Goal: Task Accomplishment & Management: Manage account settings

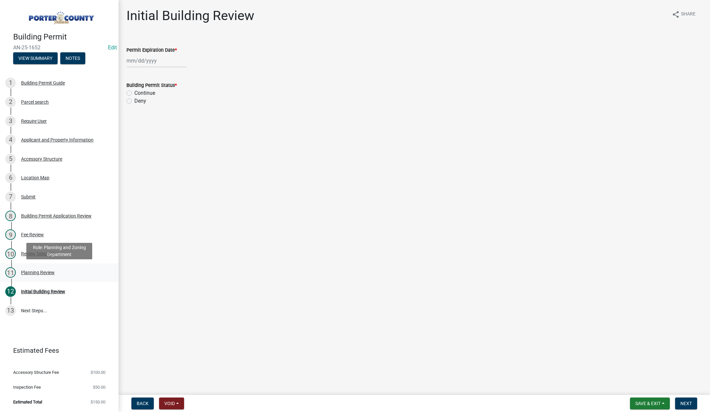
click at [38, 273] on div "Planning Review" at bounding box center [38, 272] width 34 height 5
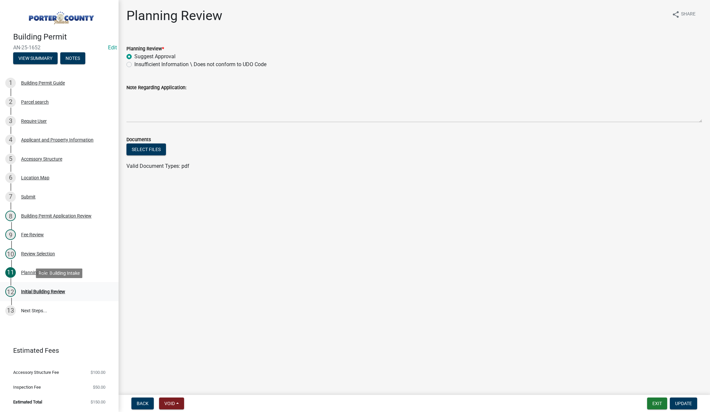
click at [44, 291] on div "Initial Building Review" at bounding box center [43, 291] width 44 height 5
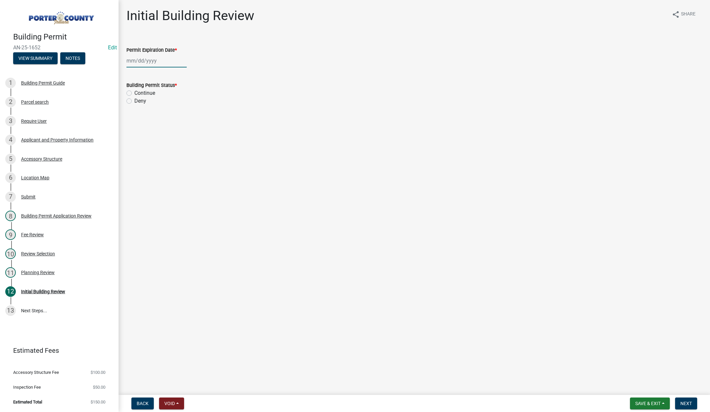
click at [170, 61] on div at bounding box center [156, 60] width 60 height 13
select select "9"
click at [180, 74] on select "1525 1526 1527 1528 1529 1530 1531 1532 1533 1534 1535 1536 1537 1538 1539 1540…" at bounding box center [178, 75] width 24 height 10
select select "2027"
click at [166, 70] on select "1525 1526 1527 1528 1529 1530 1531 1532 1533 1534 1535 1536 1537 1538 1539 1540…" at bounding box center [178, 75] width 24 height 10
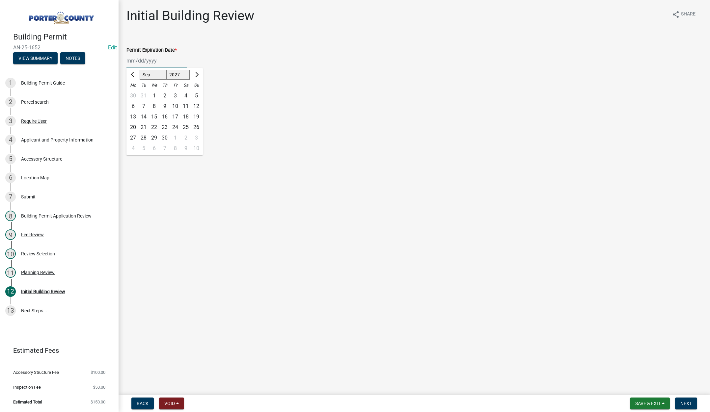
click at [176, 106] on div "10" at bounding box center [175, 106] width 11 height 11
type input "09/10/2027"
click at [134, 93] on label "Continue" at bounding box center [144, 93] width 21 height 8
click at [134, 93] on input "Continue" at bounding box center [136, 91] width 4 height 4
radio input "true"
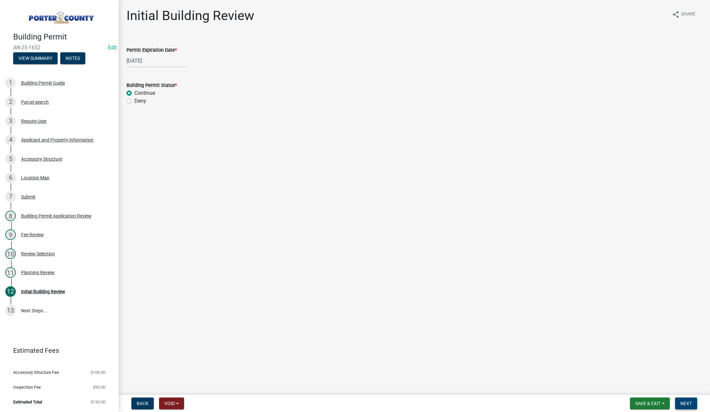
click at [685, 402] on span "Next" at bounding box center [686, 403] width 12 height 5
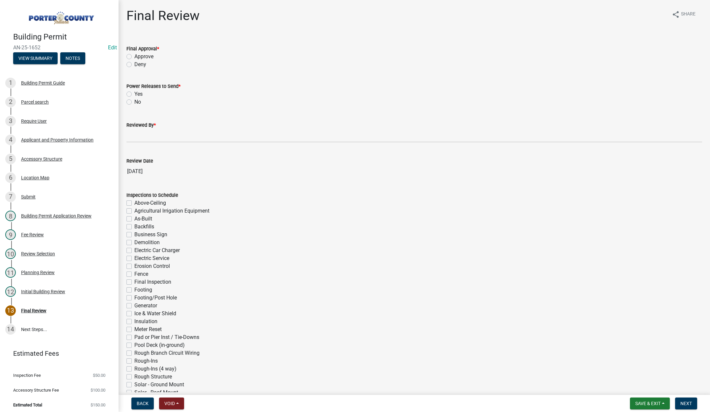
click at [134, 55] on label "Approve" at bounding box center [143, 57] width 19 height 8
click at [134, 55] on input "Approve" at bounding box center [136, 55] width 4 height 4
radio input "true"
click at [134, 102] on label "No" at bounding box center [137, 102] width 7 height 8
click at [134, 102] on input "No" at bounding box center [136, 100] width 4 height 4
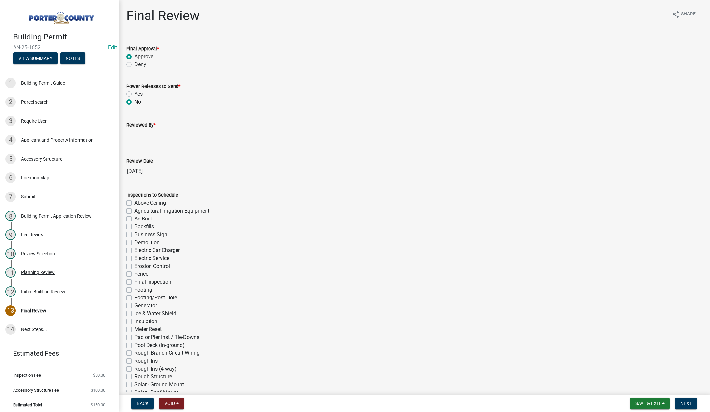
radio input "true"
click at [142, 136] on input "Reviewed By *" at bounding box center [413, 135] width 575 height 13
type input "Tami"
click at [687, 403] on span "Next" at bounding box center [686, 403] width 12 height 5
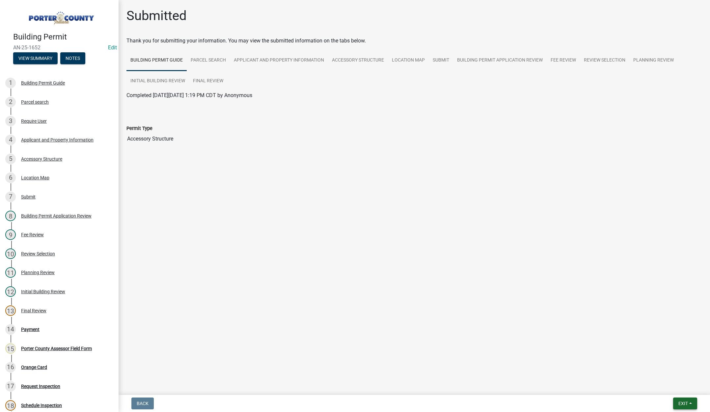
click at [686, 402] on span "Exit" at bounding box center [683, 403] width 10 height 5
click at [673, 388] on button "Save & Exit" at bounding box center [670, 386] width 53 height 16
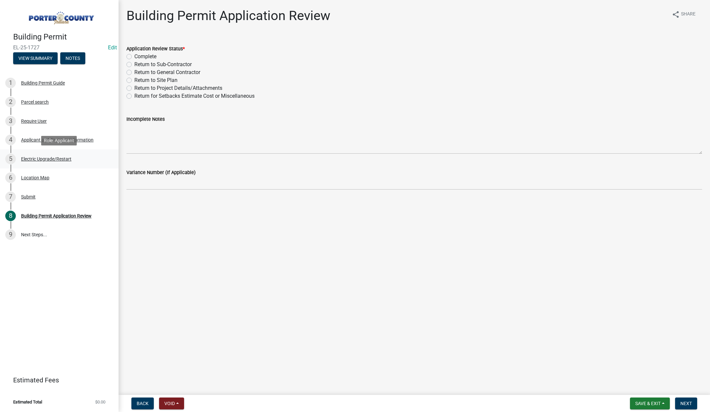
click at [67, 157] on div "Electric Upgrade/Restart" at bounding box center [46, 159] width 50 height 5
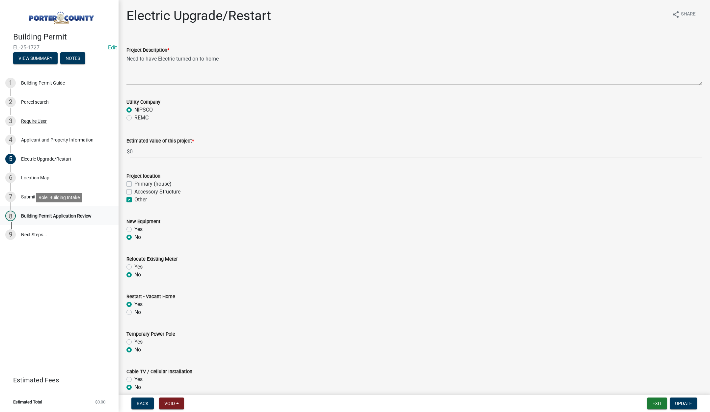
click at [66, 215] on div "Building Permit Application Review" at bounding box center [56, 216] width 70 height 5
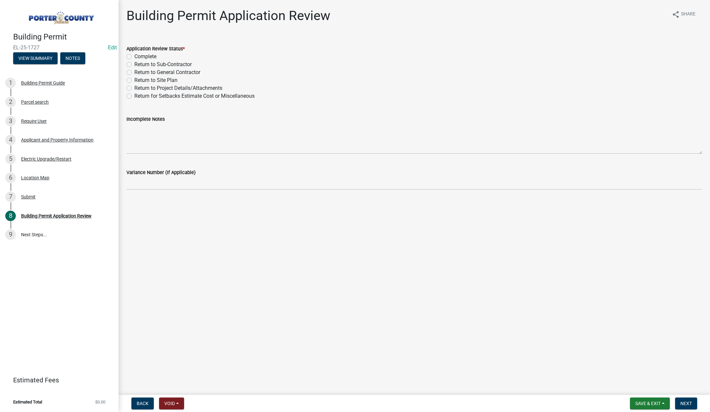
click at [134, 56] on label "Complete" at bounding box center [145, 57] width 22 height 8
click at [134, 56] on input "Complete" at bounding box center [136, 55] width 4 height 4
radio input "true"
click at [686, 400] on button "Next" at bounding box center [686, 404] width 22 height 12
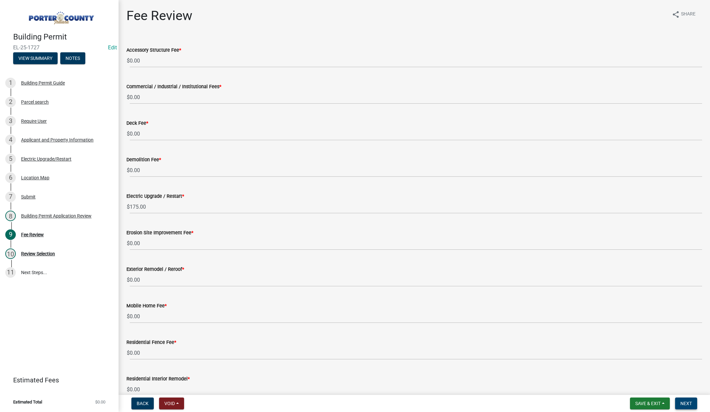
click at [681, 404] on span "Next" at bounding box center [686, 403] width 12 height 5
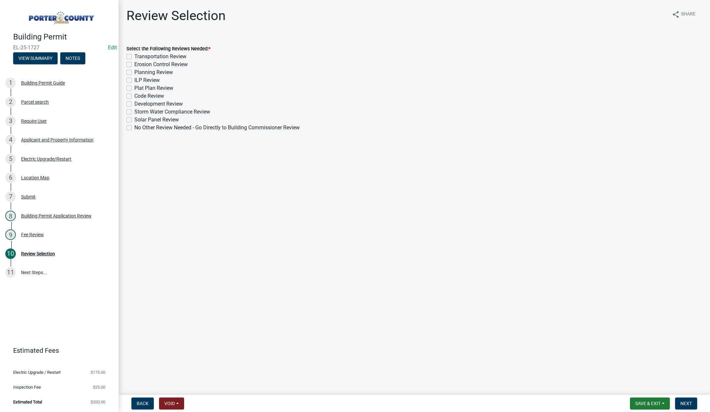
click at [134, 128] on label "No Other Review Needed - Go Directly to Building Commissioner Review" at bounding box center [216, 128] width 165 height 8
click at [134, 128] on input "No Other Review Needed - Go Directly to Building Commissioner Review" at bounding box center [136, 126] width 4 height 4
checkbox input "true"
checkbox input "false"
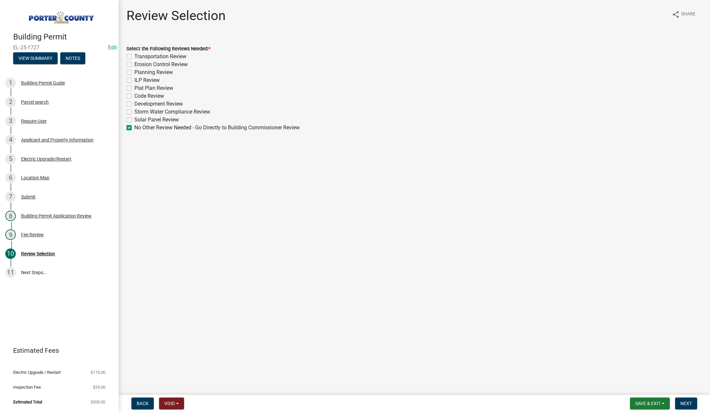
checkbox input "false"
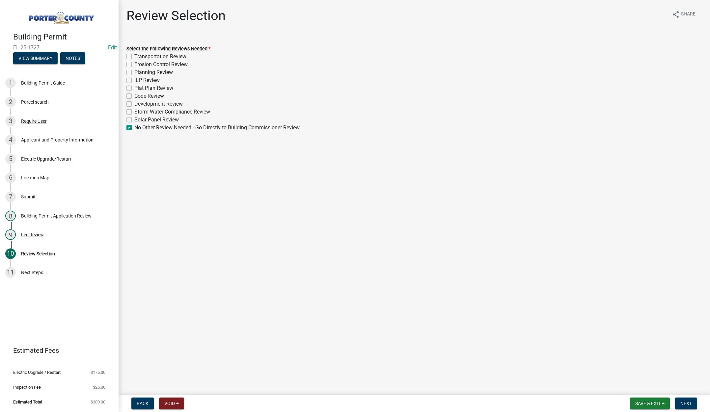
checkbox input "false"
checkbox input "true"
click at [685, 400] on button "Next" at bounding box center [686, 404] width 22 height 12
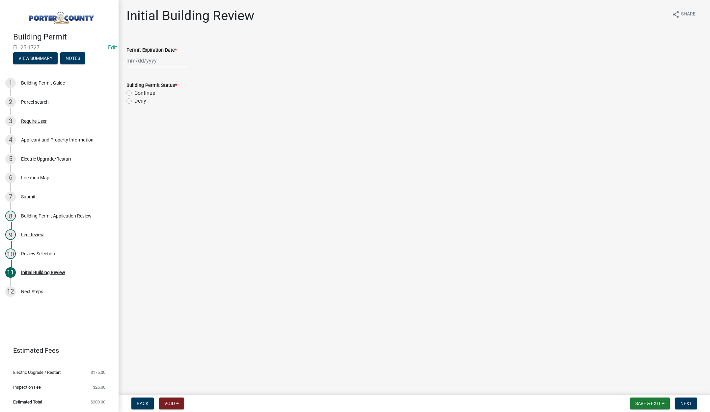
click at [167, 61] on div at bounding box center [156, 60] width 60 height 13
select select "9"
drag, startPoint x: 182, startPoint y: 74, endPoint x: 174, endPoint y: 68, distance: 9.4
click at [182, 74] on select "1525 1526 1527 1528 1529 1530 1531 1532 1533 1534 1535 1536 1537 1538 1539 1540…" at bounding box center [178, 75] width 24 height 10
select select "2026"
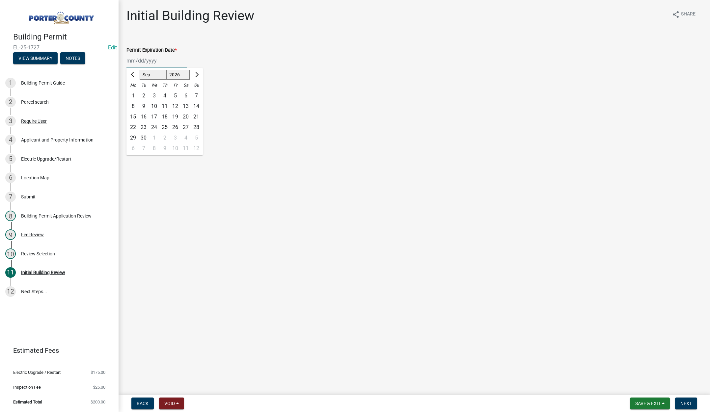
click at [166, 70] on select "1525 1526 1527 1528 1529 1530 1531 1532 1533 1534 1535 1536 1537 1538 1539 1540…" at bounding box center [178, 75] width 24 height 10
click at [166, 102] on div "10" at bounding box center [164, 106] width 11 height 11
type input "[DATE]"
click at [134, 92] on label "Continue" at bounding box center [144, 93] width 21 height 8
click at [134, 92] on input "Continue" at bounding box center [136, 91] width 4 height 4
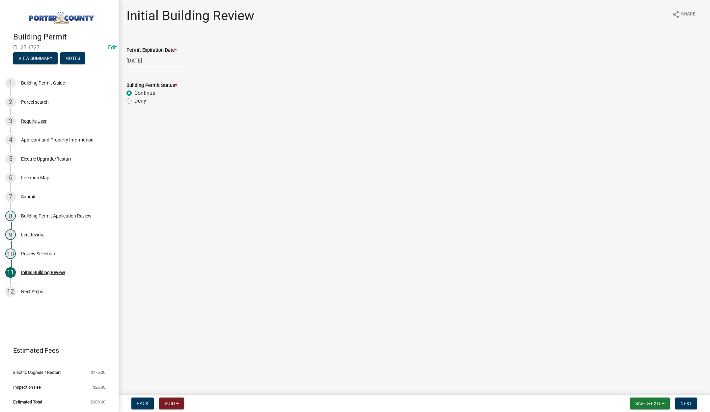
radio input "true"
click at [685, 400] on button "Next" at bounding box center [686, 404] width 22 height 12
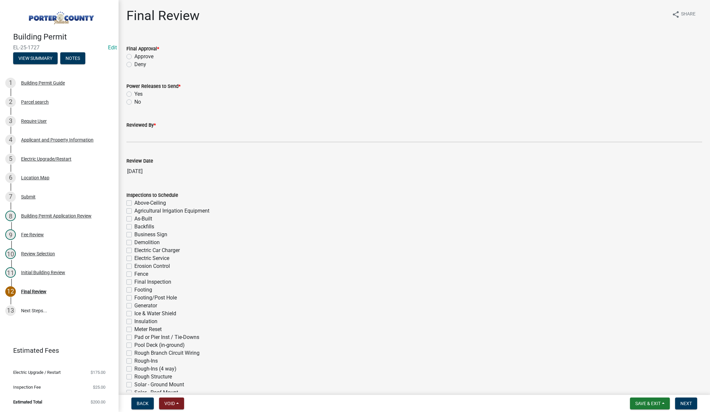
click at [134, 56] on label "Approve" at bounding box center [143, 57] width 19 height 8
click at [134, 56] on input "Approve" at bounding box center [136, 55] width 4 height 4
radio input "true"
click at [134, 94] on label "Yes" at bounding box center [138, 94] width 8 height 8
click at [134, 94] on input "Yes" at bounding box center [136, 92] width 4 height 4
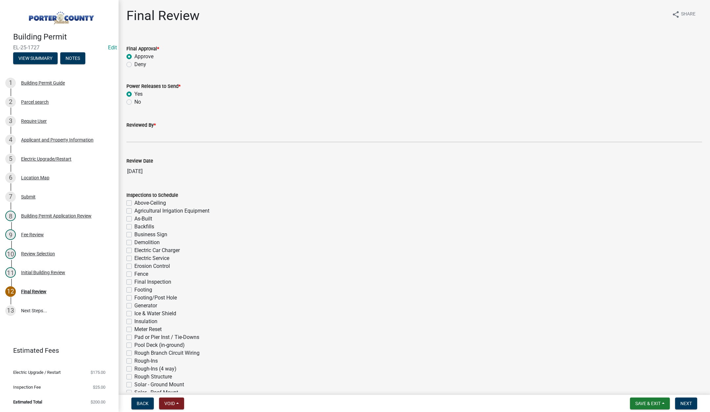
radio input "true"
click at [135, 139] on input "Reviewed By *" at bounding box center [413, 135] width 575 height 13
type input "Tami"
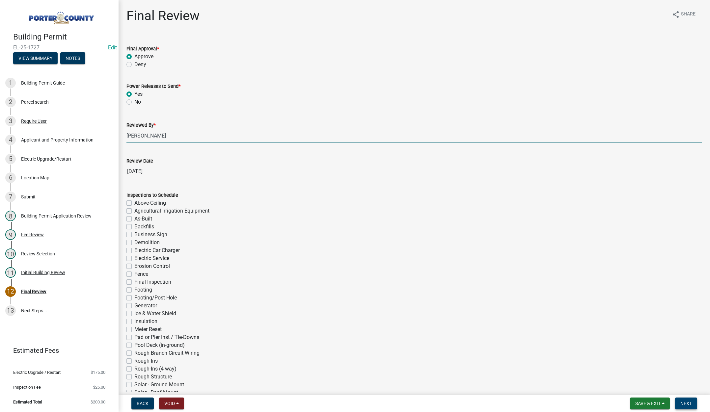
drag, startPoint x: 681, startPoint y: 405, endPoint x: 680, endPoint y: 397, distance: 7.6
click at [681, 404] on span "Next" at bounding box center [686, 403] width 12 height 5
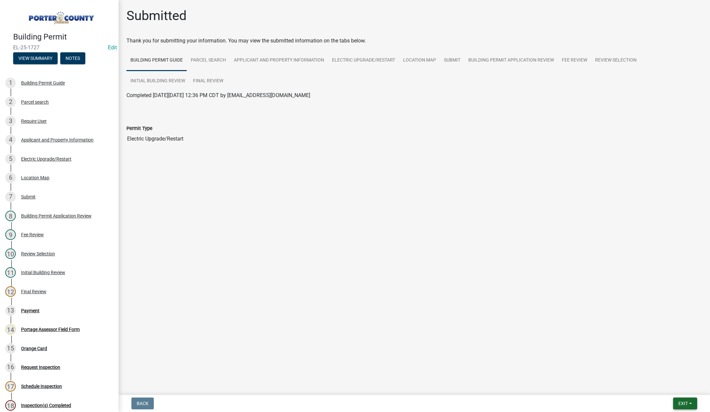
click at [683, 402] on span "Exit" at bounding box center [683, 403] width 10 height 5
click at [681, 388] on button "Save & Exit" at bounding box center [670, 386] width 53 height 16
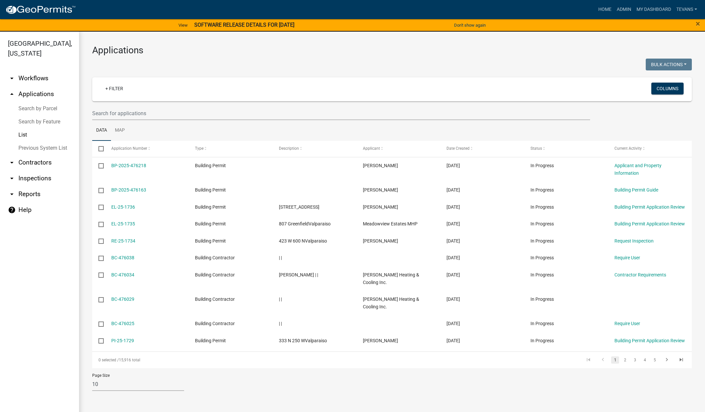
click at [46, 155] on link "arrow_drop_down Contractors" at bounding box center [39, 163] width 79 height 16
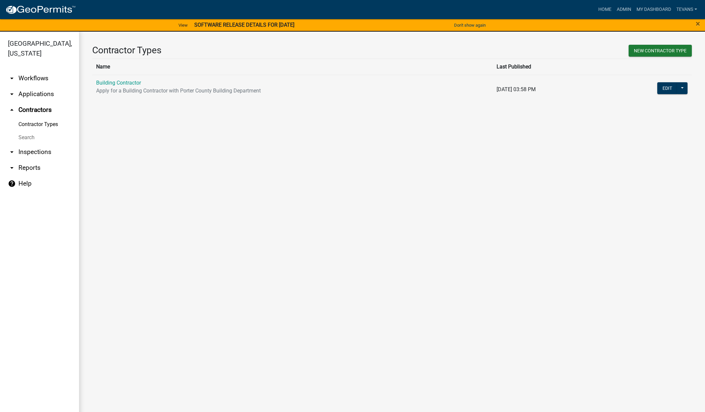
click at [24, 131] on link "Search" at bounding box center [39, 137] width 79 height 13
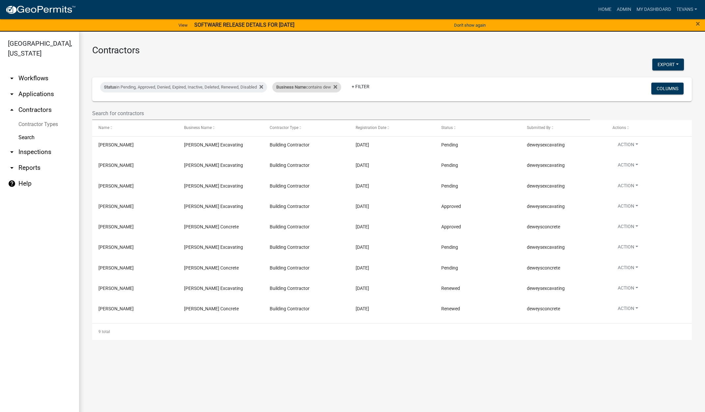
click at [308, 89] on div "Business Name contains dew" at bounding box center [306, 87] width 69 height 11
click at [300, 112] on input "dew" at bounding box center [311, 111] width 60 height 13
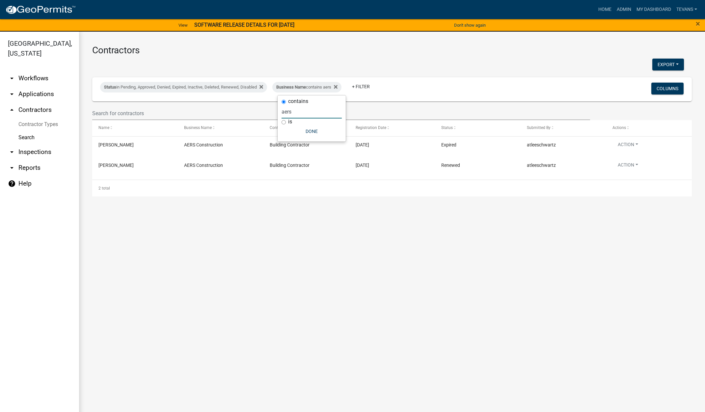
type input "aers"
click at [59, 399] on ul "arrow_drop_down Workflows List arrow_drop_down Applications Search by Parcel Se…" at bounding box center [39, 242] width 79 height 355
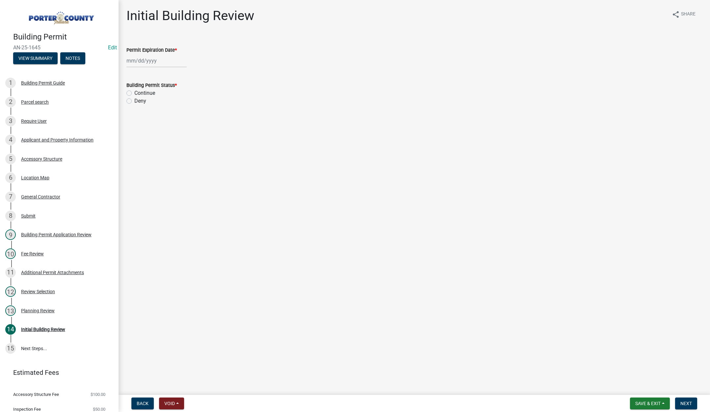
click at [163, 62] on div at bounding box center [156, 60] width 60 height 13
select select "9"
drag, startPoint x: 183, startPoint y: 74, endPoint x: 181, endPoint y: 77, distance: 4.0
click at [183, 74] on select "1525 1526 1527 1528 1529 1530 1531 1532 1533 1534 1535 1536 1537 1538 1539 1540…" at bounding box center [178, 75] width 24 height 10
select select "2027"
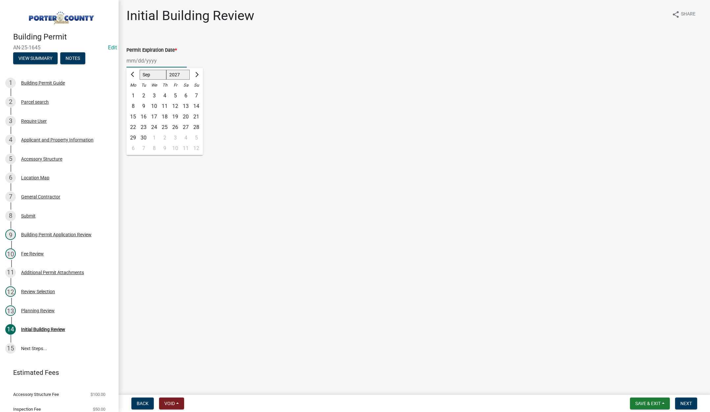
click at [166, 70] on select "1525 1526 1527 1528 1529 1530 1531 1532 1533 1534 1535 1536 1537 1538 1539 1540…" at bounding box center [178, 75] width 24 height 10
click at [175, 106] on div "10" at bounding box center [175, 106] width 11 height 11
type input "09/10/2027"
click at [134, 93] on label "Continue" at bounding box center [144, 93] width 21 height 8
click at [134, 93] on input "Continue" at bounding box center [136, 91] width 4 height 4
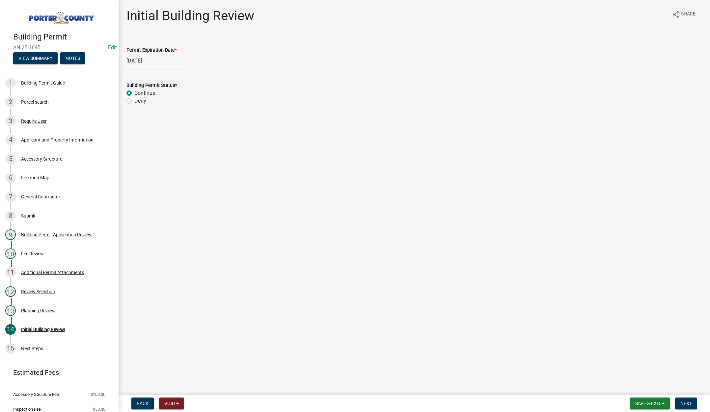
radio input "true"
click at [684, 403] on span "Next" at bounding box center [686, 403] width 12 height 5
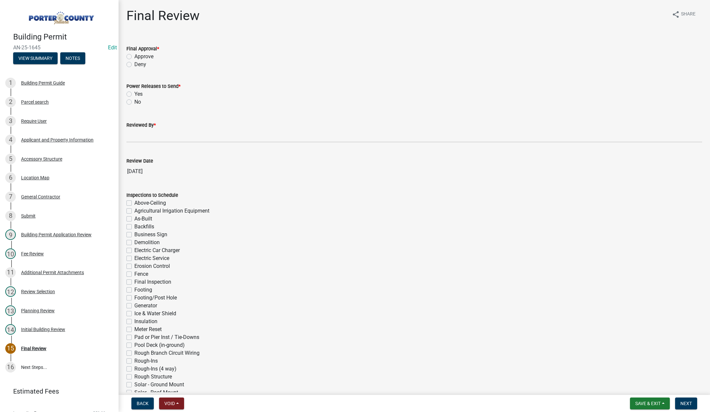
drag, startPoint x: 130, startPoint y: 57, endPoint x: 130, endPoint y: 63, distance: 6.3
click at [134, 57] on label "Approve" at bounding box center [143, 57] width 19 height 8
click at [134, 57] on input "Approve" at bounding box center [136, 55] width 4 height 4
radio input "true"
click at [134, 102] on label "No" at bounding box center [137, 102] width 7 height 8
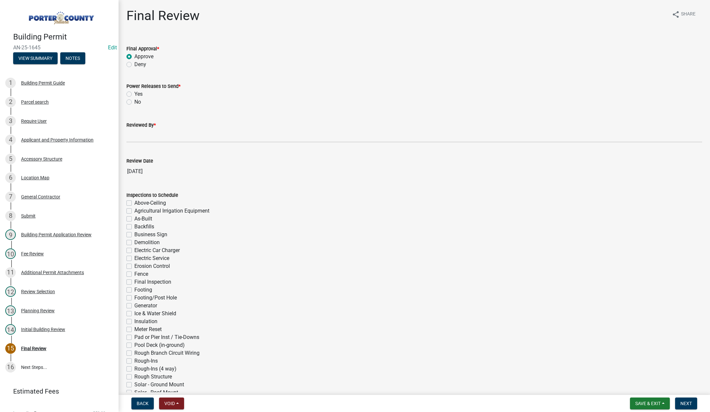
click at [134, 102] on input "No" at bounding box center [136, 100] width 4 height 4
radio input "true"
click at [134, 135] on input "Reviewed By *" at bounding box center [413, 135] width 575 height 13
type input "Tami"
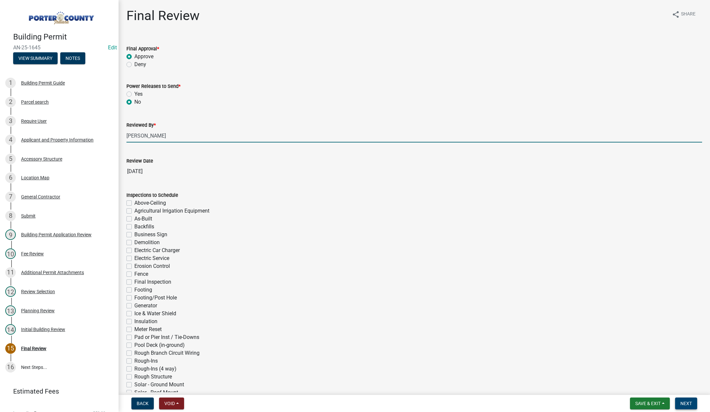
click at [680, 404] on button "Next" at bounding box center [686, 404] width 22 height 12
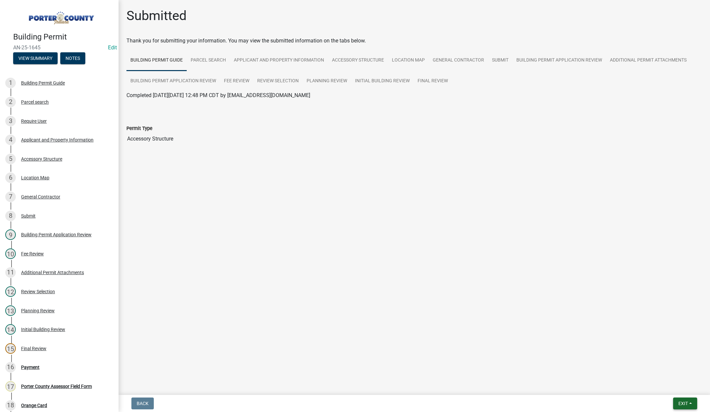
click at [683, 402] on span "Exit" at bounding box center [683, 403] width 10 height 5
click at [673, 389] on button "Save & Exit" at bounding box center [670, 386] width 53 height 16
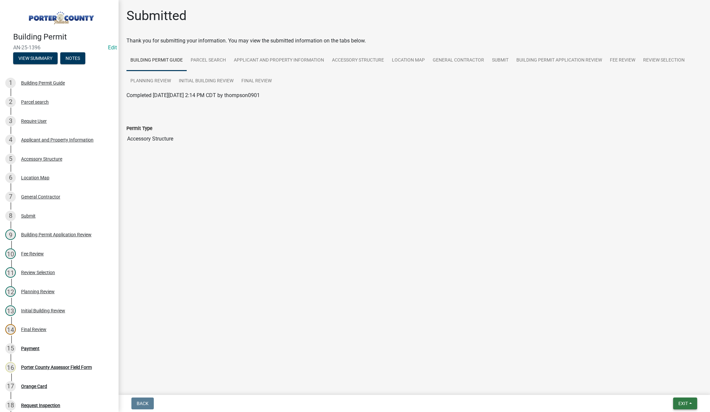
click at [673, 398] on button "Exit" at bounding box center [685, 404] width 24 height 12
click at [672, 390] on button "Save & Exit" at bounding box center [670, 386] width 53 height 16
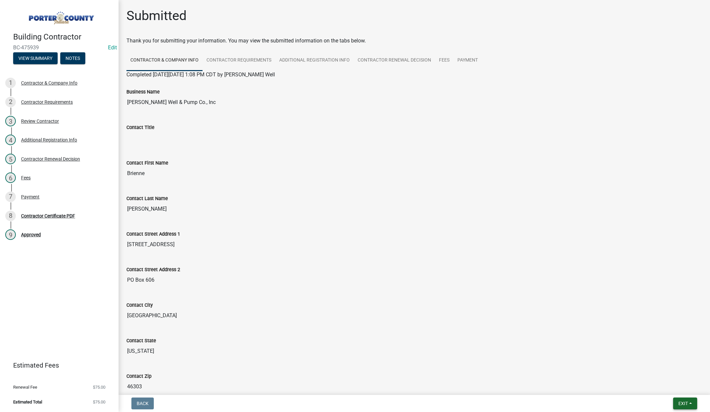
click at [675, 403] on button "Exit" at bounding box center [685, 404] width 24 height 12
click at [671, 387] on button "Save & Exit" at bounding box center [670, 386] width 53 height 16
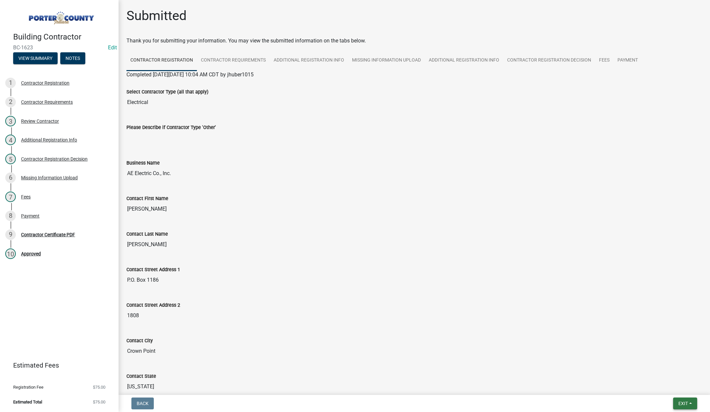
click at [685, 405] on span "Exit" at bounding box center [683, 403] width 10 height 5
click at [670, 389] on button "Save & Exit" at bounding box center [670, 386] width 53 height 16
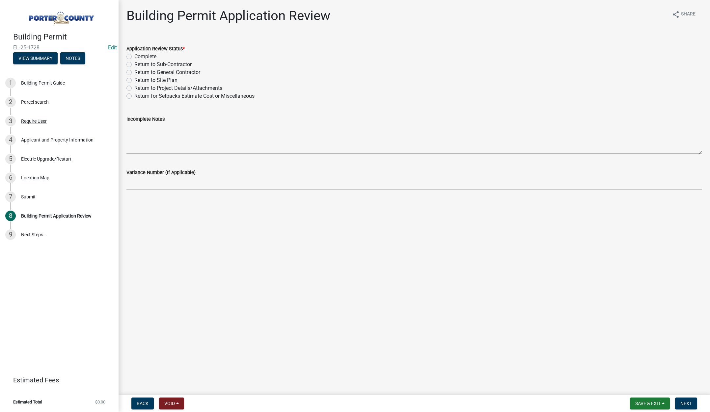
click at [134, 72] on label "Return to General Contractor" at bounding box center [167, 72] width 66 height 8
click at [134, 72] on input "Return to General Contractor" at bounding box center [136, 70] width 4 height 4
radio input "true"
click at [159, 143] on textarea "Incomplete Notes" at bounding box center [413, 138] width 575 height 31
click at [53, 158] on div "Electric Upgrade/Restart" at bounding box center [46, 159] width 50 height 5
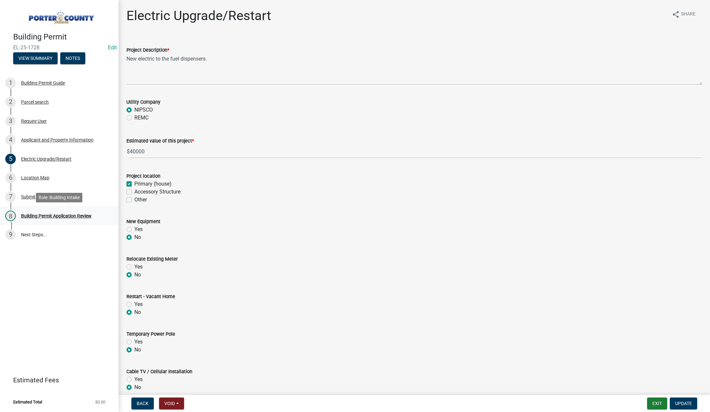
click at [64, 218] on div "Building Permit Application Review" at bounding box center [56, 216] width 70 height 5
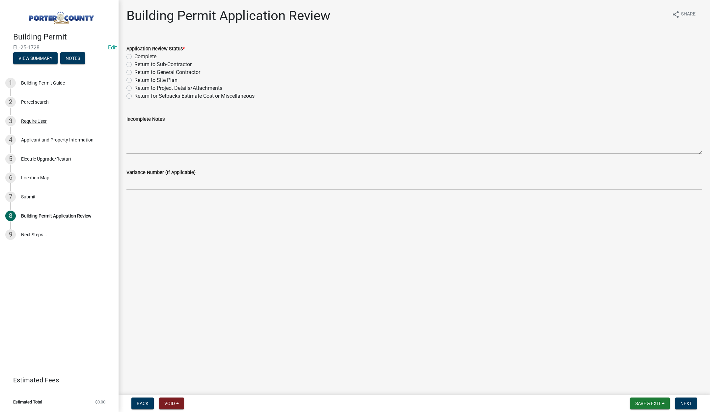
click at [134, 73] on label "Return to General Contractor" at bounding box center [167, 72] width 66 height 8
click at [134, 73] on input "Return to General Contractor" at bounding box center [136, 70] width 4 height 4
radio input "true"
click at [136, 122] on div "Incomplete Notes" at bounding box center [413, 119] width 575 height 8
click at [138, 130] on textarea "Incomplete Notes" at bounding box center [413, 138] width 575 height 31
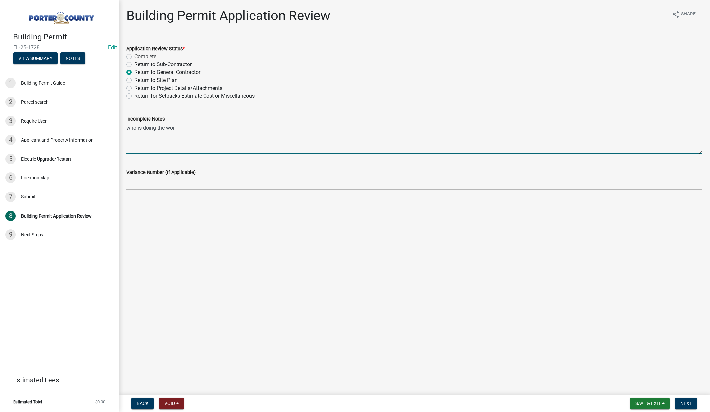
type textarea "who is doing the work"
click at [687, 401] on span "Next" at bounding box center [686, 403] width 12 height 5
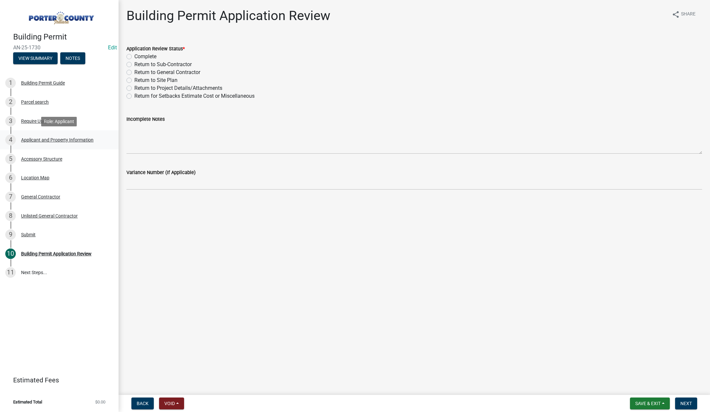
click at [38, 138] on div "Applicant and Property Information" at bounding box center [57, 140] width 72 height 5
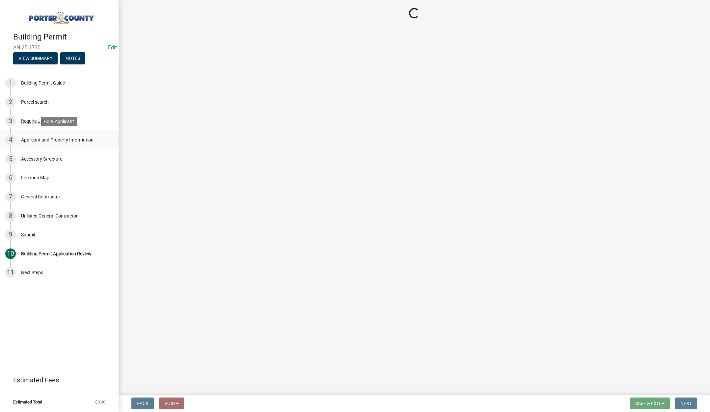
select select "dab8d744-4e32-40c1-942b-b7c1ea7347cb"
select select "ea6751d4-6bf7-4a16-89ee-f7801ab82aa1"
select select "92efe679-05f4-414a-9426-51627fba5de6"
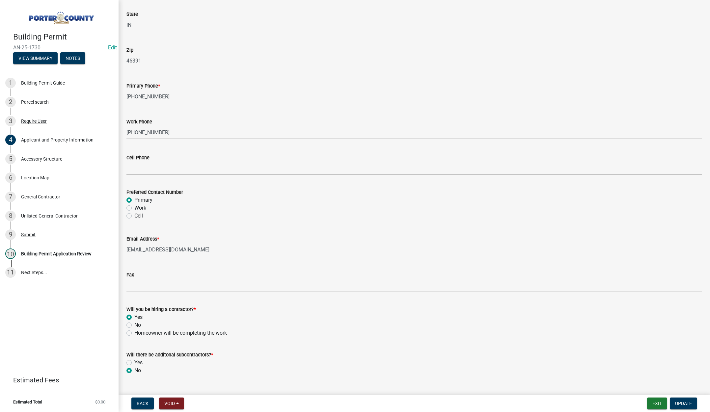
scroll to position [819, 0]
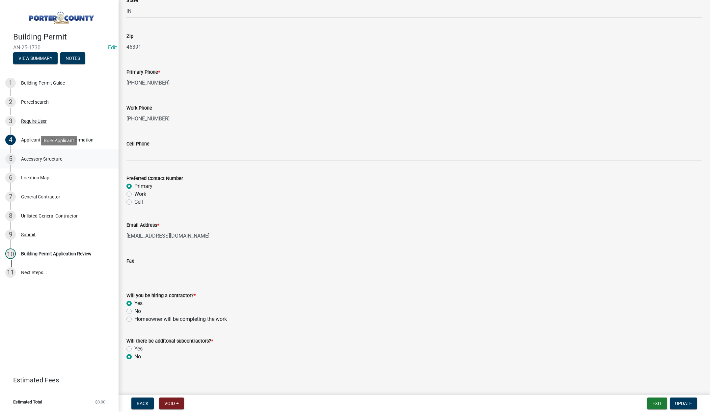
drag, startPoint x: 28, startPoint y: 156, endPoint x: 33, endPoint y: 157, distance: 5.0
click at [29, 157] on div "Accessory Structure" at bounding box center [41, 159] width 41 height 5
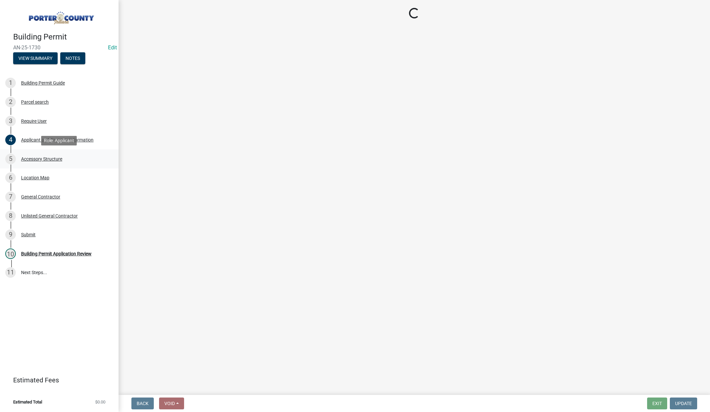
scroll to position [0, 0]
select select "de31ad38-eab4-417a-a8ac-eccf8406b967"
select select "968dc824-c675-4889-9261-eecf15873776"
select select "3cff20c0-3f0c-46d5-8ea1-4d56f0396f42"
select select "d63a0ebc-b44d-481d-ab70-ec75eba29316"
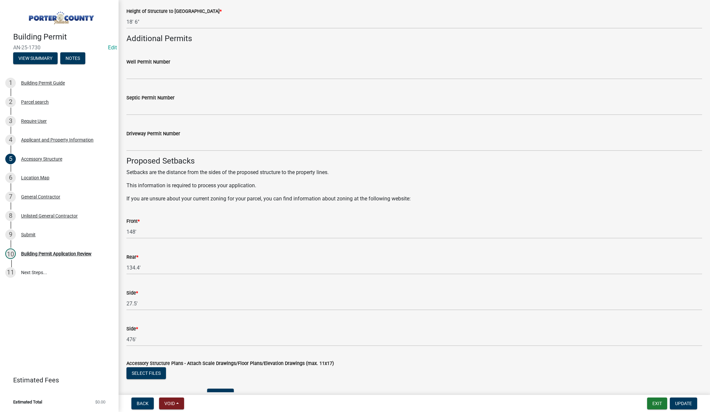
scroll to position [1020, 0]
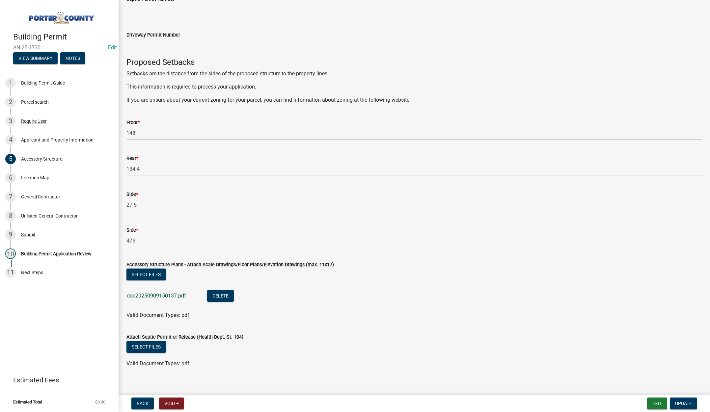
click at [154, 295] on link "doc20250909150137.pdf" at bounding box center [156, 296] width 59 height 6
click at [175, 296] on link "doc20250909150137.pdf" at bounding box center [156, 296] width 59 height 6
click at [39, 252] on div "Building Permit Application Review" at bounding box center [56, 253] width 70 height 5
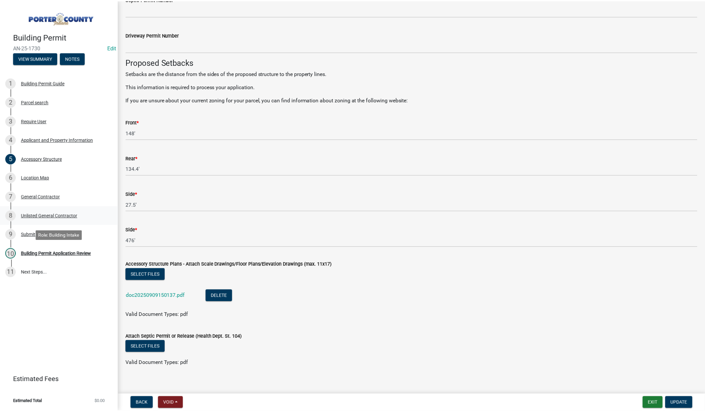
scroll to position [0, 0]
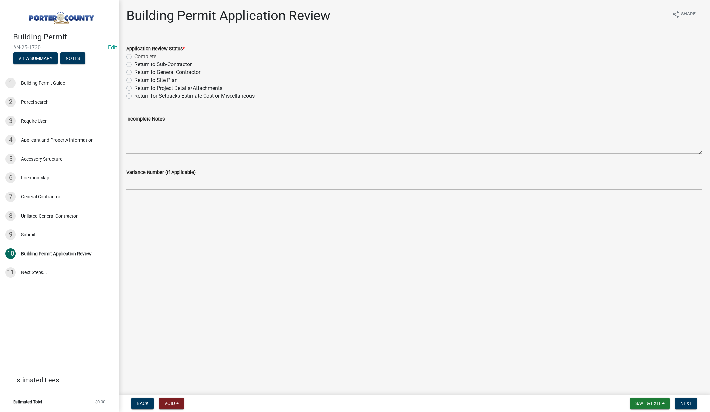
click at [134, 89] on label "Return to Project Details/Attachments" at bounding box center [178, 88] width 88 height 8
click at [134, 89] on input "Return to Project Details/Attachments" at bounding box center [136, 86] width 4 height 4
radio input "true"
drag, startPoint x: 156, startPoint y: 141, endPoint x: 159, endPoint y: 138, distance: 4.4
click at [156, 141] on textarea "Incomplete Notes" at bounding box center [413, 138] width 575 height 31
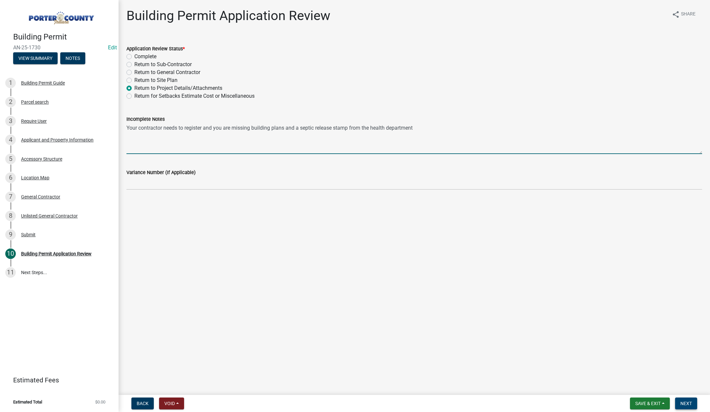
type textarea "Your contractor needs to register and you are missing building plans and a sept…"
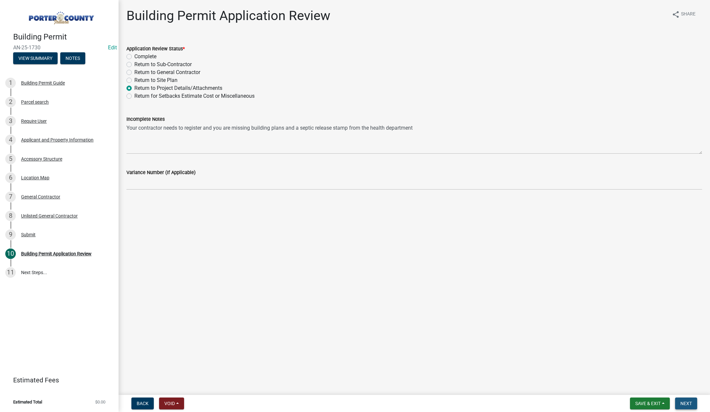
click at [683, 405] on span "Next" at bounding box center [686, 403] width 12 height 5
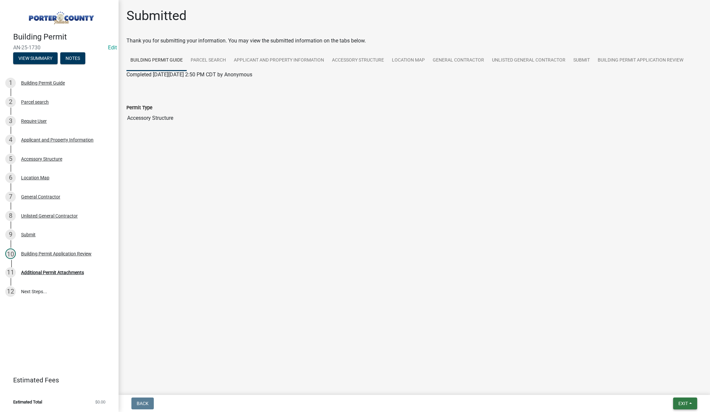
click at [682, 405] on span "Exit" at bounding box center [683, 403] width 10 height 5
click at [668, 387] on button "Save & Exit" at bounding box center [670, 386] width 53 height 16
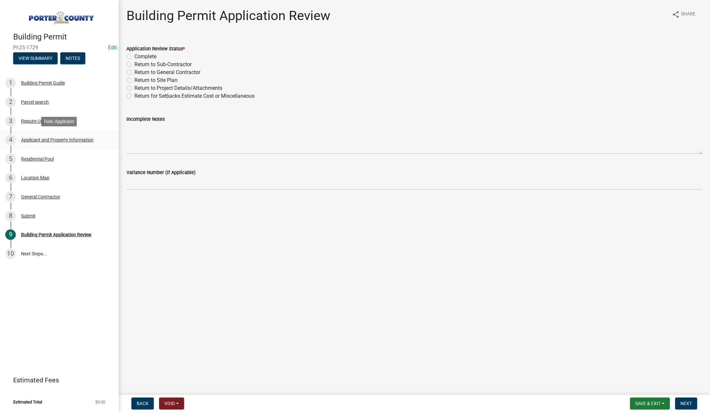
click at [32, 141] on div "Applicant and Property Information" at bounding box center [57, 140] width 72 height 5
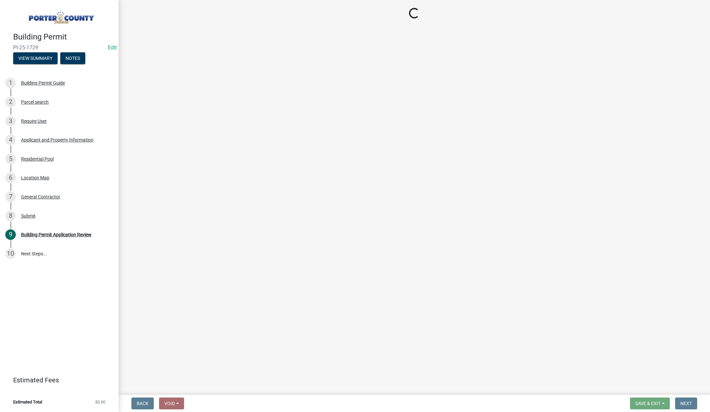
select select "eebc071e-620a-4db8-83e9-cb6b194c67e9"
select select "aff3c597-e127-4f23-88a6-ba02da3a16c7"
select select "b0f6f87b-588c-48c3-b728-322303c6bafe"
select select "ea6751d4-6bf7-4a16-89ee-f7801ab82aa1"
select select "e2d1b1d7-ccc9-456b-9e96-e16306515997"
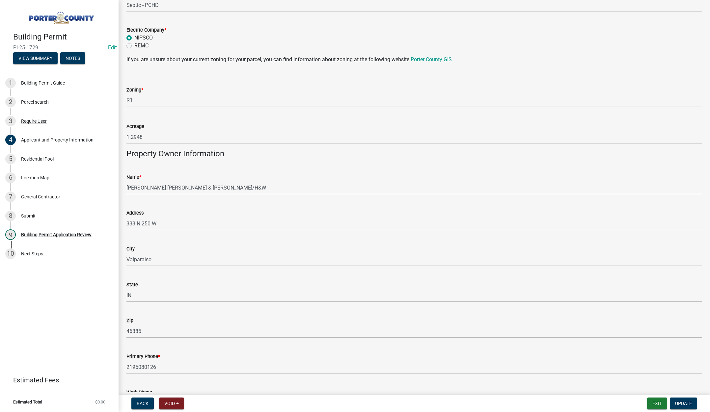
scroll to position [625, 0]
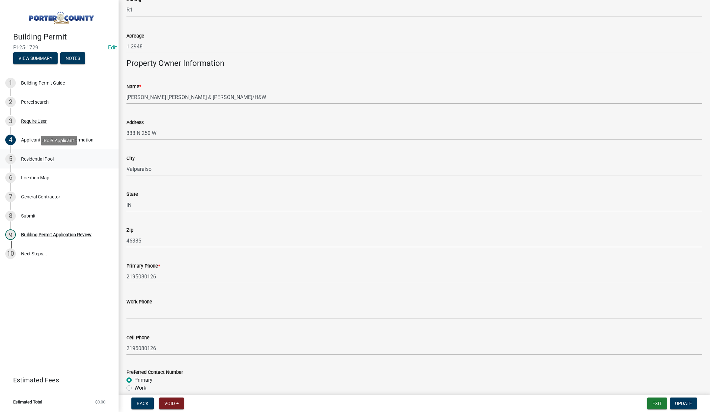
click at [39, 159] on div "Residential Pool" at bounding box center [37, 159] width 33 height 5
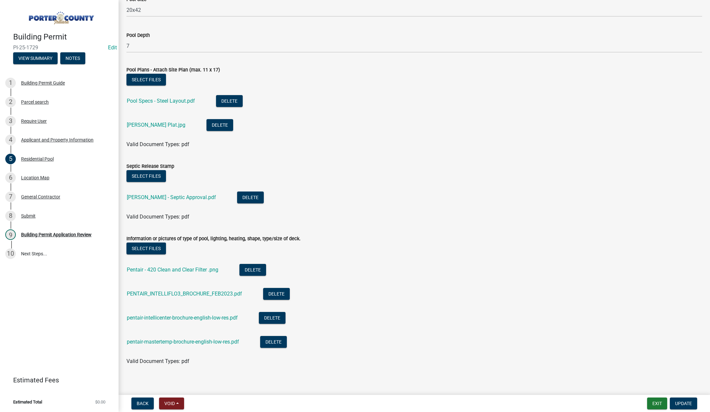
scroll to position [623, 0]
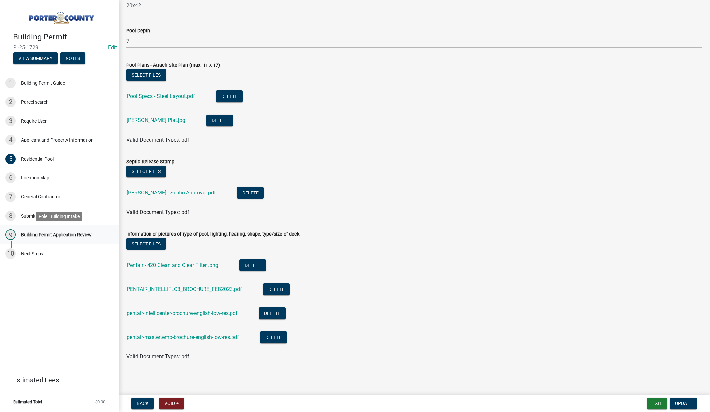
click at [75, 237] on div "Building Permit Application Review" at bounding box center [56, 234] width 70 height 5
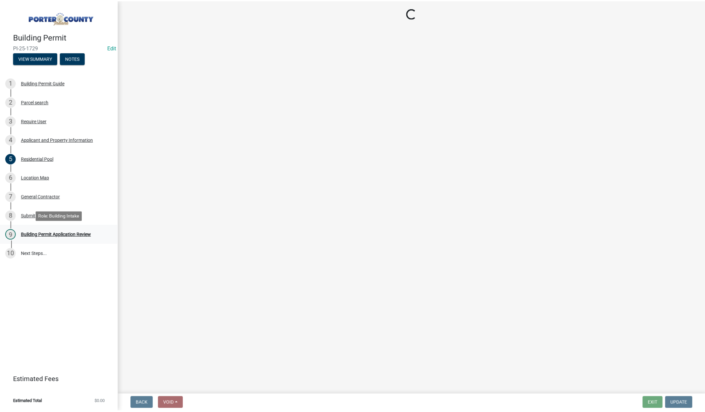
scroll to position [0, 0]
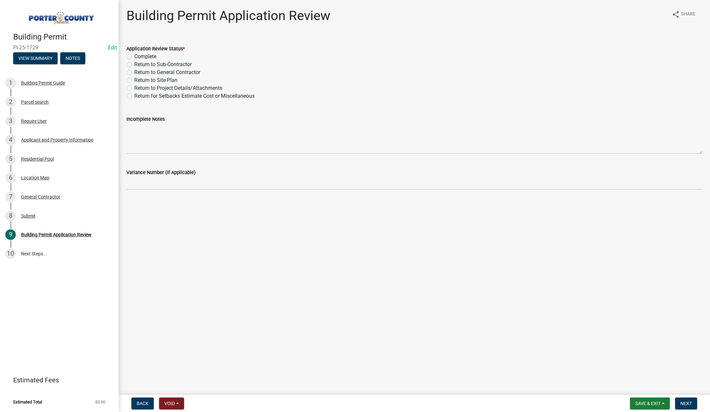
click at [134, 57] on label "Complete" at bounding box center [145, 57] width 22 height 8
click at [134, 57] on input "Complete" at bounding box center [136, 55] width 4 height 4
radio input "true"
click at [686, 405] on span "Next" at bounding box center [686, 403] width 12 height 5
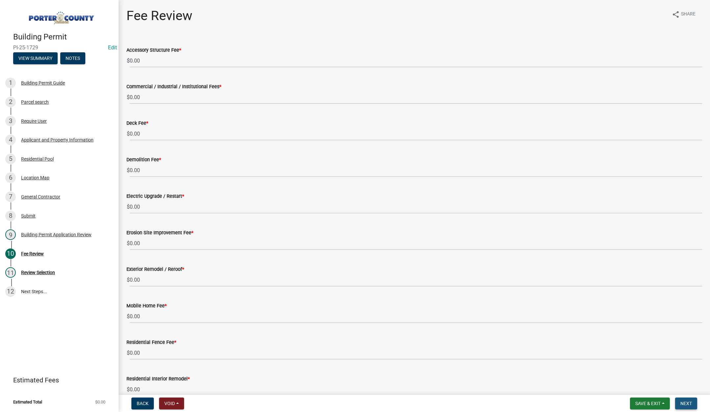
click at [689, 404] on span "Next" at bounding box center [686, 403] width 12 height 5
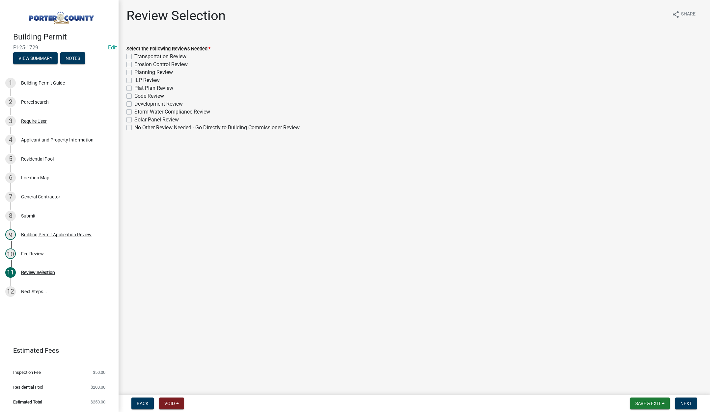
click at [134, 127] on label "No Other Review Needed - Go Directly to Building Commissioner Review" at bounding box center [216, 128] width 165 height 8
click at [134, 127] on input "No Other Review Needed - Go Directly to Building Commissioner Review" at bounding box center [136, 126] width 4 height 4
checkbox input "true"
checkbox input "false"
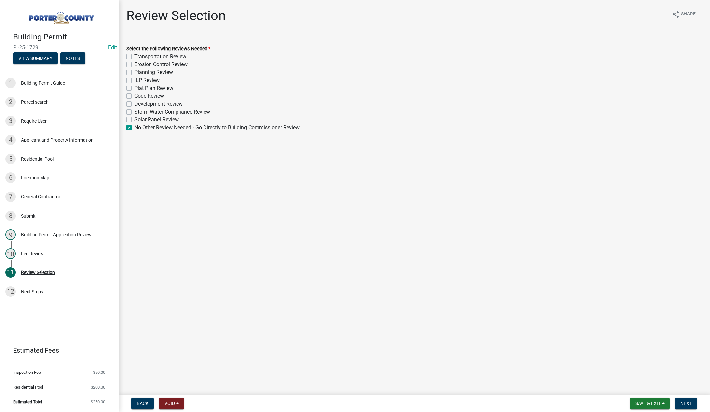
checkbox input "false"
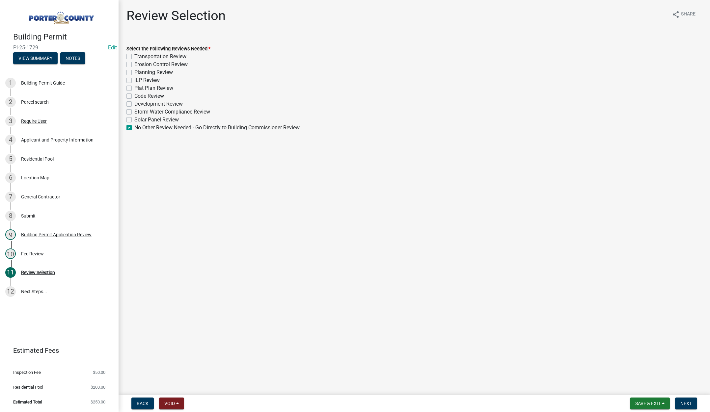
checkbox input "false"
checkbox input "true"
drag, startPoint x: 681, startPoint y: 400, endPoint x: 636, endPoint y: 367, distance: 56.2
click at [681, 400] on button "Next" at bounding box center [686, 404] width 22 height 12
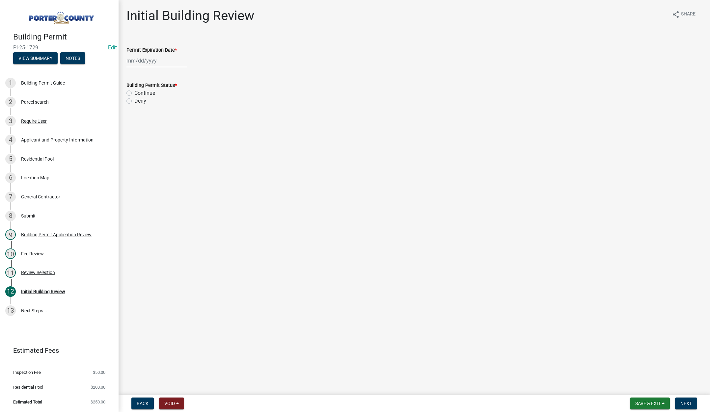
click at [164, 61] on div at bounding box center [156, 60] width 60 height 13
select select "9"
click at [180, 75] on select "1525 1526 1527 1528 1529 1530 1531 1532 1533 1534 1535 1536 1537 1538 1539 1540…" at bounding box center [178, 75] width 24 height 10
select select "2026"
click at [166, 70] on select "1525 1526 1527 1528 1529 1530 1531 1532 1533 1534 1535 1536 1537 1538 1539 1540…" at bounding box center [178, 75] width 24 height 10
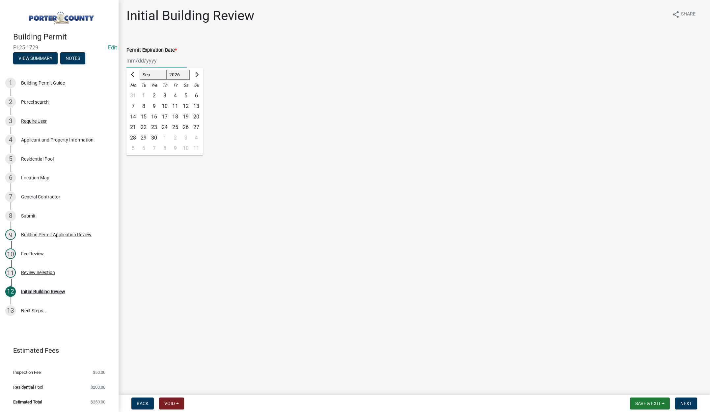
click at [165, 106] on div "10" at bounding box center [164, 106] width 11 height 11
type input "[DATE]"
click at [134, 92] on label "Continue" at bounding box center [144, 93] width 21 height 8
click at [134, 92] on input "Continue" at bounding box center [136, 91] width 4 height 4
radio input "true"
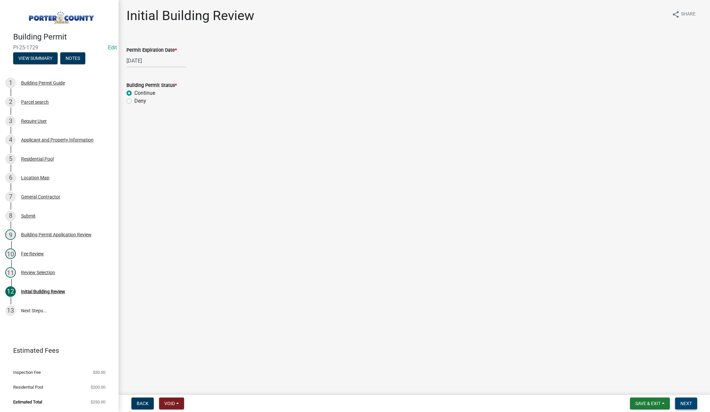
click at [684, 401] on span "Next" at bounding box center [686, 403] width 12 height 5
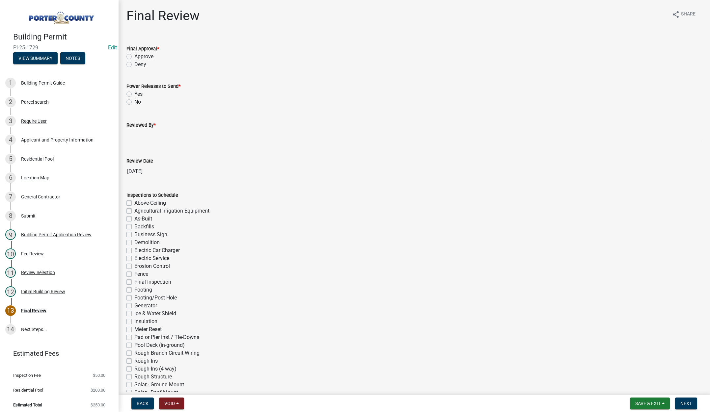
drag, startPoint x: 129, startPoint y: 57, endPoint x: 129, endPoint y: 65, distance: 8.2
click at [134, 57] on label "Approve" at bounding box center [143, 57] width 19 height 8
click at [134, 57] on input "Approve" at bounding box center [136, 55] width 4 height 4
radio input "true"
click at [134, 102] on label "No" at bounding box center [137, 102] width 7 height 8
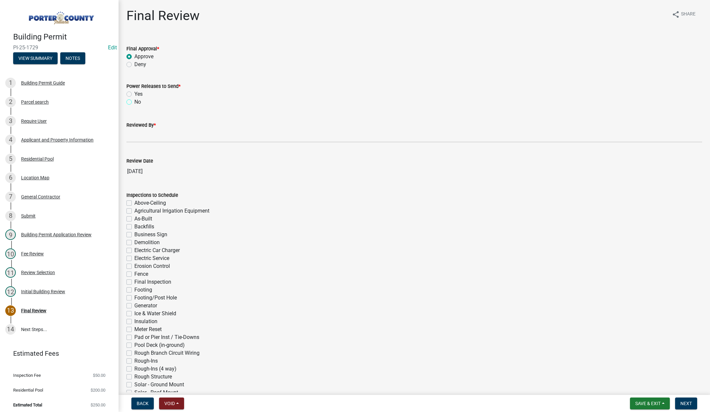
click at [134, 102] on input "No" at bounding box center [136, 100] width 4 height 4
radio input "true"
click at [139, 137] on input "Reviewed By *" at bounding box center [413, 135] width 575 height 13
type input "[PERSON_NAME]"
click at [683, 404] on span "Next" at bounding box center [686, 403] width 12 height 5
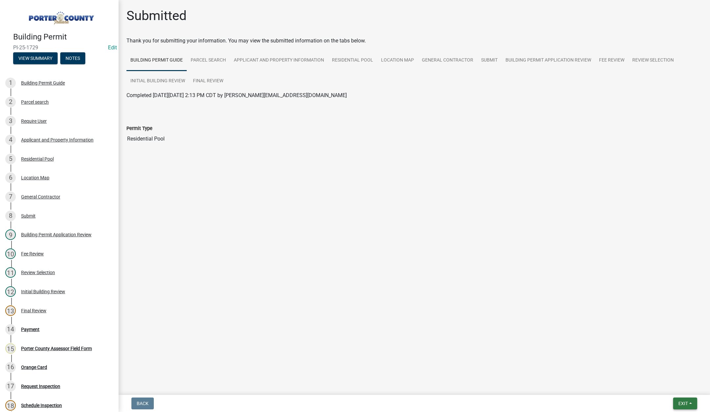
click at [683, 403] on span "Exit" at bounding box center [683, 403] width 10 height 5
click at [680, 387] on button "Save & Exit" at bounding box center [670, 386] width 53 height 16
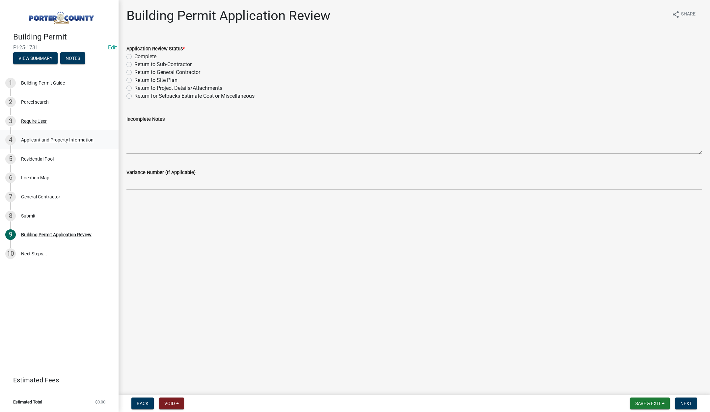
click at [50, 140] on div "Applicant and Property Information" at bounding box center [57, 140] width 72 height 5
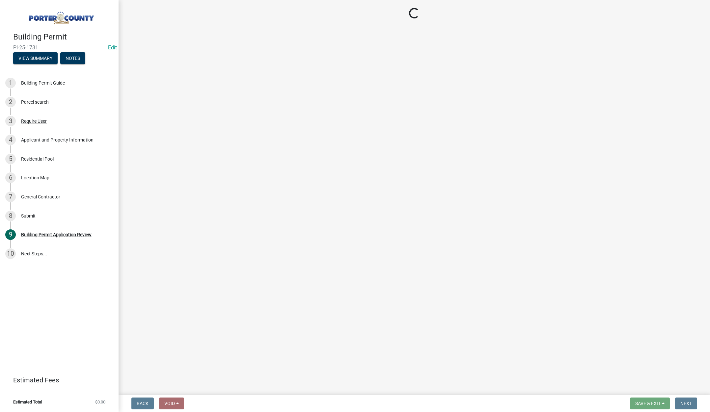
select select "eebc071e-620a-4db8-83e9-cb6b194c67e9"
select select "aff3c597-e127-4f23-88a6-ba02da3a16c7"
select select "b0f6f87b-588c-48c3-b728-322303c6bafe"
select select "ea6751d4-6bf7-4a16-89ee-f7801ab82aa1"
select select "e2d1b1d7-ccc9-456b-9e96-e16306515997"
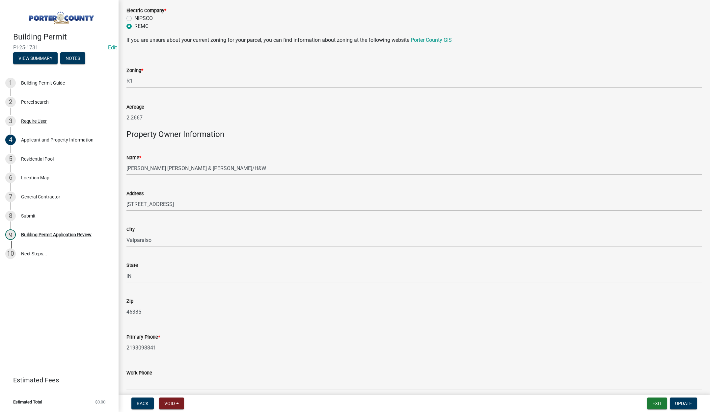
scroll to position [560, 0]
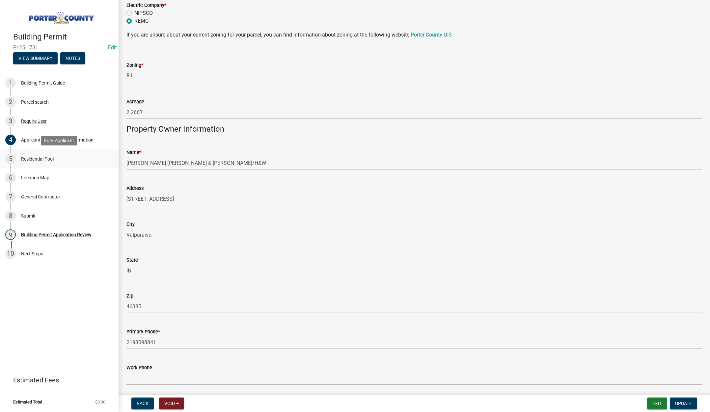
click at [42, 158] on div "Residential Pool" at bounding box center [37, 159] width 33 height 5
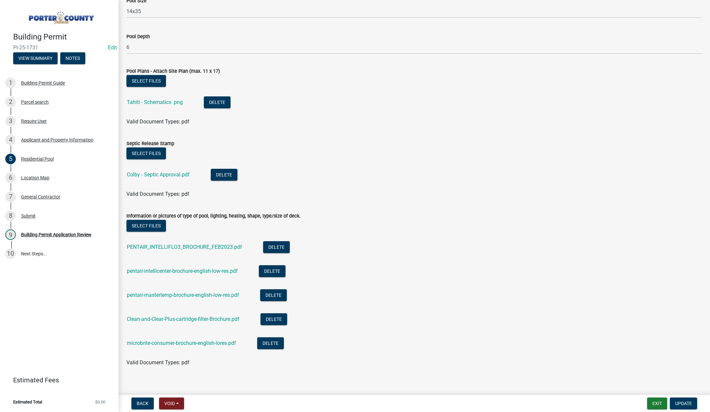
scroll to position [623, 0]
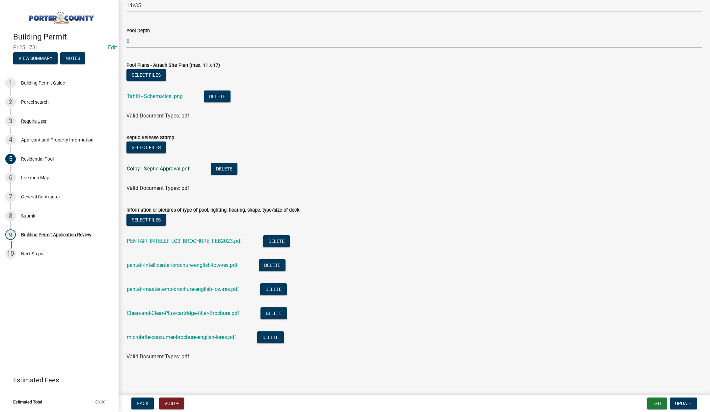
click at [152, 167] on link "Colby - Septic Approval.pdf" at bounding box center [158, 169] width 63 height 6
click at [159, 169] on link "Colby - Septic Approval.pdf" at bounding box center [158, 169] width 63 height 6
drag, startPoint x: 53, startPoint y: 233, endPoint x: 68, endPoint y: 230, distance: 15.4
click at [53, 233] on div "Building Permit Application Review" at bounding box center [56, 234] width 70 height 5
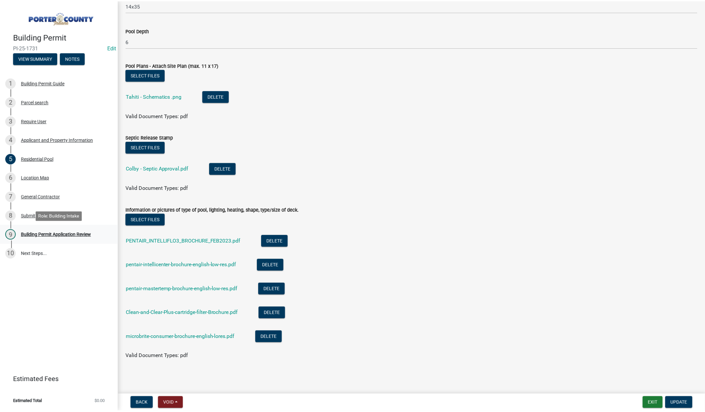
scroll to position [0, 0]
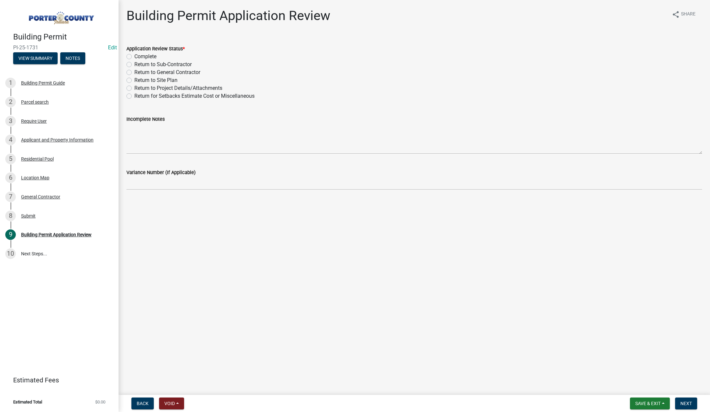
click at [134, 56] on label "Complete" at bounding box center [145, 57] width 22 height 8
click at [134, 56] on input "Complete" at bounding box center [136, 55] width 4 height 4
radio input "true"
click at [687, 405] on span "Next" at bounding box center [686, 403] width 12 height 5
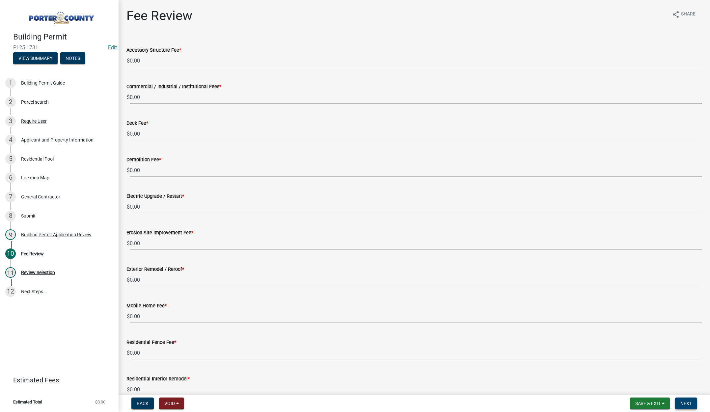
click at [681, 400] on button "Next" at bounding box center [686, 404] width 22 height 12
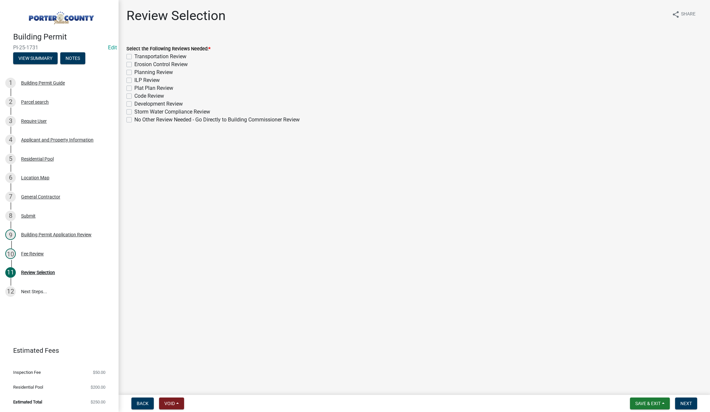
click at [134, 120] on label "No Other Review Needed - Go Directly to Building Commissioner Review" at bounding box center [216, 120] width 165 height 8
click at [134, 120] on input "No Other Review Needed - Go Directly to Building Commissioner Review" at bounding box center [136, 118] width 4 height 4
checkbox input "true"
checkbox input "false"
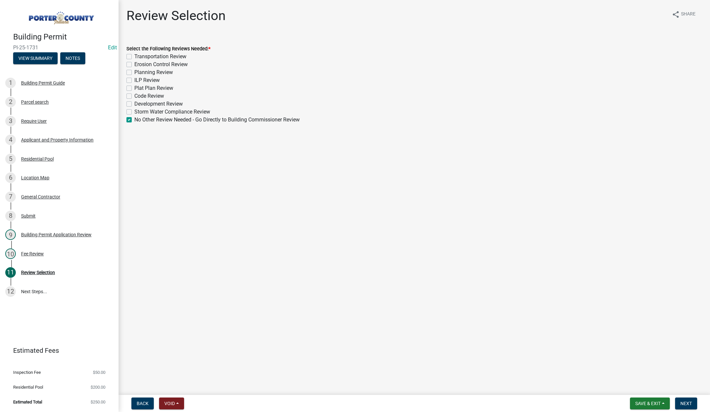
checkbox input "false"
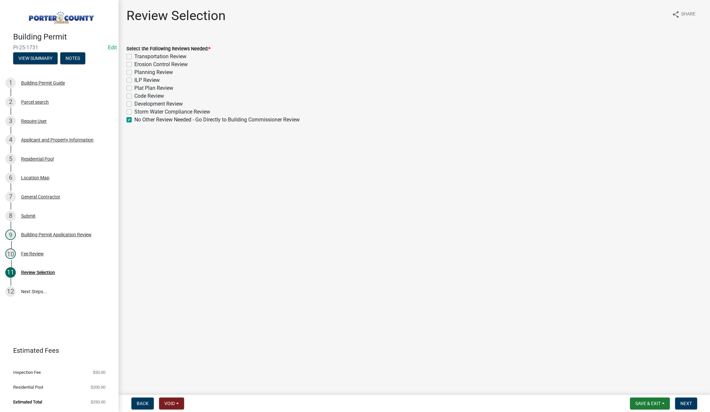
checkbox input "false"
checkbox input "true"
click at [685, 402] on span "Next" at bounding box center [686, 403] width 12 height 5
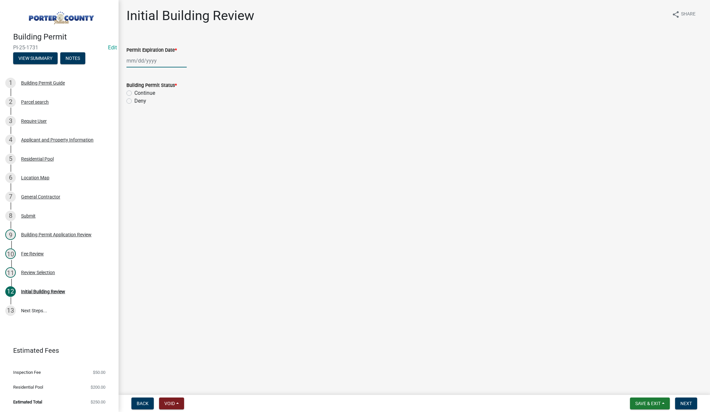
select select "9"
click at [160, 59] on div "[PERSON_NAME] Feb Mar Apr [PERSON_NAME][DATE] Oct Nov [DATE] 1526 1527 1528 152…" at bounding box center [156, 60] width 60 height 13
click at [180, 76] on select "1525 1526 1527 1528 1529 1530 1531 1532 1533 1534 1535 1536 1537 1538 1539 1540…" at bounding box center [178, 75] width 24 height 10
select select "2026"
click at [166, 70] on select "1525 1526 1527 1528 1529 1530 1531 1532 1533 1534 1535 1536 1537 1538 1539 1540…" at bounding box center [178, 75] width 24 height 10
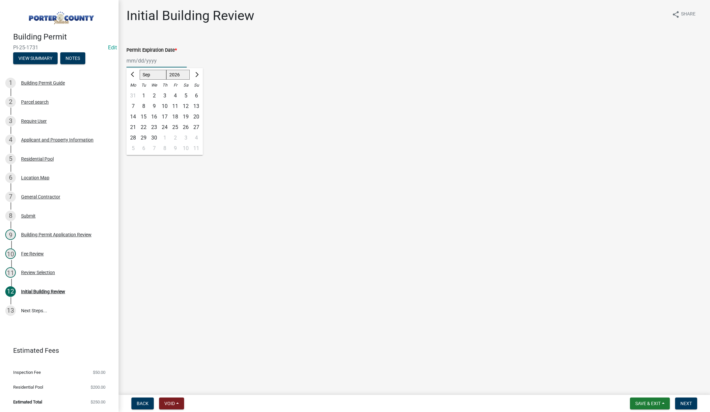
click at [165, 106] on div "10" at bounding box center [164, 106] width 11 height 11
type input "[DATE]"
click at [134, 94] on label "Continue" at bounding box center [144, 93] width 21 height 8
click at [134, 93] on input "Continue" at bounding box center [136, 91] width 4 height 4
radio input "true"
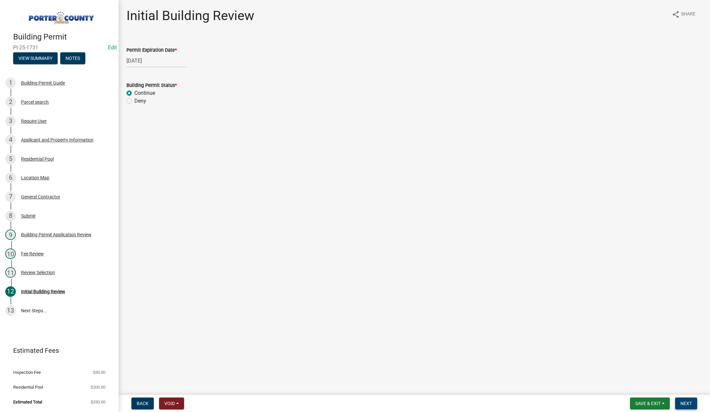
click at [683, 401] on span "Next" at bounding box center [686, 403] width 12 height 5
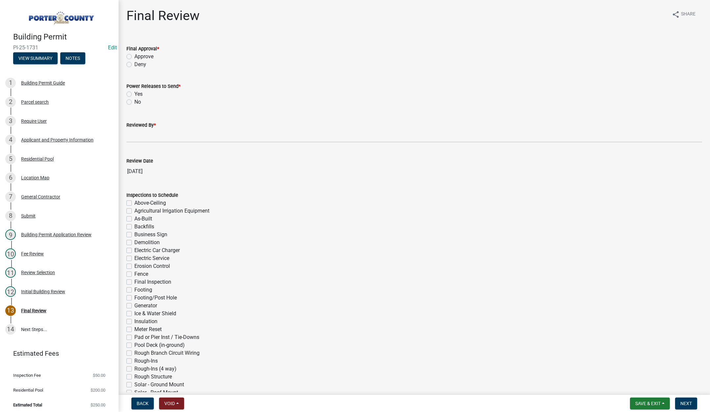
click at [134, 56] on label "Approve" at bounding box center [143, 57] width 19 height 8
click at [134, 56] on input "Approve" at bounding box center [136, 55] width 4 height 4
radio input "true"
click at [134, 101] on label "No" at bounding box center [137, 102] width 7 height 8
click at [134, 101] on input "No" at bounding box center [136, 100] width 4 height 4
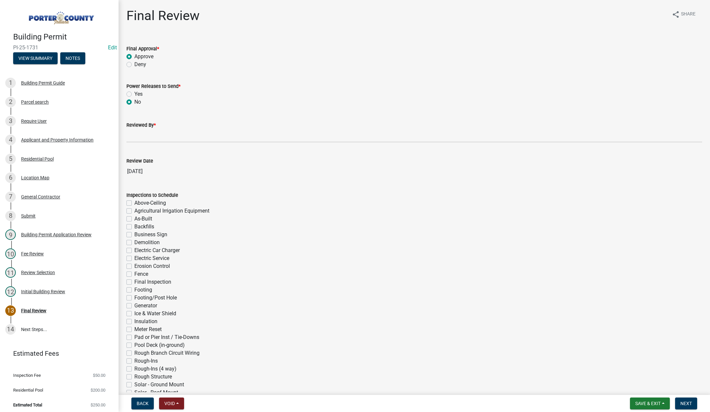
radio input "true"
drag, startPoint x: 140, startPoint y: 133, endPoint x: 148, endPoint y: 140, distance: 10.6
click at [140, 133] on input "Reviewed By *" at bounding box center [413, 135] width 575 height 13
type input "Tami"
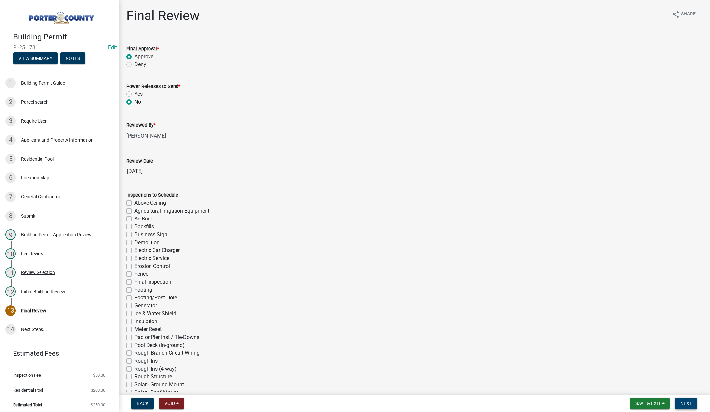
click at [685, 403] on span "Next" at bounding box center [686, 403] width 12 height 5
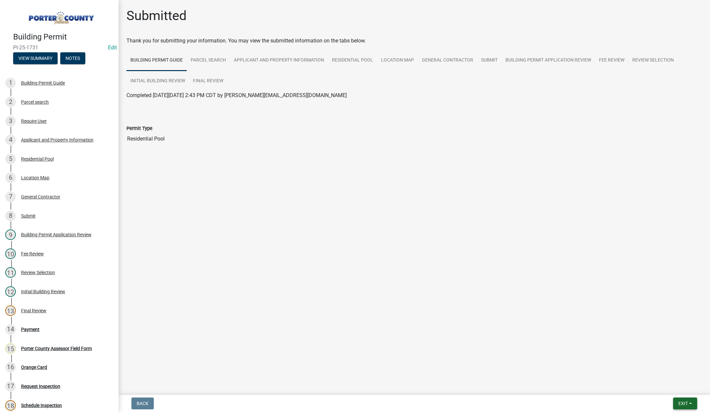
click at [681, 403] on span "Exit" at bounding box center [683, 403] width 10 height 5
click at [679, 388] on button "Save & Exit" at bounding box center [670, 386] width 53 height 16
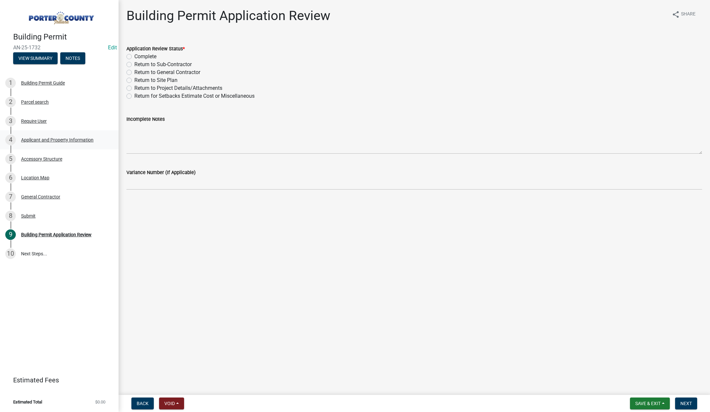
click at [71, 139] on div "Applicant and Property Information" at bounding box center [57, 140] width 72 height 5
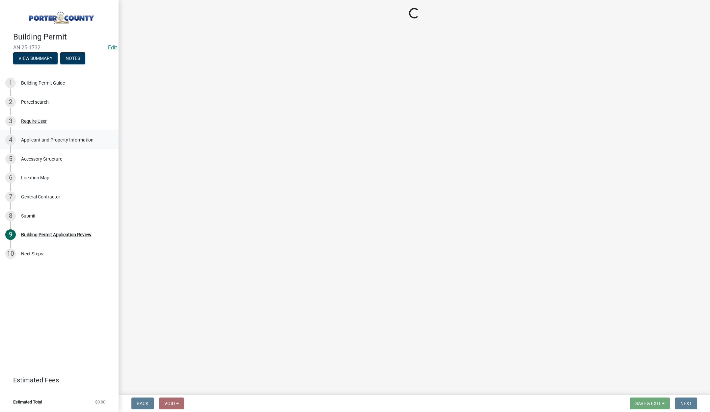
select select "829e86d3-b11d-4b91-b18e-70a426bdae9f"
select select "b0f6f87b-588c-48c3-b728-322303c6bafe"
select select "ea6751d4-6bf7-4a16-89ee-f7801ab82aa1"
select select "92efe679-05f4-414a-9426-51627fba5de6"
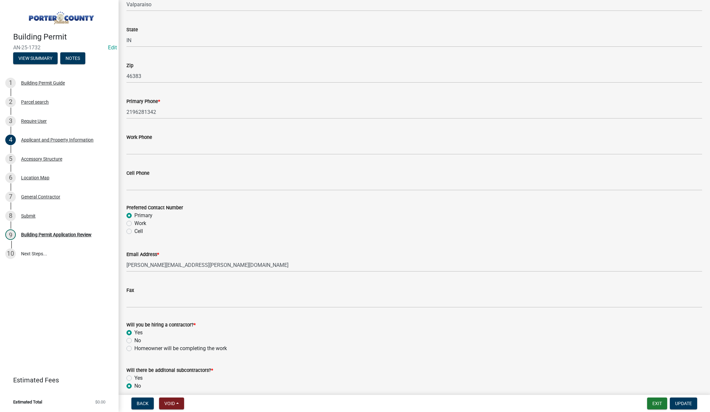
scroll to position [819, 0]
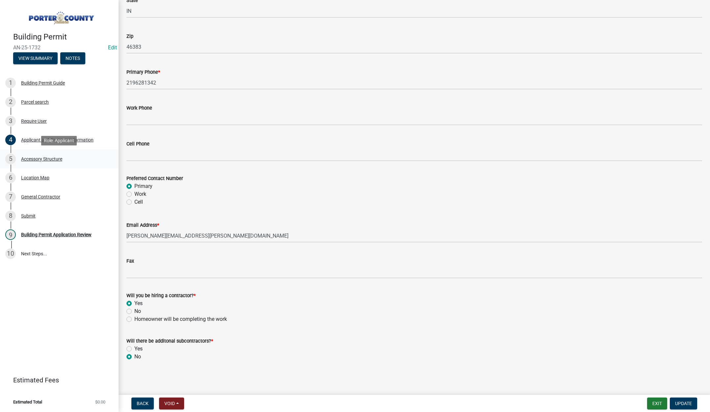
click at [45, 158] on div "Accessory Structure" at bounding box center [41, 159] width 41 height 5
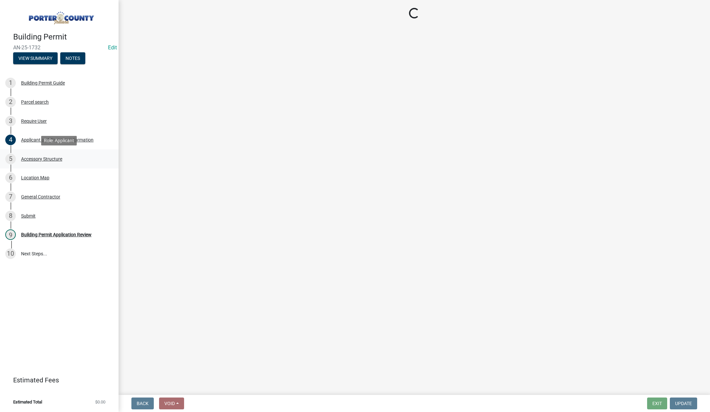
scroll to position [0, 0]
select select "de31ad38-eab4-417a-a8ac-eccf8406b967"
select select "968dc824-c675-4889-9261-eecf15873776"
select select "3cff20c0-3f0c-46d5-8ea1-4d56f0396f42"
select select "d4b8d1da-05eb-44cd-bbb6-c979fa719f22"
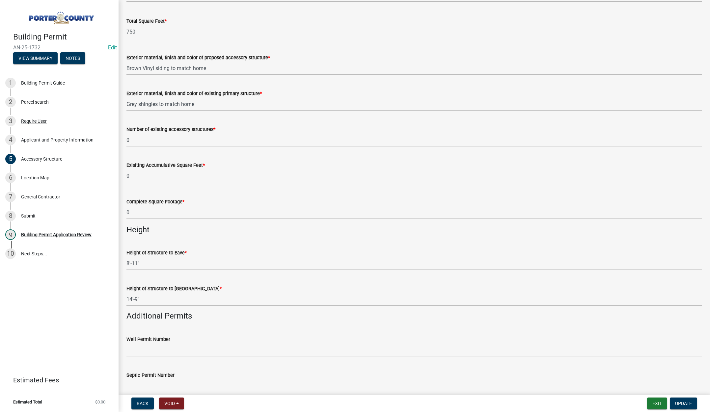
scroll to position [658, 0]
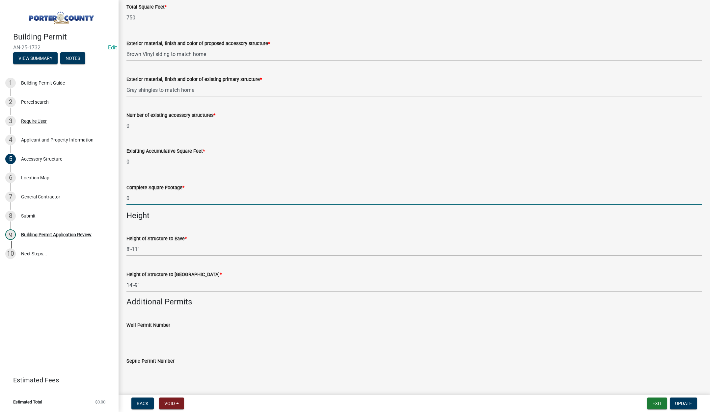
click at [214, 200] on input "0" at bounding box center [413, 198] width 575 height 13
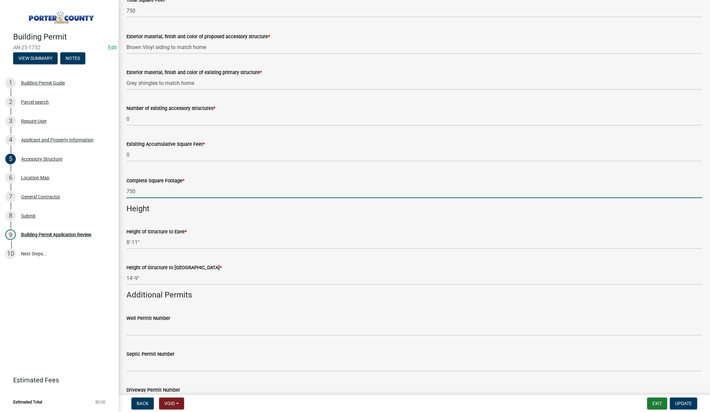
scroll to position [691, 0]
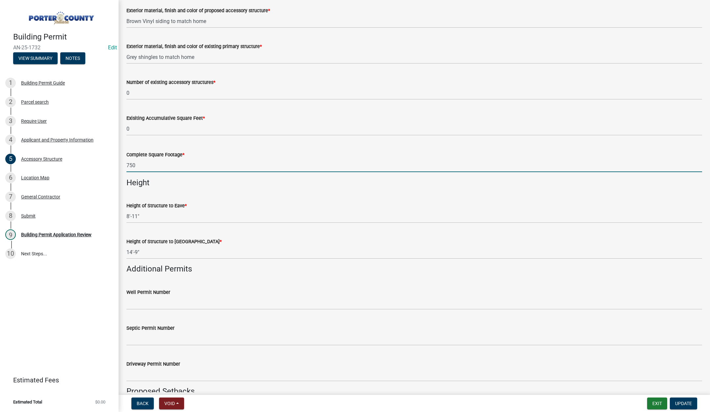
type input "750"
click at [268, 275] on wm-data-entity-input "Additional Permits" at bounding box center [413, 271] width 575 height 15
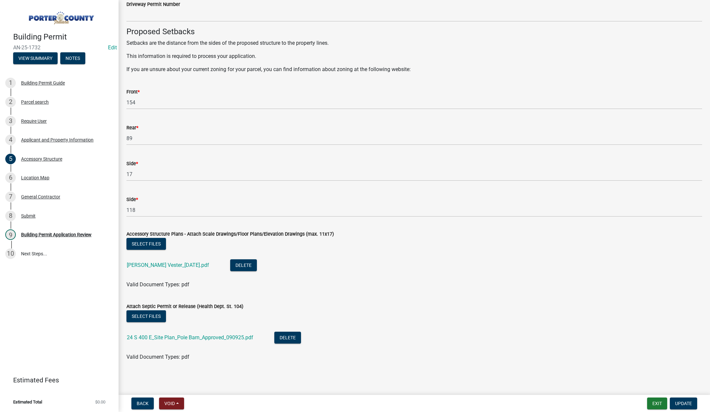
scroll to position [1051, 0]
click at [228, 336] on link "24 S 400 E_Site Plan_Pole Barn_Approved_090925.pdf" at bounding box center [190, 337] width 126 height 6
drag, startPoint x: 67, startPoint y: 234, endPoint x: 74, endPoint y: 231, distance: 7.4
click at [67, 234] on div "Building Permit Application Review" at bounding box center [56, 234] width 70 height 5
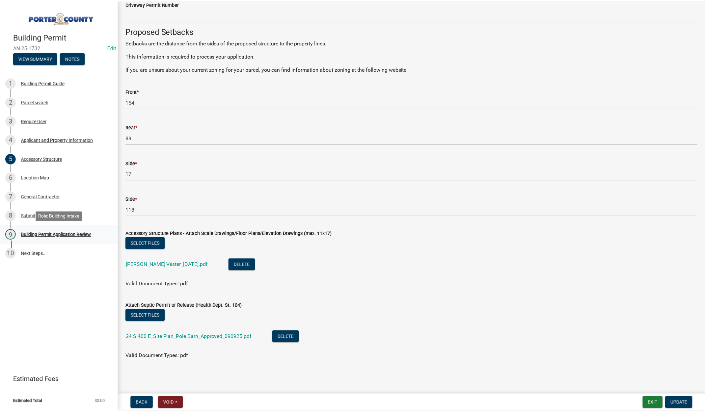
scroll to position [0, 0]
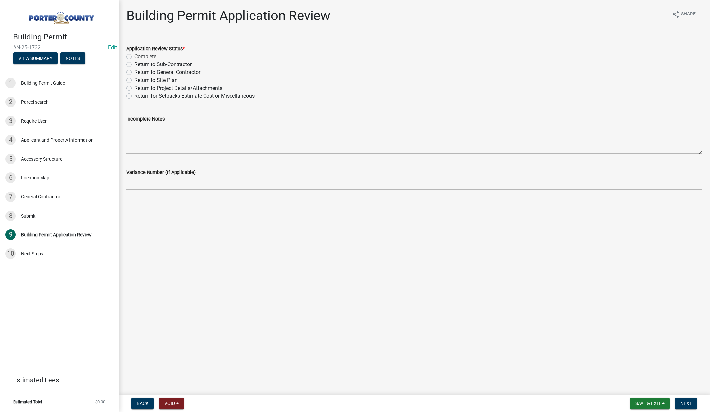
drag, startPoint x: 129, startPoint y: 56, endPoint x: 133, endPoint y: 62, distance: 7.6
click at [134, 56] on label "Complete" at bounding box center [145, 57] width 22 height 8
click at [134, 56] on input "Complete" at bounding box center [136, 55] width 4 height 4
radio input "true"
click at [691, 402] on span "Next" at bounding box center [686, 403] width 12 height 5
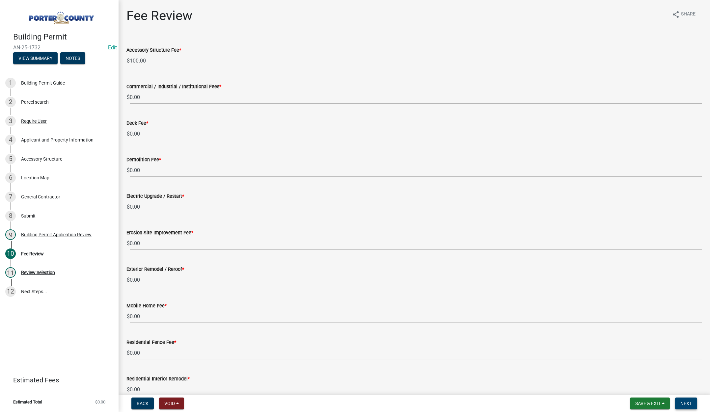
click at [688, 401] on span "Next" at bounding box center [686, 403] width 12 height 5
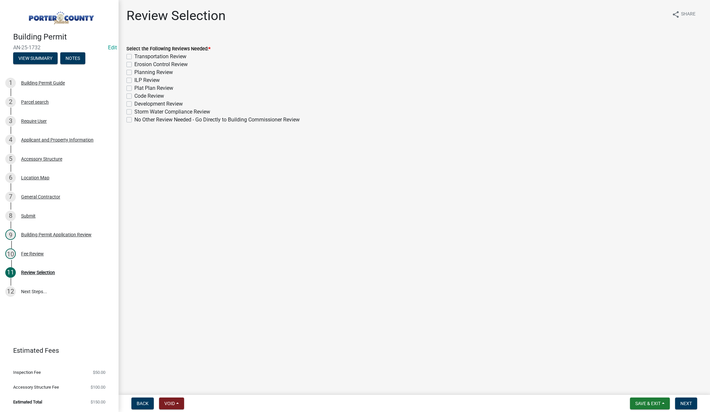
click at [134, 119] on label "No Other Review Needed - Go Directly to Building Commissioner Review" at bounding box center [216, 120] width 165 height 8
click at [134, 119] on input "No Other Review Needed - Go Directly to Building Commissioner Review" at bounding box center [136, 118] width 4 height 4
checkbox input "true"
checkbox input "false"
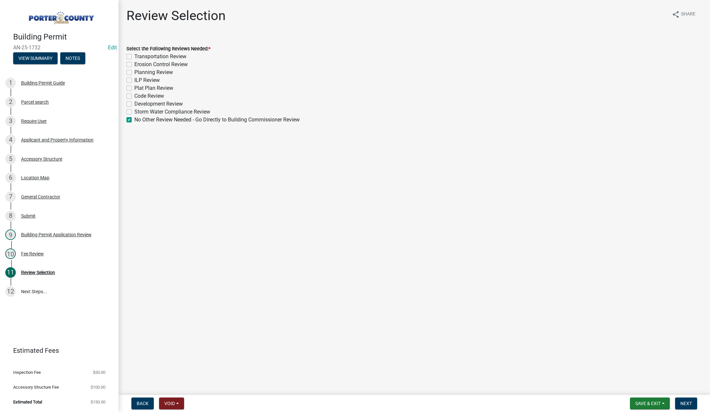
checkbox input "false"
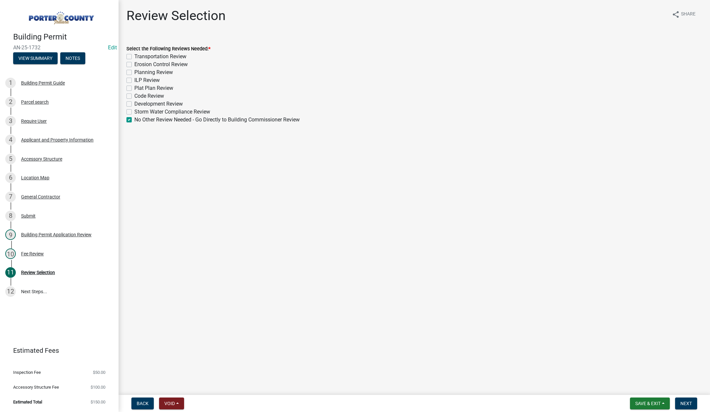
checkbox input "false"
checkbox input "true"
click at [682, 401] on span "Next" at bounding box center [686, 403] width 12 height 5
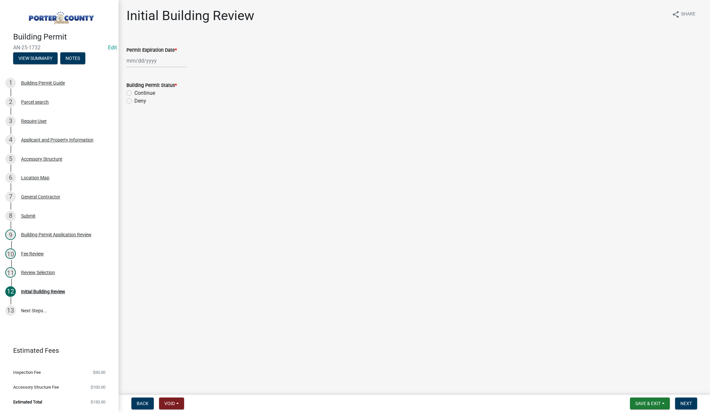
select select "9"
select select "2025"
click at [160, 62] on div "Jan Feb Mar Apr May Jun Jul Aug Sep Oct Nov Dec 1525 1526 1527 1528 1529 1530 1…" at bounding box center [156, 60] width 60 height 13
click at [181, 75] on select "1525 1526 1527 1528 1529 1530 1531 1532 1533 1534 1535 1536 1537 1538 1539 1540…" at bounding box center [178, 75] width 24 height 10
drag, startPoint x: 39, startPoint y: 272, endPoint x: 47, endPoint y: 271, distance: 7.3
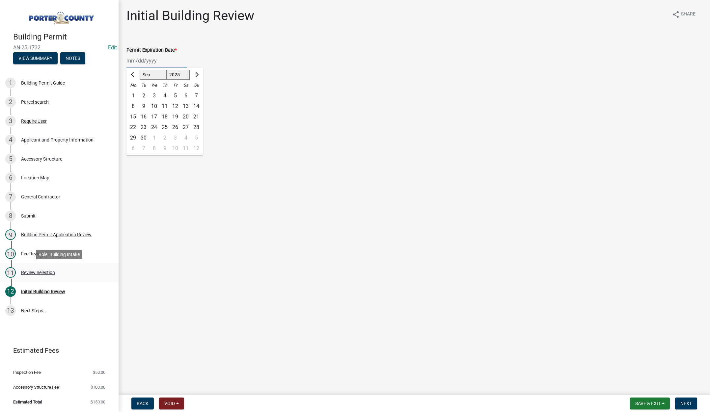
click at [39, 272] on div "Review Selection" at bounding box center [38, 272] width 34 height 5
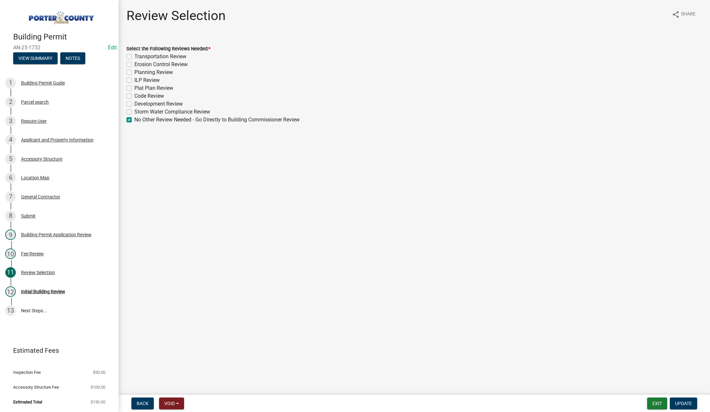
click at [134, 72] on label "Planning Review" at bounding box center [153, 72] width 39 height 8
click at [134, 72] on input "Planning Review" at bounding box center [136, 70] width 4 height 4
checkbox input "true"
checkbox input "false"
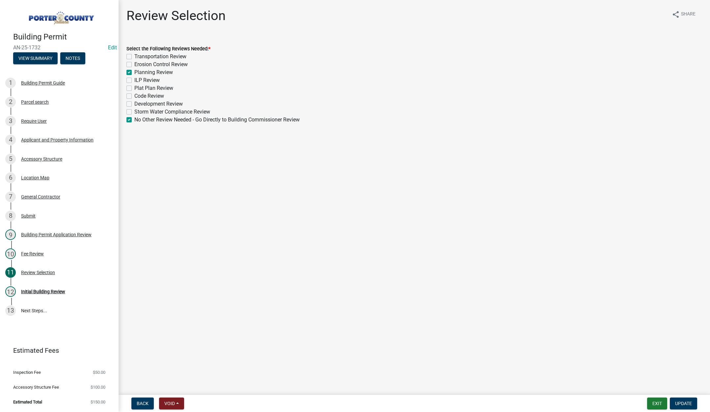
checkbox input "true"
checkbox input "false"
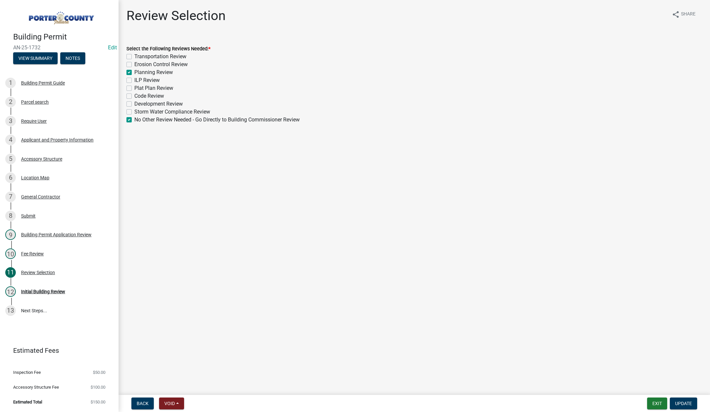
checkbox input "false"
click at [134, 119] on label "No Other Review Needed - Go Directly to Building Commissioner Review" at bounding box center [216, 120] width 165 height 8
click at [134, 119] on input "No Other Review Needed - Go Directly to Building Commissioner Review" at bounding box center [136, 118] width 4 height 4
checkbox input "false"
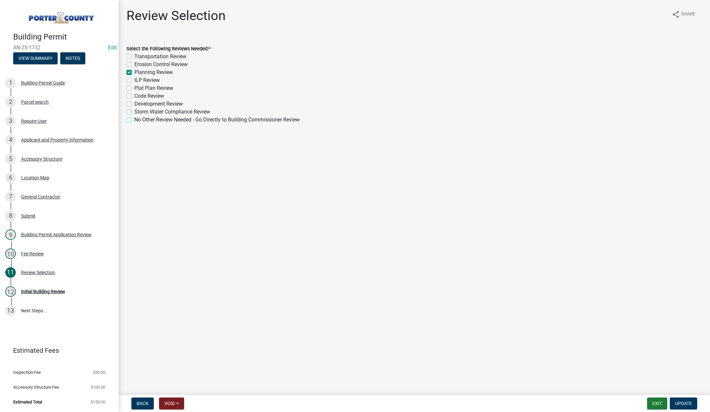
checkbox input "false"
checkbox input "true"
checkbox input "false"
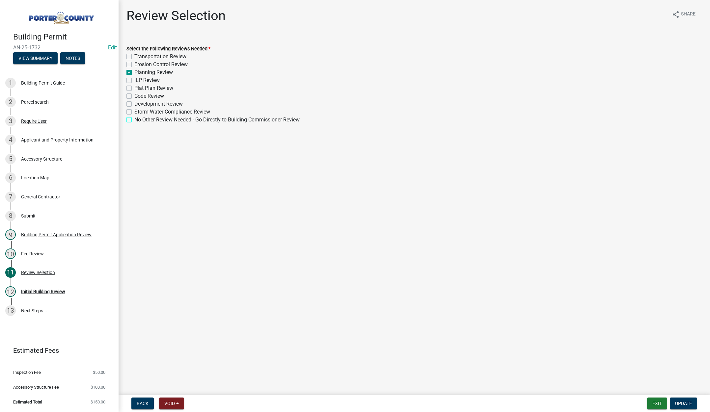
checkbox input "false"
click at [684, 401] on span "Update" at bounding box center [683, 403] width 17 height 5
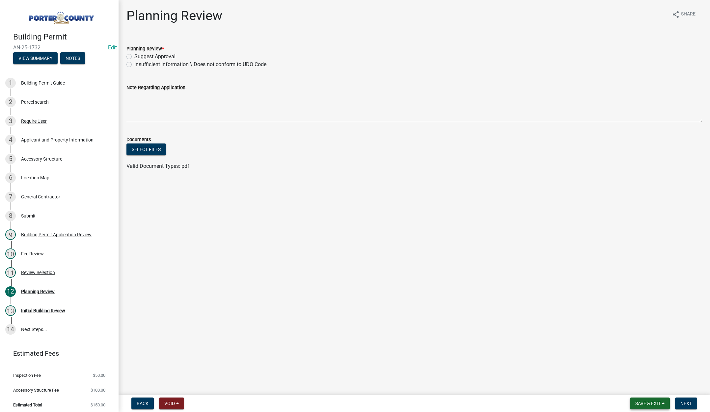
click at [642, 403] on span "Save & Exit" at bounding box center [647, 403] width 25 height 5
click at [638, 389] on button "Save & Exit" at bounding box center [643, 386] width 53 height 16
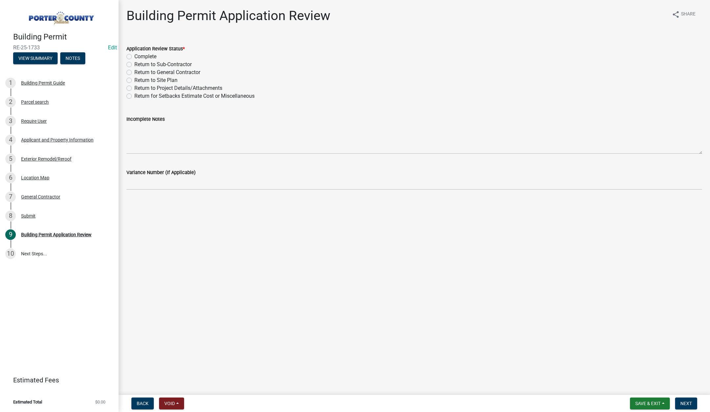
click at [134, 56] on label "Complete" at bounding box center [145, 57] width 22 height 8
click at [134, 56] on input "Complete" at bounding box center [136, 55] width 4 height 4
radio input "true"
click at [681, 400] on button "Next" at bounding box center [686, 404] width 22 height 12
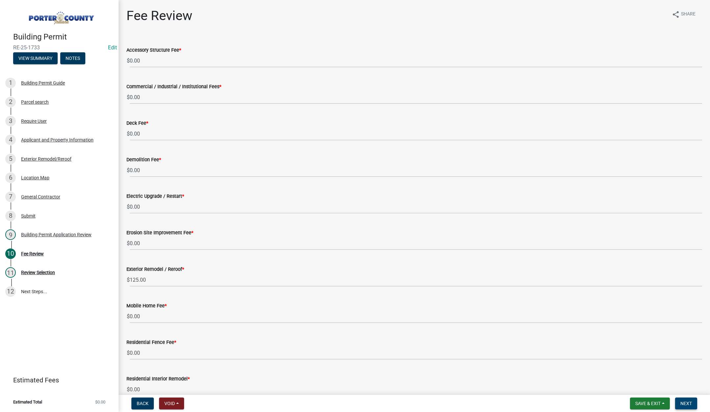
click at [684, 399] on button "Next" at bounding box center [686, 404] width 22 height 12
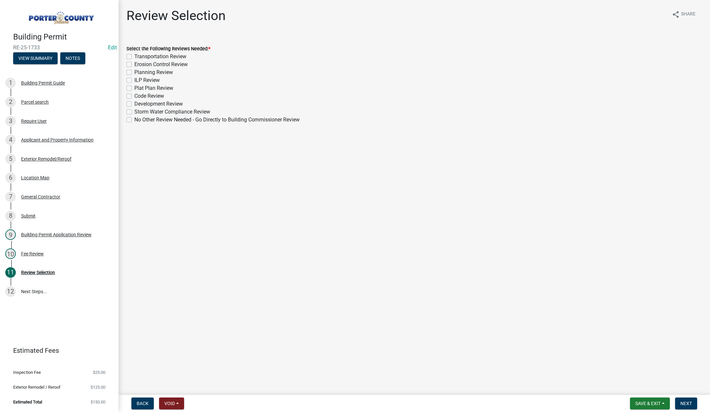
click at [134, 119] on label "No Other Review Needed - Go Directly to Building Commissioner Review" at bounding box center [216, 120] width 165 height 8
click at [134, 119] on input "No Other Review Needed - Go Directly to Building Commissioner Review" at bounding box center [136, 118] width 4 height 4
checkbox input "true"
checkbox input "false"
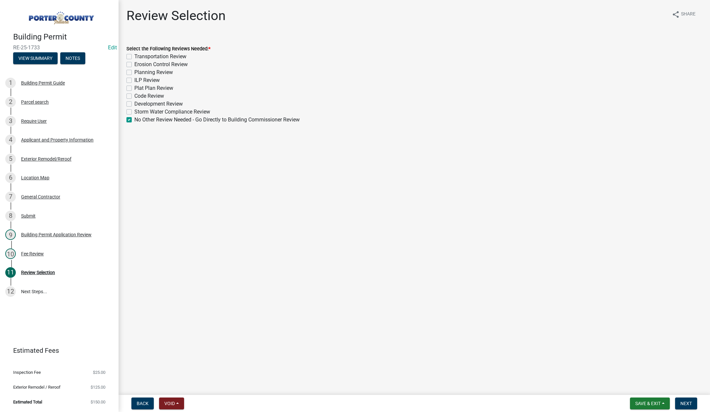
checkbox input "false"
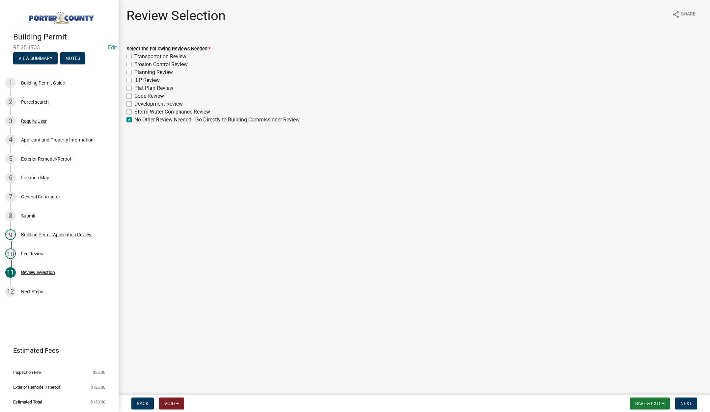
checkbox input "false"
checkbox input "true"
click at [685, 401] on span "Next" at bounding box center [686, 403] width 12 height 5
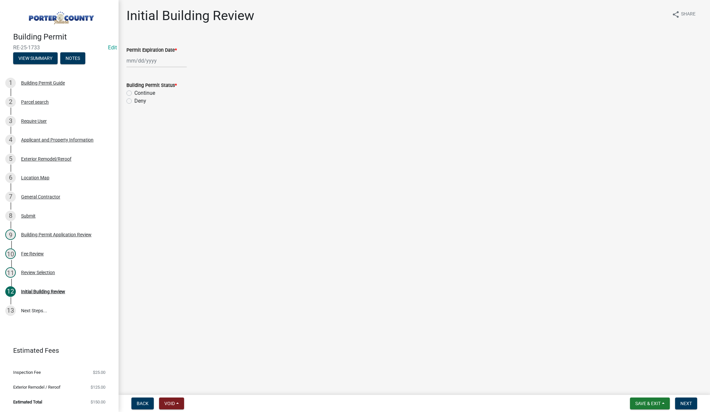
select select "9"
click at [159, 60] on div "[PERSON_NAME] Feb Mar Apr [PERSON_NAME][DATE] Oct Nov [DATE] 1526 1527 1528 152…" at bounding box center [156, 60] width 60 height 13
drag, startPoint x: 179, startPoint y: 74, endPoint x: 174, endPoint y: 69, distance: 6.5
click at [179, 74] on select "1525 1526 1527 1528 1529 1530 1531 1532 1533 1534 1535 1536 1537 1538 1539 1540…" at bounding box center [178, 75] width 24 height 10
select select "2026"
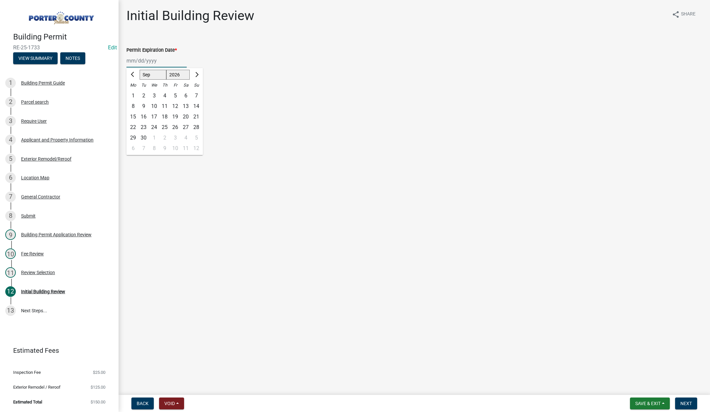
click at [166, 70] on select "1525 1526 1527 1528 1529 1530 1531 1532 1533 1534 1535 1536 1537 1538 1539 1540…" at bounding box center [178, 75] width 24 height 10
click at [165, 106] on div "10" at bounding box center [164, 106] width 11 height 11
type input "09/10/2026"
click at [134, 91] on label "Continue" at bounding box center [144, 93] width 21 height 8
click at [134, 91] on input "Continue" at bounding box center [136, 91] width 4 height 4
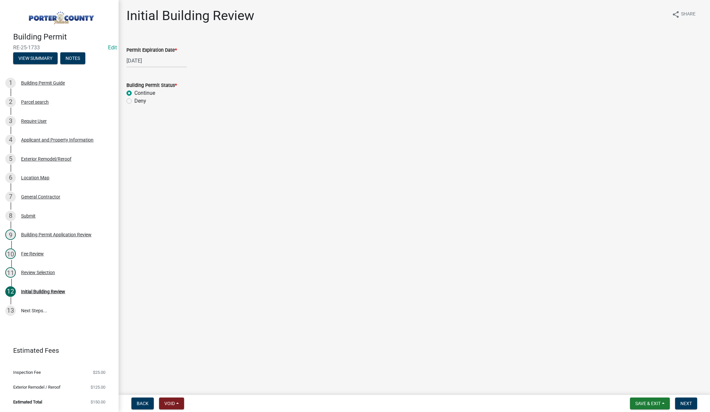
radio input "true"
click at [684, 404] on span "Next" at bounding box center [686, 403] width 12 height 5
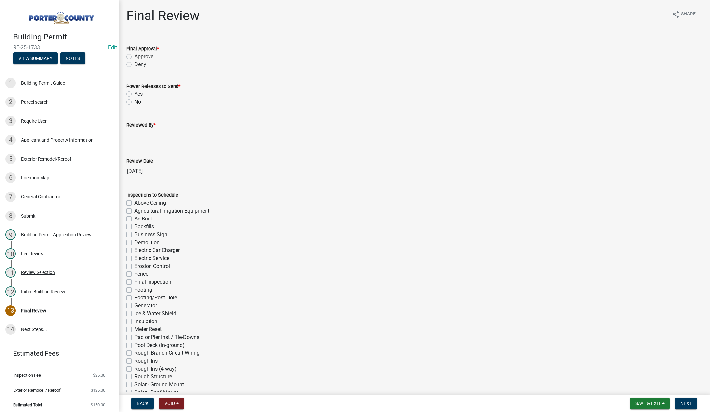
click at [134, 57] on label "Approve" at bounding box center [143, 57] width 19 height 8
click at [134, 57] on input "Approve" at bounding box center [136, 55] width 4 height 4
radio input "true"
click at [134, 101] on label "No" at bounding box center [137, 102] width 7 height 8
click at [134, 101] on input "No" at bounding box center [136, 100] width 4 height 4
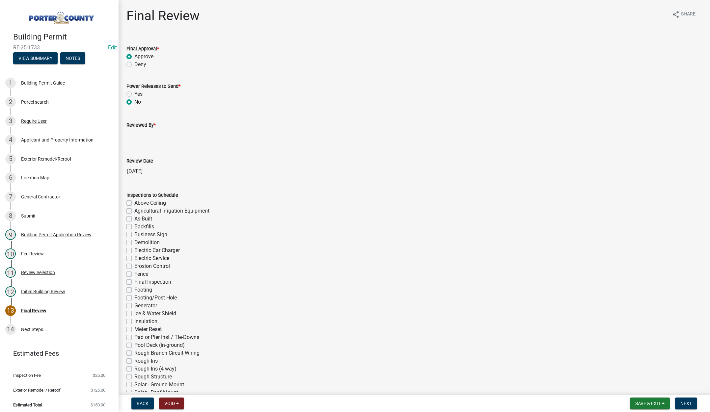
radio input "true"
click at [138, 134] on input "Reviewed By *" at bounding box center [413, 135] width 575 height 13
type input "Tami"
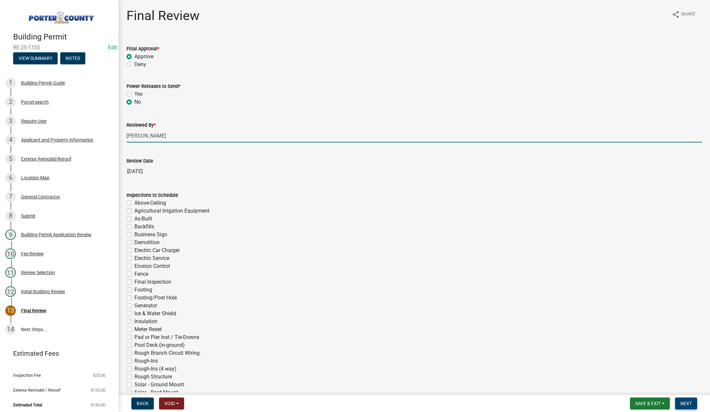
click at [686, 402] on span "Next" at bounding box center [686, 403] width 12 height 5
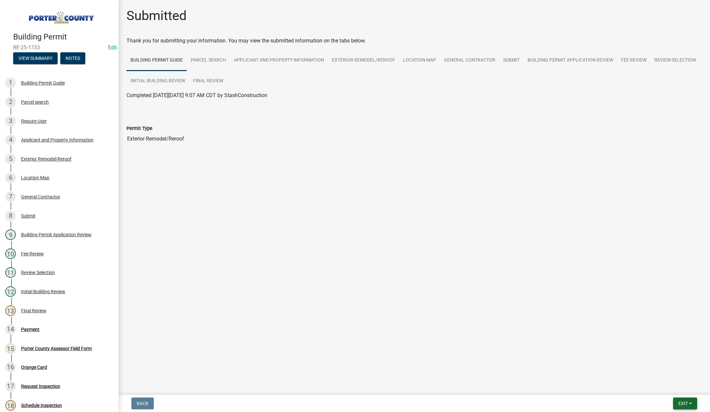
click at [678, 402] on span "Exit" at bounding box center [683, 403] width 10 height 5
click at [676, 388] on button "Save & Exit" at bounding box center [670, 386] width 53 height 16
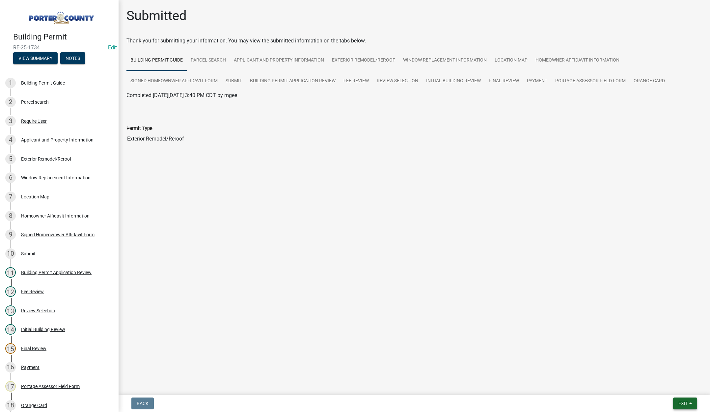
click at [683, 404] on span "Exit" at bounding box center [683, 403] width 10 height 5
click at [679, 389] on button "Save & Exit" at bounding box center [670, 386] width 53 height 16
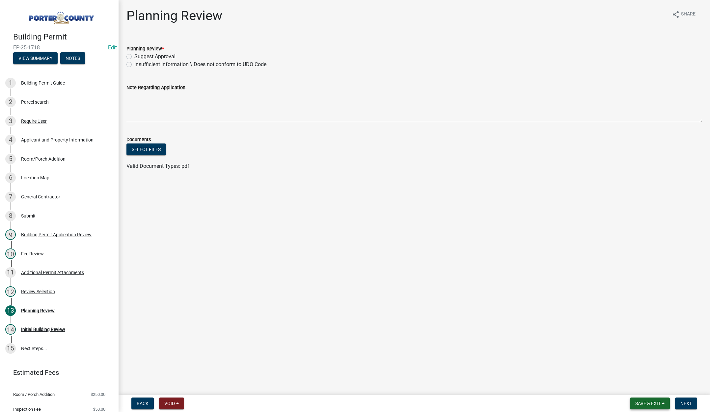
click at [642, 400] on button "Save & Exit" at bounding box center [650, 404] width 40 height 12
click button "Save & Exit"
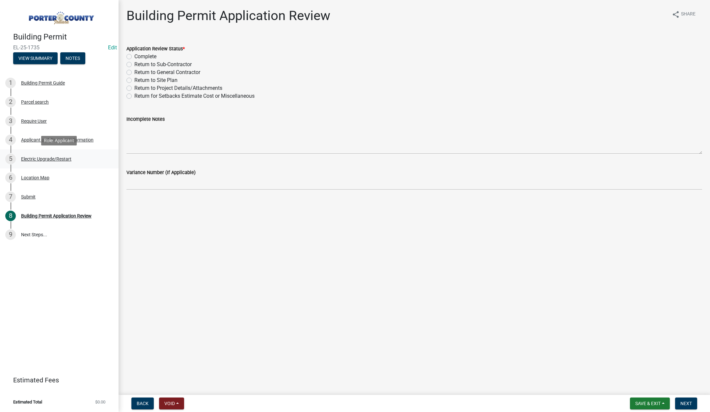
click at [49, 158] on div "Electric Upgrade/Restart" at bounding box center [46, 159] width 50 height 5
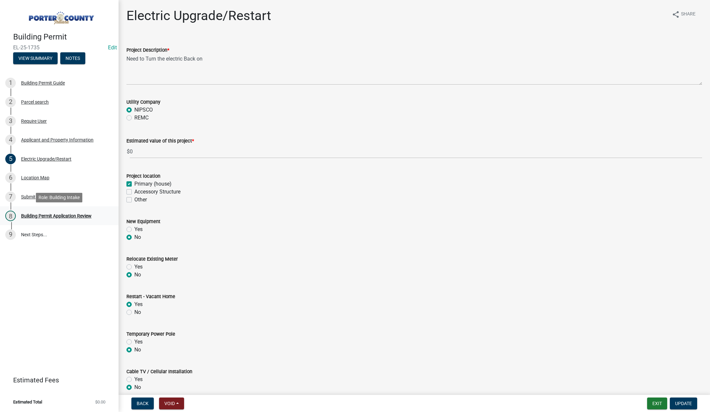
click at [51, 215] on div "Building Permit Application Review" at bounding box center [56, 216] width 70 height 5
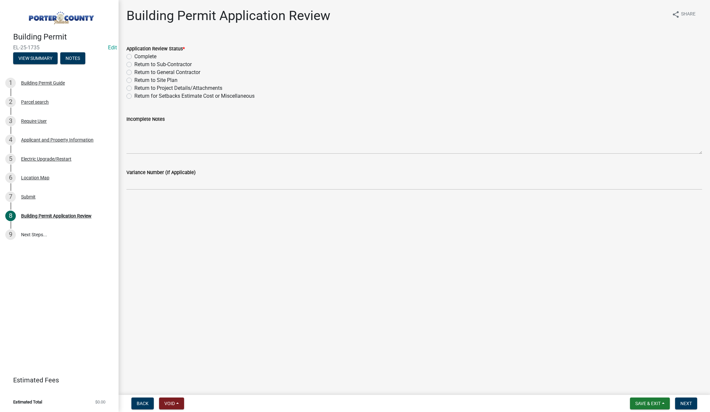
click at [134, 56] on label "Complete" at bounding box center [145, 57] width 22 height 8
click at [134, 56] on input "Complete" at bounding box center [136, 55] width 4 height 4
radio input "true"
click at [691, 402] on span "Next" at bounding box center [686, 403] width 12 height 5
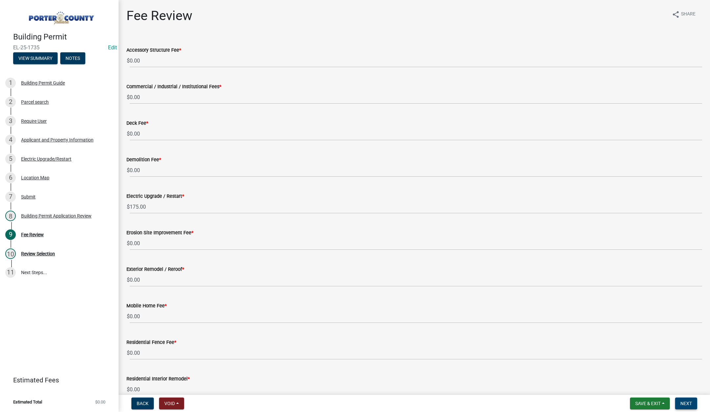
click at [687, 404] on span "Next" at bounding box center [686, 403] width 12 height 5
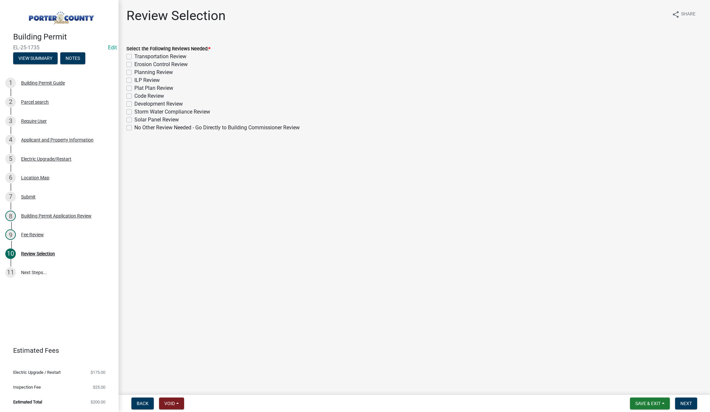
click at [134, 128] on label "No Other Review Needed - Go Directly to Building Commissioner Review" at bounding box center [216, 128] width 165 height 8
click at [134, 128] on input "No Other Review Needed - Go Directly to Building Commissioner Review" at bounding box center [136, 126] width 4 height 4
checkbox input "true"
checkbox input "false"
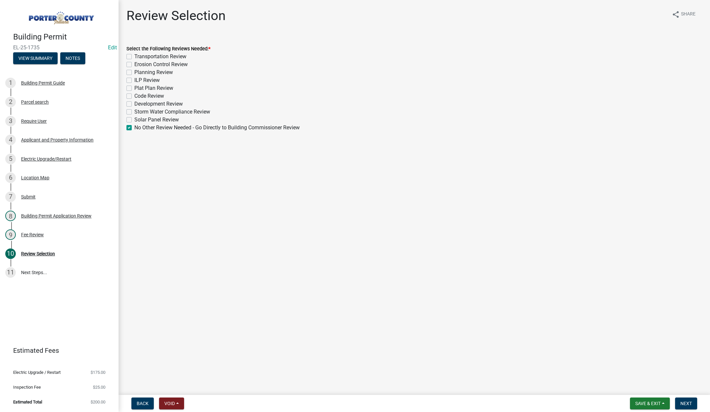
checkbox input "false"
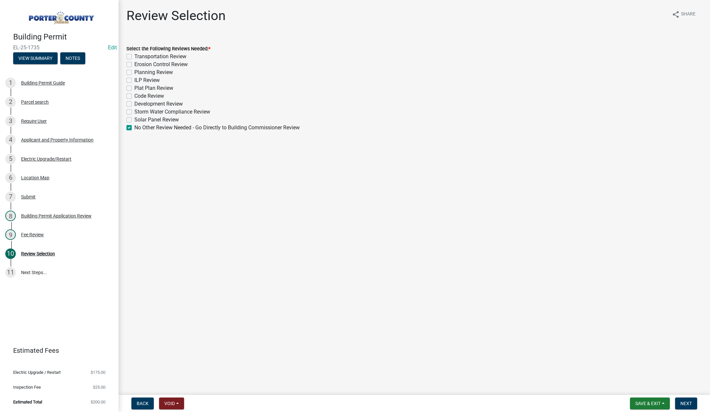
checkbox input "false"
checkbox input "true"
click at [685, 401] on span "Next" at bounding box center [686, 403] width 12 height 5
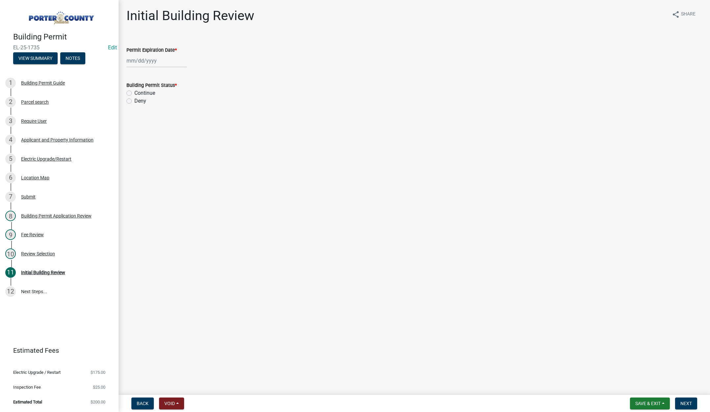
click at [165, 59] on div at bounding box center [156, 60] width 60 height 13
select select "9"
click at [182, 75] on select "1525 1526 1527 1528 1529 1530 1531 1532 1533 1534 1535 1536 1537 1538 1539 1540…" at bounding box center [178, 75] width 24 height 10
select select "2026"
click at [166, 70] on select "1525 1526 1527 1528 1529 1530 1531 1532 1533 1534 1535 1536 1537 1538 1539 1540…" at bounding box center [178, 75] width 24 height 10
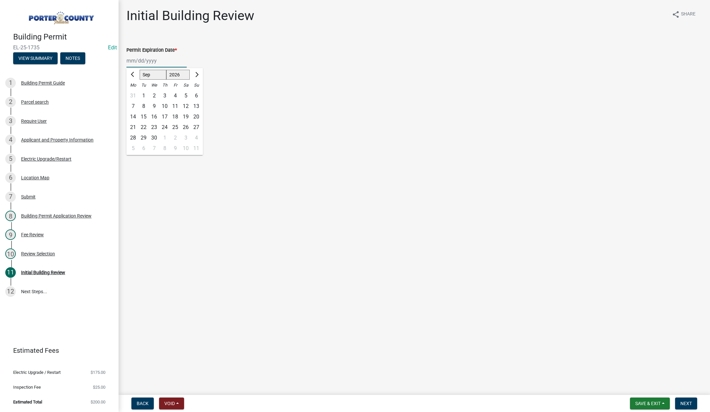
click at [166, 105] on div "10" at bounding box center [164, 106] width 11 height 11
type input "09/10/2026"
click at [134, 92] on label "Continue" at bounding box center [144, 93] width 21 height 8
click at [134, 92] on input "Continue" at bounding box center [136, 91] width 4 height 4
radio input "true"
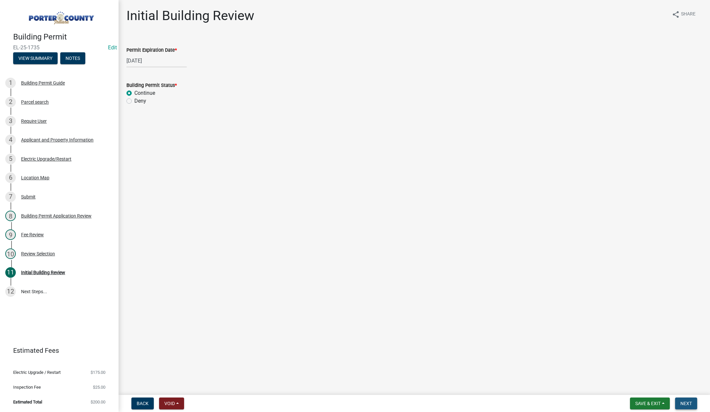
click at [682, 400] on button "Next" at bounding box center [686, 404] width 22 height 12
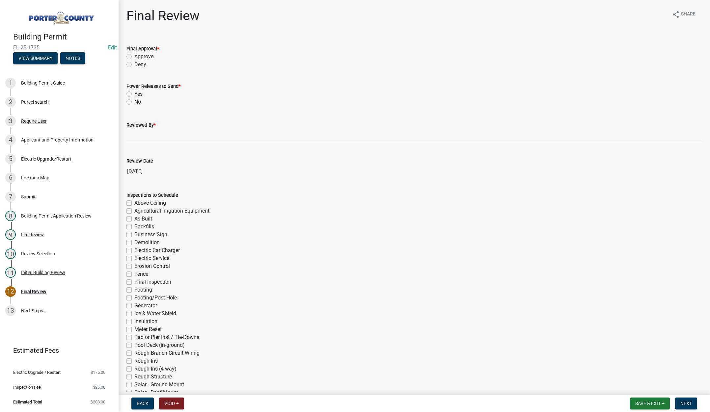
click at [134, 56] on label "Approve" at bounding box center [143, 57] width 19 height 8
click at [134, 56] on input "Approve" at bounding box center [136, 55] width 4 height 4
radio input "true"
click at [134, 92] on label "Yes" at bounding box center [138, 94] width 8 height 8
click at [134, 92] on input "Yes" at bounding box center [136, 92] width 4 height 4
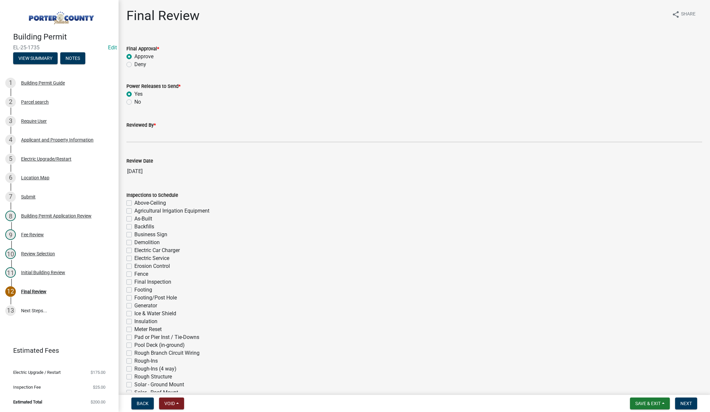
radio input "true"
drag, startPoint x: 139, startPoint y: 138, endPoint x: 148, endPoint y: 142, distance: 10.2
click at [139, 138] on input "Reviewed By *" at bounding box center [413, 135] width 575 height 13
type input "Tami"
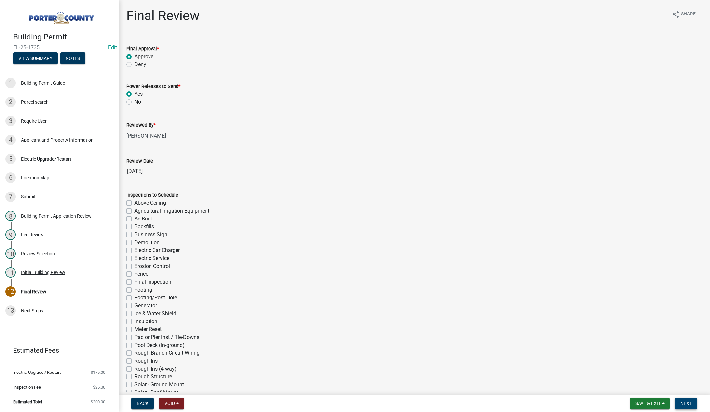
click at [684, 402] on span "Next" at bounding box center [686, 403] width 12 height 5
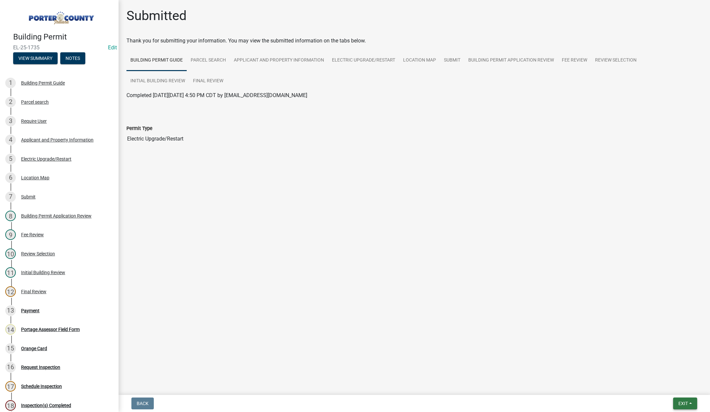
click at [678, 398] on button "Exit" at bounding box center [685, 404] width 24 height 12
click at [676, 386] on button "Save & Exit" at bounding box center [670, 386] width 53 height 16
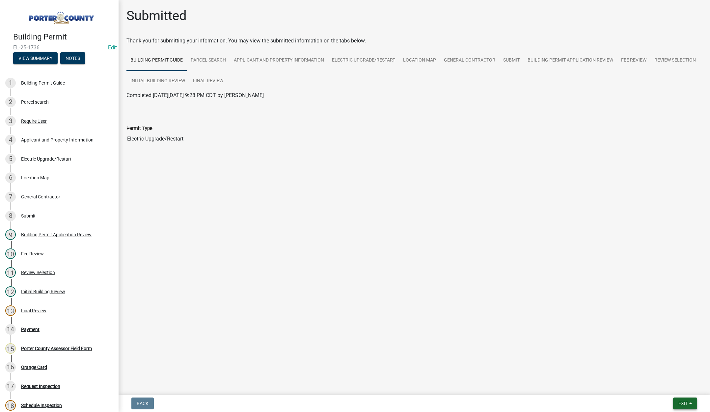
click at [679, 400] on button "Exit" at bounding box center [685, 404] width 24 height 12
click at [674, 387] on button "Save & Exit" at bounding box center [670, 386] width 53 height 16
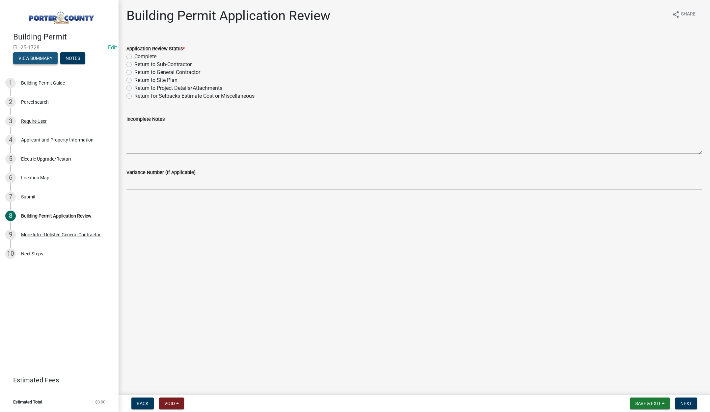
click at [24, 56] on button "View Summary" at bounding box center [35, 58] width 44 height 12
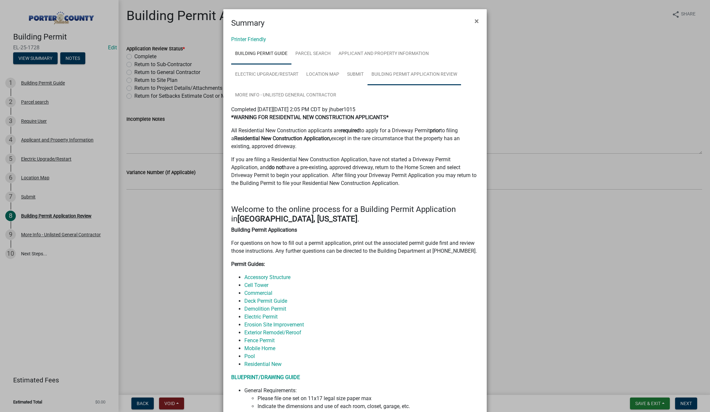
click at [402, 71] on link "Building Permit Application Review" at bounding box center [413, 74] width 93 height 21
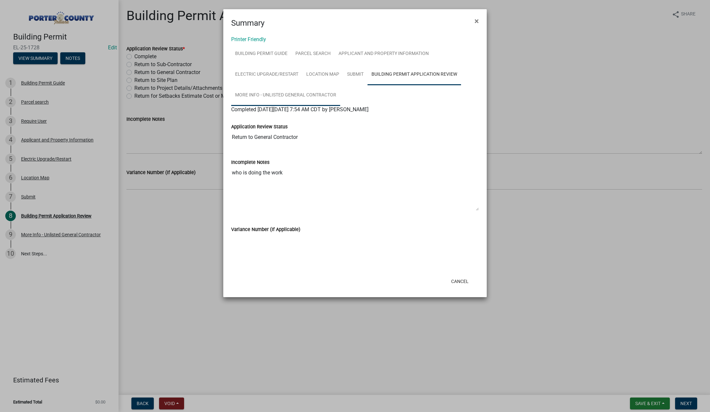
click at [316, 98] on link "More Info - Unlisted General Contractor" at bounding box center [285, 95] width 109 height 21
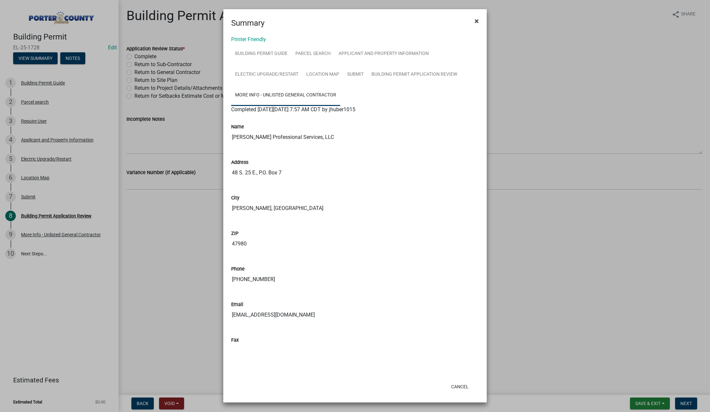
click at [477, 21] on span "×" at bounding box center [476, 20] width 4 height 9
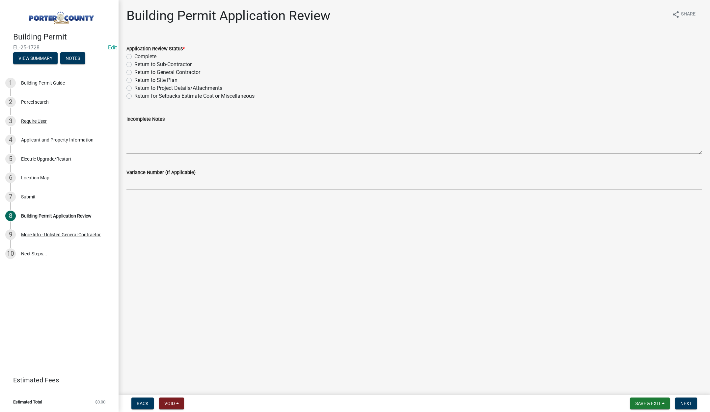
click at [134, 72] on label "Return to General Contractor" at bounding box center [167, 72] width 66 height 8
click at [134, 72] on input "Return to General Contractor" at bounding box center [136, 70] width 4 height 4
radio input "true"
click at [147, 137] on textarea "Incomplete Notes" at bounding box center [413, 138] width 575 height 31
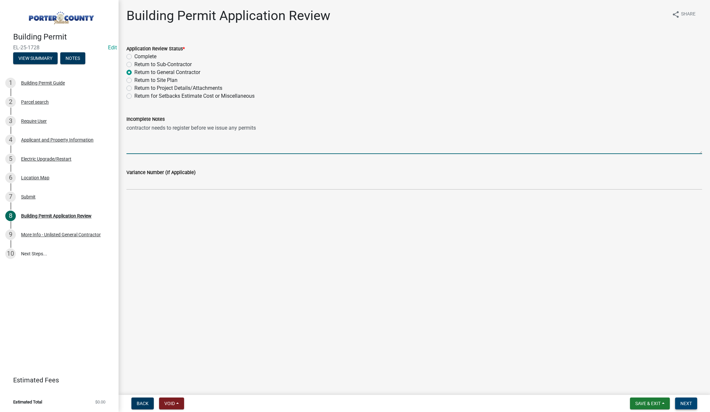
type textarea "contractor needs to register before we issue any permits"
click at [684, 402] on span "Next" at bounding box center [686, 403] width 12 height 5
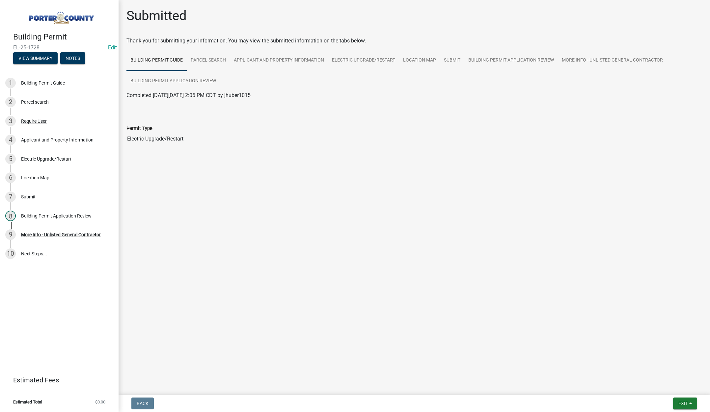
click at [126, 384] on main "Submitted Thank you for submitting your information. You may view the submitted…" at bounding box center [413, 196] width 591 height 392
click at [681, 403] on span "Exit" at bounding box center [683, 403] width 10 height 5
click at [672, 383] on button "Save & Exit" at bounding box center [670, 386] width 53 height 16
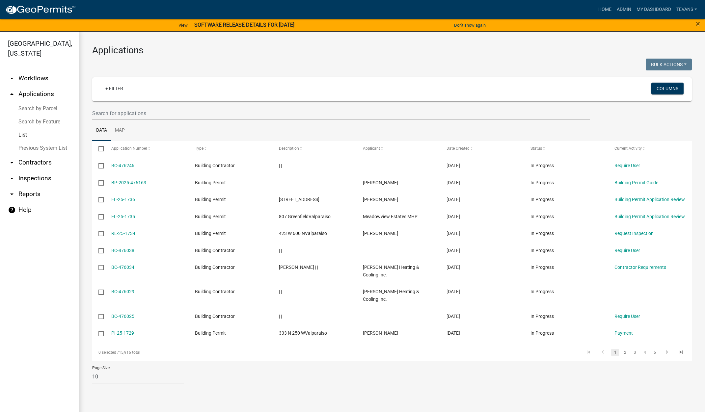
click at [43, 155] on link "arrow_drop_down Contractors" at bounding box center [39, 163] width 79 height 16
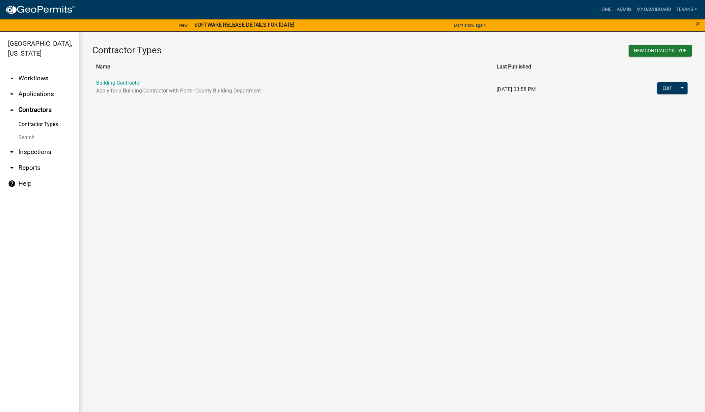
click at [27, 131] on link "Search" at bounding box center [39, 137] width 79 height 13
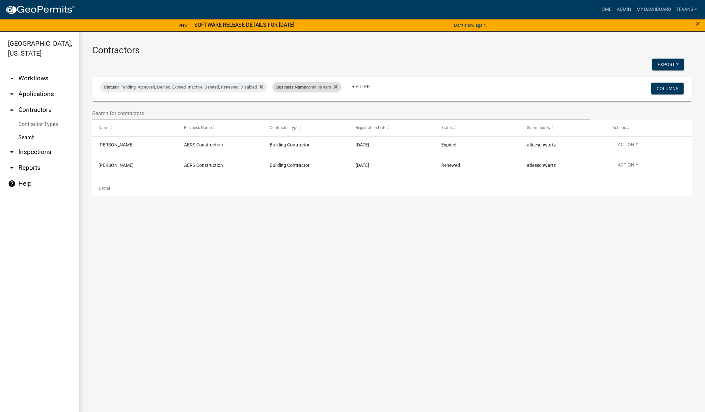
click at [297, 90] on div "Business Name contains aers" at bounding box center [306, 87] width 69 height 11
click at [304, 112] on input "aers" at bounding box center [311, 111] width 60 height 13
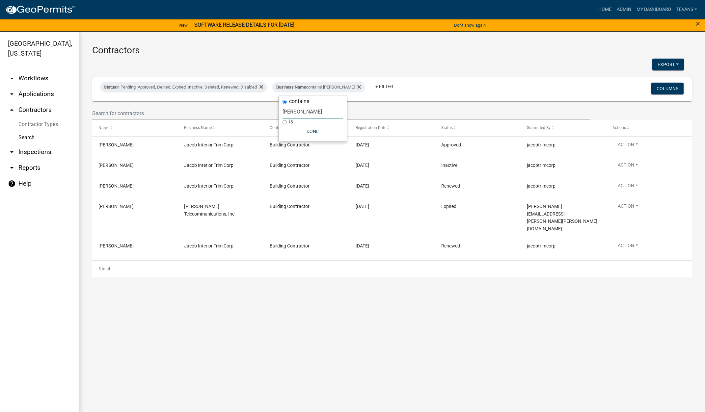
type input "[PERSON_NAME]"
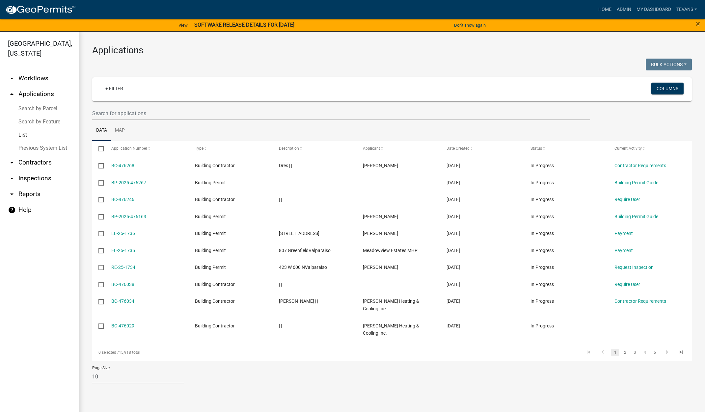
click at [26, 155] on link "arrow_drop_down Contractors" at bounding box center [39, 163] width 79 height 16
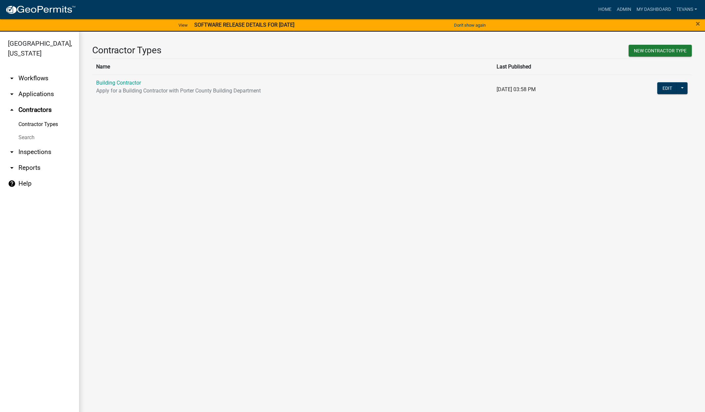
click at [23, 131] on link "Search" at bounding box center [39, 137] width 79 height 13
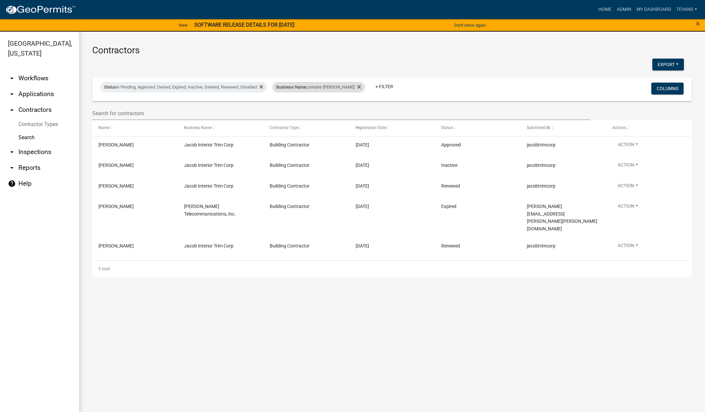
click at [301, 90] on div "Business Name contains jacob" at bounding box center [318, 87] width 92 height 11
click at [307, 113] on input "jacob" at bounding box center [312, 111] width 60 height 13
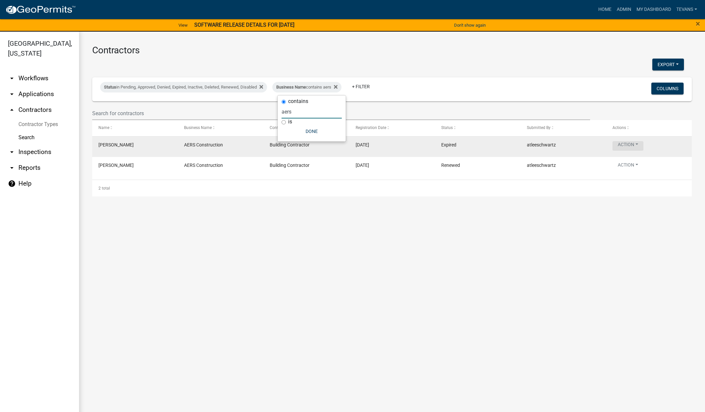
type input "aers"
click at [622, 143] on button "Action" at bounding box center [627, 146] width 31 height 10
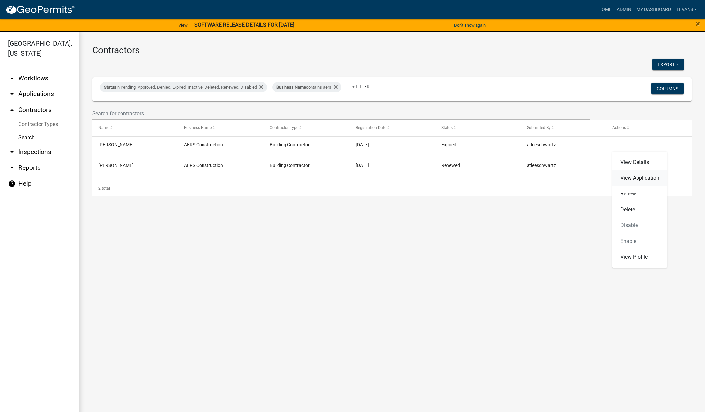
click at [620, 176] on link "View Application" at bounding box center [639, 178] width 55 height 16
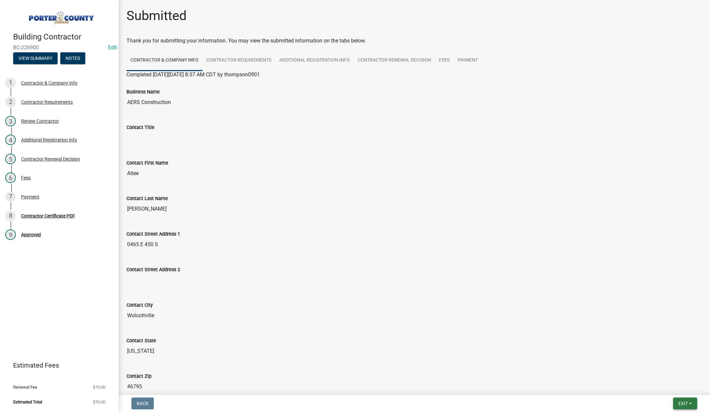
click at [681, 404] on span "Exit" at bounding box center [683, 403] width 10 height 5
click at [659, 386] on button "Save & Exit" at bounding box center [670, 386] width 53 height 16
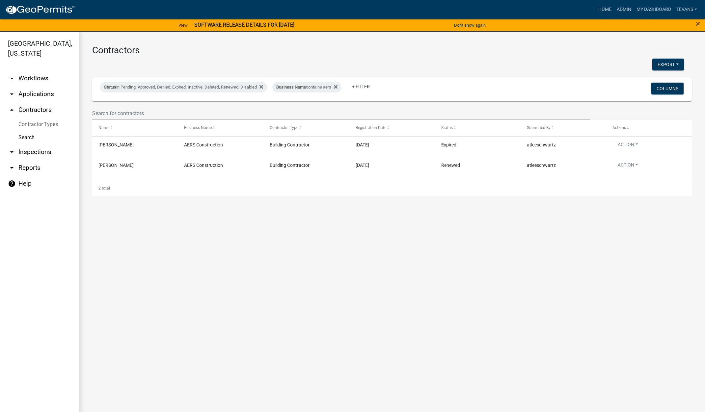
click at [695, 24] on div "×" at bounding box center [675, 25] width 59 height 14
click at [697, 22] on span "×" at bounding box center [697, 23] width 4 height 9
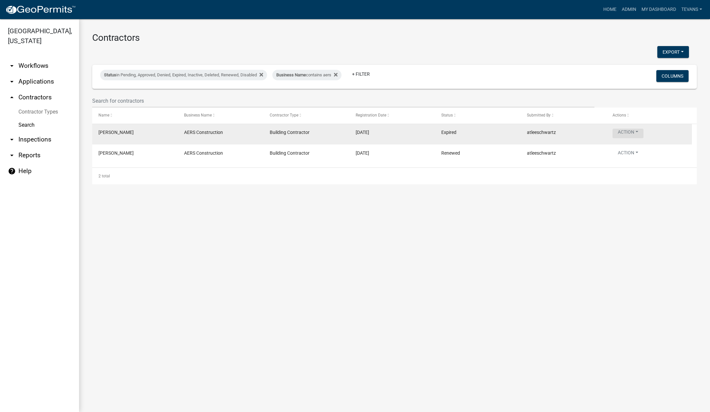
click at [625, 131] on button "Action" at bounding box center [627, 134] width 31 height 10
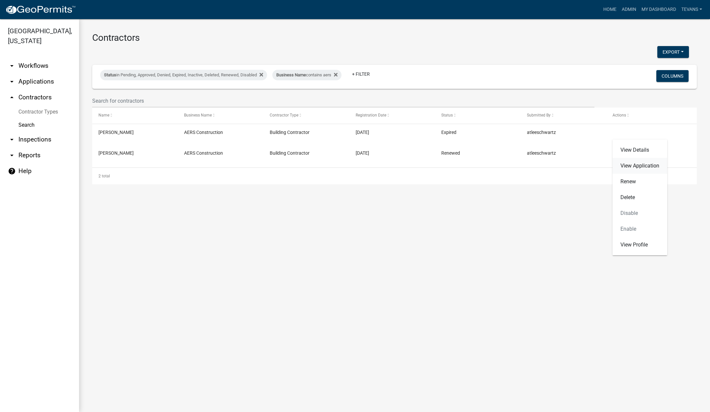
click at [634, 163] on link "View Application" at bounding box center [639, 166] width 55 height 16
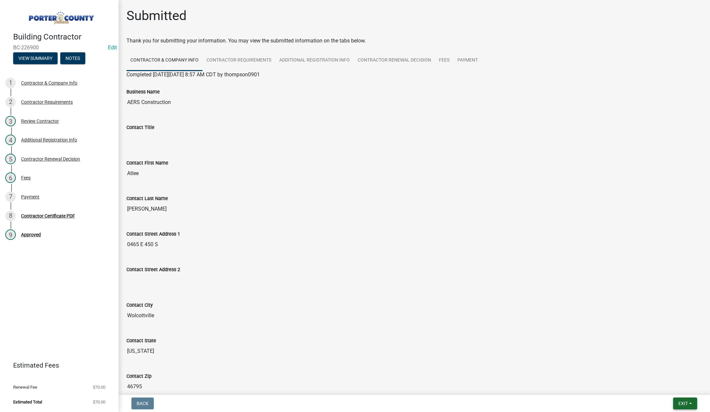
click at [678, 403] on span "Exit" at bounding box center [683, 403] width 10 height 5
click at [677, 388] on button "Save & Exit" at bounding box center [670, 386] width 53 height 16
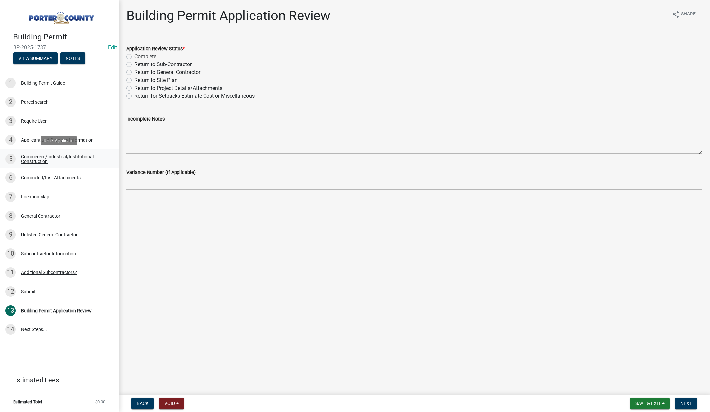
click at [40, 155] on div "Commercial/Industrial/Institutional Construction" at bounding box center [64, 158] width 87 height 9
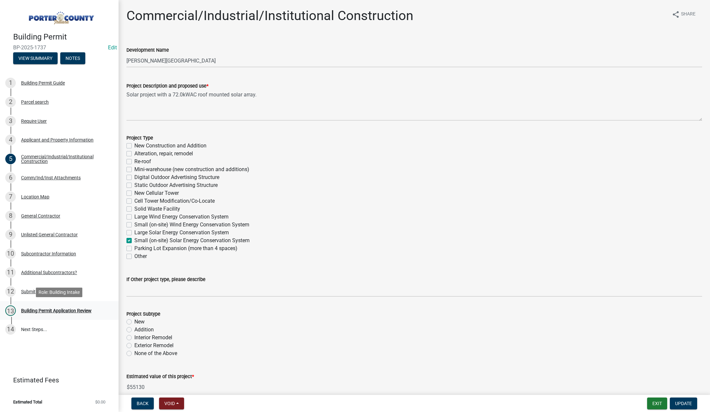
click at [80, 308] on div "Building Permit Application Review" at bounding box center [56, 310] width 70 height 5
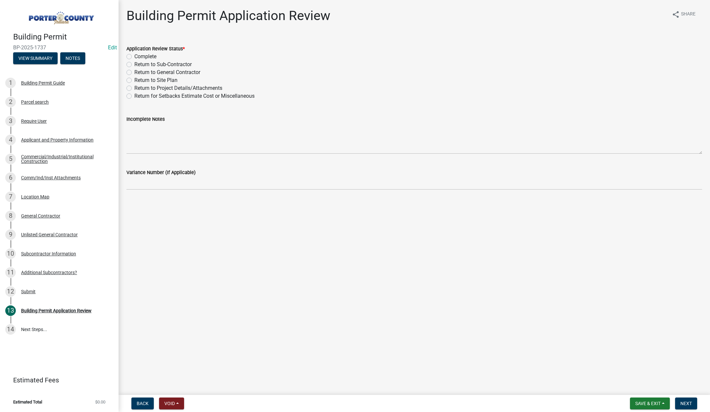
click at [134, 57] on label "Complete" at bounding box center [145, 57] width 22 height 8
click at [134, 57] on input "Complete" at bounding box center [136, 55] width 4 height 4
radio input "true"
click at [689, 404] on span "Next" at bounding box center [686, 403] width 12 height 5
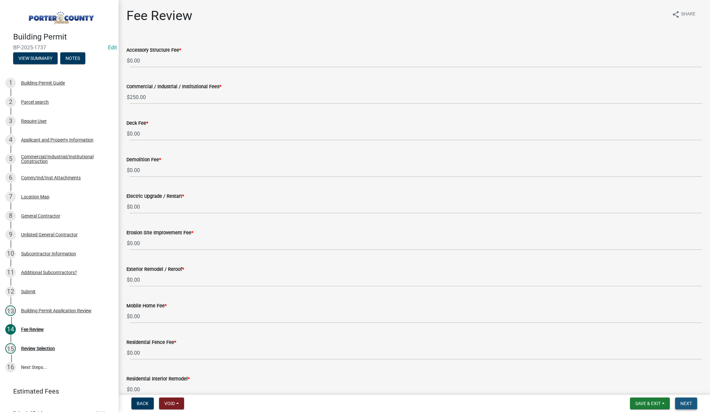
click at [680, 401] on button "Next" at bounding box center [686, 404] width 22 height 12
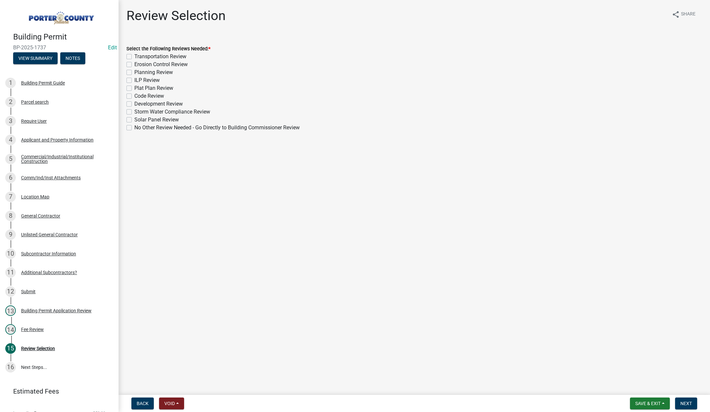
click at [134, 119] on label "Solar Panel Review" at bounding box center [156, 120] width 44 height 8
click at [134, 119] on input "Solar Panel Review" at bounding box center [136, 118] width 4 height 4
checkbox input "true"
checkbox input "false"
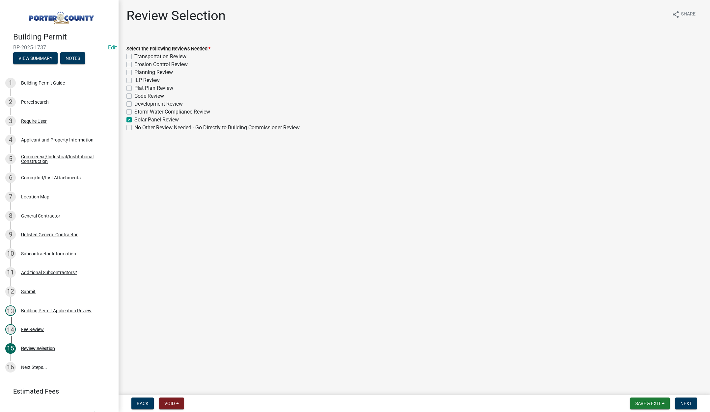
checkbox input "false"
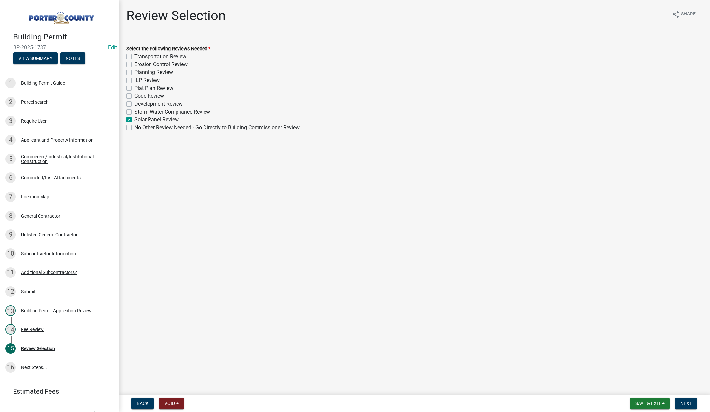
checkbox input "false"
checkbox input "true"
checkbox input "false"
click at [685, 403] on span "Next" at bounding box center [686, 403] width 12 height 5
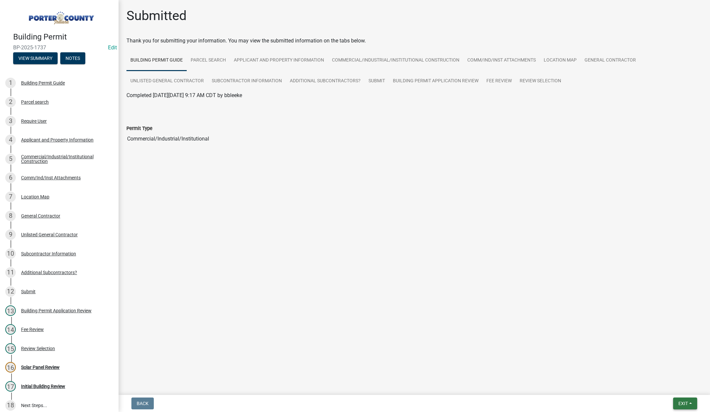
click at [684, 404] on span "Exit" at bounding box center [683, 403] width 10 height 5
click at [671, 388] on button "Save & Exit" at bounding box center [670, 386] width 53 height 16
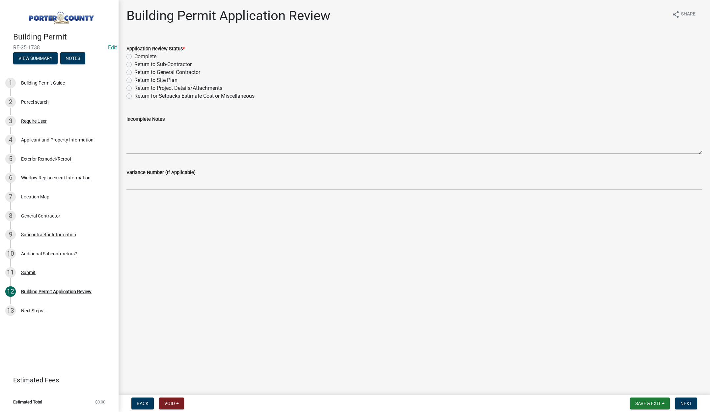
click at [134, 56] on label "Complete" at bounding box center [145, 57] width 22 height 8
click at [134, 56] on input "Complete" at bounding box center [136, 55] width 4 height 4
radio input "true"
click at [688, 402] on span "Next" at bounding box center [686, 403] width 12 height 5
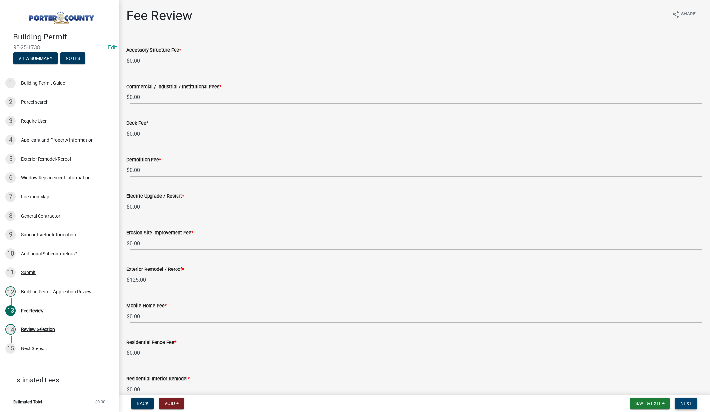
click at [680, 400] on button "Next" at bounding box center [686, 404] width 22 height 12
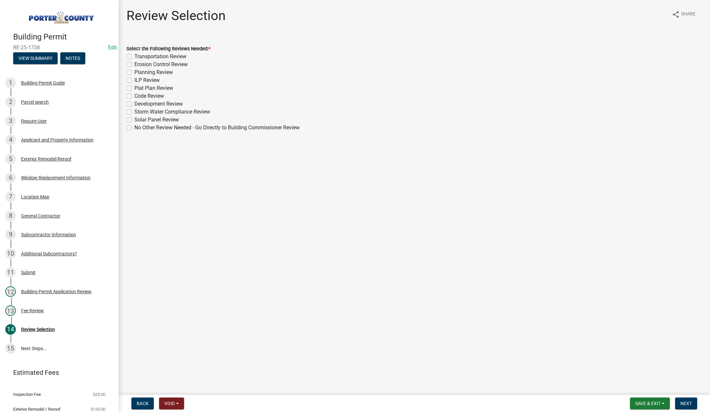
click at [134, 127] on label "No Other Review Needed - Go Directly to Building Commissioner Review" at bounding box center [216, 128] width 165 height 8
click at [134, 127] on input "No Other Review Needed - Go Directly to Building Commissioner Review" at bounding box center [136, 126] width 4 height 4
checkbox input "true"
checkbox input "false"
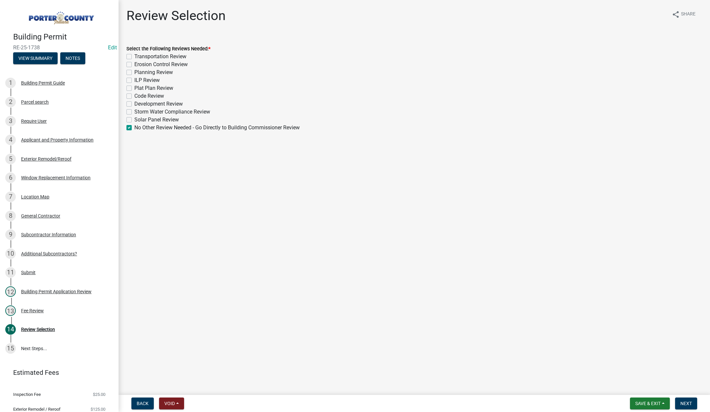
checkbox input "false"
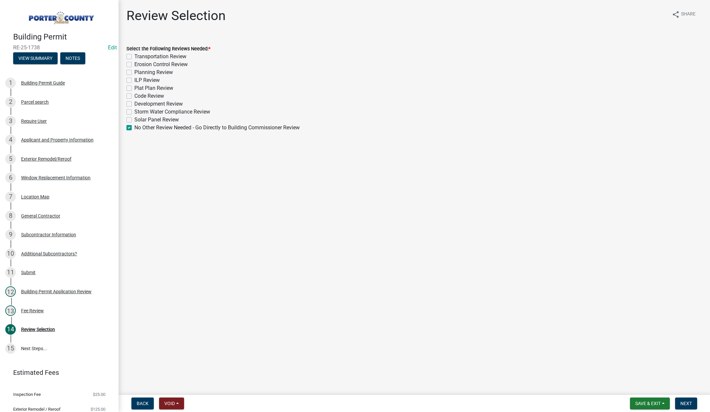
checkbox input "false"
checkbox input "true"
click at [686, 403] on span "Next" at bounding box center [686, 403] width 12 height 5
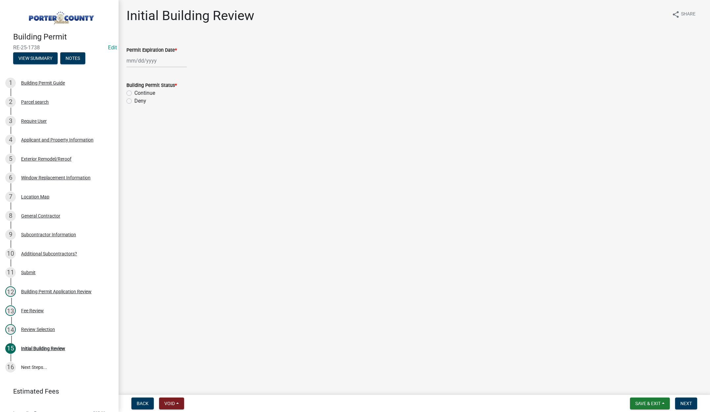
select select "9"
click at [165, 62] on div "[PERSON_NAME] Feb Mar Apr [PERSON_NAME][DATE] Oct Nov [DATE] 1526 1527 1528 152…" at bounding box center [156, 60] width 60 height 13
click at [181, 75] on select "1525 1526 1527 1528 1529 1530 1531 1532 1533 1534 1535 1536 1537 1538 1539 1540…" at bounding box center [178, 75] width 24 height 10
select select "2026"
click at [166, 70] on select "1525 1526 1527 1528 1529 1530 1531 1532 1533 1534 1535 1536 1537 1538 1539 1540…" at bounding box center [178, 75] width 24 height 10
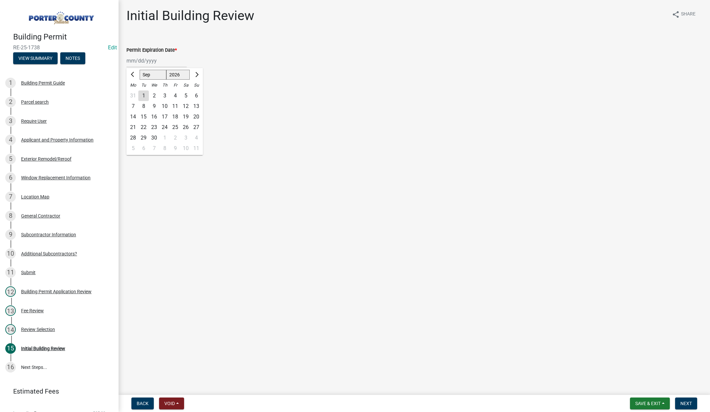
click at [164, 105] on div "10" at bounding box center [164, 106] width 11 height 11
type input "[DATE]"
click at [134, 93] on label "Continue" at bounding box center [144, 93] width 21 height 8
click at [134, 93] on input "Continue" at bounding box center [136, 91] width 4 height 4
radio input "true"
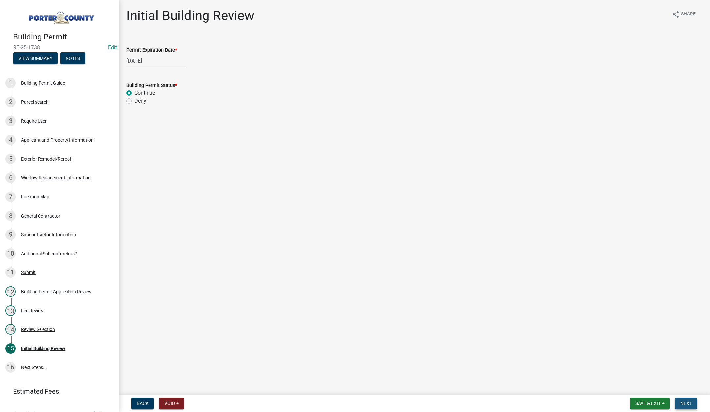
click at [691, 401] on span "Next" at bounding box center [686, 403] width 12 height 5
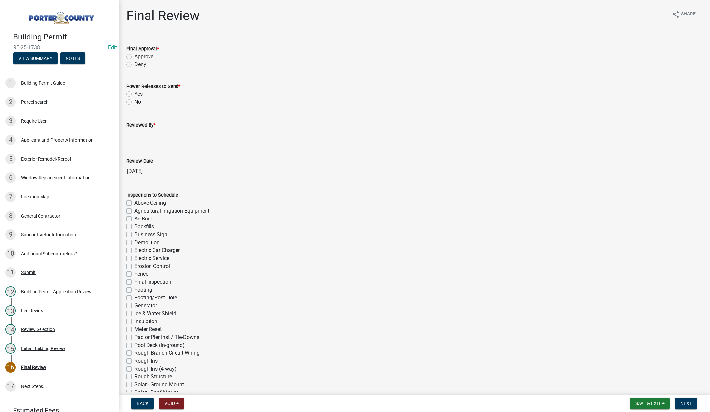
click at [134, 55] on label "Approve" at bounding box center [143, 57] width 19 height 8
click at [134, 55] on input "Approve" at bounding box center [136, 55] width 4 height 4
radio input "true"
click at [134, 101] on label "No" at bounding box center [137, 102] width 7 height 8
click at [134, 101] on input "No" at bounding box center [136, 100] width 4 height 4
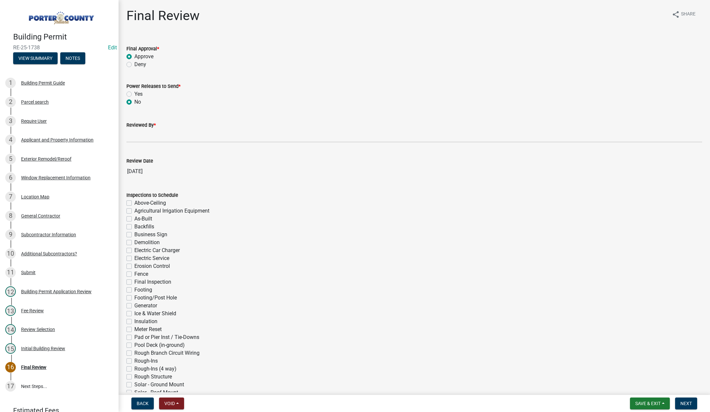
radio input "true"
click at [138, 137] on input "Reviewed By *" at bounding box center [413, 135] width 575 height 13
type input "[PERSON_NAME]"
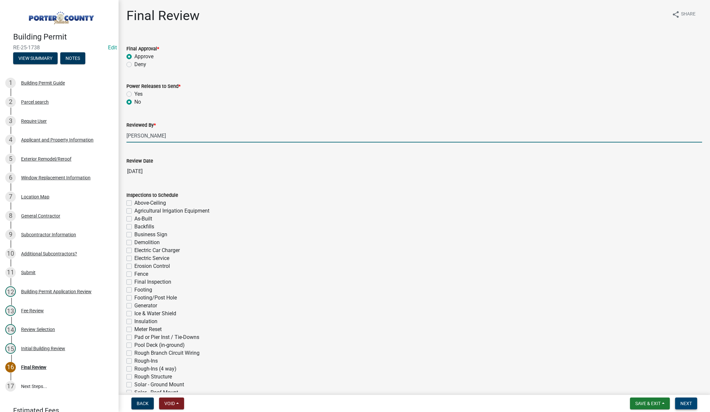
click at [684, 401] on span "Next" at bounding box center [686, 403] width 12 height 5
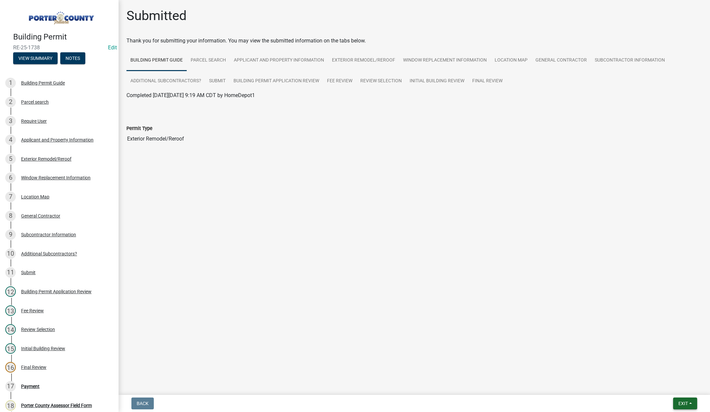
click at [678, 399] on button "Exit" at bounding box center [685, 404] width 24 height 12
click at [675, 385] on button "Save & Exit" at bounding box center [670, 386] width 53 height 16
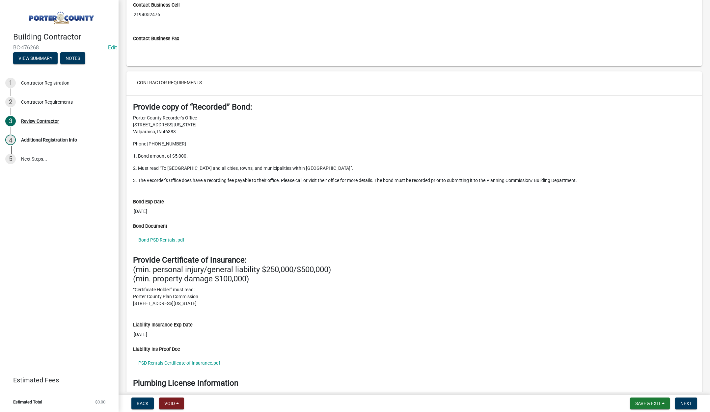
scroll to position [871, 0]
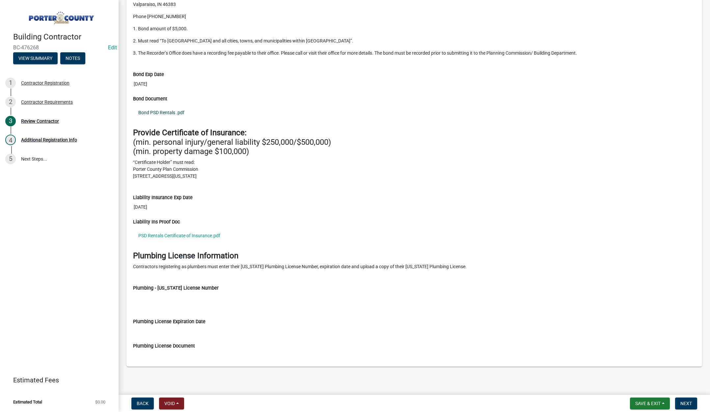
click at [182, 113] on link "Bond PSD Rentals .pdf" at bounding box center [414, 112] width 562 height 15
click at [185, 233] on link "PSD Rentals Certificate of Insurance.pdf" at bounding box center [414, 235] width 562 height 15
click at [685, 402] on span "Next" at bounding box center [686, 403] width 12 height 5
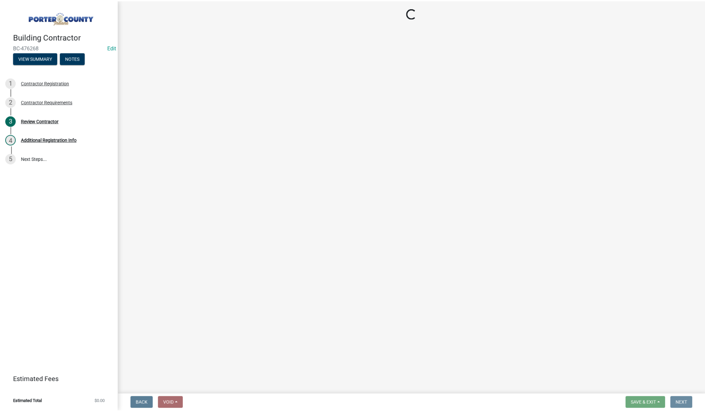
scroll to position [0, 0]
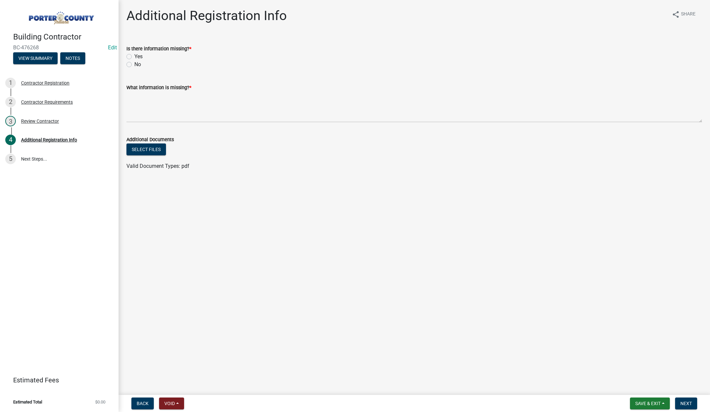
drag, startPoint x: 130, startPoint y: 64, endPoint x: 132, endPoint y: 79, distance: 15.6
click at [134, 64] on label "No" at bounding box center [137, 65] width 7 height 8
click at [134, 64] on input "No" at bounding box center [136, 63] width 4 height 4
radio input "true"
click at [154, 100] on textarea "What information is missing? *" at bounding box center [413, 106] width 575 height 31
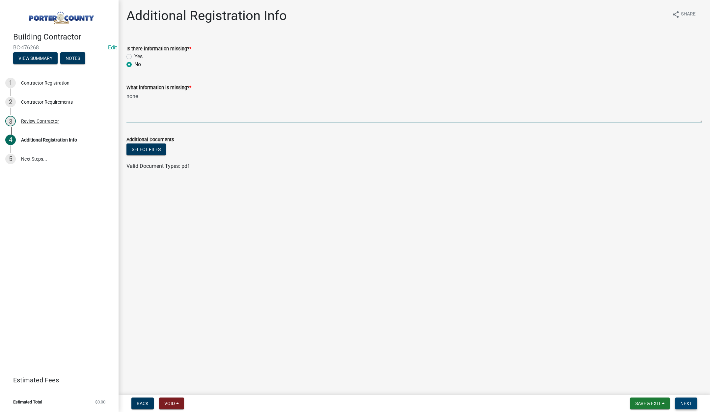
type textarea "none"
click at [689, 404] on span "Next" at bounding box center [686, 403] width 12 height 5
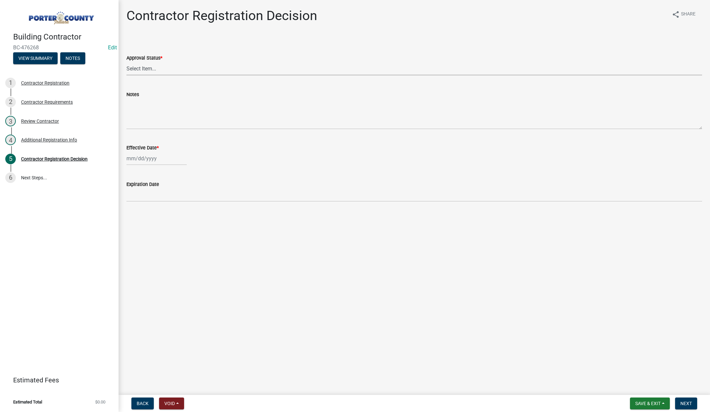
click at [149, 69] on select "Select Item... Approved Denied" at bounding box center [413, 68] width 575 height 13
click at [126, 62] on select "Select Item... Approved Denied" at bounding box center [413, 68] width 575 height 13
select select "4b86b809-39dd-4c68-9f3d-fdb3e7050482"
click at [169, 160] on div at bounding box center [156, 158] width 60 height 13
select select "9"
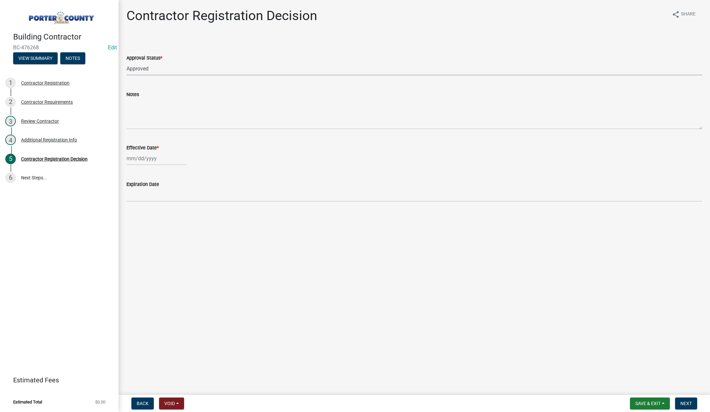
select select "2025"
click at [154, 202] on div "10" at bounding box center [154, 204] width 11 height 11
type input "[DATE]"
click at [689, 400] on button "Next" at bounding box center [686, 404] width 22 height 12
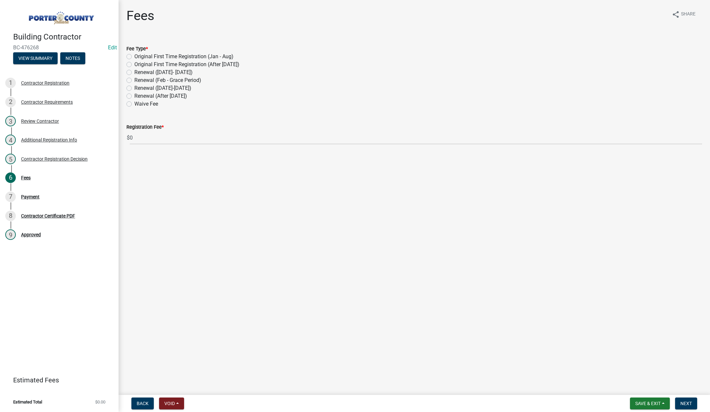
click at [134, 96] on label "Renewal (After Sept 1)" at bounding box center [160, 96] width 53 height 8
click at [134, 96] on input "Renewal (After Sept 1)" at bounding box center [136, 94] width 4 height 4
radio input "true"
click at [681, 401] on span "Next" at bounding box center [686, 403] width 12 height 5
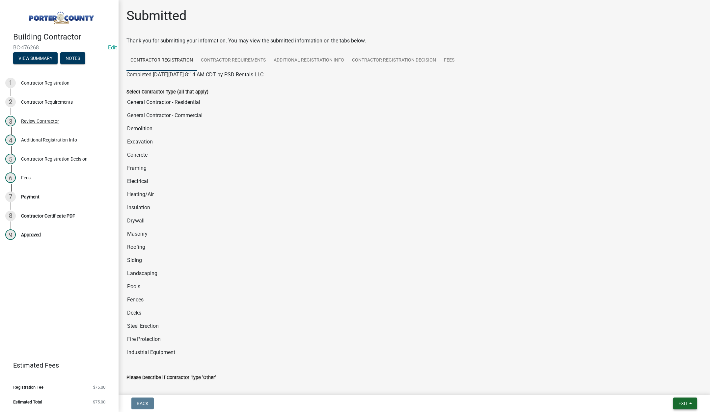
click span "Exit"
click button "Save & Exit"
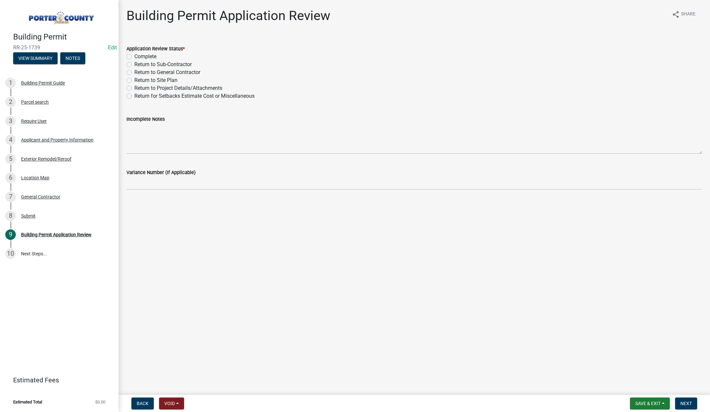
click at [134, 56] on label "Complete" at bounding box center [145, 57] width 22 height 8
click at [134, 56] on input "Complete" at bounding box center [136, 55] width 4 height 4
radio input "true"
click at [691, 404] on span "Next" at bounding box center [686, 403] width 12 height 5
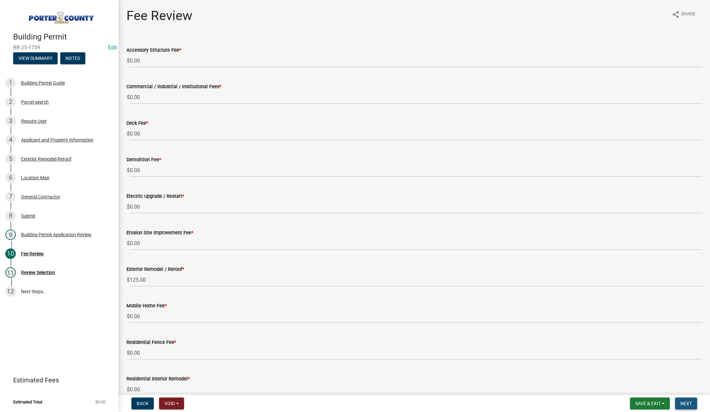
click at [687, 401] on span "Next" at bounding box center [686, 403] width 12 height 5
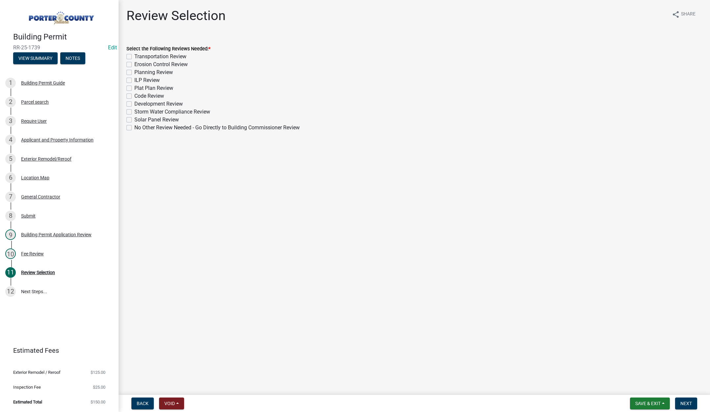
click at [134, 129] on label "No Other Review Needed - Go Directly to Building Commissioner Review" at bounding box center [216, 128] width 165 height 8
click at [134, 128] on input "No Other Review Needed - Go Directly to Building Commissioner Review" at bounding box center [136, 126] width 4 height 4
checkbox input "true"
checkbox input "false"
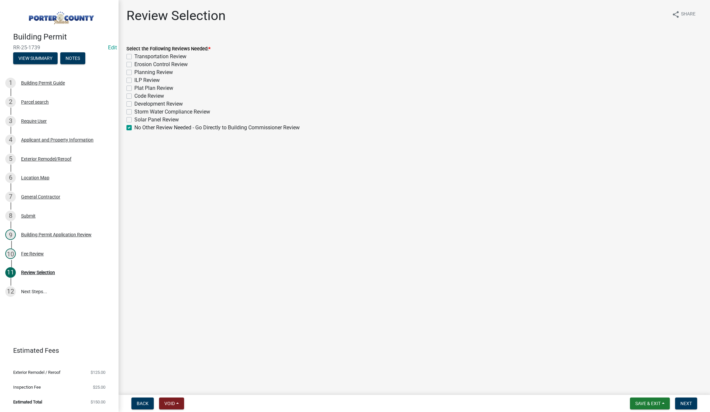
checkbox input "false"
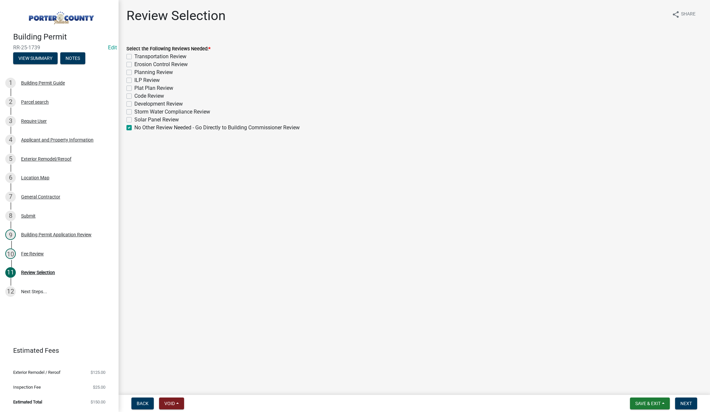
checkbox input "false"
checkbox input "true"
click at [690, 402] on span "Next" at bounding box center [686, 403] width 12 height 5
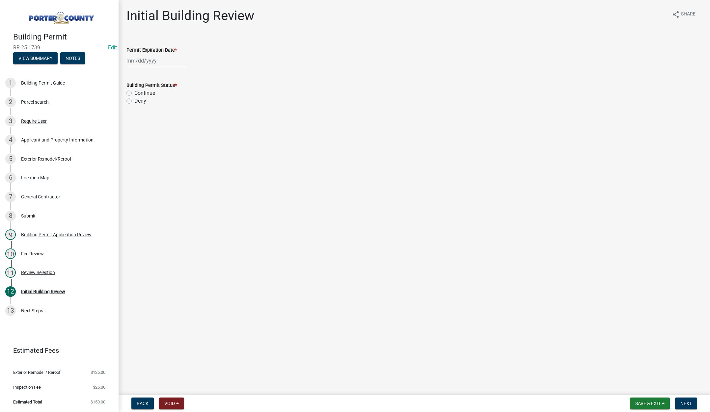
select select "9"
click at [162, 62] on div "Jan Feb Mar Apr May Jun Jul Aug Sep Oct Nov Dec 1525 1526 1527 1528 1529 1530 1…" at bounding box center [156, 60] width 60 height 13
click at [180, 74] on select "1525 1526 1527 1528 1529 1530 1531 1532 1533 1534 1535 1536 1537 1538 1539 1540…" at bounding box center [178, 75] width 24 height 10
select select "2026"
click at [166, 70] on select "1525 1526 1527 1528 1529 1530 1531 1532 1533 1534 1535 1536 1537 1538 1539 1540…" at bounding box center [178, 75] width 24 height 10
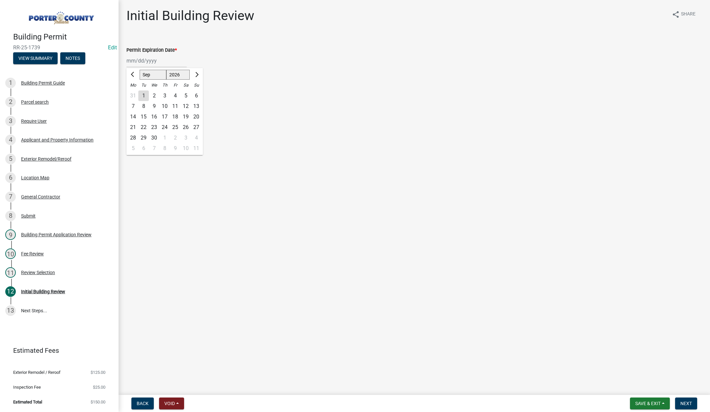
click at [166, 104] on div "10" at bounding box center [164, 106] width 11 height 11
type input "09/10/2026"
click at [134, 92] on label "Continue" at bounding box center [144, 93] width 21 height 8
click at [134, 92] on input "Continue" at bounding box center [136, 91] width 4 height 4
radio input "true"
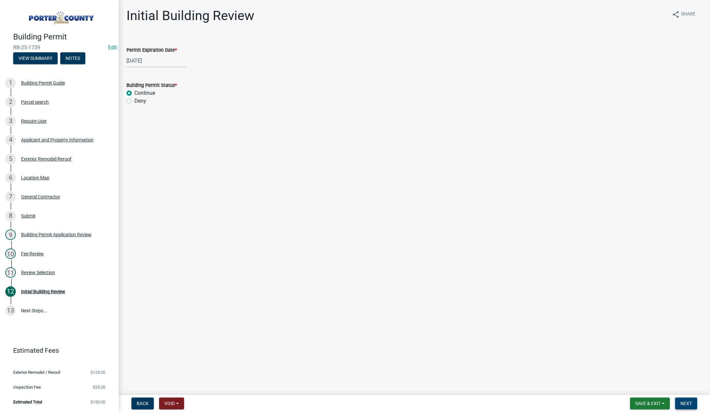
click at [684, 400] on button "Next" at bounding box center [686, 404] width 22 height 12
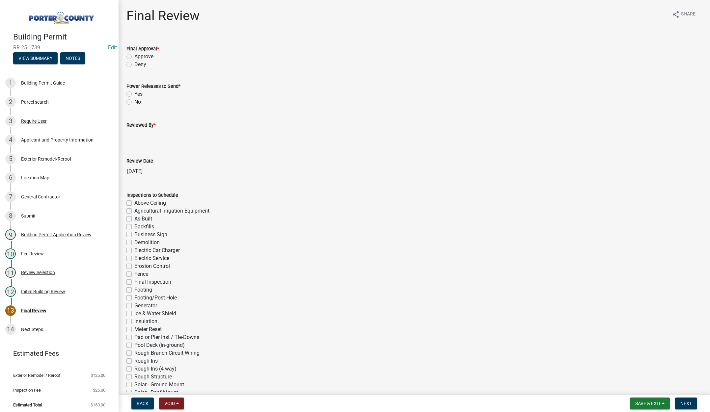
click at [134, 56] on label "Approve" at bounding box center [143, 57] width 19 height 8
click at [134, 56] on input "Approve" at bounding box center [136, 55] width 4 height 4
radio input "true"
click at [134, 102] on label "No" at bounding box center [137, 102] width 7 height 8
click at [134, 102] on input "No" at bounding box center [136, 100] width 4 height 4
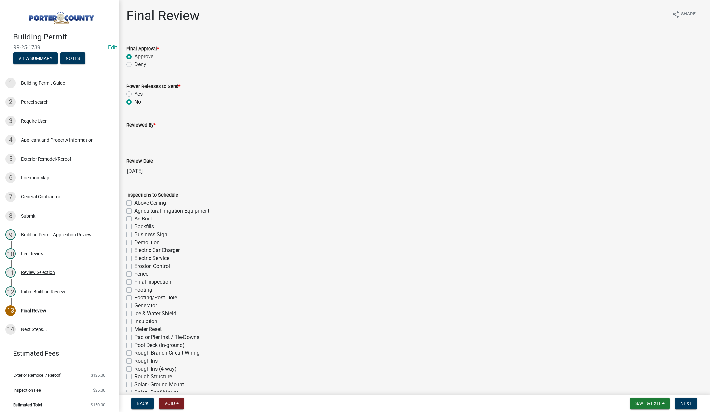
radio input "true"
click at [132, 137] on input "Reviewed By *" at bounding box center [413, 135] width 575 height 13
type input "Tami"
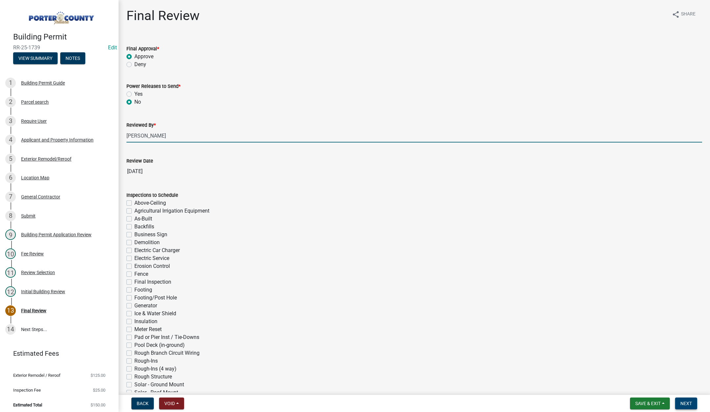
drag, startPoint x: 688, startPoint y: 403, endPoint x: 709, endPoint y: 399, distance: 21.4
click at [688, 403] on span "Next" at bounding box center [686, 403] width 12 height 5
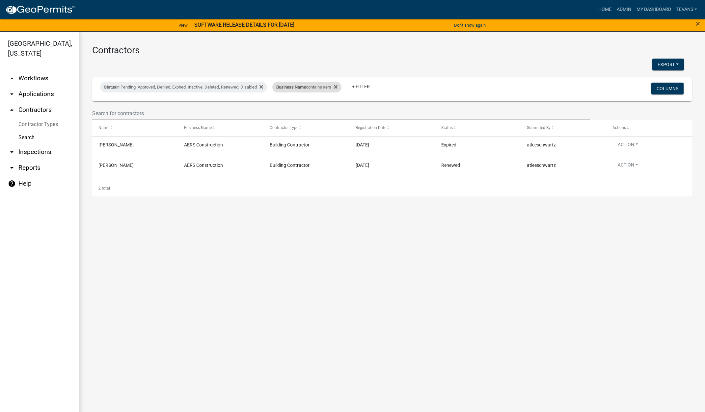
click at [325, 90] on div "Business Name contains aers" at bounding box center [306, 87] width 69 height 11
click at [299, 112] on input "aers" at bounding box center [311, 111] width 60 height 13
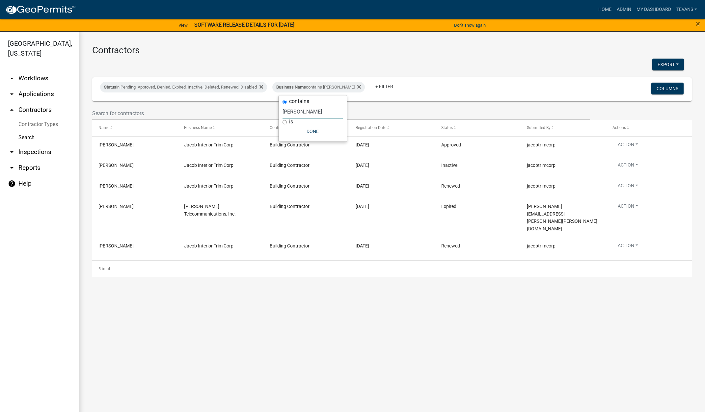
type input "[PERSON_NAME]"
click at [380, 46] on h3 "Contractors" at bounding box center [391, 50] width 599 height 11
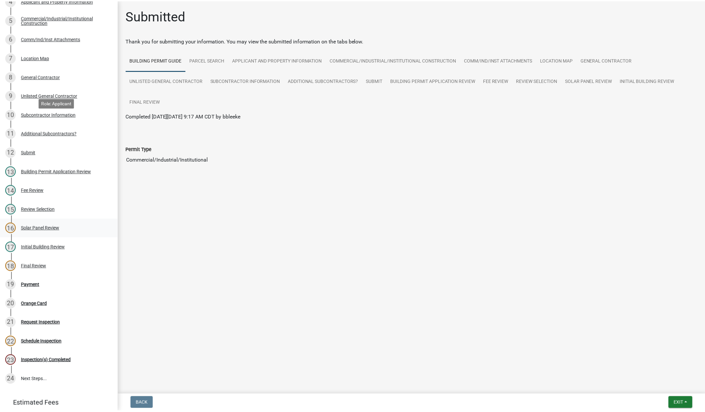
scroll to position [197, 0]
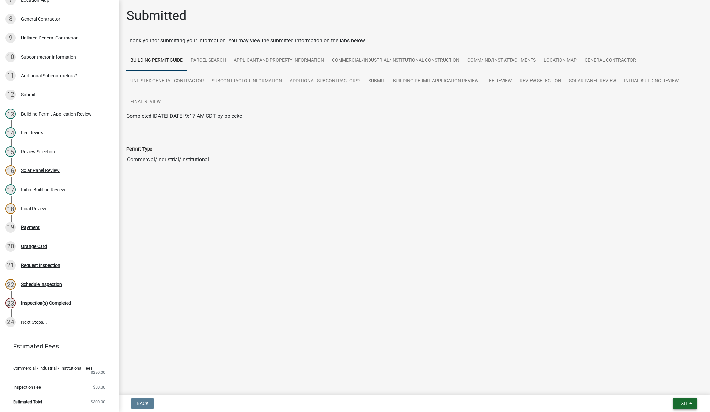
click at [680, 398] on button "Exit" at bounding box center [685, 404] width 24 height 12
click at [669, 386] on button "Save & Exit" at bounding box center [670, 386] width 53 height 16
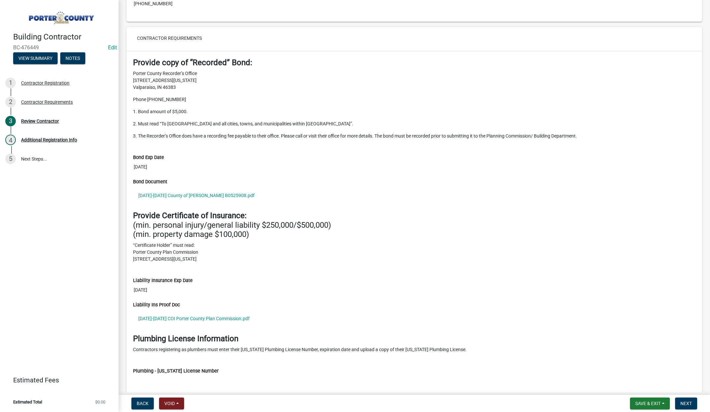
scroll to position [592, 0]
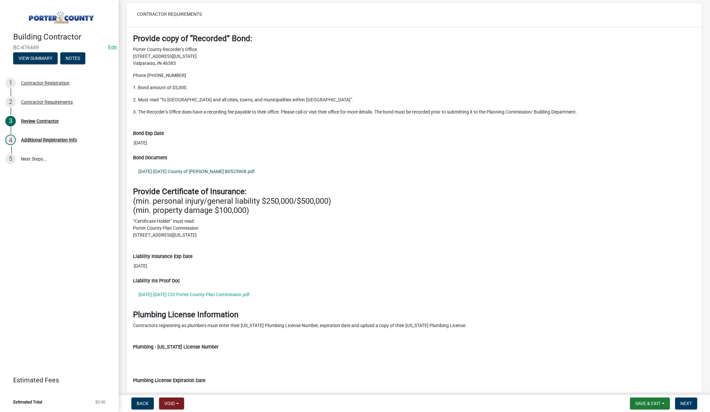
click at [207, 170] on link "[DATE]-[DATE] County of [PERSON_NAME] B0525908.pdf" at bounding box center [414, 171] width 562 height 15
click at [191, 292] on link "[DATE]-[DATE] COI Porter County Plan Commission.pdf" at bounding box center [414, 294] width 562 height 15
click at [202, 293] on link "[DATE]-[DATE] COI Porter County Plan Commission.pdf" at bounding box center [414, 294] width 562 height 15
click at [689, 400] on button "Next" at bounding box center [686, 404] width 22 height 12
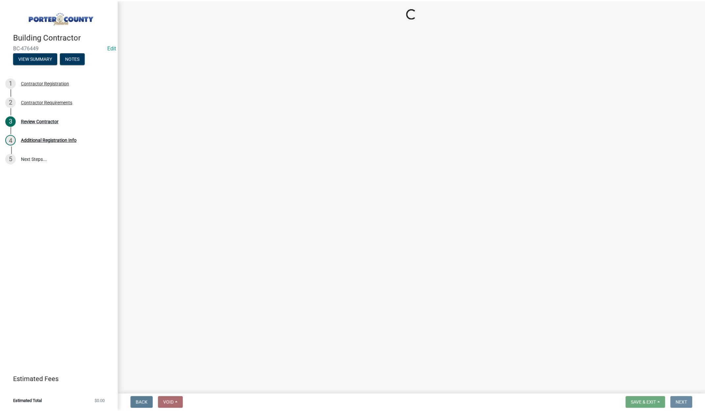
scroll to position [0, 0]
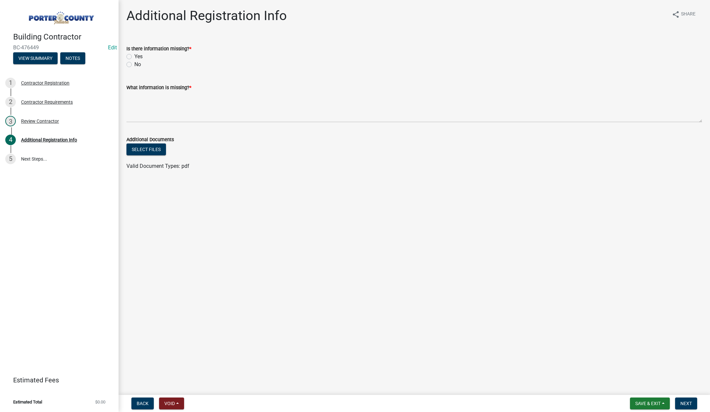
click at [134, 55] on label "Yes" at bounding box center [138, 57] width 8 height 8
click at [134, 55] on input "Yes" at bounding box center [136, 55] width 4 height 4
radio input "true"
drag, startPoint x: 147, startPoint y: 106, endPoint x: 151, endPoint y: 99, distance: 7.8
click at [149, 105] on textarea "What information is missing? *" at bounding box center [413, 106] width 575 height 31
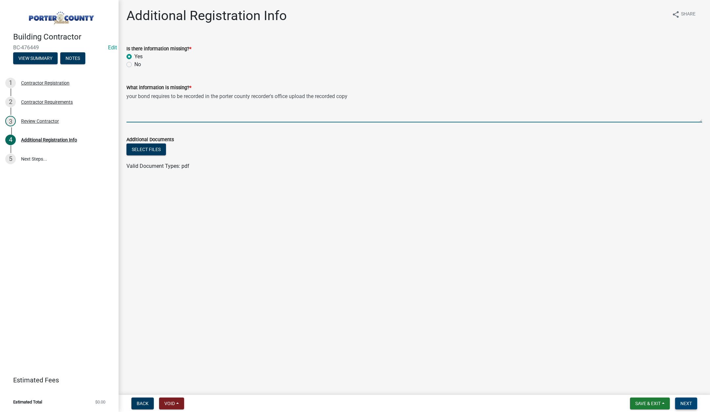
type textarea "your bond requires to be recorded in the porter county recorder's office upload…"
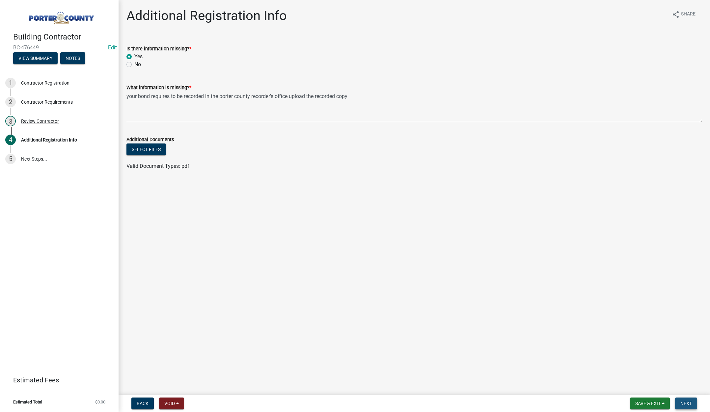
click at [688, 402] on span "Next" at bounding box center [686, 403] width 12 height 5
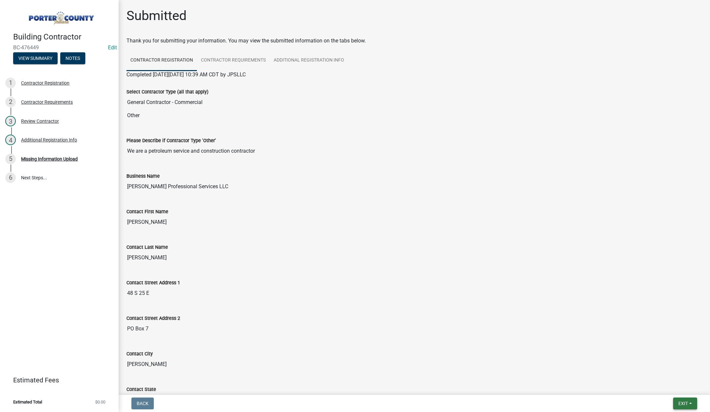
click at [683, 401] on span "Exit" at bounding box center [683, 403] width 10 height 5
click at [681, 390] on button "Save & Exit" at bounding box center [670, 386] width 53 height 16
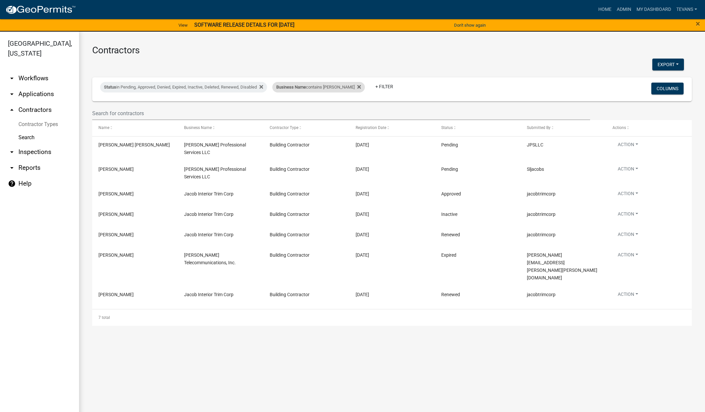
click at [301, 90] on div "Business Name contains jacob" at bounding box center [318, 87] width 92 height 11
click at [302, 111] on input "jacob" at bounding box center [312, 111] width 60 height 13
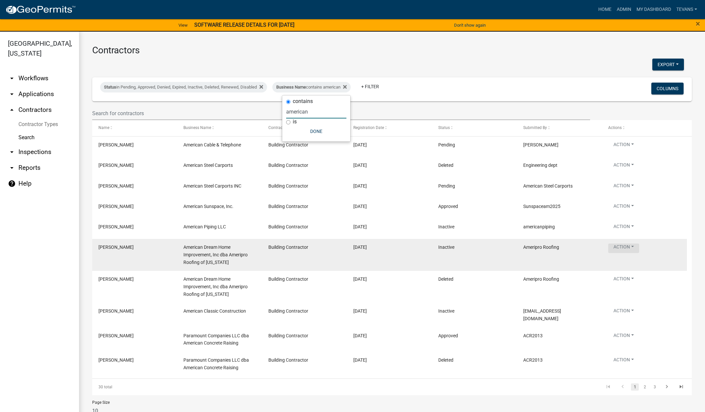
type input "american"
click at [627, 246] on button "Action" at bounding box center [623, 249] width 31 height 10
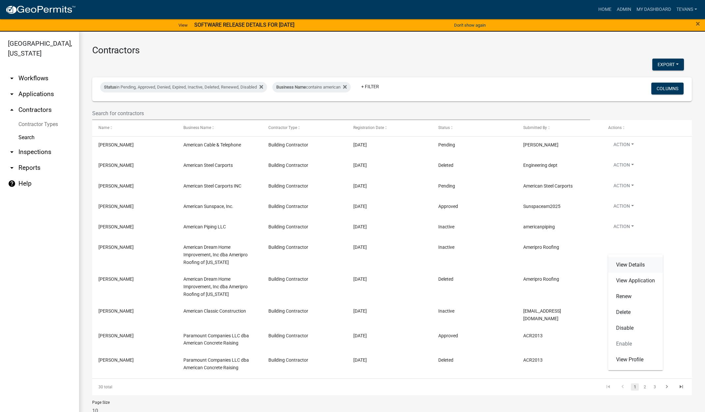
click at [623, 265] on link "View Details" at bounding box center [635, 265] width 55 height 16
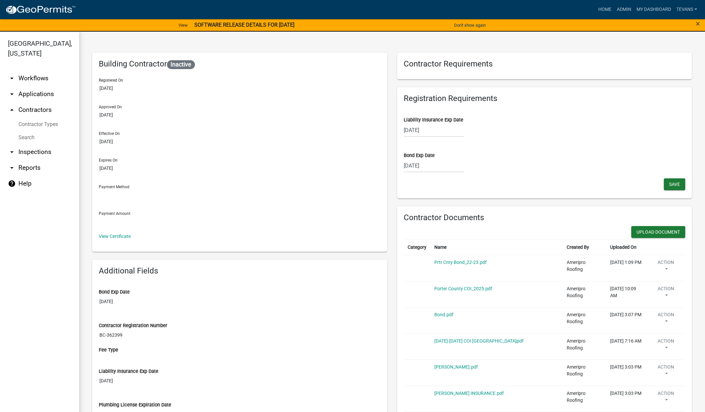
click at [446, 164] on div "[DATE]" at bounding box center [434, 165] width 60 height 13
click at [457, 178] on select "2025 2026 2027 2028 2029 2030 2031 2032 2033 2034 2035 2036 2037 2038 2039 2040…" at bounding box center [453, 180] width 26 height 10
select select "2026"
click at [440, 175] on select "2025 2026 2027 2028 2029 2030 2031 2032 2033 2034 2035 2036 2037 2038 2039 2040…" at bounding box center [453, 180] width 26 height 10
click at [470, 199] on div "6" at bounding box center [473, 201] width 11 height 11
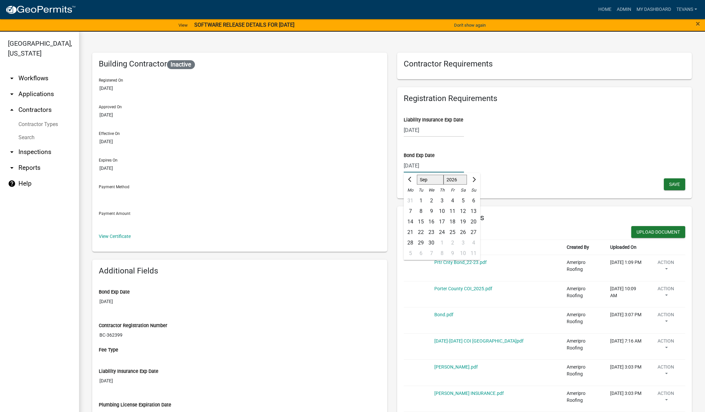
type input "09/06/2026"
click at [671, 184] on span "Save" at bounding box center [674, 183] width 11 height 5
click at [659, 229] on button "Upload Document" at bounding box center [658, 232] width 54 height 12
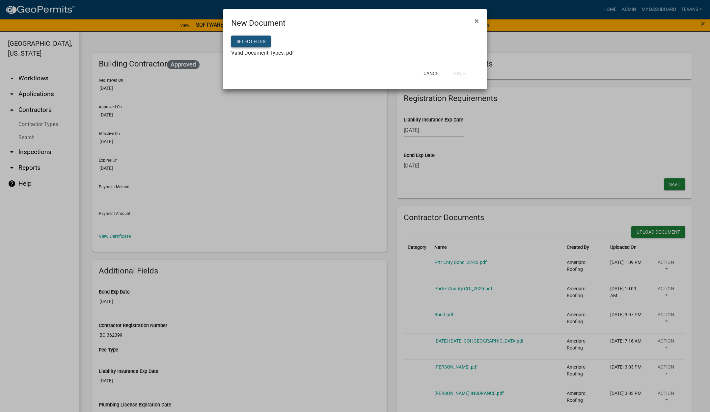
click at [244, 41] on button "Select files" at bounding box center [250, 42] width 39 height 12
click at [463, 74] on button "Finish" at bounding box center [461, 73] width 25 height 12
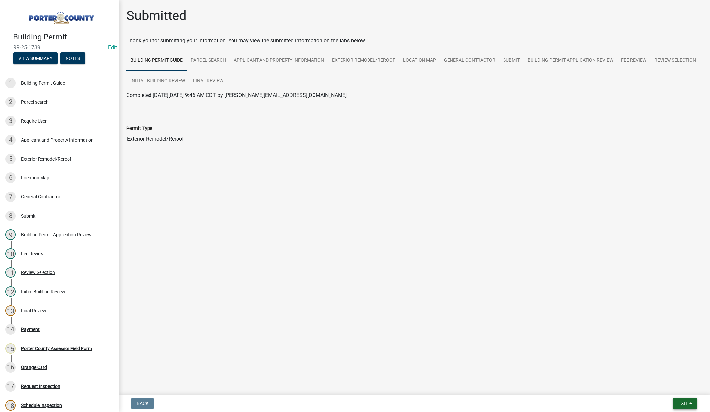
click at [683, 404] on span "Exit" at bounding box center [683, 403] width 10 height 5
click at [672, 388] on button "Save & Exit" at bounding box center [670, 386] width 53 height 16
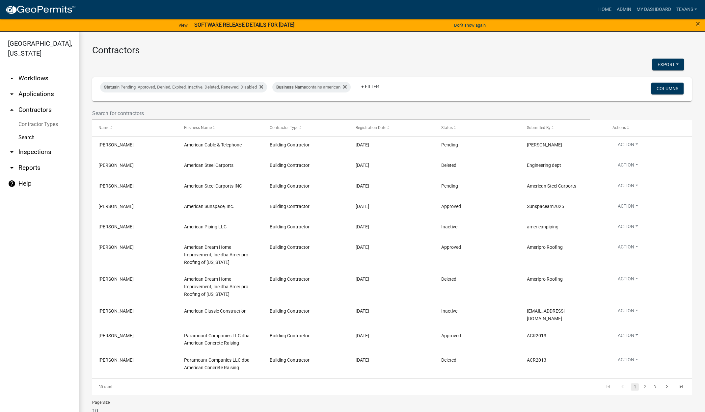
click at [36, 86] on link "arrow_drop_down Applications" at bounding box center [39, 94] width 79 height 16
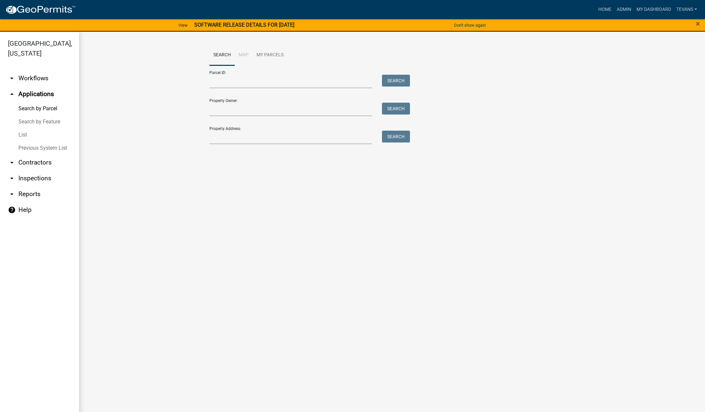
click link "List"
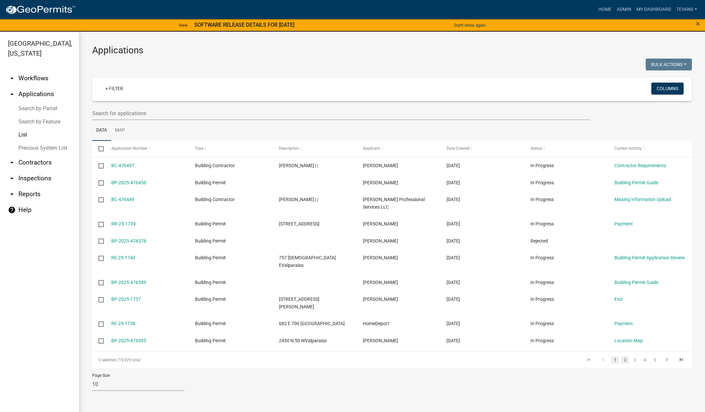
click link "2"
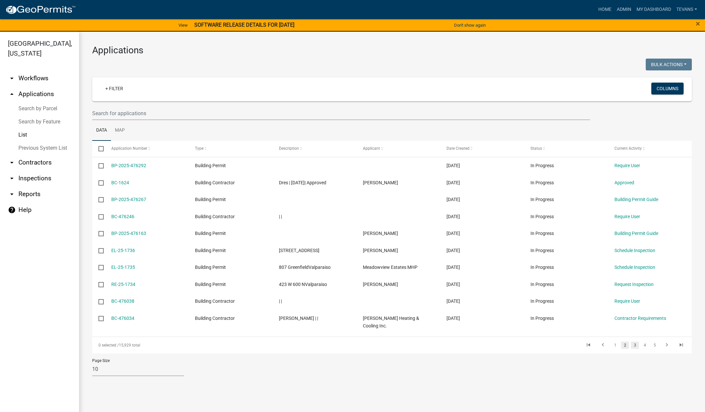
click link "3"
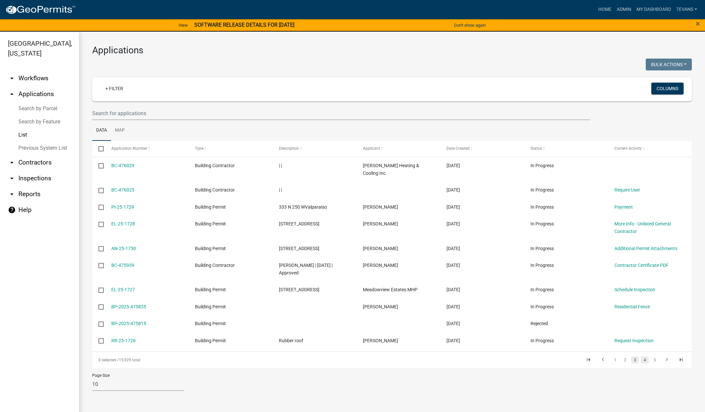
click link "4"
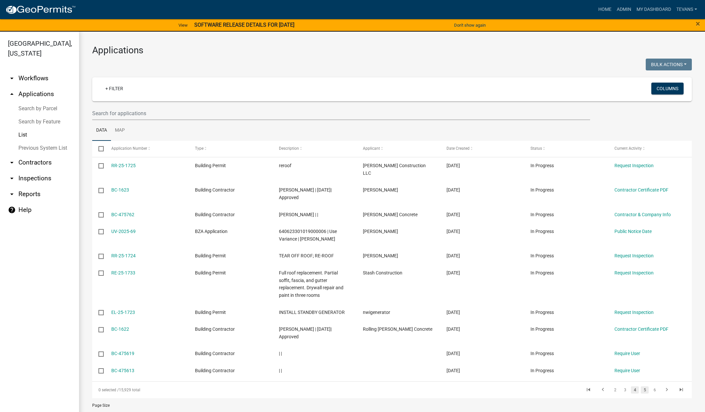
click link "5"
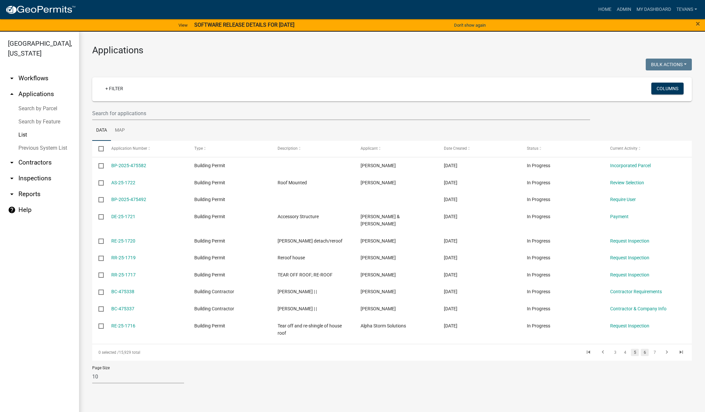
click link "6"
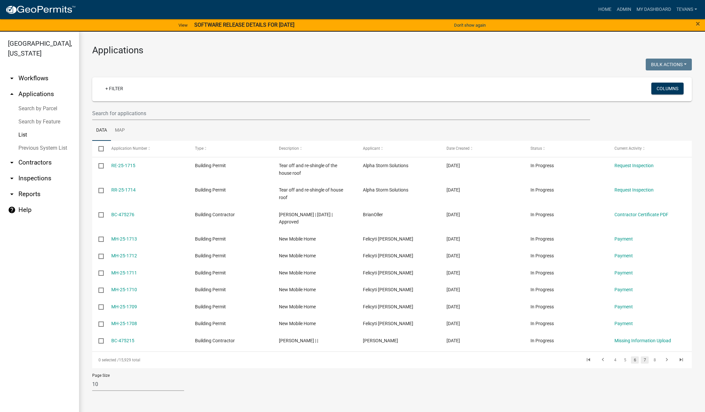
click link "7"
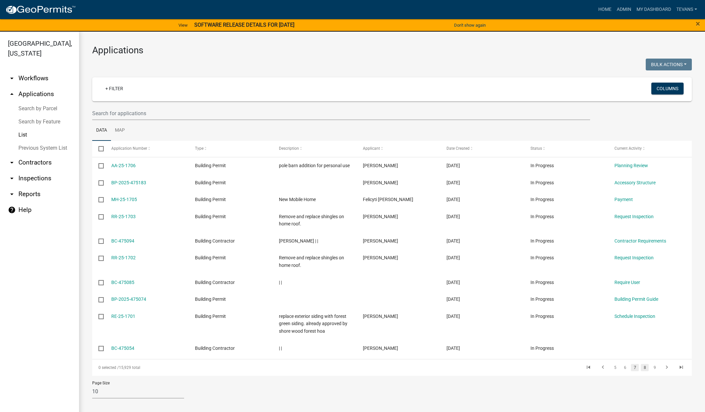
click link "8"
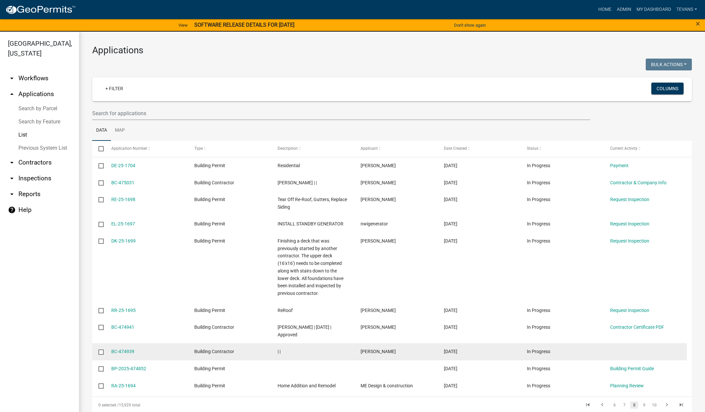
scroll to position [33, 0]
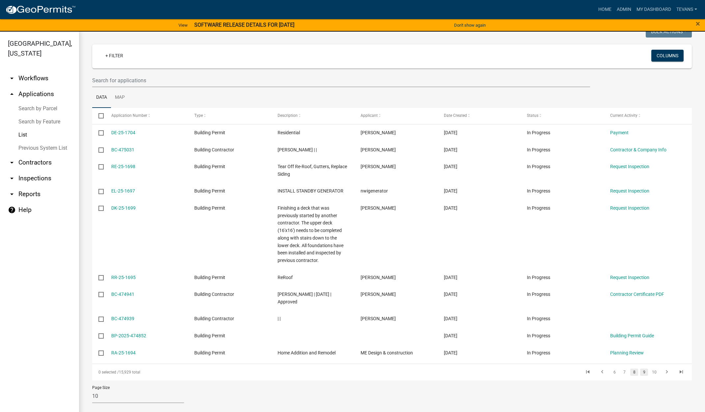
click link "9"
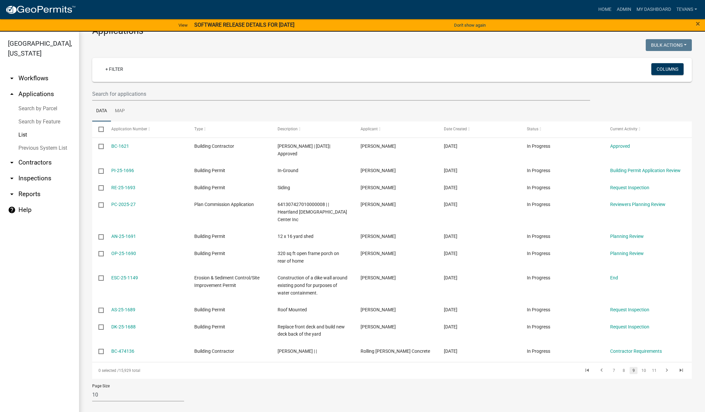
scroll to position [19, 0]
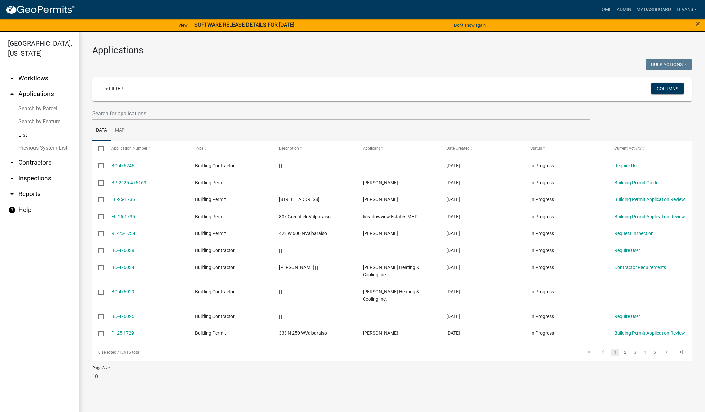
click at [33, 102] on link "Search by Parcel" at bounding box center [39, 108] width 79 height 13
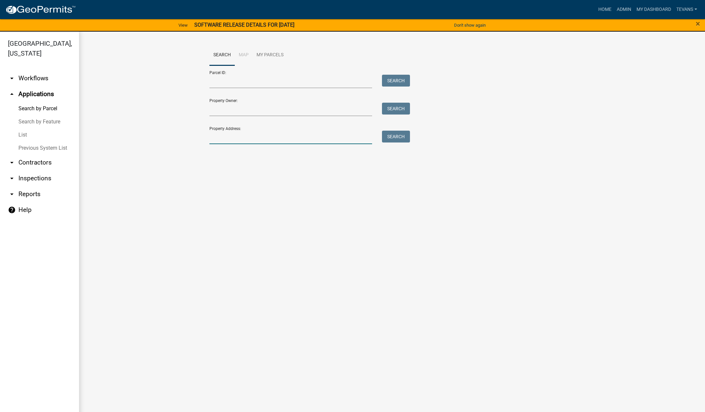
drag, startPoint x: 248, startPoint y: 137, endPoint x: 252, endPoint y: 133, distance: 5.1
click at [248, 137] on input "Property Address:" at bounding box center [290, 137] width 163 height 13
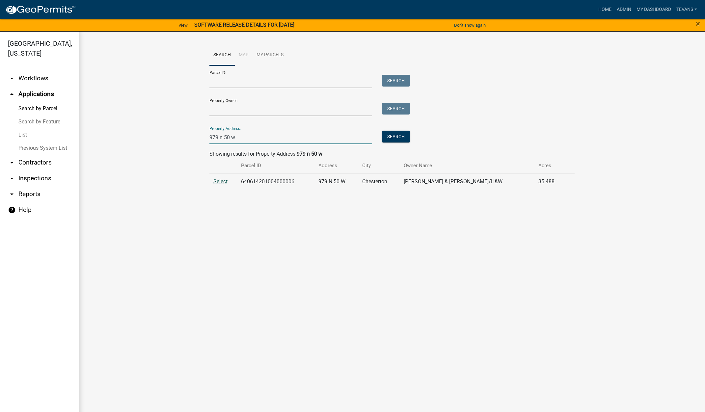
type input "979 n 50 w"
click at [223, 181] on span "Select" at bounding box center [220, 181] width 14 height 6
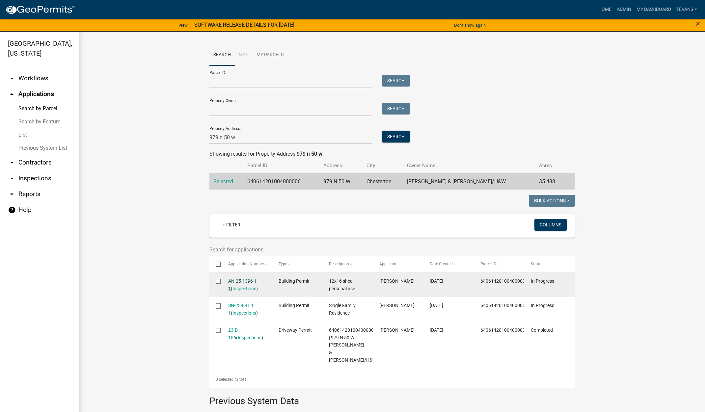
click at [241, 280] on link "AN-25-1396 1 1" at bounding box center [242, 284] width 28 height 13
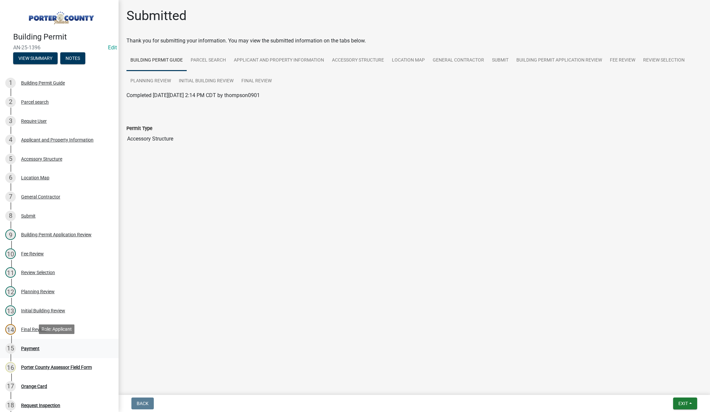
click at [25, 346] on div "Payment" at bounding box center [30, 348] width 18 height 5
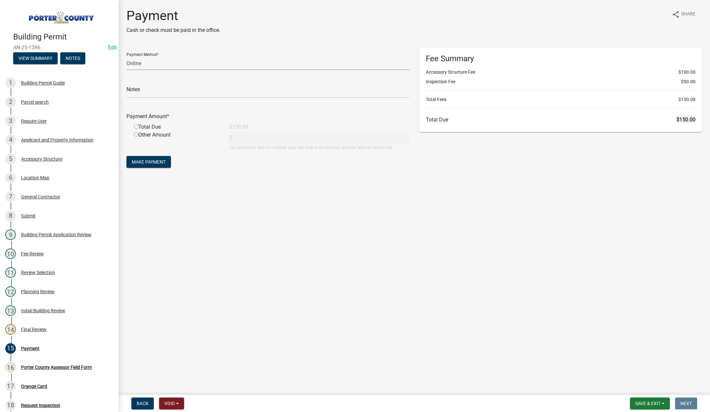
click at [138, 63] on select "Credit Card POS Check Cash Online" at bounding box center [267, 63] width 283 height 13
select select "1: 0"
click at [126, 57] on select "Credit Card POS Check Cash Online" at bounding box center [267, 63] width 283 height 13
click at [132, 91] on input "text" at bounding box center [267, 91] width 283 height 13
type input "#1403 Michael M Vollbrecht"
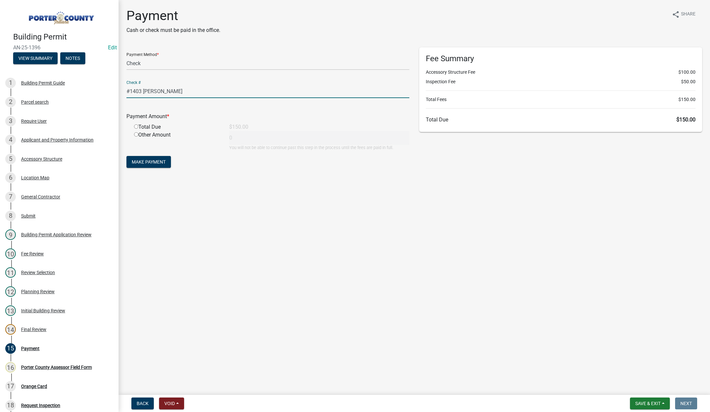
click at [136, 126] on input "radio" at bounding box center [136, 126] width 4 height 4
radio input "true"
type input "150"
click at [147, 160] on span "Make Payment" at bounding box center [149, 161] width 34 height 5
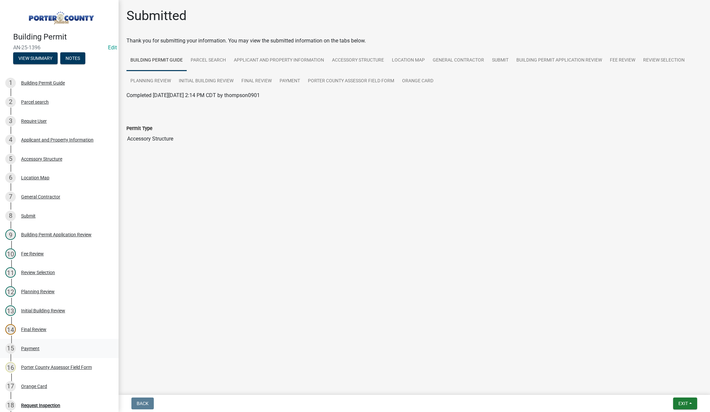
click at [31, 347] on div "Payment" at bounding box center [30, 348] width 18 height 5
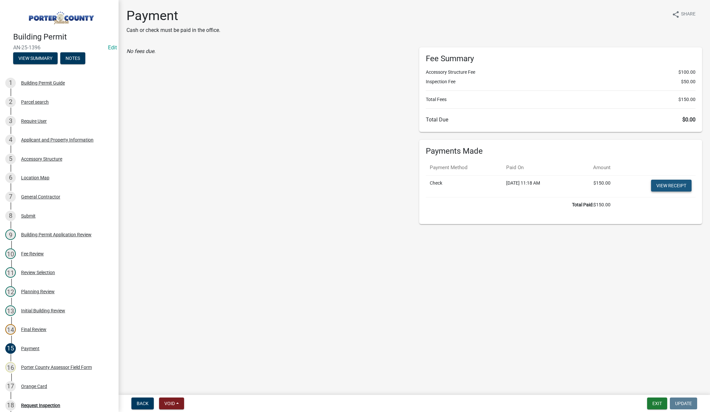
click at [668, 187] on link "View receipt" at bounding box center [671, 186] width 40 height 12
click at [27, 384] on div "Orange Card" at bounding box center [34, 386] width 26 height 5
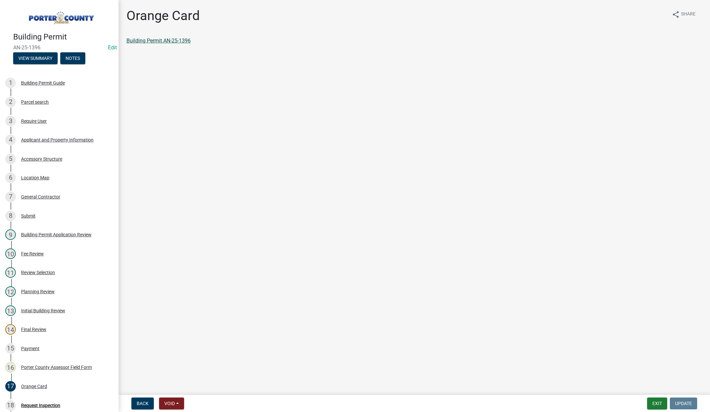
click at [173, 41] on link "Building Permit AN-25-1396" at bounding box center [158, 41] width 64 height 6
click at [652, 404] on button "Exit" at bounding box center [657, 404] width 20 height 12
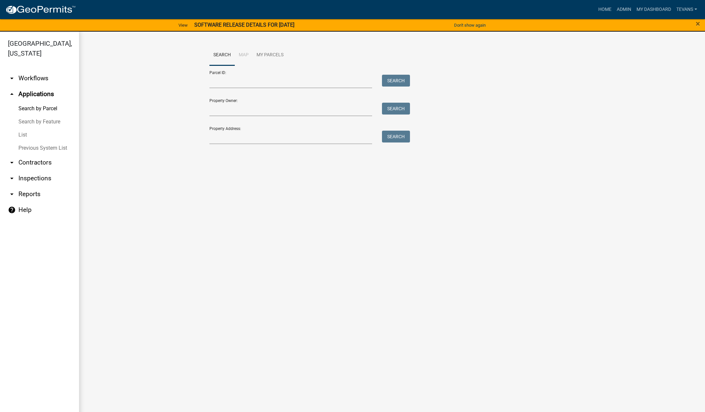
click at [29, 186] on link "arrow_drop_down Reports" at bounding box center [39, 194] width 79 height 16
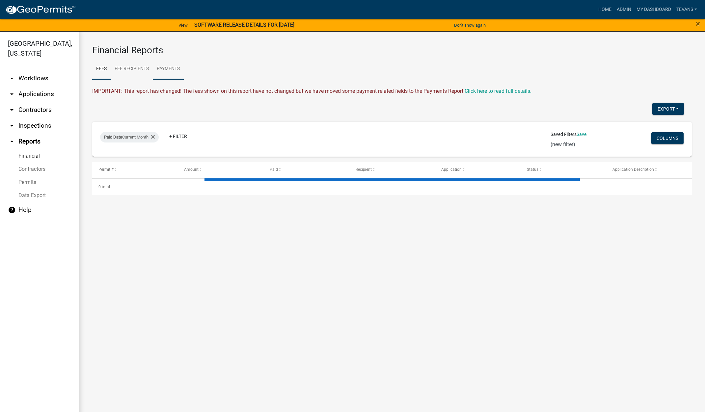
click at [183, 72] on link "Payments" at bounding box center [168, 69] width 31 height 21
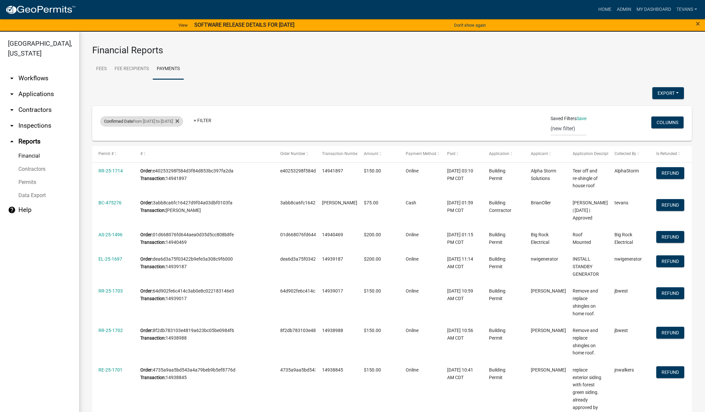
click at [178, 123] on div "Confirmed Date from 09/05/2025 to 09/08/2025" at bounding box center [141, 121] width 83 height 11
select select "custom"
click at [183, 174] on input "2025-09-05" at bounding box center [153, 173] width 66 height 13
type input "2025-09-09"
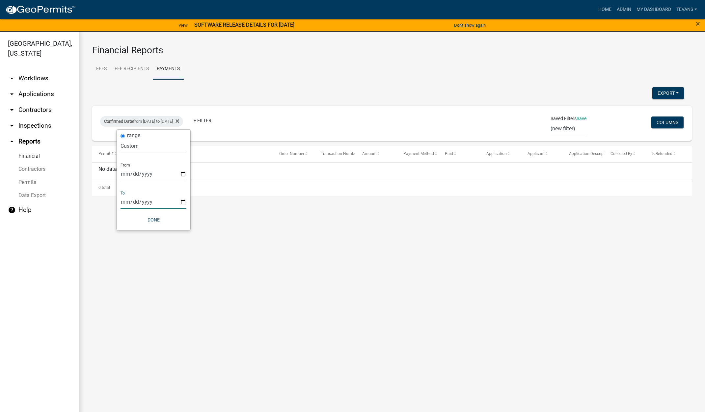
click at [182, 200] on input "2025-09-08" at bounding box center [153, 201] width 66 height 13
type input "2025-09-09"
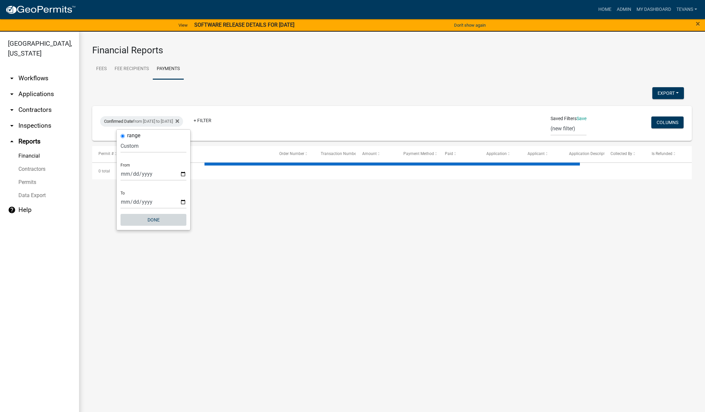
click at [149, 216] on button "Done" at bounding box center [153, 220] width 66 height 12
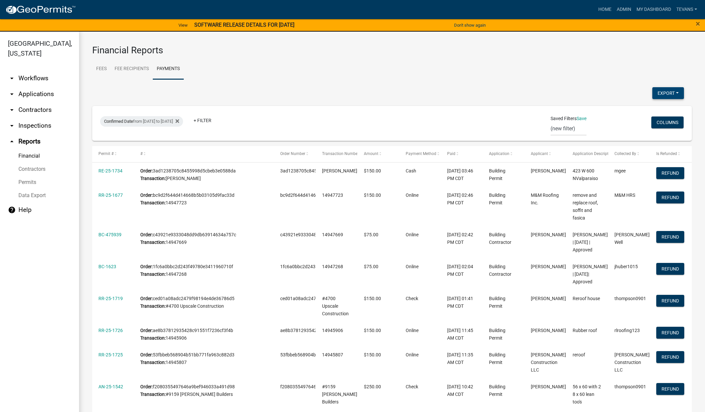
click at [654, 92] on button "Export" at bounding box center [668, 93] width 32 height 12
click at [638, 109] on button "Excel Format (.xlsx)" at bounding box center [653, 110] width 62 height 16
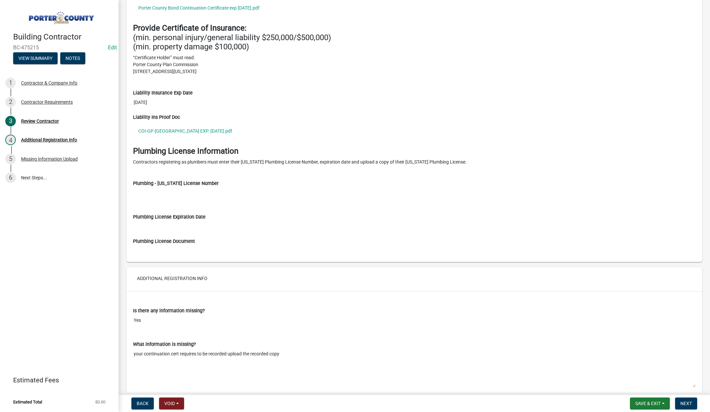
scroll to position [667, 0]
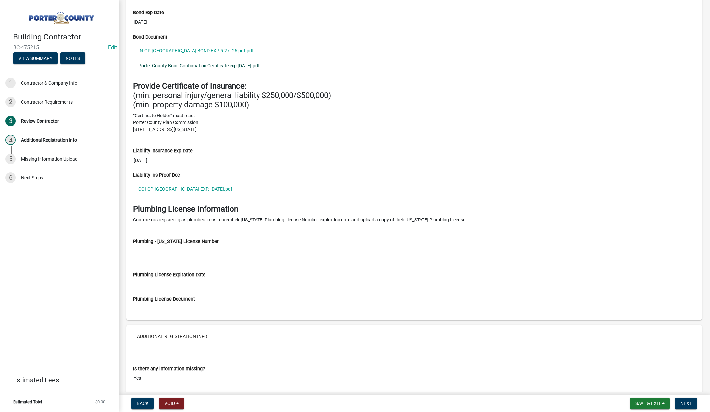
click at [185, 66] on link "Porter County Bond Continuation Certificate exp [DATE].pdf" at bounding box center [414, 65] width 562 height 15
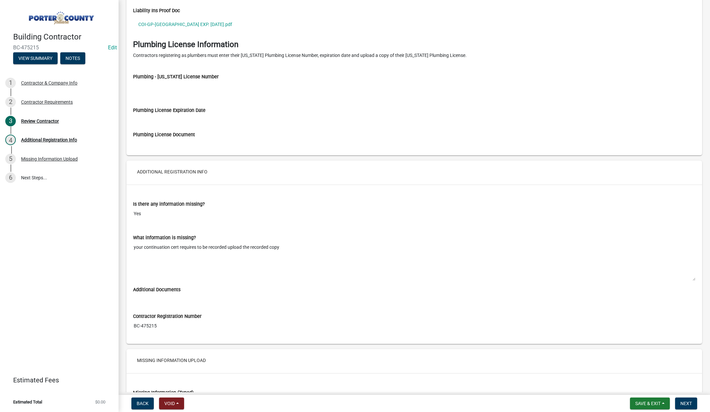
scroll to position [931, 0]
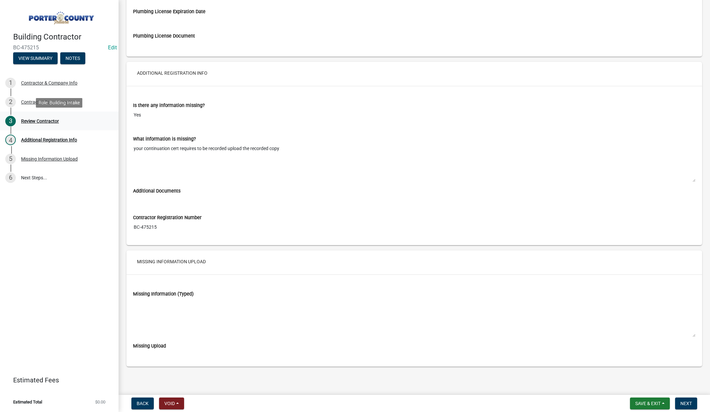
click at [45, 121] on div "Review Contractor" at bounding box center [40, 121] width 38 height 5
click at [684, 401] on span "Next" at bounding box center [686, 403] width 12 height 5
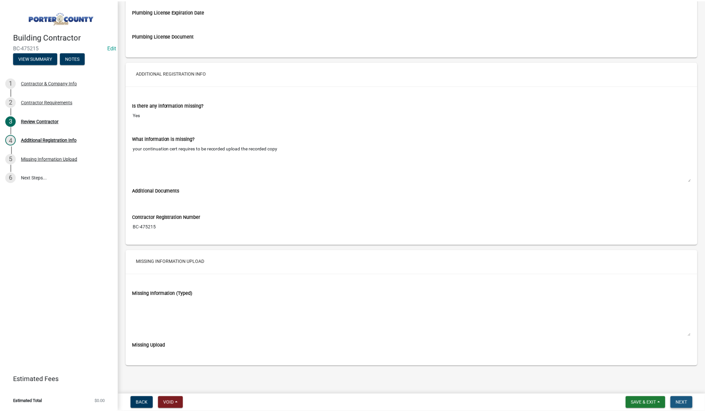
scroll to position [0, 0]
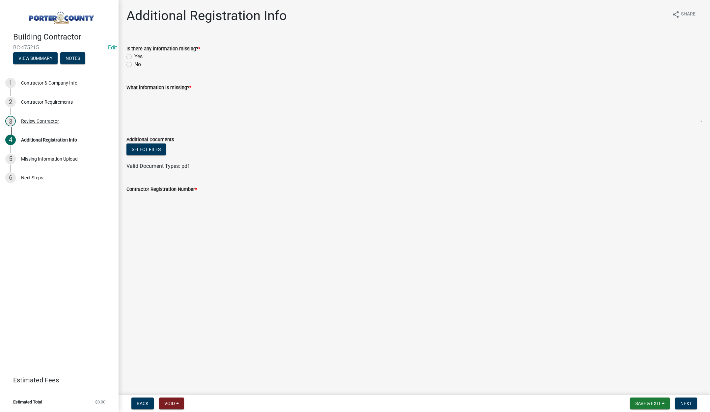
drag, startPoint x: 129, startPoint y: 57, endPoint x: 150, endPoint y: 105, distance: 52.3
click at [134, 57] on label "Yes" at bounding box center [138, 57] width 8 height 8
click at [134, 57] on input "Yes" at bounding box center [136, 55] width 4 height 4
radio input "true"
drag, startPoint x: 152, startPoint y: 114, endPoint x: 151, endPoint y: 107, distance: 6.4
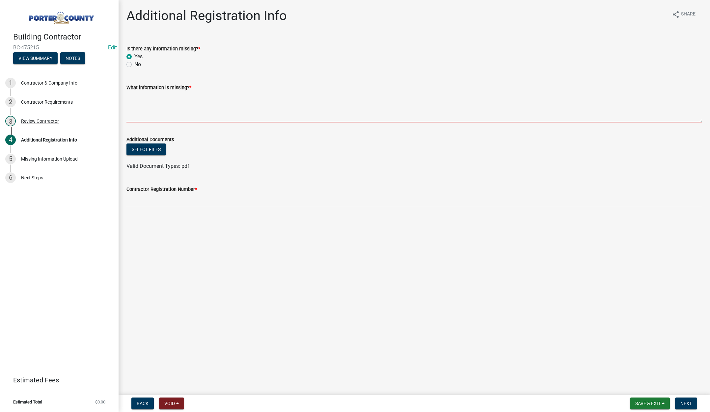
click at [152, 111] on textarea "What information is missing? *" at bounding box center [413, 106] width 575 height 31
type textarea "A"
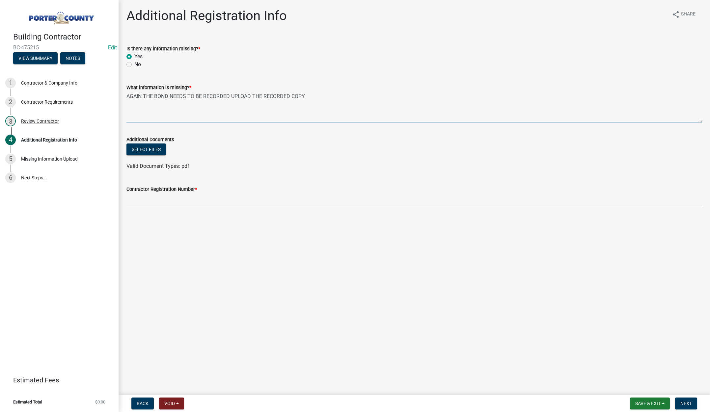
click at [169, 95] on textarea "AGAIN THE BOND NEEDS TO BE RECORDED UPLOAD THE RECORDED COPY" at bounding box center [413, 106] width 575 height 31
type textarea "AGAIN THE BOND/CONTINUATION BOND NEEDS TO BE RECORDED UPLOAD THE RECORDED COPY"
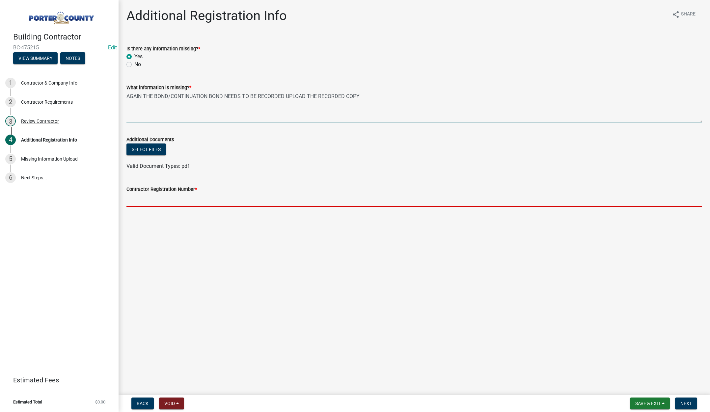
click at [143, 198] on input "Contractor Registration Number *" at bounding box center [413, 199] width 575 height 13
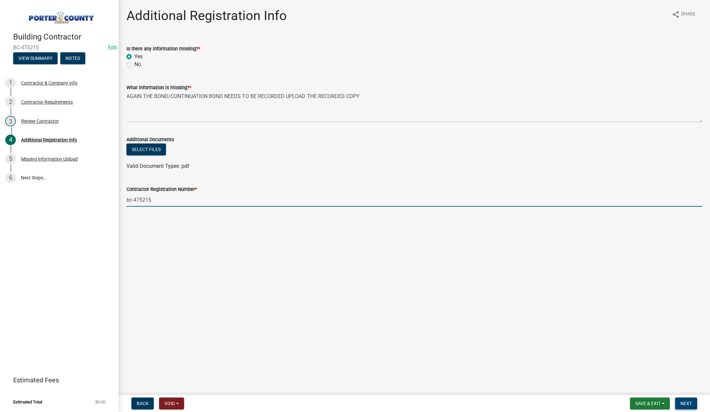
type input "bc-475215"
click at [689, 403] on span "Next" at bounding box center [686, 403] width 12 height 5
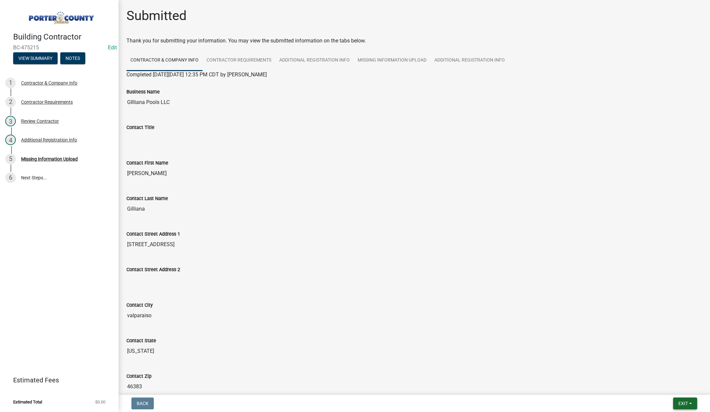
click at [679, 400] on button "Exit" at bounding box center [685, 404] width 24 height 12
click at [679, 385] on button "Save & Exit" at bounding box center [670, 386] width 53 height 16
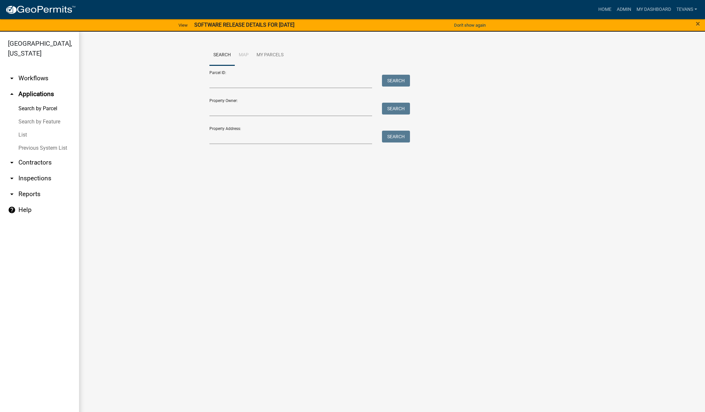
click at [53, 390] on ul "arrow_drop_down Workflows List arrow_drop_up Applications Search by Parcel Sear…" at bounding box center [39, 242] width 79 height 355
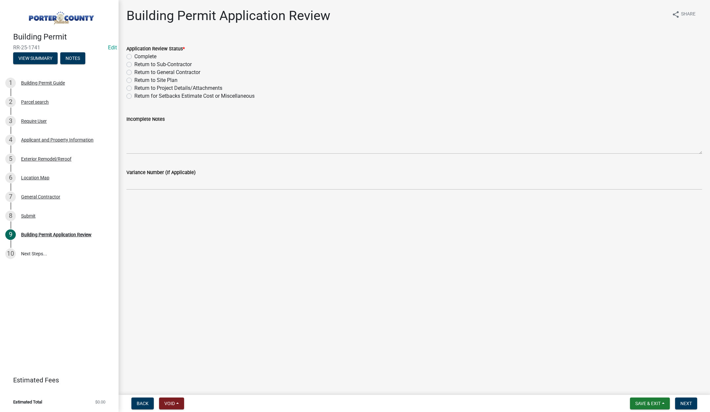
click at [134, 55] on label "Complete" at bounding box center [145, 57] width 22 height 8
click at [134, 55] on input "Complete" at bounding box center [136, 55] width 4 height 4
radio input "true"
drag, startPoint x: 688, startPoint y: 402, endPoint x: 656, endPoint y: 361, distance: 51.8
click at [688, 402] on span "Next" at bounding box center [686, 403] width 12 height 5
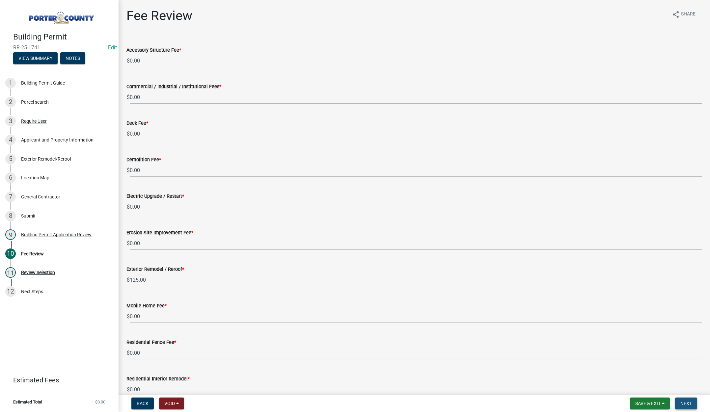
click at [686, 401] on span "Next" at bounding box center [686, 403] width 12 height 5
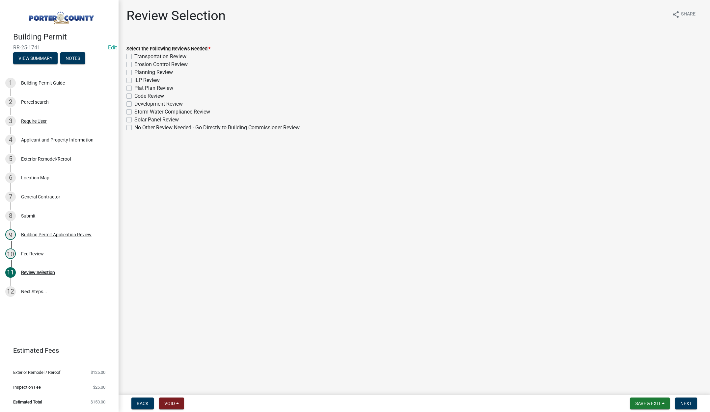
click at [134, 129] on label "No Other Review Needed - Go Directly to Building Commissioner Review" at bounding box center [216, 128] width 165 height 8
click at [134, 128] on input "No Other Review Needed - Go Directly to Building Commissioner Review" at bounding box center [136, 126] width 4 height 4
checkbox input "true"
checkbox input "false"
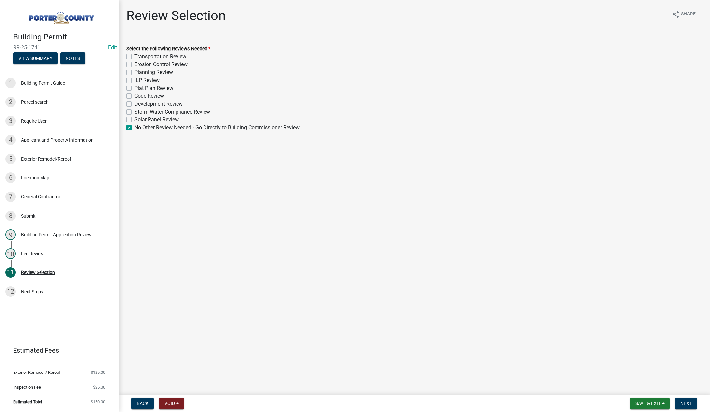
checkbox input "false"
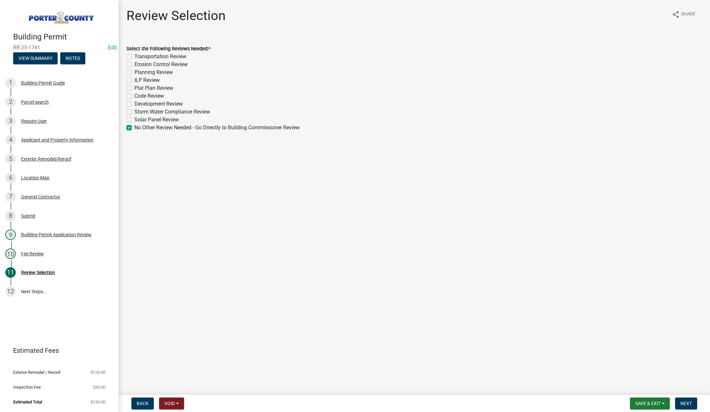
checkbox input "false"
checkbox input "true"
click at [684, 403] on span "Next" at bounding box center [686, 403] width 12 height 5
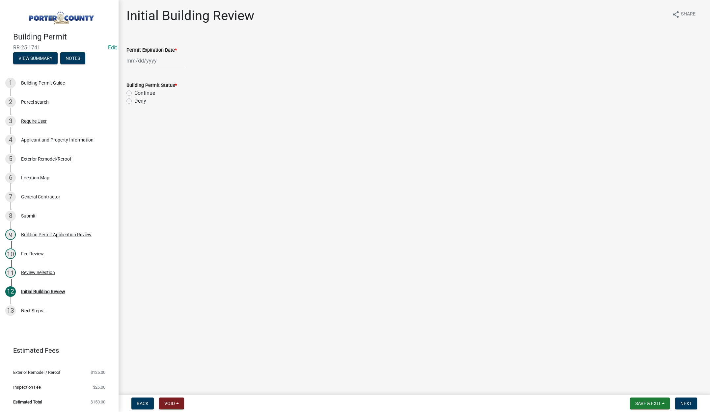
select select "9"
click at [163, 63] on div "[PERSON_NAME] Feb Mar Apr [PERSON_NAME][DATE] Oct Nov [DATE] 1526 1527 1528 152…" at bounding box center [156, 60] width 60 height 13
click at [181, 76] on select "1525 1526 1527 1528 1529 1530 1531 1532 1533 1534 1535 1536 1537 1538 1539 1540…" at bounding box center [178, 75] width 24 height 10
select select "2026"
click at [166, 70] on select "1525 1526 1527 1528 1529 1530 1531 1532 1533 1534 1535 1536 1537 1538 1539 1540…" at bounding box center [178, 75] width 24 height 10
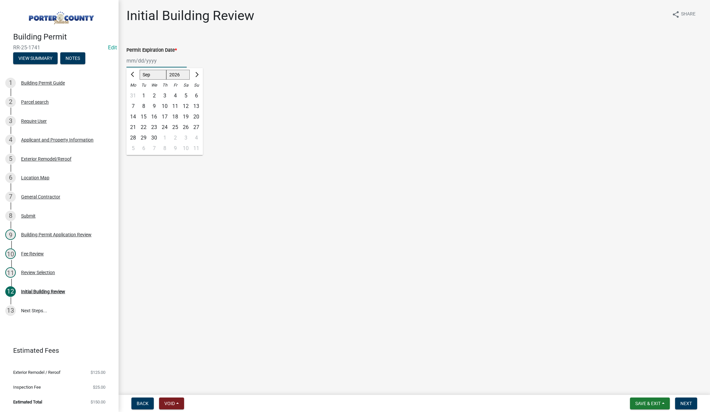
click at [165, 105] on div "10" at bounding box center [164, 106] width 11 height 11
type input "09/10/2026"
click at [134, 92] on label "Continue" at bounding box center [144, 93] width 21 height 8
click at [134, 92] on input "Continue" at bounding box center [136, 91] width 4 height 4
radio input "true"
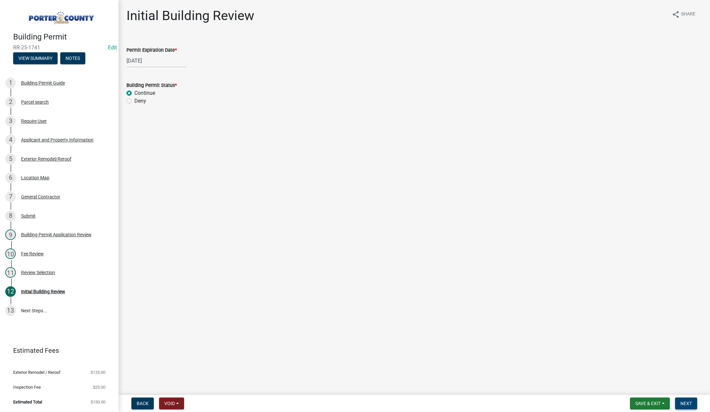
click at [683, 400] on button "Next" at bounding box center [686, 404] width 22 height 12
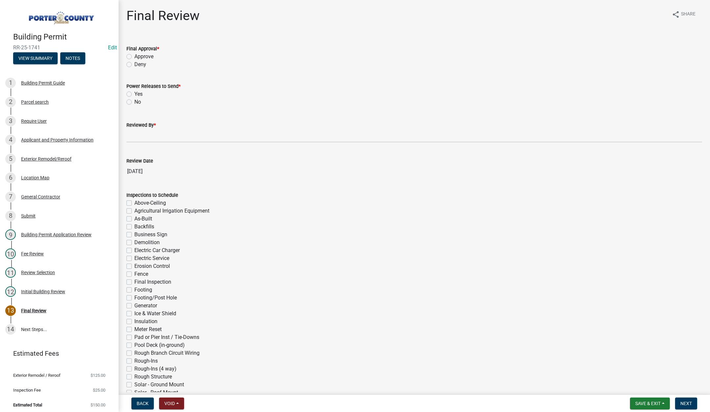
click at [134, 56] on label "Approve" at bounding box center [143, 57] width 19 height 8
click at [134, 56] on input "Approve" at bounding box center [136, 55] width 4 height 4
radio input "true"
click at [134, 102] on label "No" at bounding box center [137, 102] width 7 height 8
click at [134, 102] on input "No" at bounding box center [136, 100] width 4 height 4
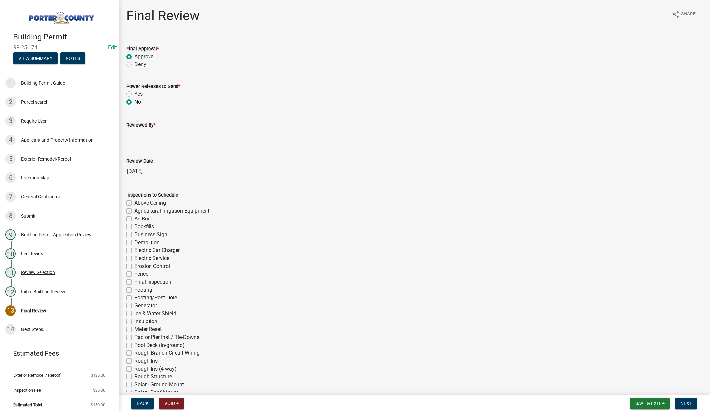
radio input "true"
drag, startPoint x: 138, startPoint y: 130, endPoint x: 141, endPoint y: 133, distance: 4.0
click at [138, 130] on input "Reviewed By *" at bounding box center [413, 135] width 575 height 13
type input "[PERSON_NAME]"
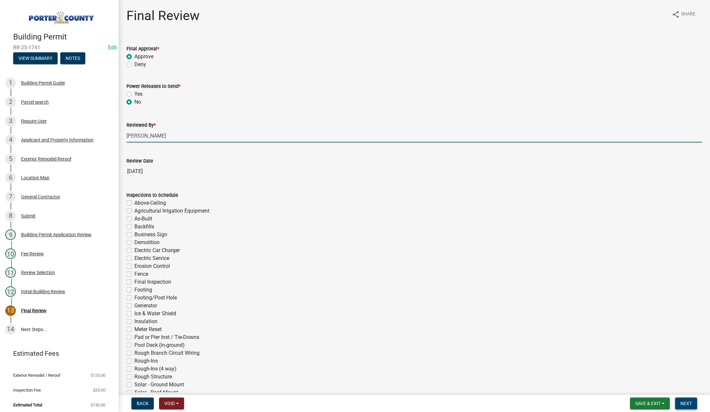
click at [688, 405] on span "Next" at bounding box center [686, 403] width 12 height 5
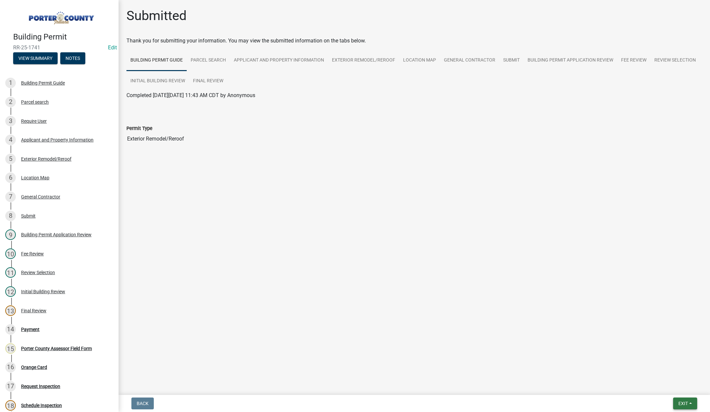
click at [681, 400] on button "Exit" at bounding box center [685, 404] width 24 height 12
click at [681, 387] on button "Save & Exit" at bounding box center [670, 386] width 53 height 16
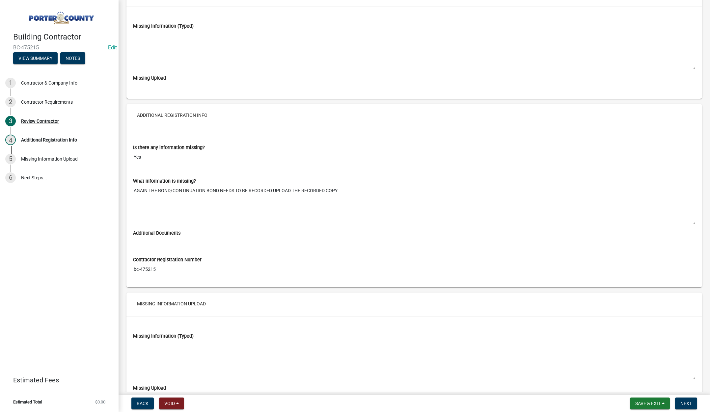
scroll to position [1256, 0]
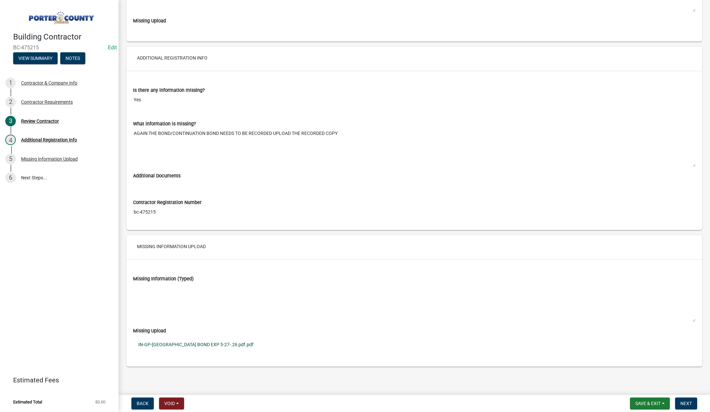
click at [196, 343] on link "IN-GP-[GEOGRAPHIC_DATA] BOND EXP 5-27-.26 pdf.pdf" at bounding box center [414, 344] width 562 height 15
click at [684, 403] on span "Next" at bounding box center [686, 403] width 12 height 5
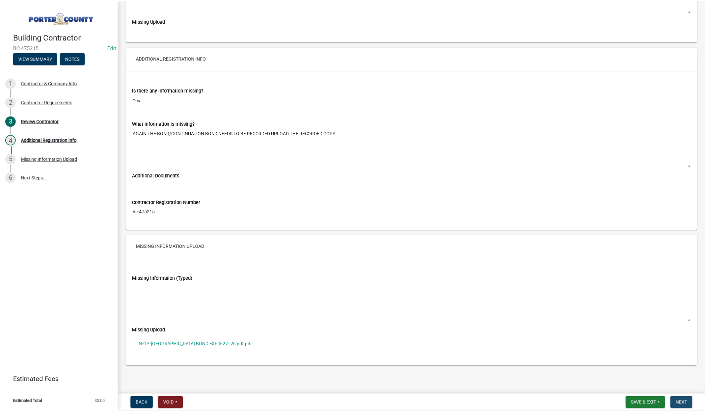
scroll to position [0, 0]
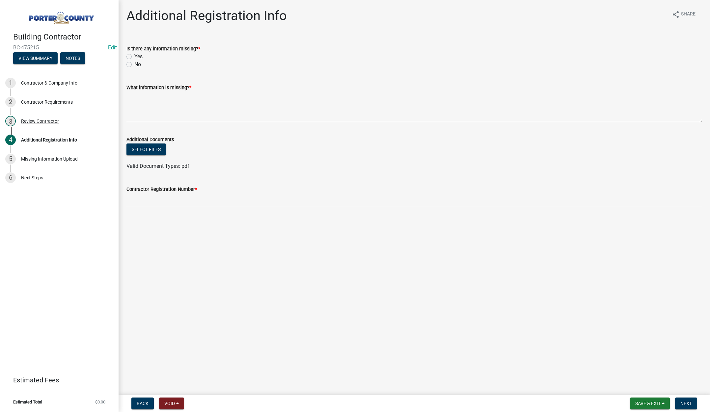
drag, startPoint x: 127, startPoint y: 63, endPoint x: 131, endPoint y: 68, distance: 6.6
click at [134, 63] on label "No" at bounding box center [137, 65] width 7 height 8
click at [134, 63] on input "No" at bounding box center [136, 63] width 4 height 4
radio input "true"
click at [146, 98] on textarea "What information is missing? *" at bounding box center [413, 106] width 575 height 31
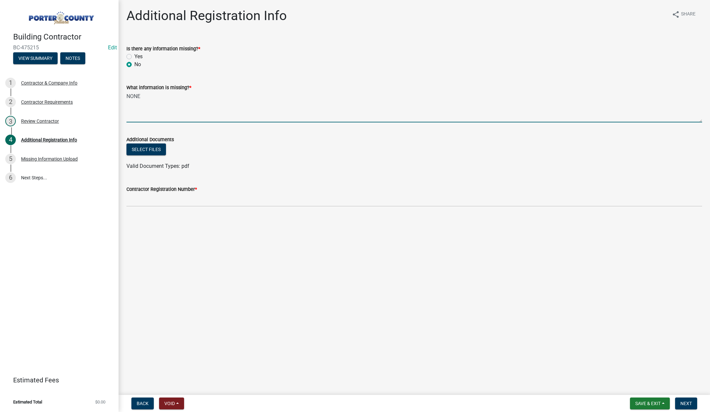
type textarea "NONE"
click at [149, 198] on input "Contractor Registration Number *" at bounding box center [413, 199] width 575 height 13
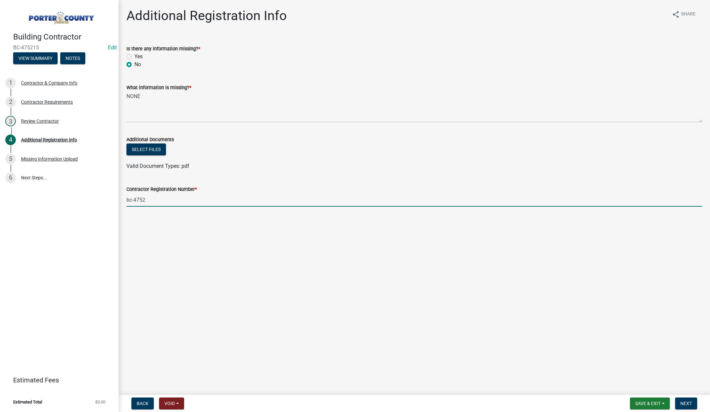
type input "BC-475215"
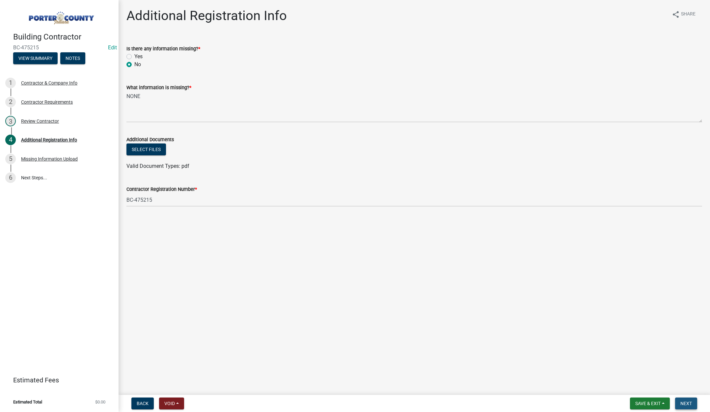
click at [685, 400] on button "Next" at bounding box center [686, 404] width 22 height 12
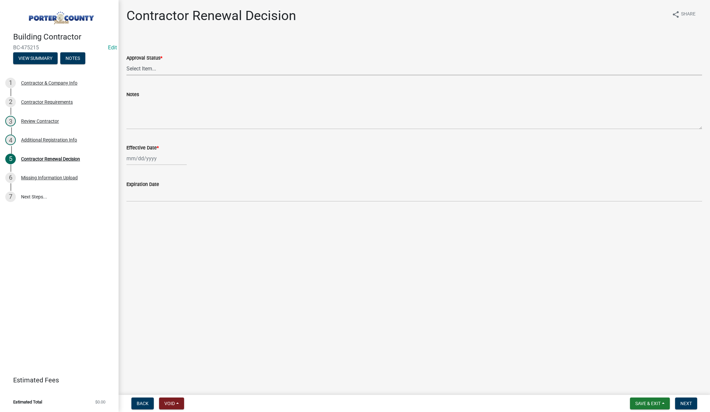
click at [148, 65] on select "Select Item... Approved Denied" at bounding box center [413, 68] width 575 height 13
click at [126, 62] on select "Select Item... Approved Denied" at bounding box center [413, 68] width 575 height 13
select select "30db8998-795d-4bbe-8e49-f1ade8865815"
select select "9"
select select "2025"
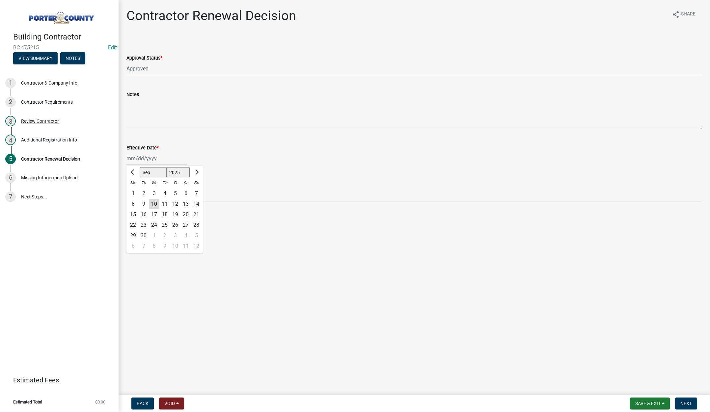
click at [164, 160] on div "[PERSON_NAME] Feb Mar Apr [PERSON_NAME][DATE] Oct Nov [DATE] 1526 1527 1528 152…" at bounding box center [156, 158] width 60 height 13
click at [154, 202] on div "10" at bounding box center [154, 204] width 11 height 11
type input "[DATE]"
click at [684, 401] on span "Next" at bounding box center [686, 403] width 12 height 5
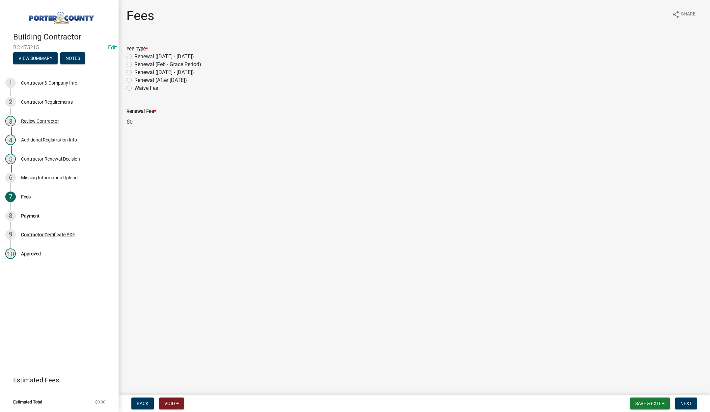
click at [134, 80] on label "Renewal (After [DATE])" at bounding box center [160, 80] width 53 height 8
click at [134, 80] on input "Renewal (After [DATE])" at bounding box center [136, 78] width 4 height 4
radio input "true"
click at [690, 405] on span "Next" at bounding box center [686, 403] width 12 height 5
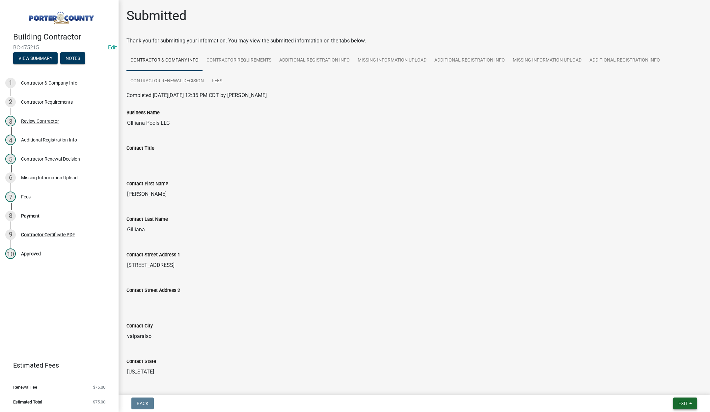
click at [680, 402] on span "Exit" at bounding box center [683, 403] width 10 height 5
click at [674, 389] on button "Save & Exit" at bounding box center [670, 386] width 53 height 16
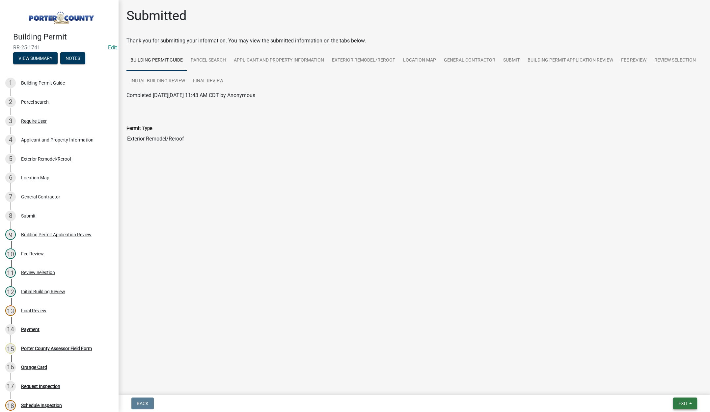
click at [684, 402] on span "Exit" at bounding box center [683, 403] width 10 height 5
click at [677, 388] on button "Save & Exit" at bounding box center [670, 386] width 53 height 16
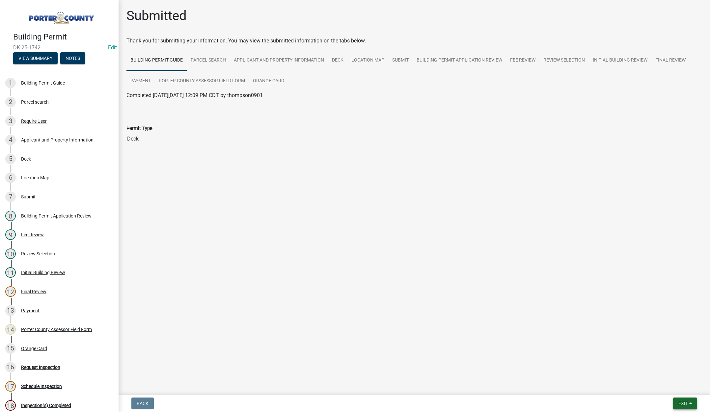
click at [677, 403] on button "Exit" at bounding box center [685, 404] width 24 height 12
click at [666, 387] on button "Save & Exit" at bounding box center [670, 386] width 53 height 16
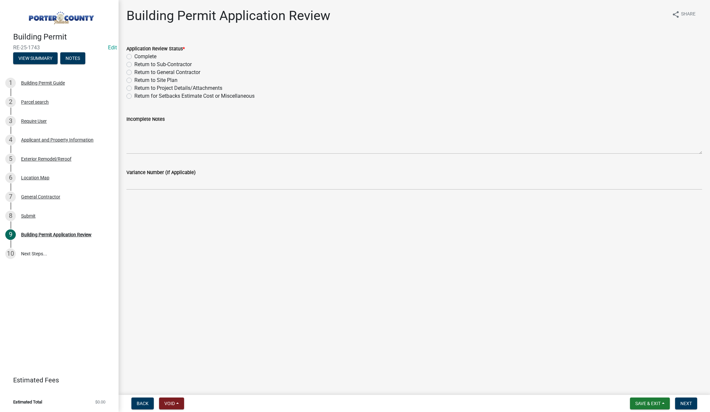
click at [134, 57] on label "Complete" at bounding box center [145, 57] width 22 height 8
click at [134, 57] on input "Complete" at bounding box center [136, 55] width 4 height 4
radio input "true"
click at [687, 403] on span "Next" at bounding box center [686, 403] width 12 height 5
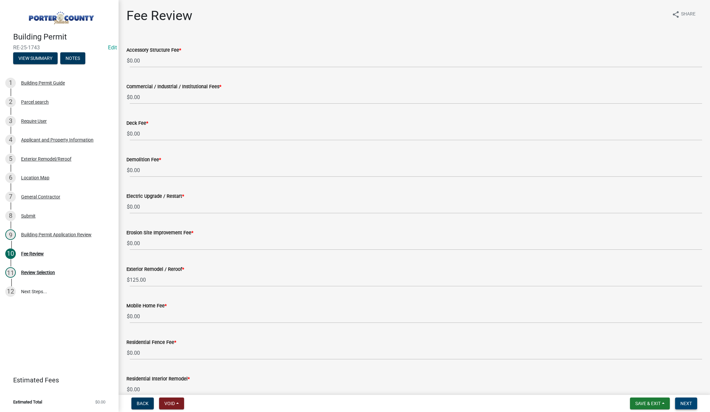
click at [685, 403] on span "Next" at bounding box center [686, 403] width 12 height 5
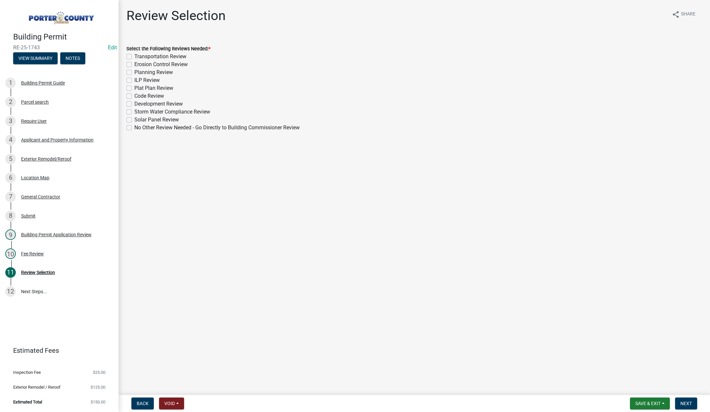
click at [134, 126] on label "No Other Review Needed - Go Directly to Building Commissioner Review" at bounding box center [216, 128] width 165 height 8
click at [134, 126] on input "No Other Review Needed - Go Directly to Building Commissioner Review" at bounding box center [136, 126] width 4 height 4
checkbox input "true"
checkbox input "false"
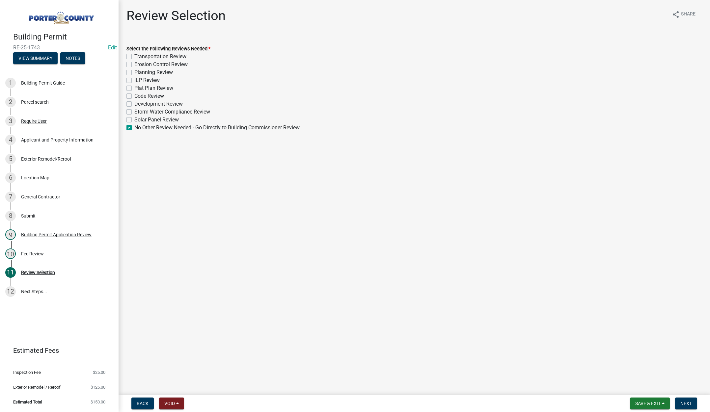
checkbox input "false"
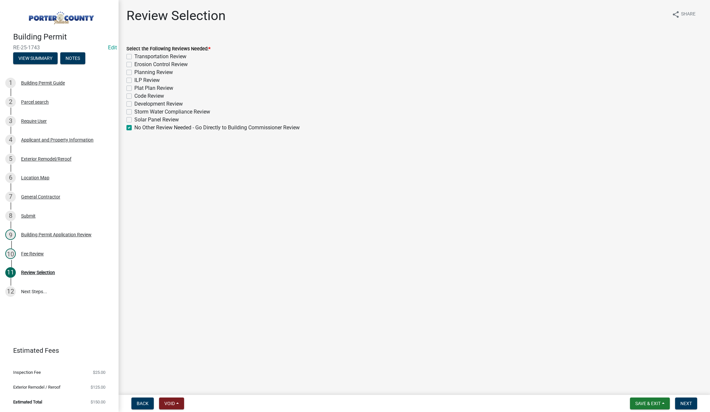
checkbox input "false"
checkbox input "true"
click at [682, 400] on button "Next" at bounding box center [686, 404] width 22 height 12
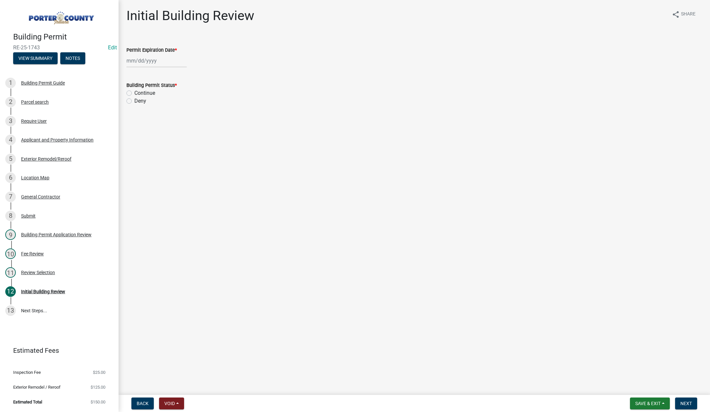
select select "9"
click at [168, 58] on div "Jan Feb Mar Apr May Jun Jul Aug Sep Oct Nov Dec 1525 1526 1527 1528 1529 1530 1…" at bounding box center [156, 60] width 60 height 13
click at [183, 74] on select "1525 1526 1527 1528 1529 1530 1531 1532 1533 1534 1535 1536 1537 1538 1539 1540…" at bounding box center [178, 75] width 24 height 10
select select "2026"
click at [166, 70] on select "1525 1526 1527 1528 1529 1530 1531 1532 1533 1534 1535 1536 1537 1538 1539 1540…" at bounding box center [178, 75] width 24 height 10
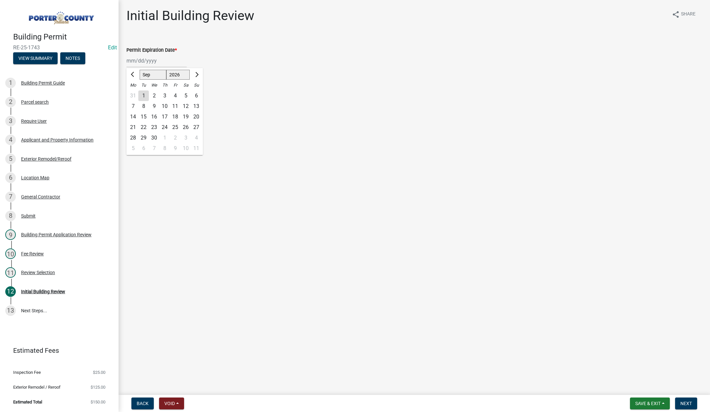
click at [164, 106] on div "10" at bounding box center [164, 106] width 11 height 11
type input "09/10/2026"
drag, startPoint x: 128, startPoint y: 93, endPoint x: 226, endPoint y: 146, distance: 111.3
click at [134, 93] on label "Continue" at bounding box center [144, 93] width 21 height 8
click at [134, 93] on input "Continue" at bounding box center [136, 91] width 4 height 4
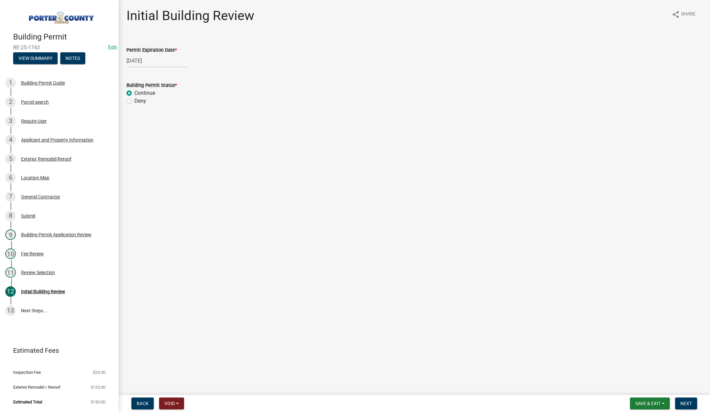
radio input "true"
click at [686, 401] on span "Next" at bounding box center [686, 403] width 12 height 5
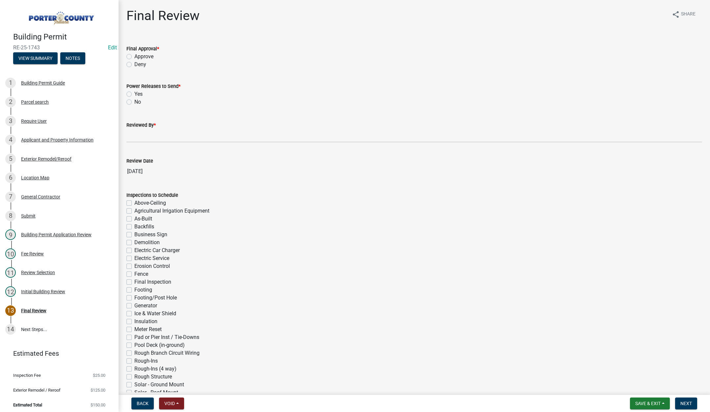
click at [134, 56] on label "Approve" at bounding box center [143, 57] width 19 height 8
click at [134, 56] on input "Approve" at bounding box center [136, 55] width 4 height 4
radio input "true"
click at [134, 101] on label "No" at bounding box center [137, 102] width 7 height 8
click at [134, 101] on input "No" at bounding box center [136, 100] width 4 height 4
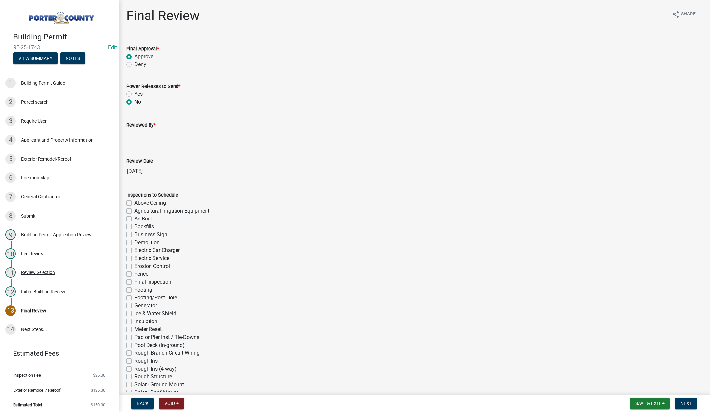
radio input "true"
drag, startPoint x: 135, startPoint y: 138, endPoint x: 141, endPoint y: 140, distance: 5.6
click at [135, 138] on input "Reviewed By *" at bounding box center [413, 135] width 575 height 13
type input "[PERSON_NAME]"
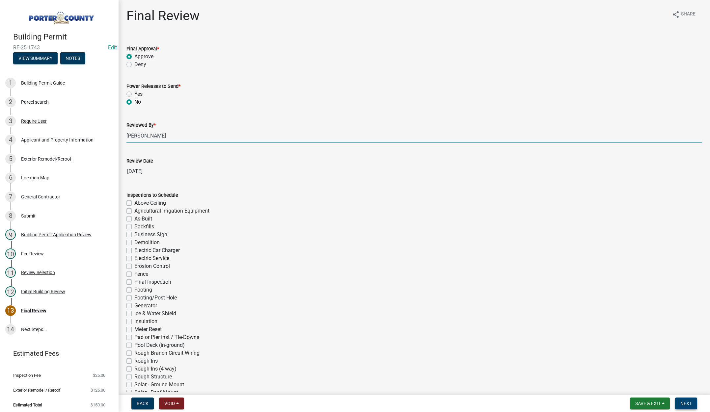
click at [688, 406] on span "Next" at bounding box center [686, 403] width 12 height 5
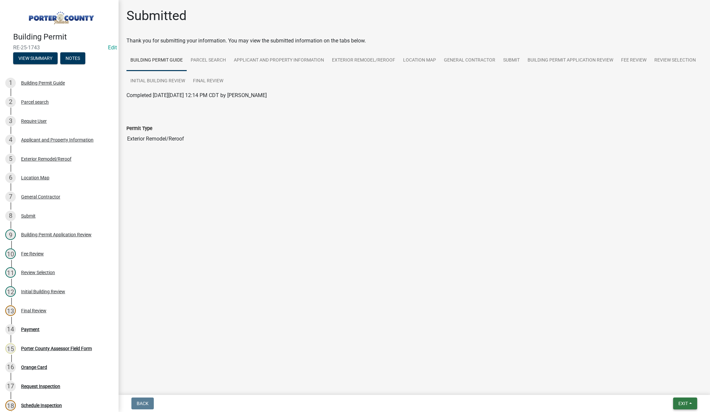
click at [679, 403] on span "Exit" at bounding box center [683, 403] width 10 height 5
click at [674, 389] on button "Save & Exit" at bounding box center [670, 386] width 53 height 16
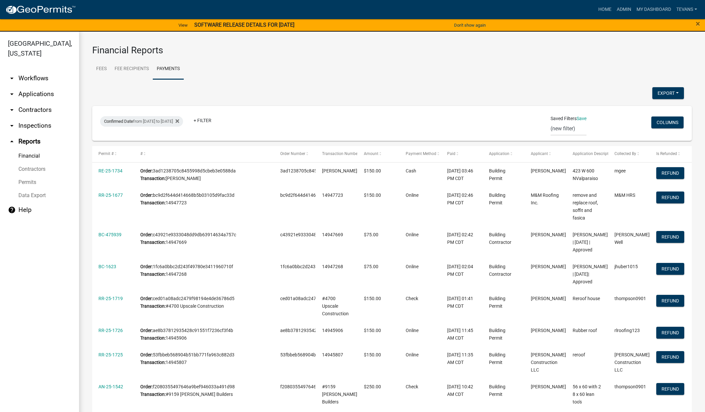
click at [32, 102] on link "arrow_drop_down Contractors" at bounding box center [39, 110] width 79 height 16
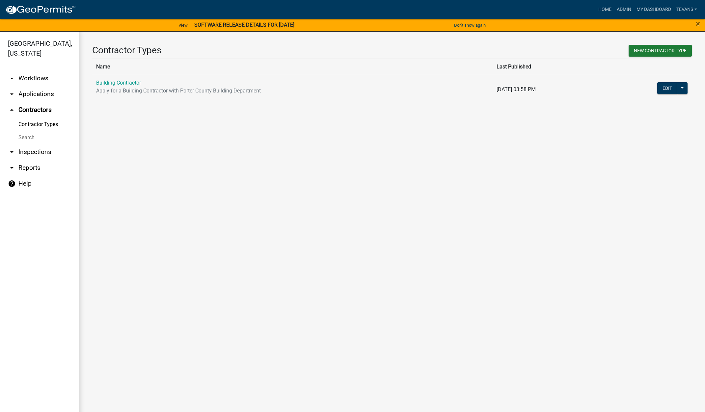
click at [30, 131] on link "Search" at bounding box center [39, 137] width 79 height 13
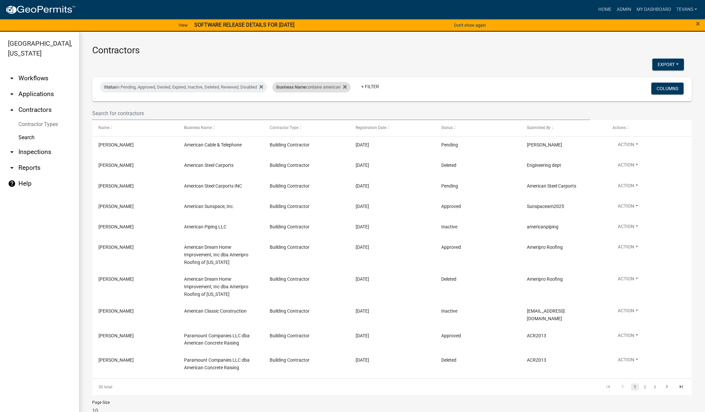
click at [322, 90] on div "Business Name contains american" at bounding box center [311, 87] width 78 height 11
click at [319, 112] on input "american" at bounding box center [316, 111] width 60 height 13
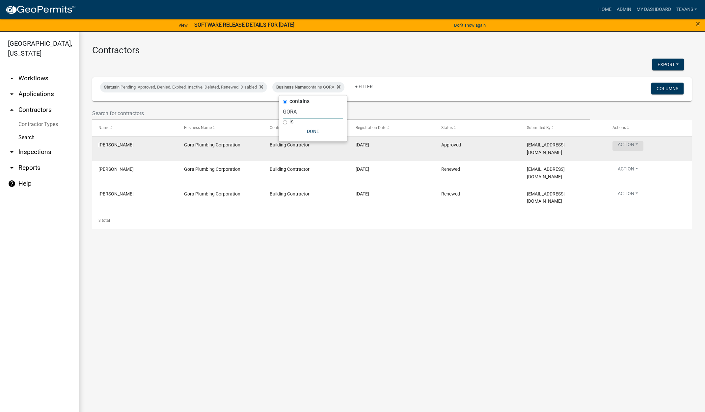
type input "GORA"
click at [619, 146] on button "Action" at bounding box center [627, 146] width 31 height 10
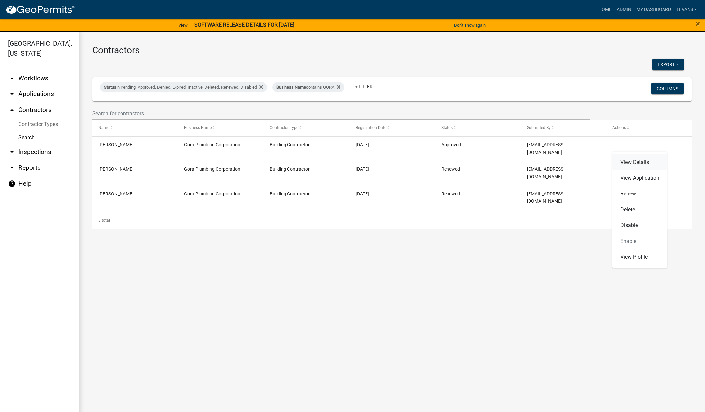
click at [630, 162] on link "View Details" at bounding box center [639, 162] width 55 height 16
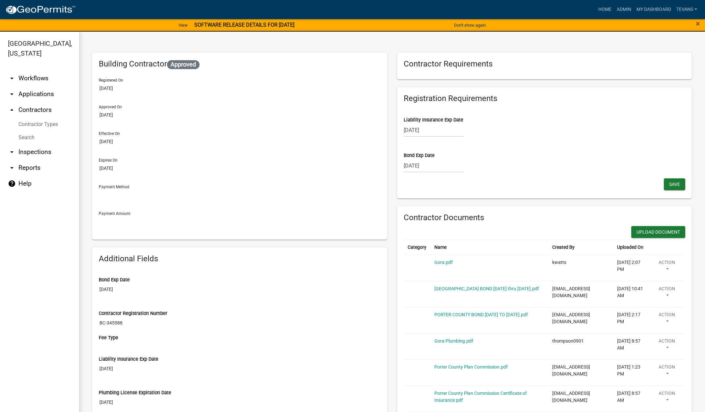
click at [443, 166] on div "[DATE]" at bounding box center [434, 165] width 60 height 13
click at [457, 177] on select "2025 2026 2027 2028 2029 2030 2031 2032 2033 2034 2035 2036 2037 2038 2039 2040…" at bounding box center [453, 180] width 26 height 10
select select "2026"
click at [440, 175] on select "2025 2026 2027 2028 2029 2030 2031 2032 2033 2034 2035 2036 2037 2038 2039 2040…" at bounding box center [453, 180] width 26 height 10
click at [449, 212] on div "11" at bounding box center [452, 211] width 11 height 11
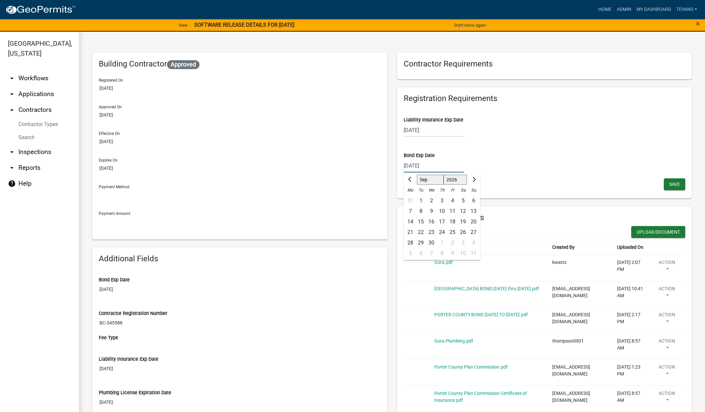
type input "[DATE]"
click at [669, 182] on span "Save" at bounding box center [674, 183] width 11 height 5
click at [567, 178] on wm-data-entity-input "Bond Exp Date [DATE]" at bounding box center [545, 161] width 282 height 36
click at [648, 228] on button "Upload Document" at bounding box center [658, 232] width 54 height 12
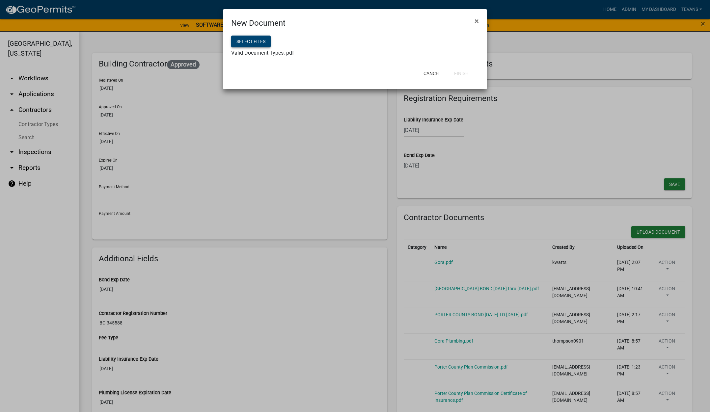
click at [257, 40] on button "Select files" at bounding box center [250, 42] width 39 height 12
click at [463, 70] on button "Finish" at bounding box center [461, 73] width 25 height 12
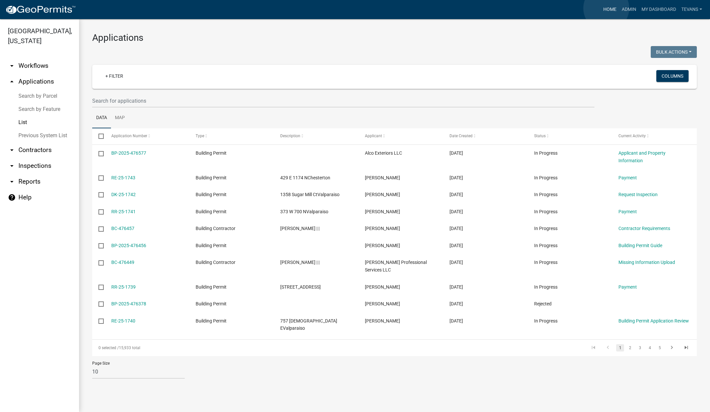
click at [606, 8] on link "Home" at bounding box center [609, 9] width 18 height 13
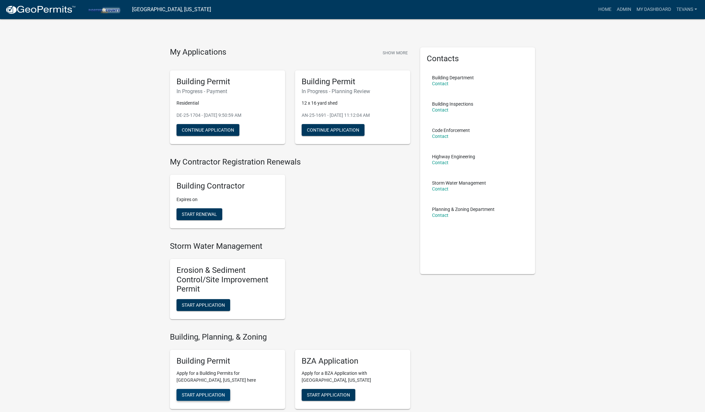
click at [202, 392] on span "Start Application" at bounding box center [203, 394] width 43 height 5
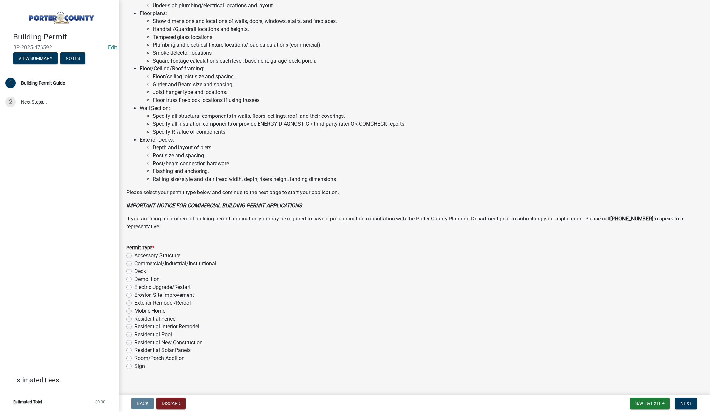
scroll to position [325, 0]
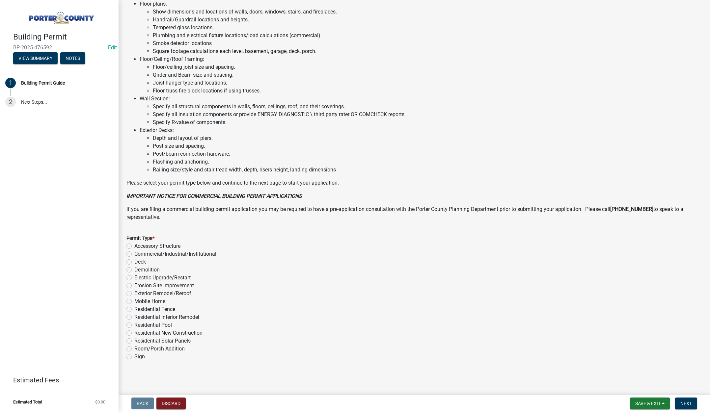
click at [134, 276] on label "Electric Upgrade/Restart" at bounding box center [162, 278] width 56 height 8
click at [134, 276] on input "Electric Upgrade/Restart" at bounding box center [136, 276] width 4 height 4
radio input "true"
click at [684, 403] on span "Next" at bounding box center [686, 403] width 12 height 5
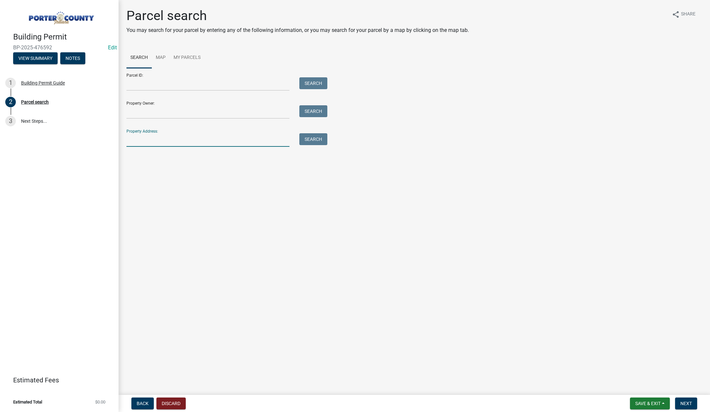
click at [158, 139] on input "Property Address:" at bounding box center [207, 139] width 163 height 13
type input "9"
click at [156, 80] on input "Parcel ID:" at bounding box center [207, 83] width 163 height 13
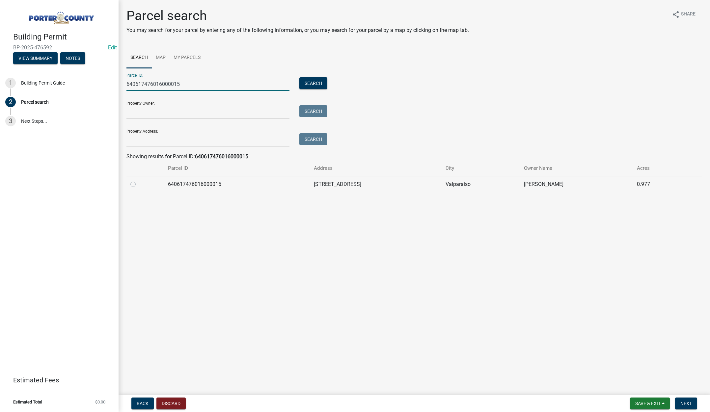
type input "640617476016000015"
click at [138, 180] on label at bounding box center [138, 180] width 0 height 0
click at [138, 184] on input "radio" at bounding box center [140, 182] width 4 height 4
radio input "true"
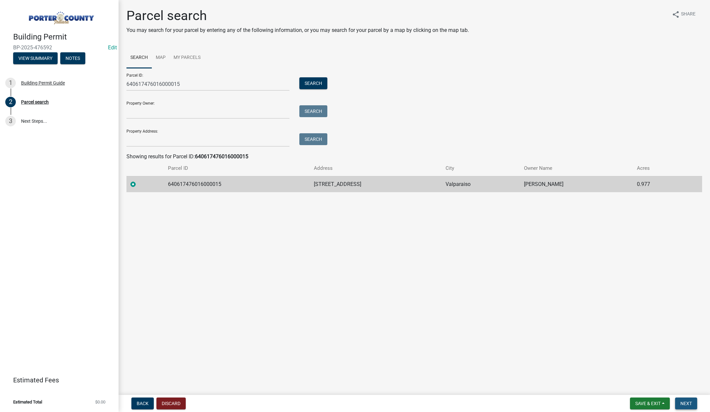
click at [685, 400] on button "Next" at bounding box center [686, 404] width 22 height 12
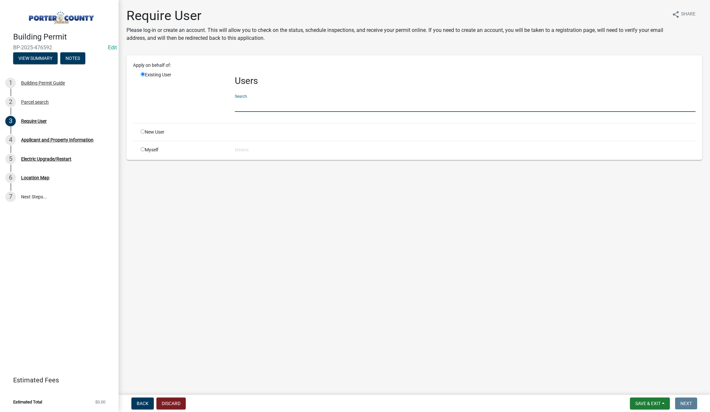
click at [243, 105] on input "text" at bounding box center [465, 104] width 460 height 13
type input "tami"
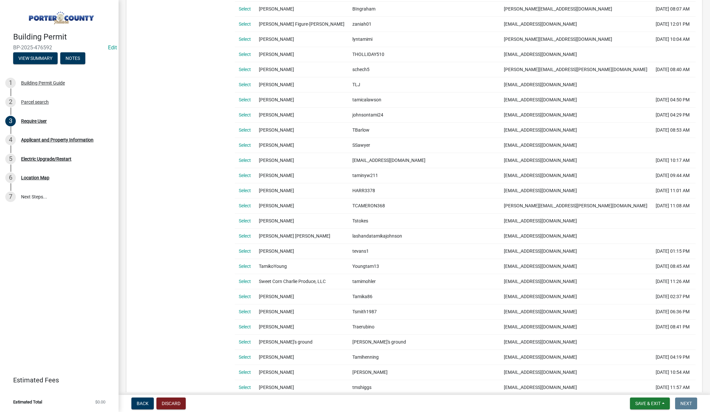
scroll to position [263, 0]
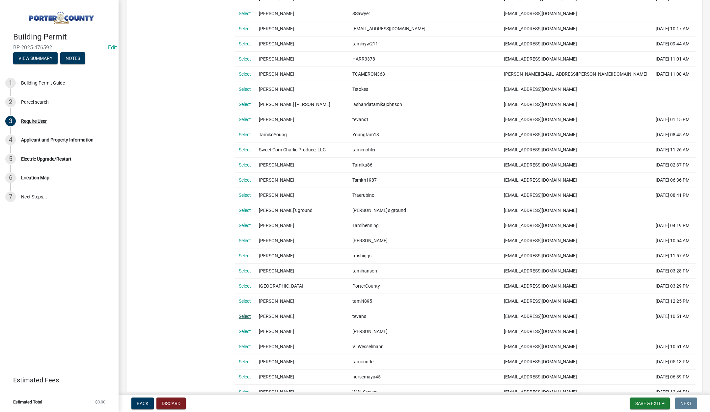
click at [242, 316] on link "Select" at bounding box center [245, 316] width 12 height 5
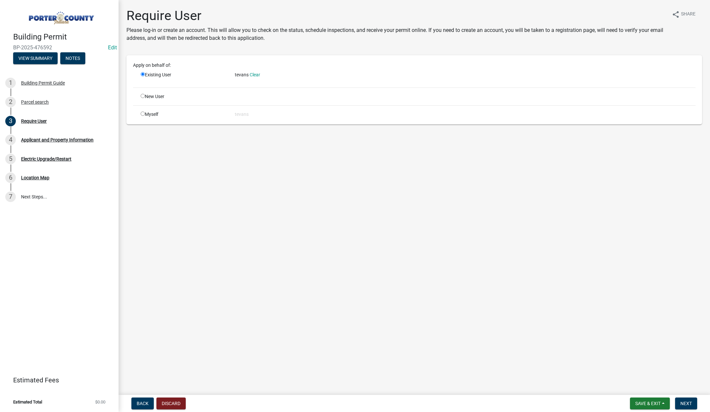
scroll to position [0, 0]
click at [689, 402] on span "Next" at bounding box center [686, 403] width 12 height 5
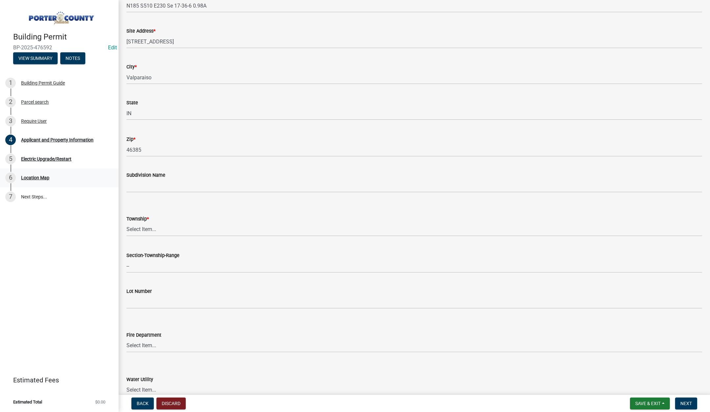
scroll to position [132, 0]
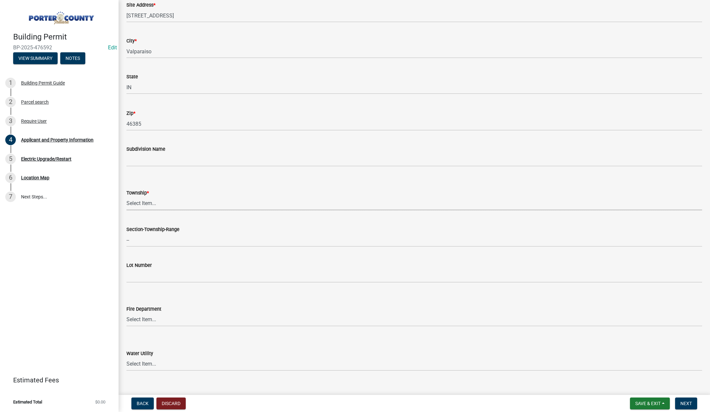
click at [146, 200] on select "Select Item... Boone Center Jackson Liberty Morgan Pine Pleasant Portage Porter…" at bounding box center [413, 203] width 575 height 13
click at [126, 197] on select "Select Item... Boone Center Jackson Liberty Morgan Pine Pleasant Portage Porter…" at bounding box center [413, 203] width 575 height 13
select select "3ef279d8-364d-4472-9edf-8c32643de6c0"
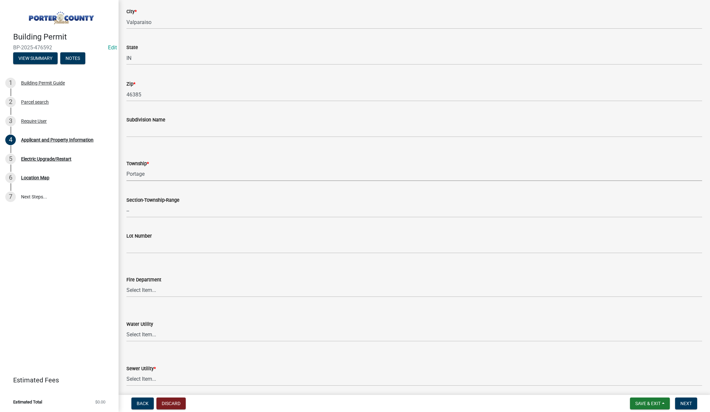
scroll to position [263, 0]
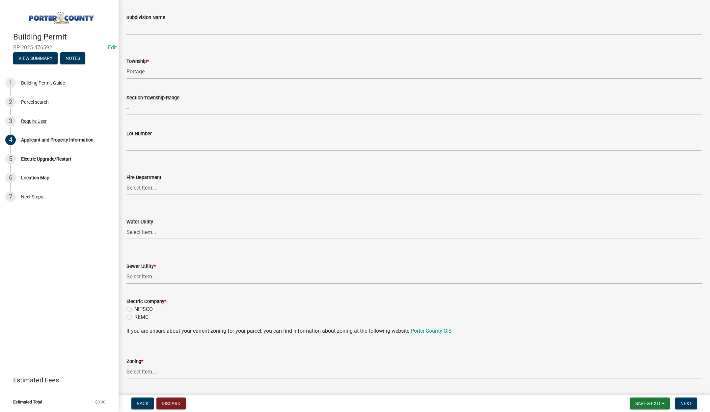
click at [141, 275] on select "Select Item... Aqua Indiana Inc Damon Run Falling Waters Lake Eliza - LEACD Nat…" at bounding box center [413, 276] width 575 height 13
click at [126, 270] on select "Select Item... Aqua Indiana Inc Damon Run Falling Waters Lake Eliza - LEACD Nat…" at bounding box center [413, 276] width 575 height 13
select select "ad46db9b-b68a-4590-8d08-f4fb10f3ead6"
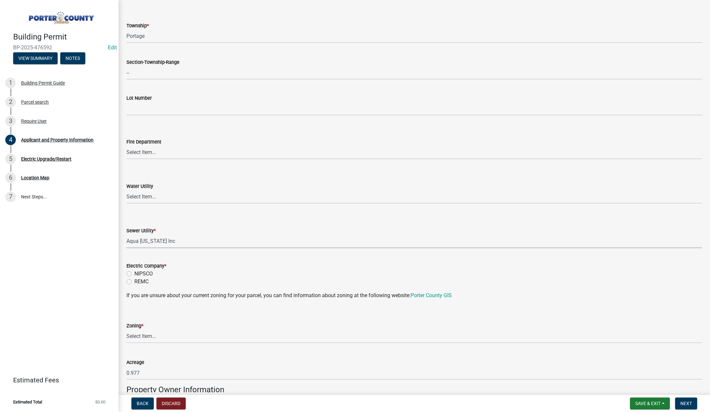
scroll to position [362, 0]
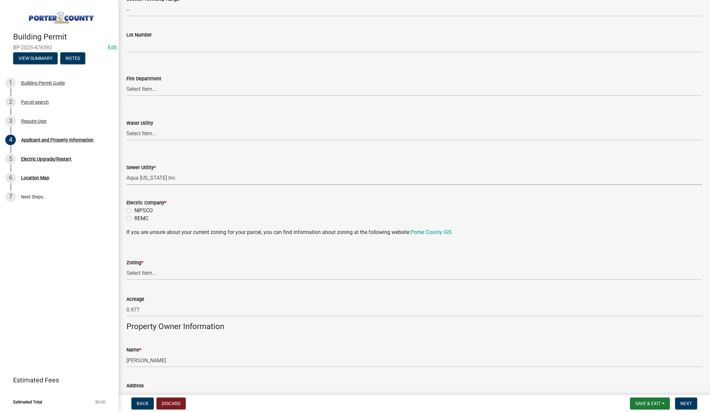
click at [134, 211] on label "NIPSCO" at bounding box center [143, 211] width 18 height 8
click at [134, 211] on input "NIPSCO" at bounding box center [136, 209] width 4 height 4
radio input "true"
click at [144, 271] on select "Select Item... A1 A2 CH CM CN I1 I2 I3 IN MP OT P1 P2 PUD R1 R2 R3 R4 RL RR" at bounding box center [413, 273] width 575 height 13
click at [126, 267] on select "Select Item... A1 A2 CH CM CN I1 I2 I3 IN MP OT P1 P2 PUD R1 R2 R3 R4 RL RR" at bounding box center [413, 273] width 575 height 13
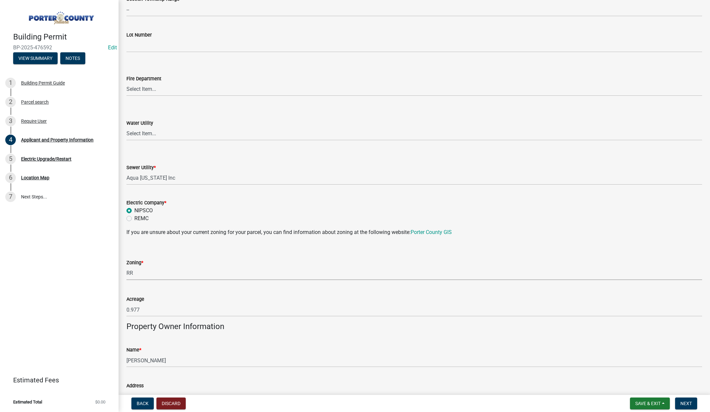
select select "92efe679-05f4-414a-9426-51627fba5de6"
click at [161, 178] on select "Select Item... Aqua Indiana Inc Damon Run Falling Waters Lake Eliza - LEACD Nat…" at bounding box center [413, 177] width 575 height 13
click at [126, 171] on select "Select Item... Aqua Indiana Inc Damon Run Falling Waters Lake Eliza - LEACD Nat…" at bounding box center [413, 177] width 575 height 13
click at [145, 177] on select "Select Item... Aqua Indiana Inc Damon Run Falling Waters Lake Eliza - LEACD Nat…" at bounding box center [413, 177] width 575 height 13
click at [126, 171] on select "Select Item... Aqua Indiana Inc Damon Run Falling Waters Lake Eliza - LEACD Nat…" at bounding box center [413, 177] width 575 height 13
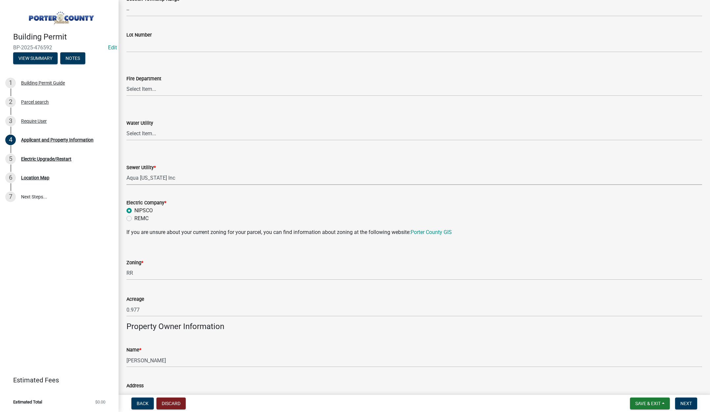
select select "ad46db9b-b68a-4590-8d08-f4fb10f3ead6"
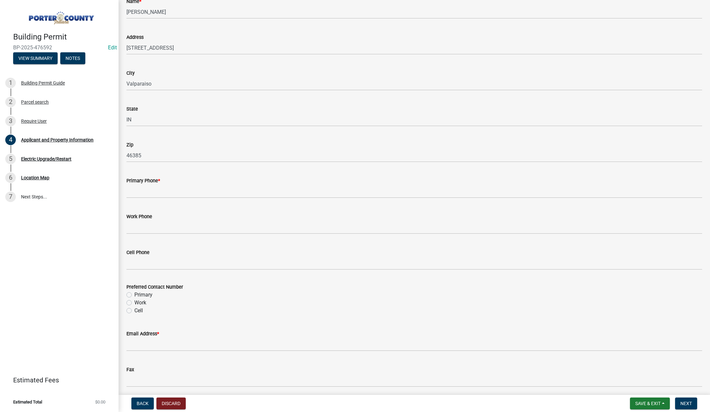
scroll to position [790, 0]
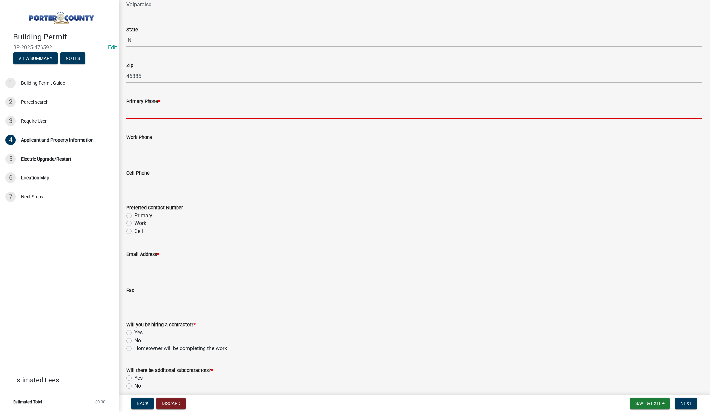
click at [142, 117] on input "Primary Phone *" at bounding box center [413, 111] width 575 height 13
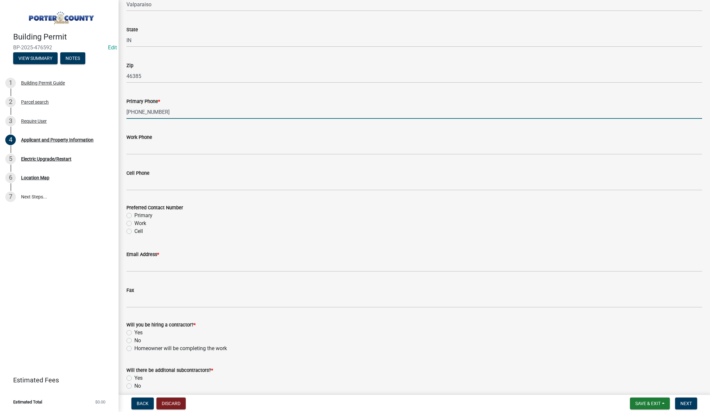
type input "219-307-0789"
click at [134, 216] on label "Primary" at bounding box center [143, 216] width 18 height 8
click at [134, 216] on input "Primary" at bounding box center [136, 214] width 4 height 4
radio input "true"
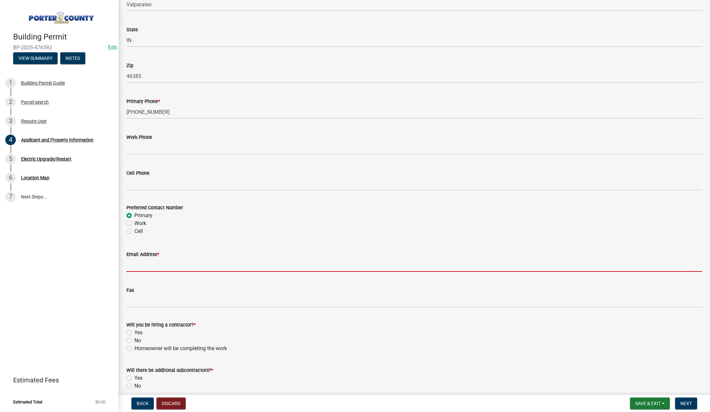
drag, startPoint x: 143, startPoint y: 267, endPoint x: 149, endPoint y: 266, distance: 5.3
click at [144, 267] on input "Email Address *" at bounding box center [413, 264] width 575 height 13
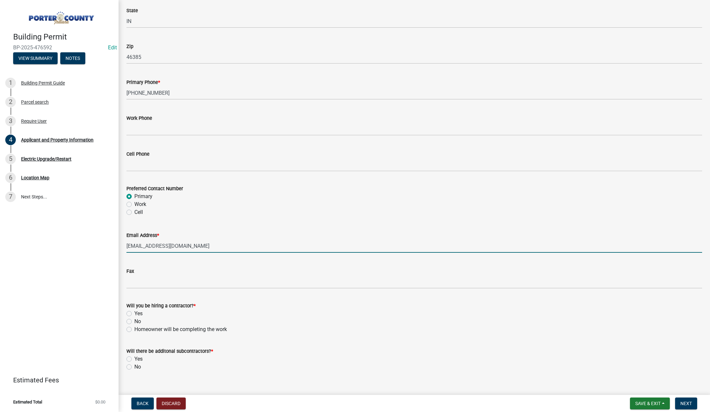
scroll to position [819, 0]
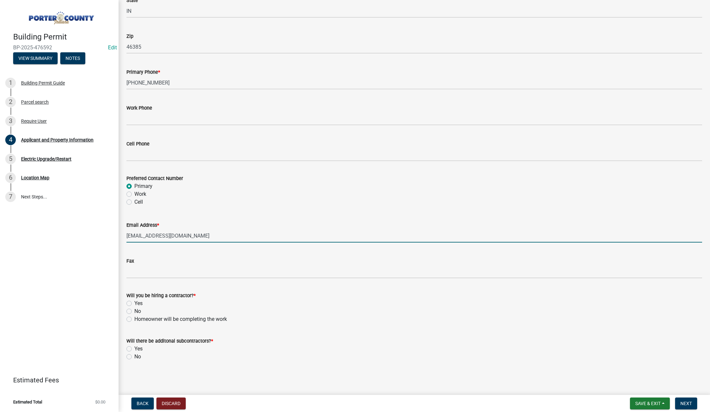
type input "gepotesta@comcast.net"
drag, startPoint x: 129, startPoint y: 318, endPoint x: 128, endPoint y: 323, distance: 4.9
click at [134, 318] on label "Homeowner will be completing the work" at bounding box center [180, 319] width 92 height 8
click at [134, 318] on input "Homeowner will be completing the work" at bounding box center [136, 317] width 4 height 4
radio input "true"
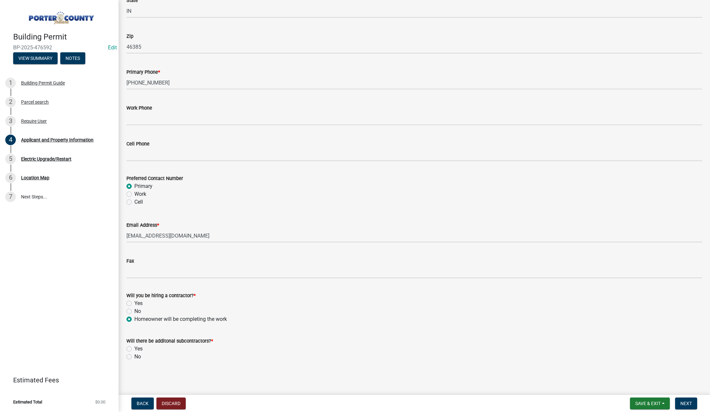
click at [134, 356] on label "No" at bounding box center [137, 357] width 7 height 8
click at [134, 356] on input "No" at bounding box center [136, 355] width 4 height 4
radio input "true"
click at [689, 405] on span "Next" at bounding box center [686, 403] width 12 height 5
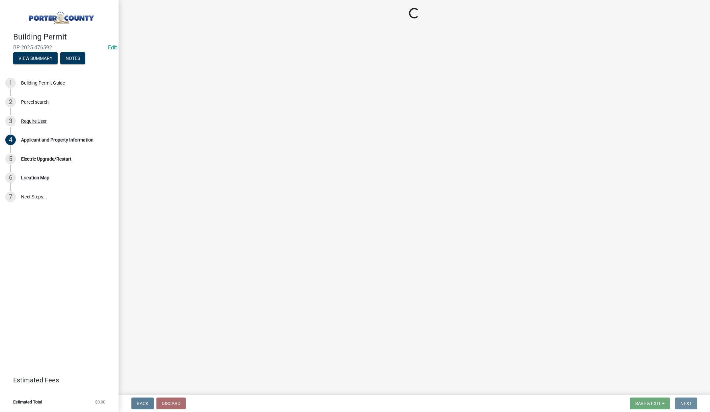
scroll to position [0, 0]
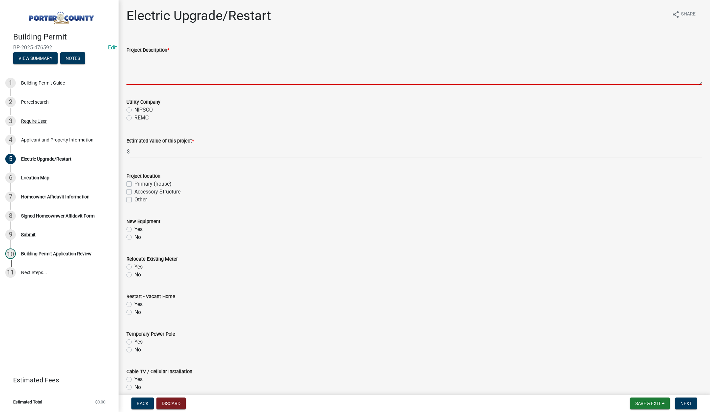
click at [175, 70] on textarea "Project Description *" at bounding box center [413, 69] width 575 height 31
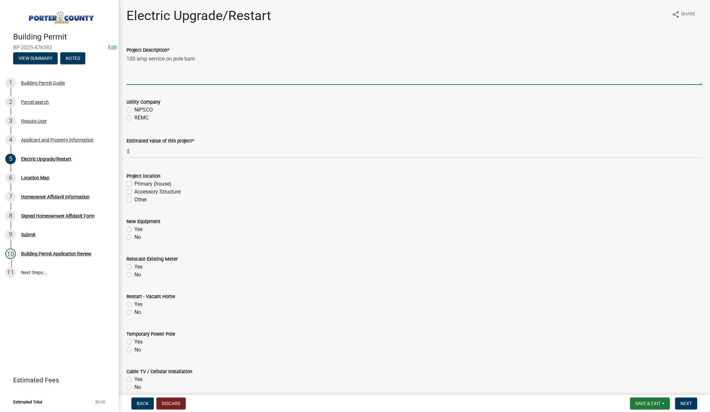
type textarea "100 amp service on pole barn"
click at [134, 108] on label "NIPSCO" at bounding box center [143, 110] width 18 height 8
click at [134, 108] on input "NIPSCO" at bounding box center [136, 108] width 4 height 4
radio input "true"
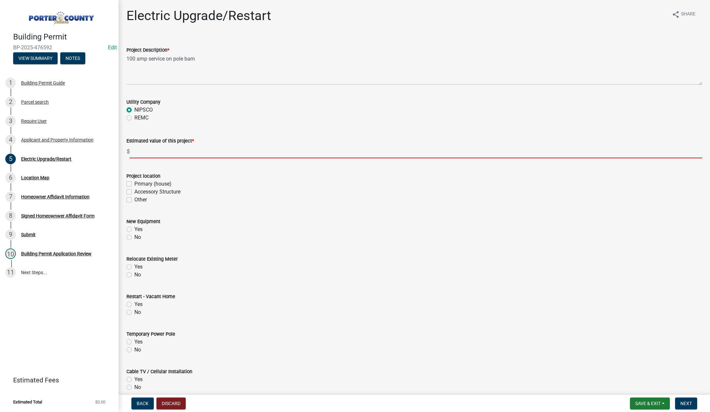
drag, startPoint x: 143, startPoint y: 152, endPoint x: 146, endPoint y: 149, distance: 4.0
click at [144, 152] on input "text" at bounding box center [416, 151] width 572 height 13
type input "3000"
click at [134, 190] on label "Accessory Structure" at bounding box center [157, 192] width 46 height 8
click at [134, 190] on input "Accessory Structure" at bounding box center [136, 190] width 4 height 4
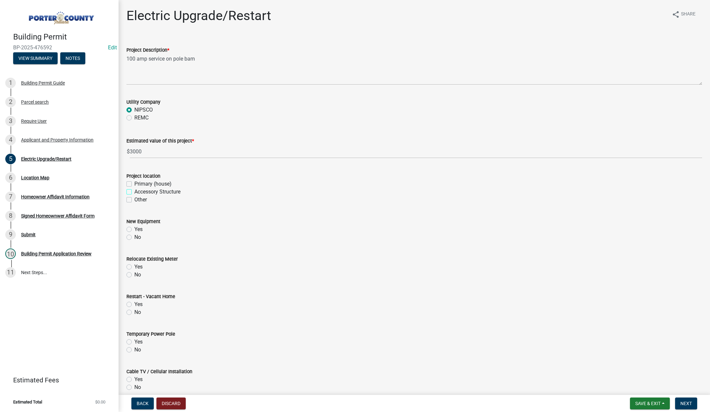
checkbox input "true"
checkbox input "false"
checkbox input "true"
checkbox input "false"
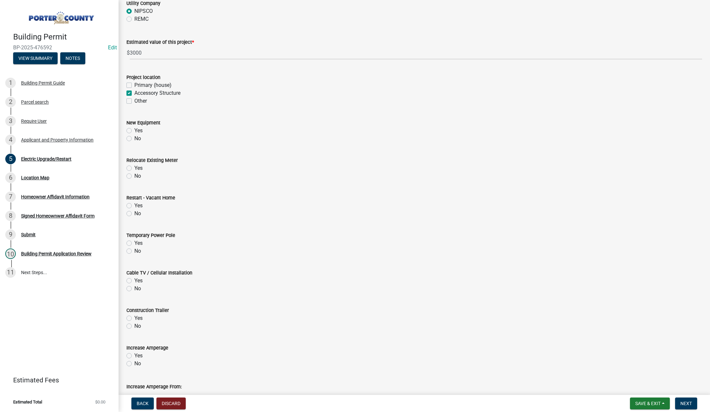
click at [134, 130] on label "Yes" at bounding box center [138, 131] width 8 height 8
click at [134, 130] on input "Yes" at bounding box center [136, 129] width 4 height 4
radio input "true"
click at [134, 174] on label "No" at bounding box center [137, 176] width 7 height 8
click at [134, 174] on input "No" at bounding box center [136, 174] width 4 height 4
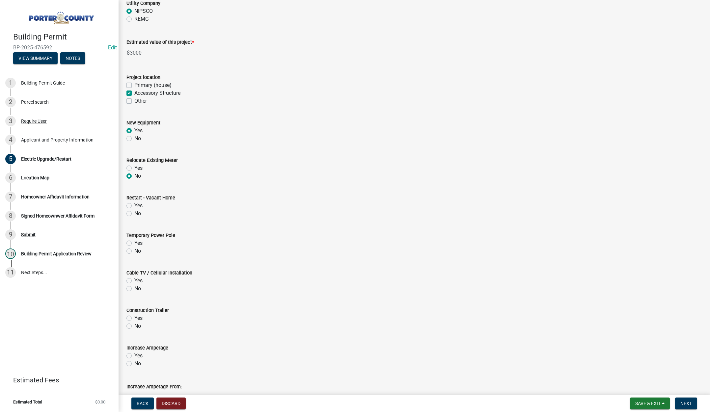
radio input "true"
click at [134, 213] on label "No" at bounding box center [137, 214] width 7 height 8
click at [134, 213] on input "No" at bounding box center [136, 212] width 4 height 4
radio input "true"
click at [134, 250] on label "No" at bounding box center [137, 251] width 7 height 8
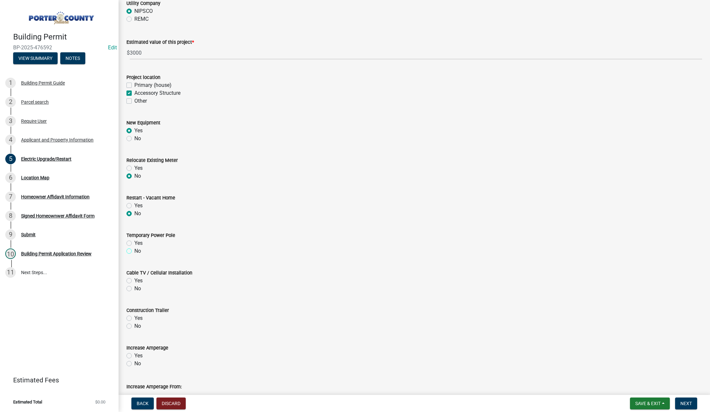
click at [134, 250] on input "No" at bounding box center [136, 249] width 4 height 4
radio input "true"
drag, startPoint x: 130, startPoint y: 289, endPoint x: 133, endPoint y: 313, distance: 24.5
click at [134, 289] on label "No" at bounding box center [137, 289] width 7 height 8
click at [134, 289] on input "No" at bounding box center [136, 287] width 4 height 4
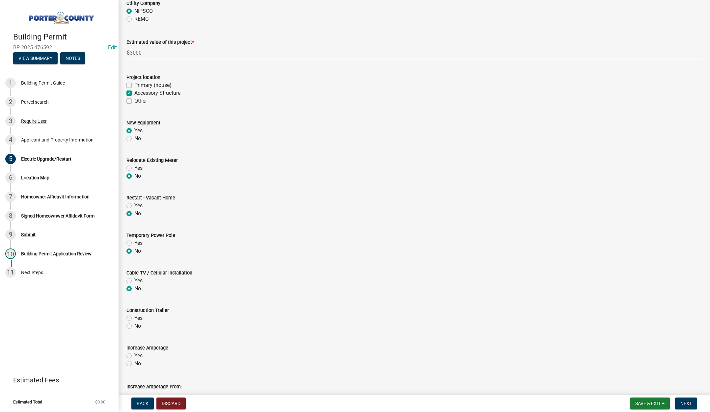
radio input "true"
drag, startPoint x: 128, startPoint y: 326, endPoint x: 129, endPoint y: 332, distance: 5.6
click at [134, 326] on label "No" at bounding box center [137, 326] width 7 height 8
click at [134, 326] on input "No" at bounding box center [136, 324] width 4 height 4
radio input "true"
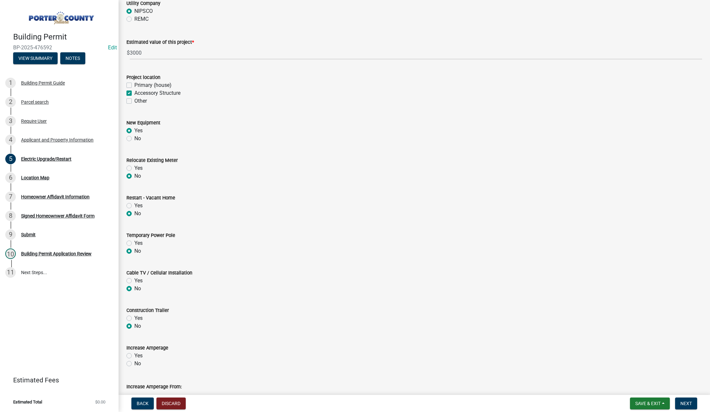
click at [134, 363] on label "No" at bounding box center [137, 364] width 7 height 8
click at [134, 363] on input "No" at bounding box center [136, 362] width 4 height 4
radio input "true"
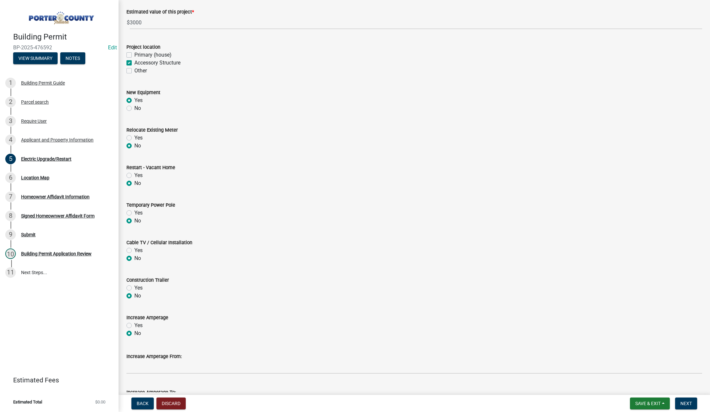
scroll to position [177, 0]
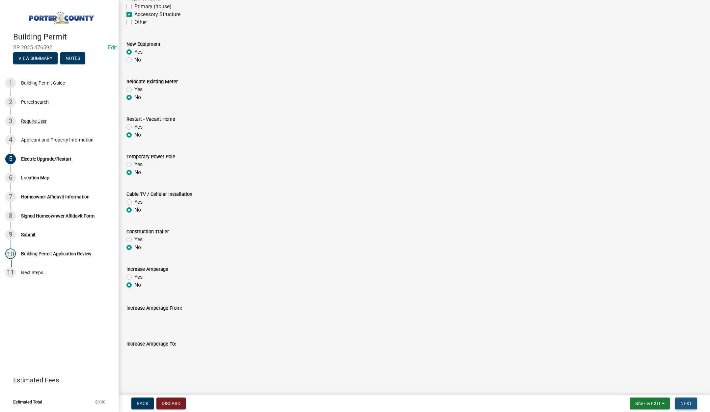
click at [688, 403] on span "Next" at bounding box center [686, 403] width 12 height 5
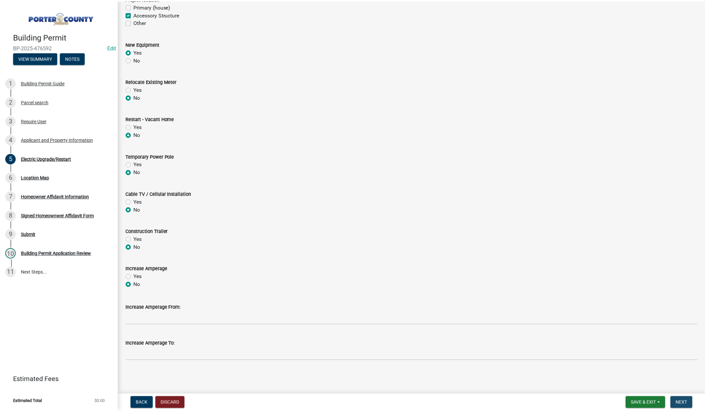
scroll to position [0, 0]
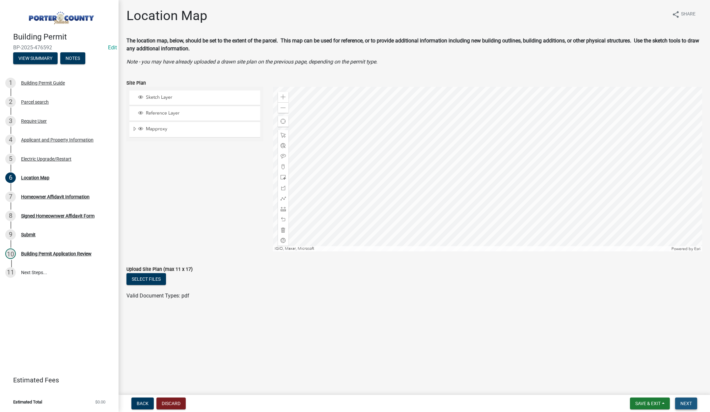
drag, startPoint x: 691, startPoint y: 404, endPoint x: 709, endPoint y: 385, distance: 26.3
click at [691, 405] on span "Next" at bounding box center [686, 403] width 12 height 5
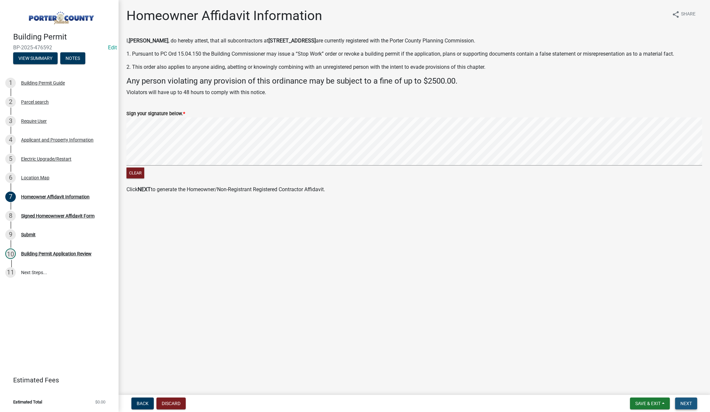
click at [679, 403] on button "Next" at bounding box center [686, 404] width 22 height 12
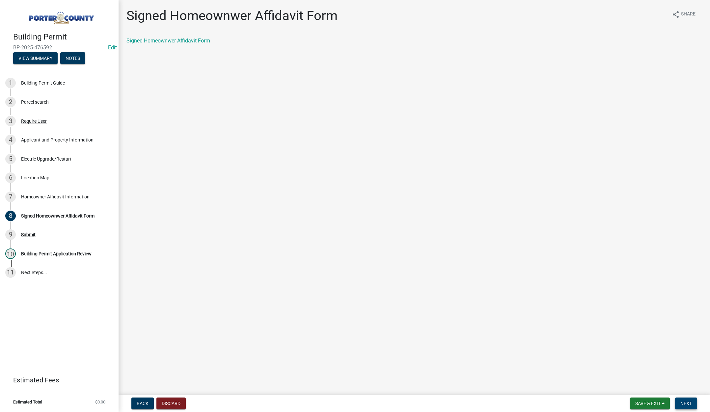
click at [687, 403] on span "Next" at bounding box center [686, 403] width 12 height 5
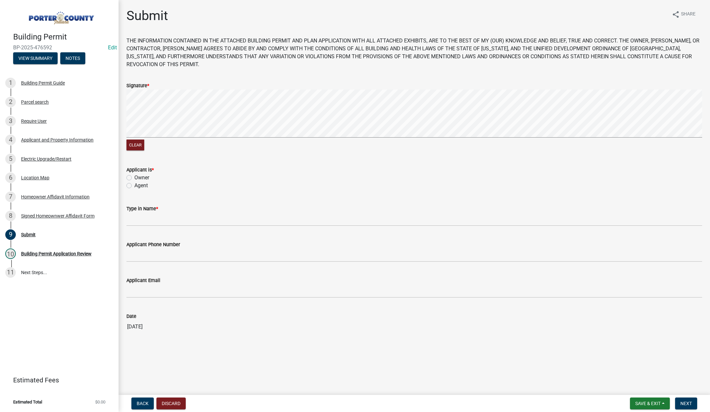
click at [134, 186] on label "Agent" at bounding box center [140, 186] width 13 height 8
click at [134, 186] on input "Agent" at bounding box center [136, 184] width 4 height 4
radio input "true"
click at [136, 221] on input "Type in Name *" at bounding box center [413, 219] width 575 height 13
type input "[PERSON_NAME]"
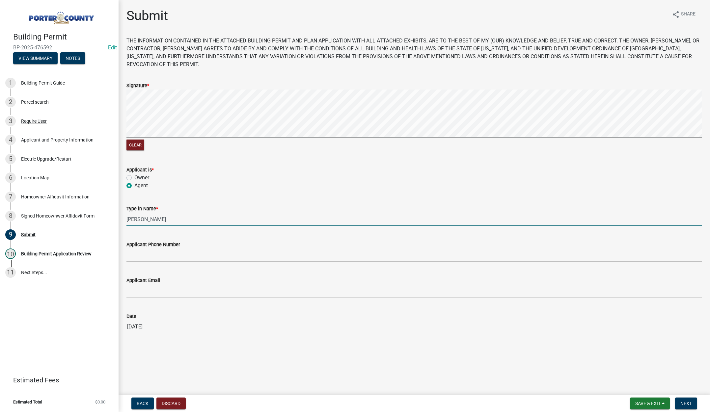
type input "2193093058"
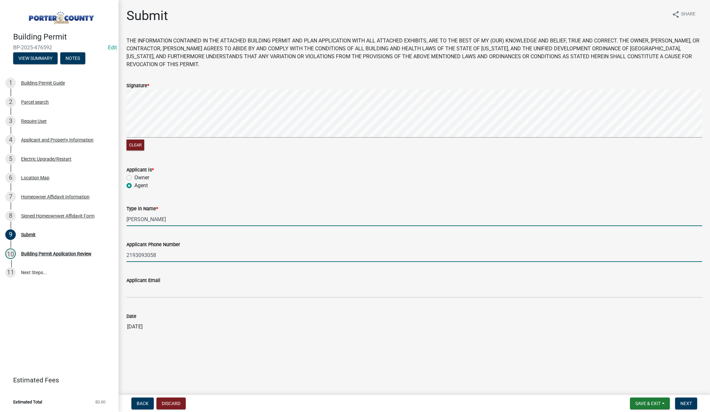
click at [170, 255] on input "2193093058" at bounding box center [413, 254] width 575 height 13
click at [170, 254] on input "2193093058" at bounding box center [413, 254] width 575 height 13
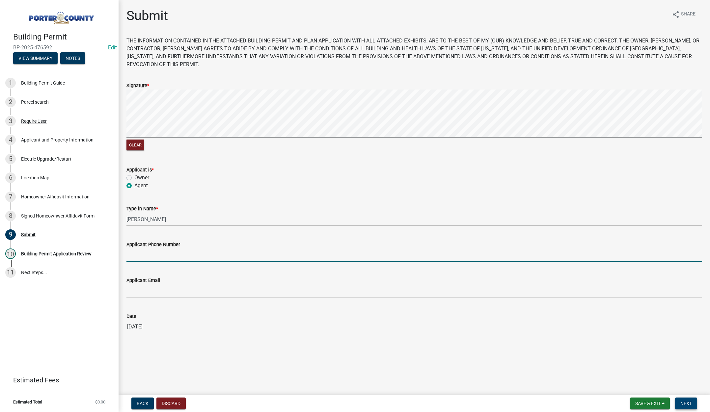
drag, startPoint x: 684, startPoint y: 404, endPoint x: 680, endPoint y: 405, distance: 4.8
click at [685, 404] on span "Next" at bounding box center [686, 403] width 12 height 5
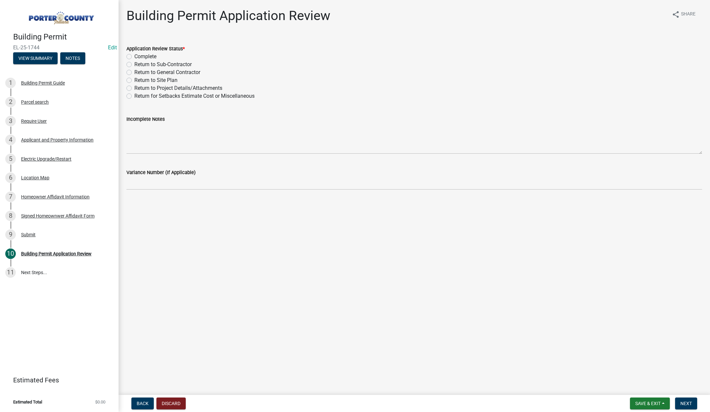
click at [134, 57] on label "Complete" at bounding box center [145, 57] width 22 height 8
click at [134, 57] on input "Complete" at bounding box center [136, 55] width 4 height 4
radio input "true"
click at [689, 403] on span "Next" at bounding box center [686, 403] width 12 height 5
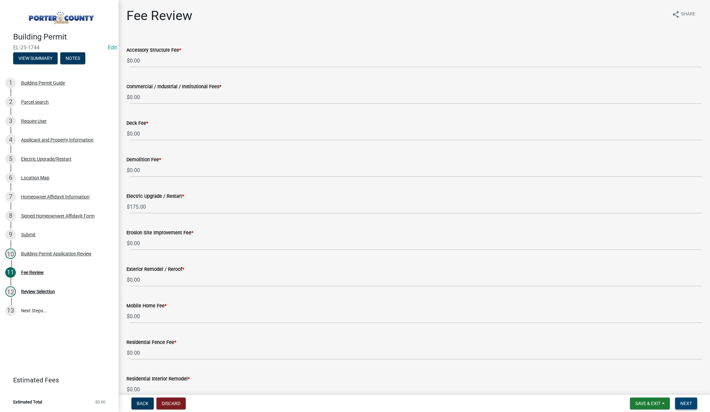
click at [683, 401] on span "Next" at bounding box center [686, 403] width 12 height 5
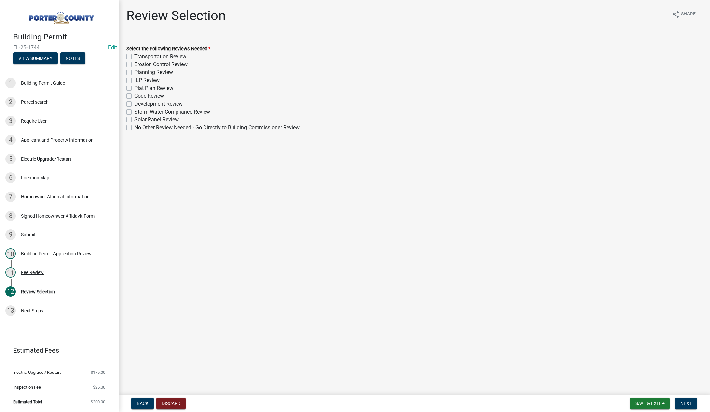
click at [134, 127] on label "No Other Review Needed - Go Directly to Building Commissioner Review" at bounding box center [216, 128] width 165 height 8
click at [134, 127] on input "No Other Review Needed - Go Directly to Building Commissioner Review" at bounding box center [136, 126] width 4 height 4
checkbox input "true"
checkbox input "false"
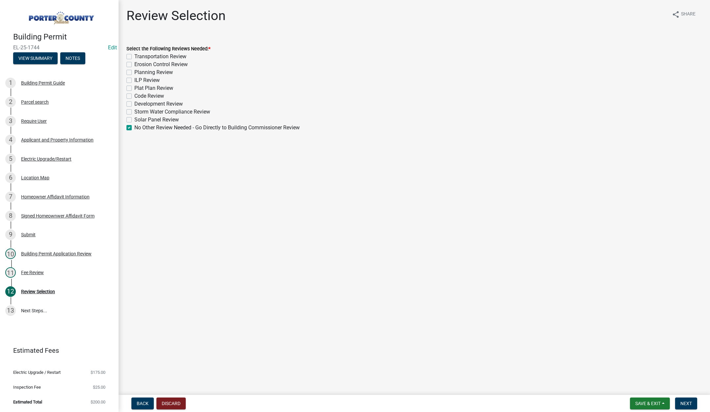
checkbox input "false"
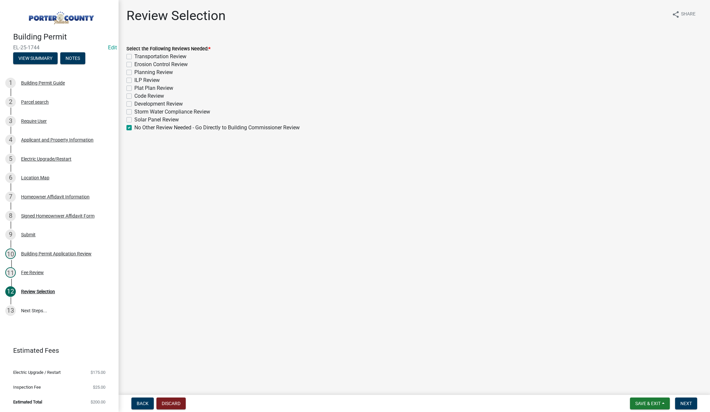
checkbox input "false"
checkbox input "true"
click at [687, 402] on span "Next" at bounding box center [686, 403] width 12 height 5
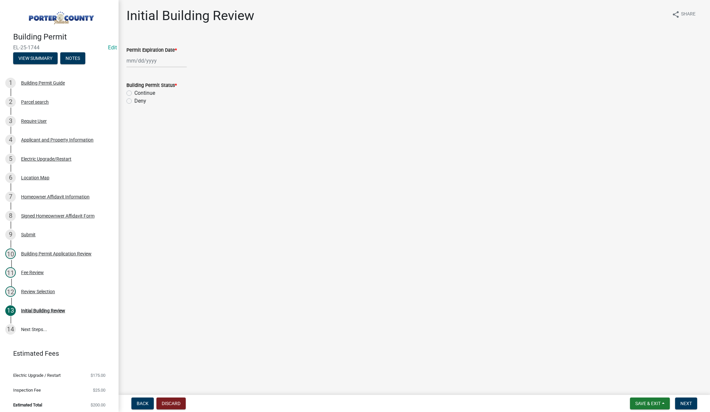
click at [161, 61] on div at bounding box center [156, 60] width 60 height 13
select select "9"
click at [180, 74] on select "1525 1526 1527 1528 1529 1530 1531 1532 1533 1534 1535 1536 1537 1538 1539 1540…" at bounding box center [178, 75] width 24 height 10
select select "2026"
click at [166, 70] on select "1525 1526 1527 1528 1529 1530 1531 1532 1533 1534 1535 1536 1537 1538 1539 1540…" at bounding box center [178, 75] width 24 height 10
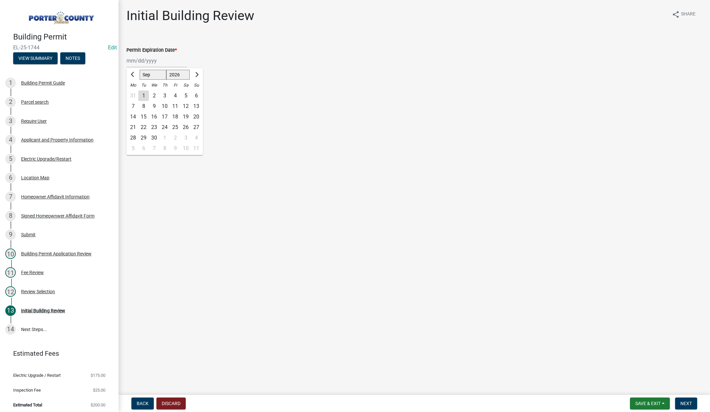
click at [166, 104] on div "10" at bounding box center [164, 106] width 11 height 11
type input "09/10/2026"
click at [134, 92] on label "Continue" at bounding box center [144, 93] width 21 height 8
click at [134, 92] on input "Continue" at bounding box center [136, 91] width 4 height 4
radio input "true"
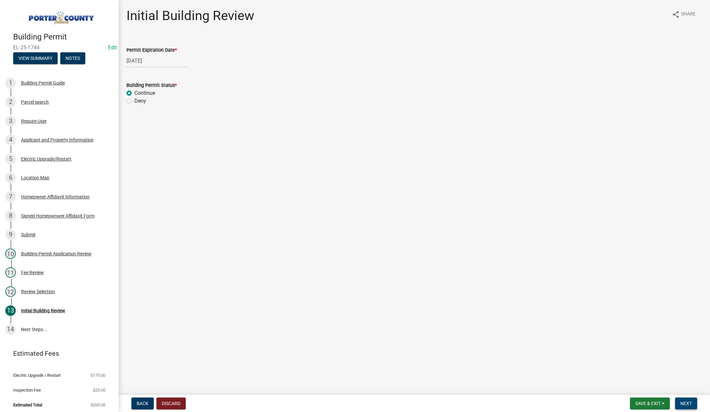
drag, startPoint x: 683, startPoint y: 400, endPoint x: 668, endPoint y: 380, distance: 24.9
click at [683, 400] on button "Next" at bounding box center [686, 404] width 22 height 12
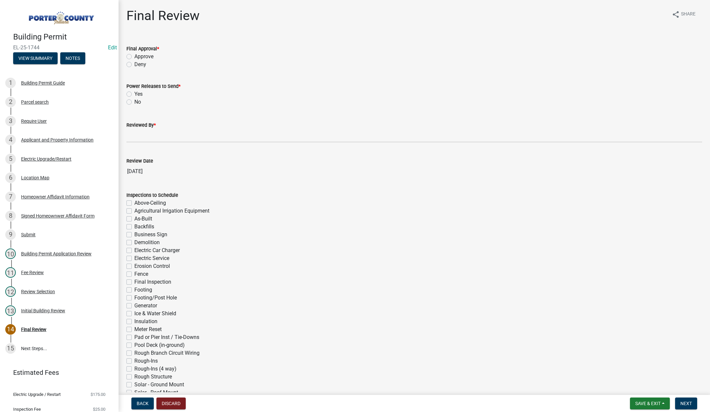
click at [134, 56] on label "Approve" at bounding box center [143, 57] width 19 height 8
click at [134, 56] on input "Approve" at bounding box center [136, 55] width 4 height 4
radio input "true"
click at [134, 94] on label "Yes" at bounding box center [138, 94] width 8 height 8
click at [134, 94] on input "Yes" at bounding box center [136, 92] width 4 height 4
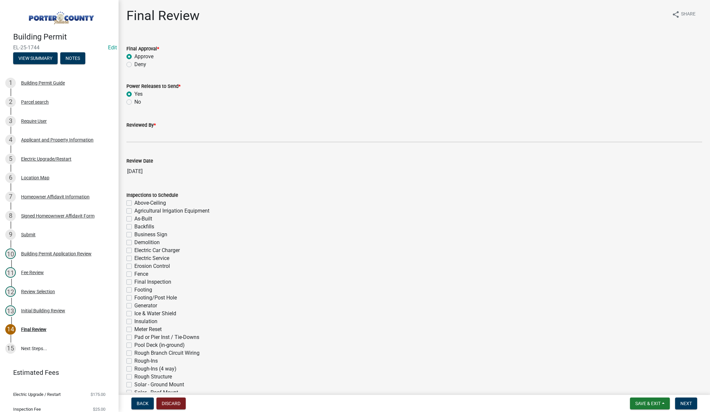
radio input "true"
drag, startPoint x: 141, startPoint y: 139, endPoint x: 155, endPoint y: 147, distance: 17.3
click at [141, 139] on input "Reviewed By *" at bounding box center [413, 135] width 575 height 13
type input "Tami"
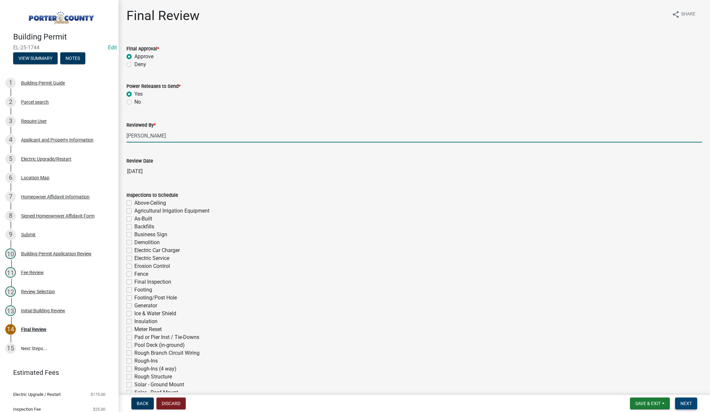
click at [690, 402] on span "Next" at bounding box center [686, 403] width 12 height 5
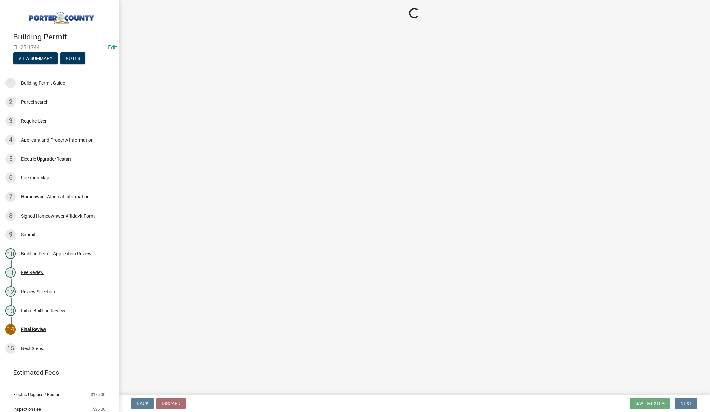
select select "3: 3"
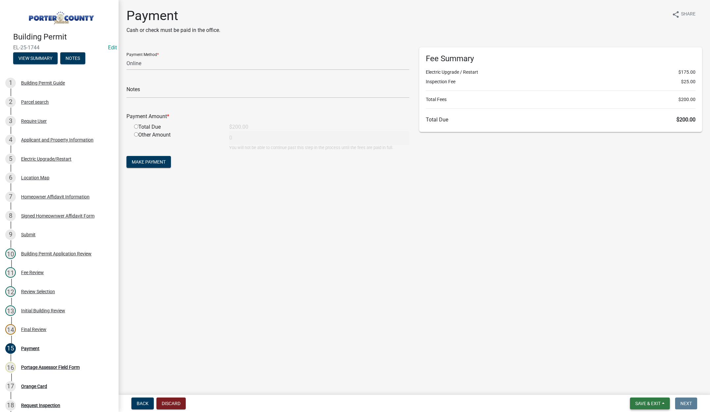
click at [650, 404] on span "Save & Exit" at bounding box center [647, 403] width 25 height 5
click at [649, 391] on button "Save & Exit" at bounding box center [643, 386] width 53 height 16
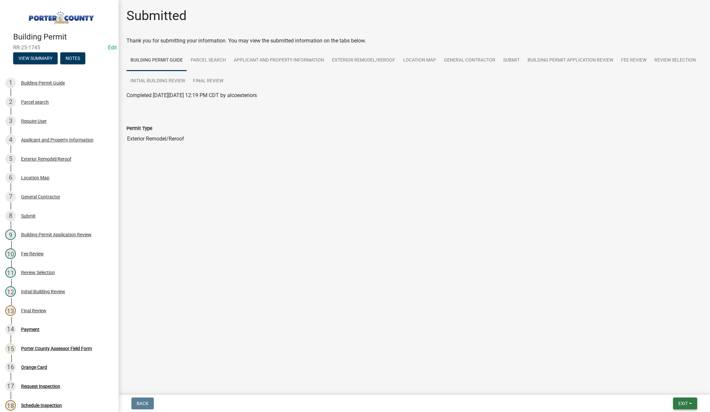
click at [681, 401] on span "Exit" at bounding box center [683, 403] width 10 height 5
click at [677, 386] on button "Save & Exit" at bounding box center [670, 386] width 53 height 16
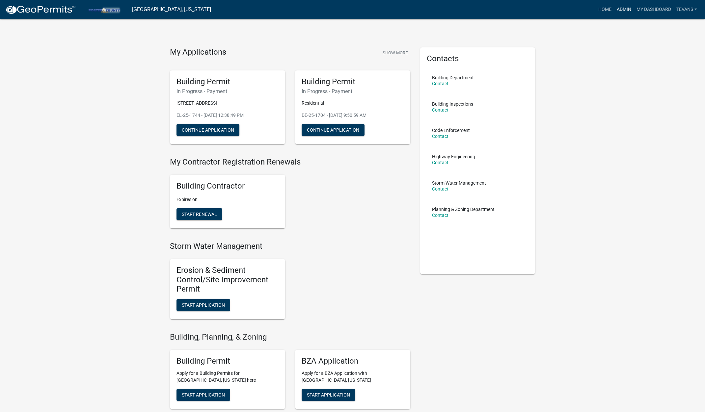
click at [624, 7] on link "Admin" at bounding box center [624, 9] width 20 height 13
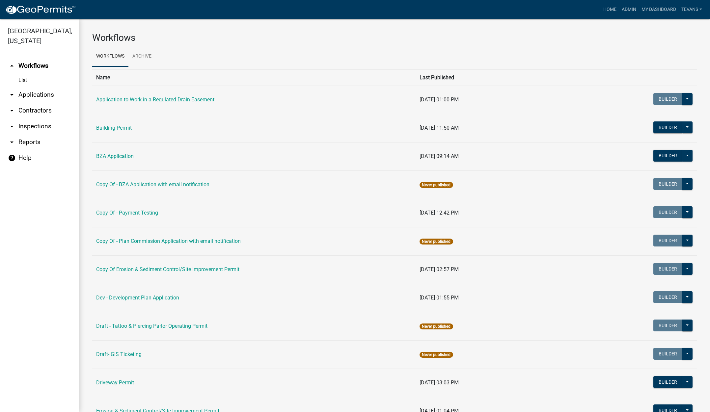
click at [44, 87] on link "arrow_drop_down Applications" at bounding box center [39, 95] width 79 height 16
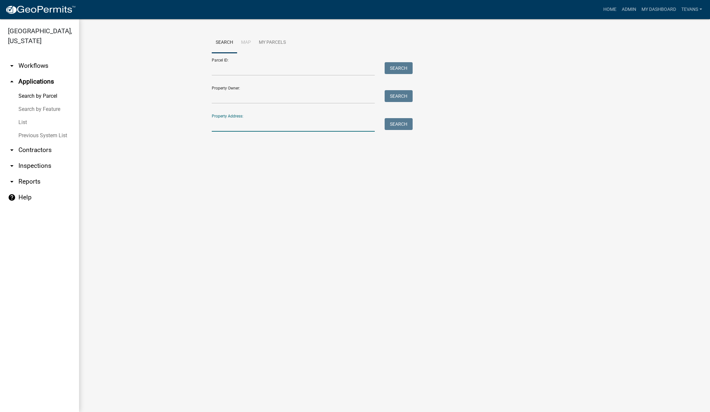
click at [280, 125] on input "Property Address:" at bounding box center [293, 124] width 163 height 13
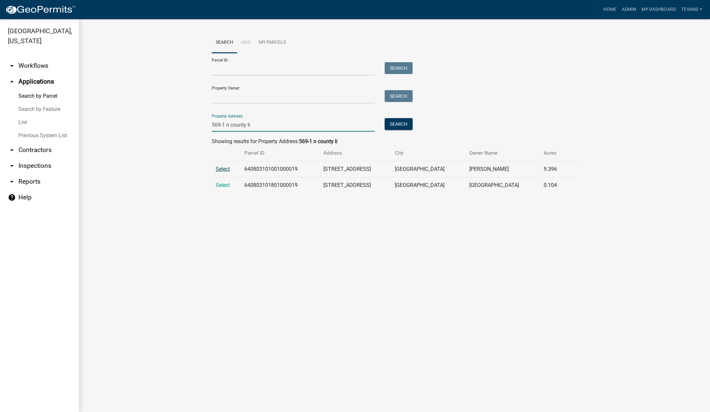
type input "569-1 n county li"
click at [225, 170] on span "Select" at bounding box center [223, 169] width 14 height 6
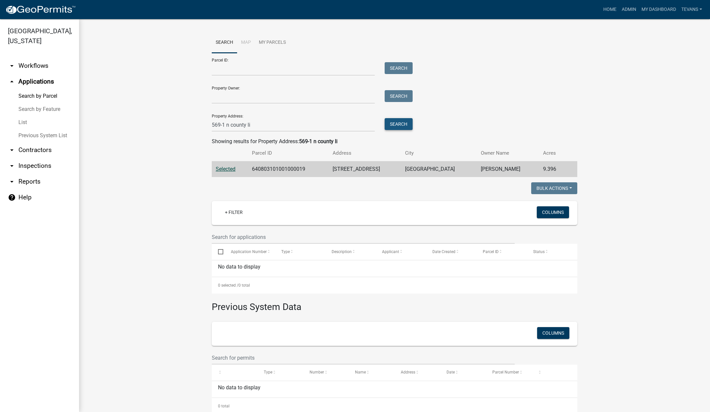
click at [397, 123] on button "Search" at bounding box center [398, 124] width 28 height 12
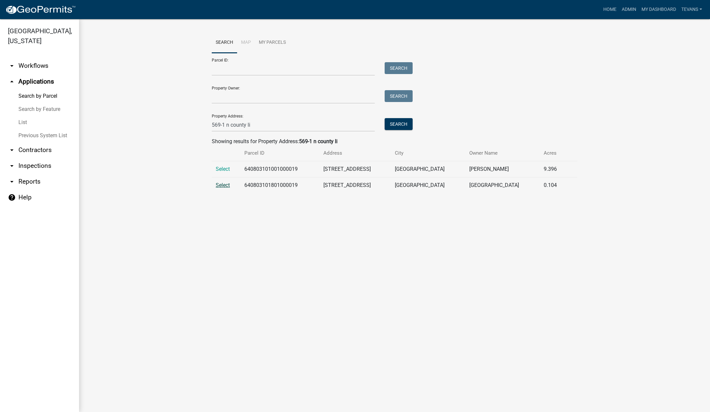
click at [222, 184] on span "Select" at bounding box center [223, 185] width 14 height 6
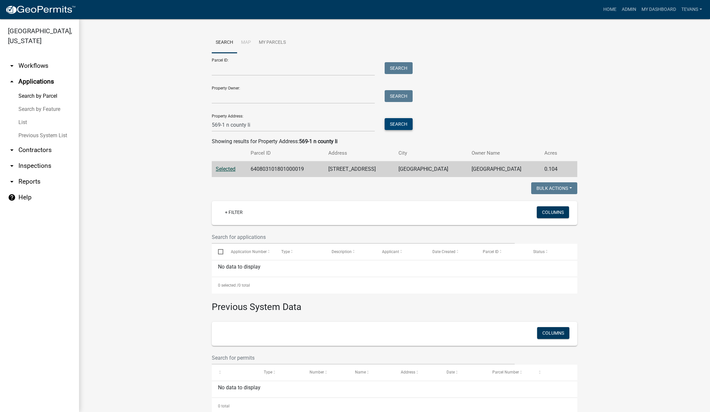
click at [395, 125] on button "Search" at bounding box center [398, 124] width 28 height 12
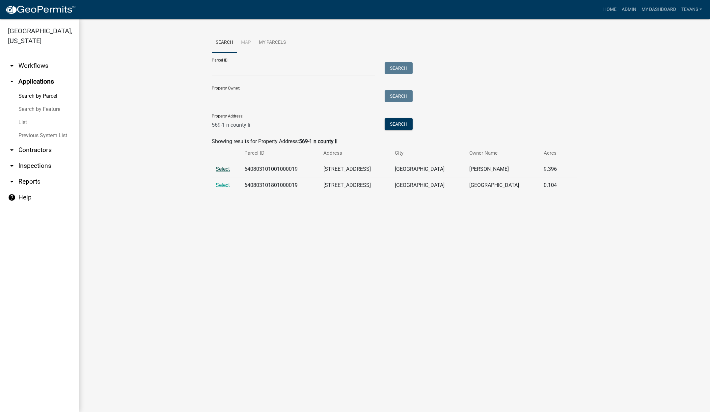
click at [222, 169] on span "Select" at bounding box center [223, 169] width 14 height 6
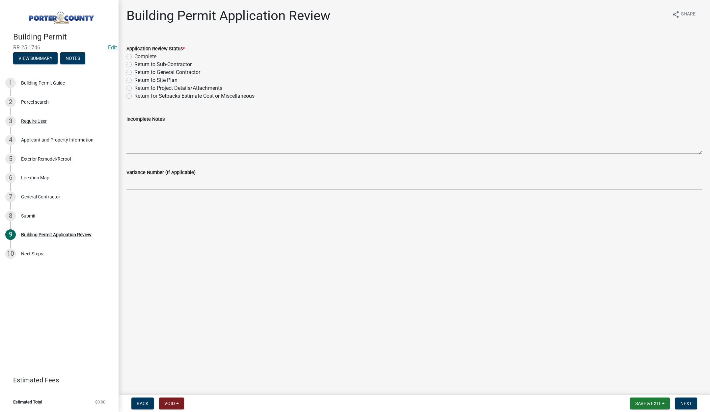
click at [134, 56] on label "Complete" at bounding box center [145, 57] width 22 height 8
click at [134, 56] on input "Complete" at bounding box center [136, 55] width 4 height 4
radio input "true"
click at [683, 402] on span "Next" at bounding box center [686, 403] width 12 height 5
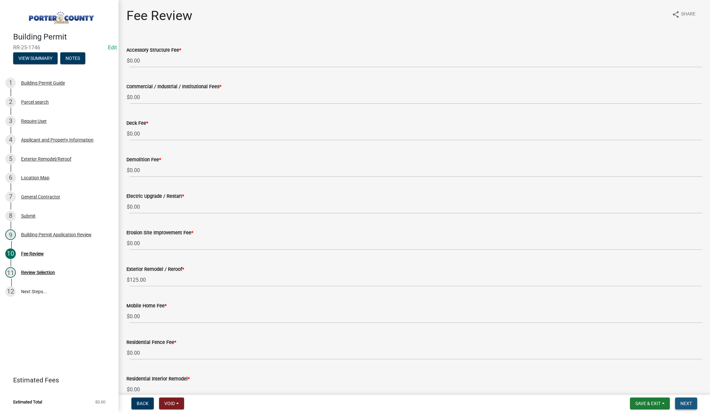
click at [683, 402] on span "Next" at bounding box center [686, 403] width 12 height 5
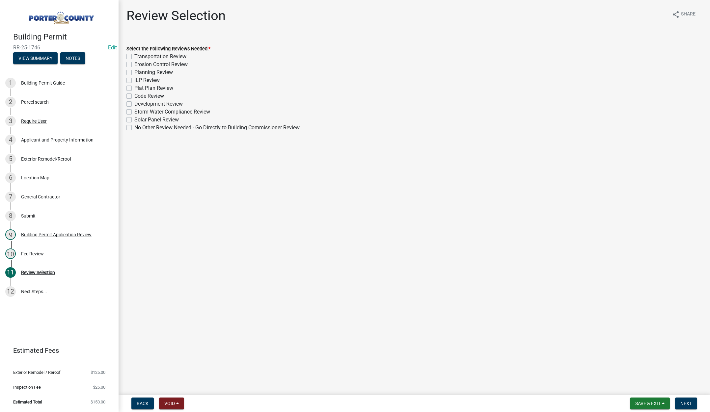
click at [134, 126] on label "No Other Review Needed - Go Directly to Building Commissioner Review" at bounding box center [216, 128] width 165 height 8
click at [134, 126] on input "No Other Review Needed - Go Directly to Building Commissioner Review" at bounding box center [136, 126] width 4 height 4
checkbox input "true"
checkbox input "false"
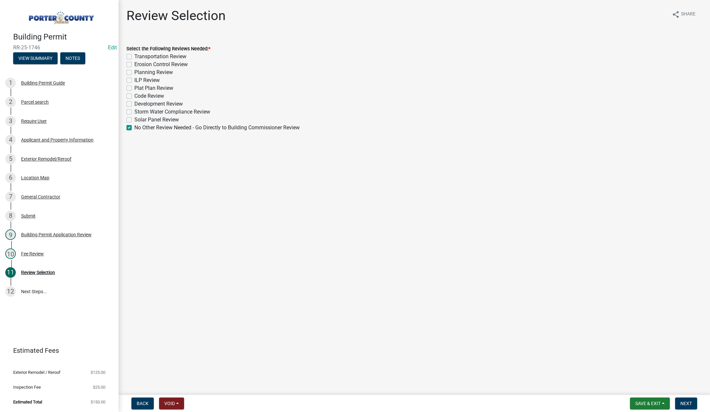
checkbox input "false"
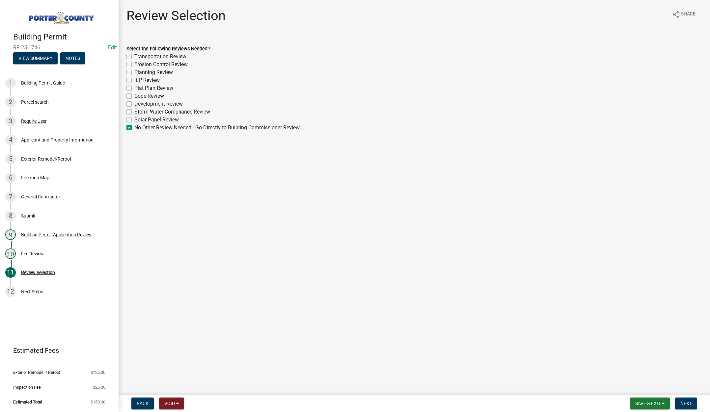
checkbox input "false"
checkbox input "true"
click at [683, 399] on button "Next" at bounding box center [686, 404] width 22 height 12
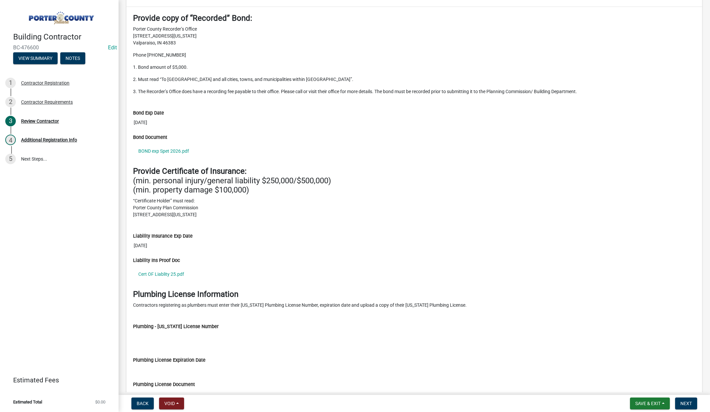
scroll to position [639, 0]
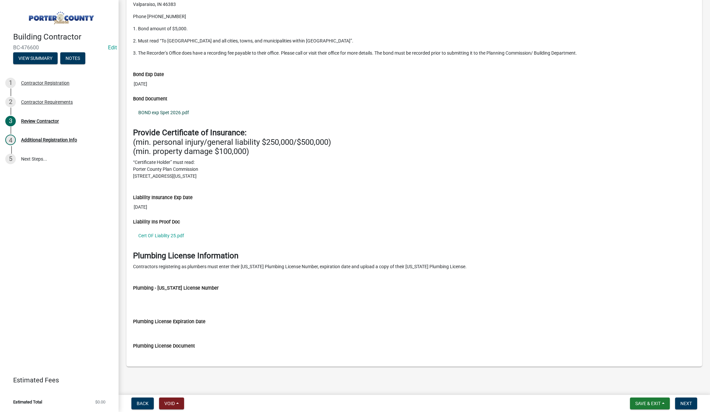
click at [174, 111] on link "BOND exp Spet 2026.pdf" at bounding box center [414, 112] width 562 height 15
click at [163, 234] on link "Cert OF Liablity 25.pdf" at bounding box center [414, 235] width 562 height 15
click at [687, 401] on span "Next" at bounding box center [686, 403] width 12 height 5
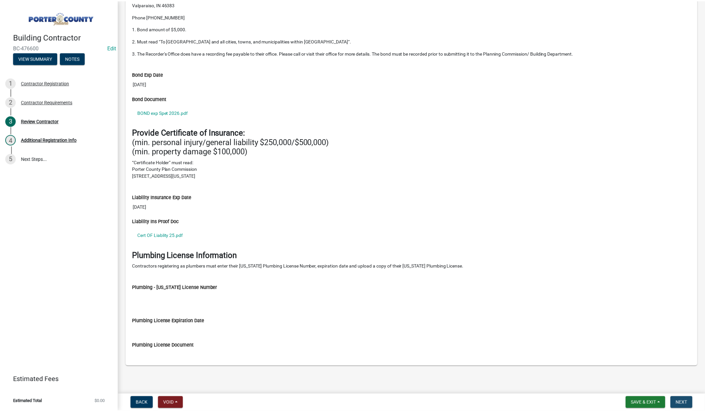
scroll to position [0, 0]
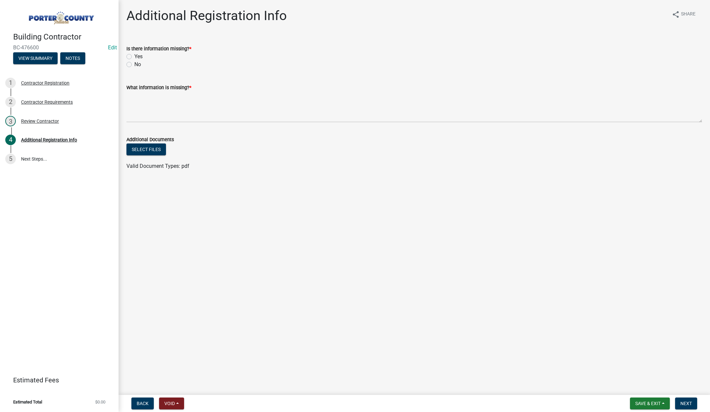
click at [134, 64] on label "No" at bounding box center [137, 65] width 7 height 8
click at [134, 64] on input "No" at bounding box center [136, 63] width 4 height 4
radio input "true"
click at [153, 98] on textarea "What information is missing? *" at bounding box center [413, 106] width 575 height 31
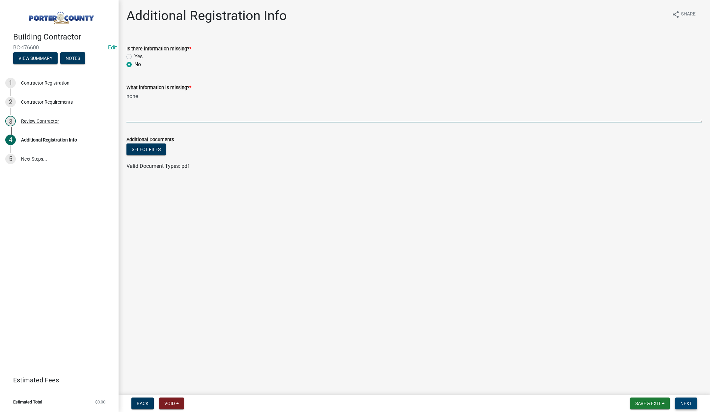
type textarea "none"
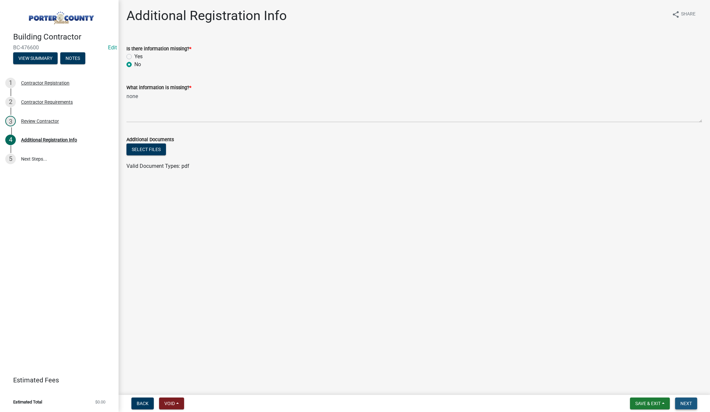
click at [683, 400] on button "Next" at bounding box center [686, 404] width 22 height 12
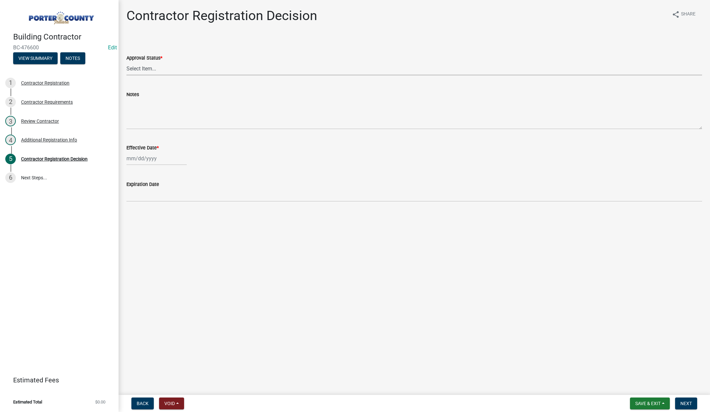
click at [150, 69] on select "Select Item... Approved Denied" at bounding box center [413, 68] width 575 height 13
click at [126, 62] on select "Select Item... Approved Denied" at bounding box center [413, 68] width 575 height 13
select select "4b86b809-39dd-4c68-9f3d-fdb3e7050482"
click at [166, 161] on div at bounding box center [156, 158] width 60 height 13
select select "9"
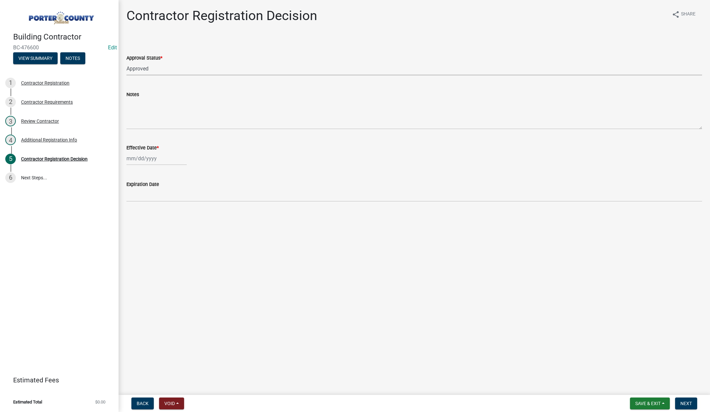
select select "2025"
click at [153, 204] on div "10" at bounding box center [154, 204] width 11 height 11
type input "[DATE]"
click at [688, 397] on nav "Back Void Withdraw Lock Expire Void Save & Exit Save Save & Exit Next" at bounding box center [413, 403] width 591 height 17
click at [690, 410] on nav "Back Void Withdraw Lock Expire Void Save & Exit Save Save & Exit Next" at bounding box center [413, 403] width 591 height 17
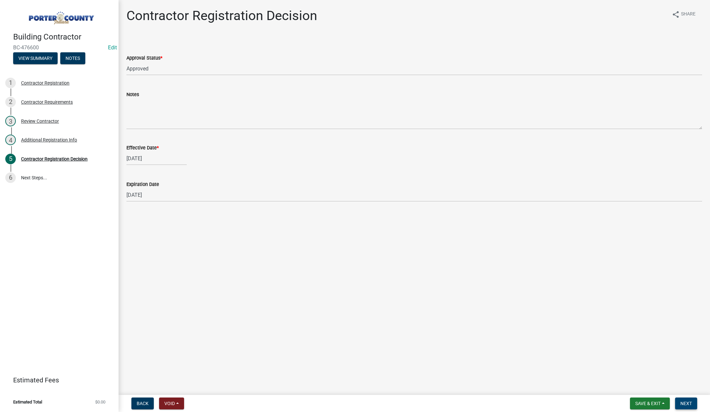
click at [685, 405] on span "Next" at bounding box center [686, 403] width 12 height 5
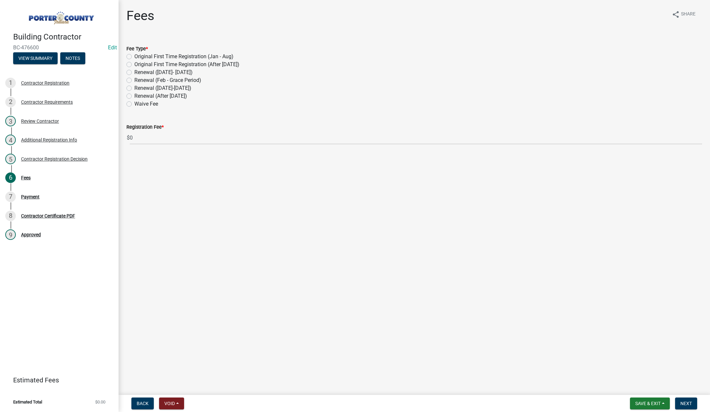
click at [134, 94] on label "Renewal (After Sept 1)" at bounding box center [160, 96] width 53 height 8
click at [134, 94] on input "Renewal (After Sept 1)" at bounding box center [136, 94] width 4 height 4
radio input "true"
click at [686, 404] on span "Next" at bounding box center [686, 403] width 12 height 5
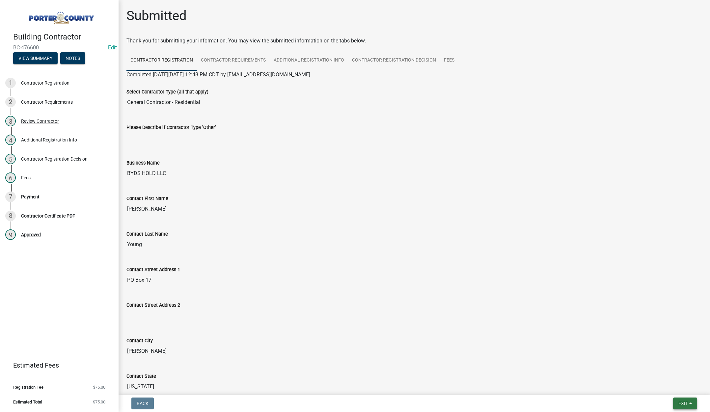
click at [686, 404] on span "Exit" at bounding box center [683, 403] width 10 height 5
click at [674, 387] on button "Save & Exit" at bounding box center [670, 386] width 53 height 16
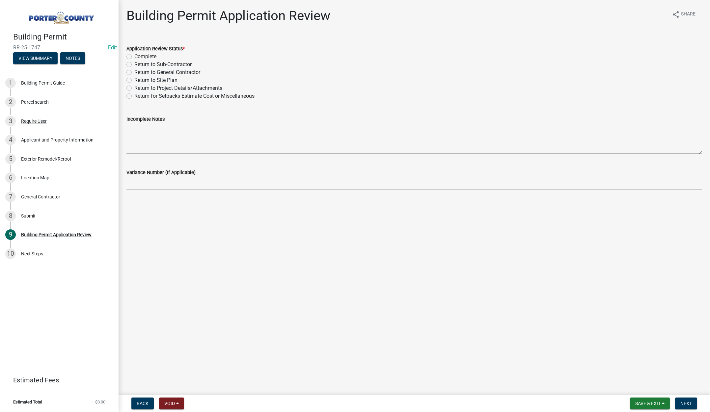
click at [134, 55] on label "Complete" at bounding box center [145, 57] width 22 height 8
click at [134, 55] on input "Complete" at bounding box center [136, 55] width 4 height 4
radio input "true"
click at [682, 401] on span "Next" at bounding box center [686, 403] width 12 height 5
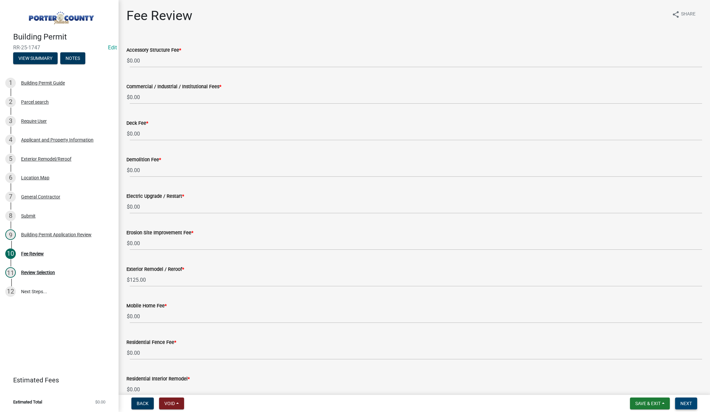
click at [686, 402] on span "Next" at bounding box center [686, 403] width 12 height 5
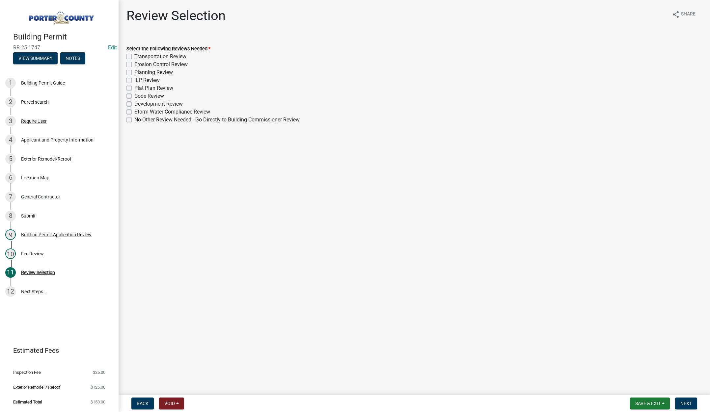
click at [134, 119] on label "No Other Review Needed - Go Directly to Building Commissioner Review" at bounding box center [216, 120] width 165 height 8
click at [134, 119] on input "No Other Review Needed - Go Directly to Building Commissioner Review" at bounding box center [136, 118] width 4 height 4
checkbox input "true"
checkbox input "false"
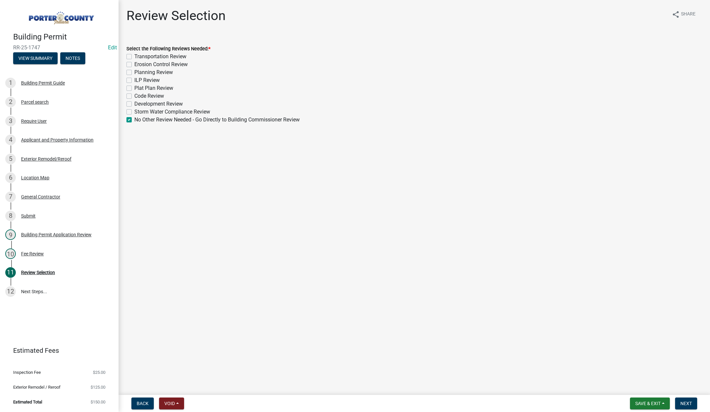
checkbox input "false"
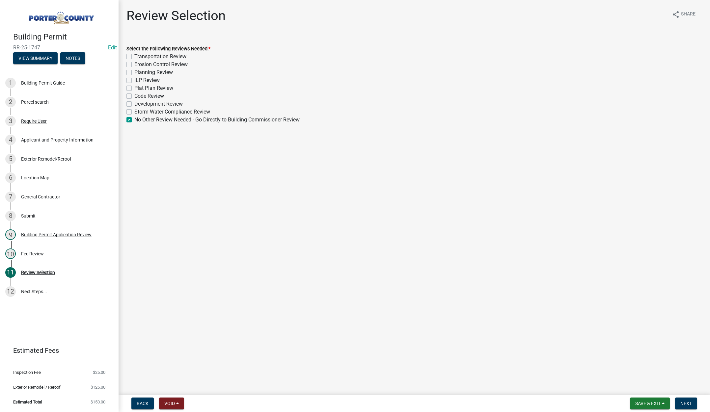
checkbox input "false"
checkbox input "true"
click at [687, 403] on span "Next" at bounding box center [686, 403] width 12 height 5
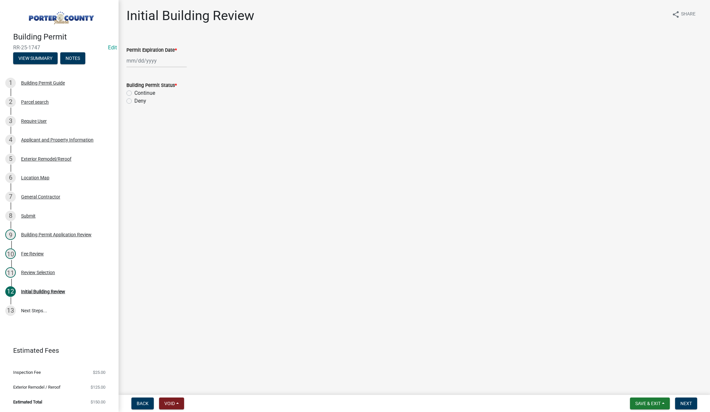
click at [163, 60] on div at bounding box center [156, 60] width 60 height 13
select select "9"
click at [182, 74] on select "1525 1526 1527 1528 1529 1530 1531 1532 1533 1534 1535 1536 1537 1538 1539 1540…" at bounding box center [178, 75] width 24 height 10
select select "2026"
click at [166, 70] on select "1525 1526 1527 1528 1529 1530 1531 1532 1533 1534 1535 1536 1537 1538 1539 1540…" at bounding box center [178, 75] width 24 height 10
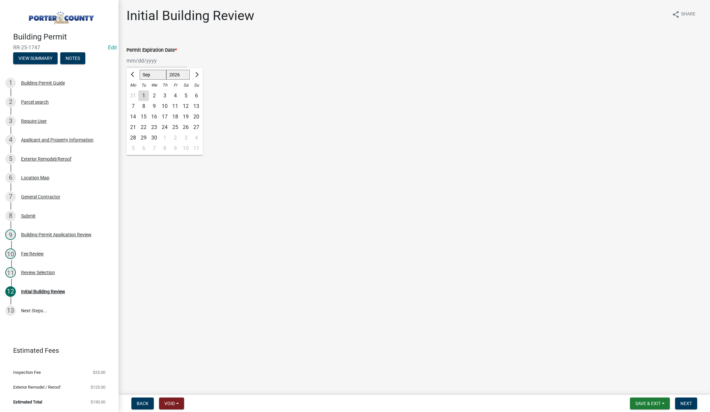
click at [164, 104] on div "10" at bounding box center [164, 106] width 11 height 11
type input "09/10/2026"
click at [134, 92] on label "Continue" at bounding box center [144, 93] width 21 height 8
click at [134, 92] on input "Continue" at bounding box center [136, 91] width 4 height 4
radio input "true"
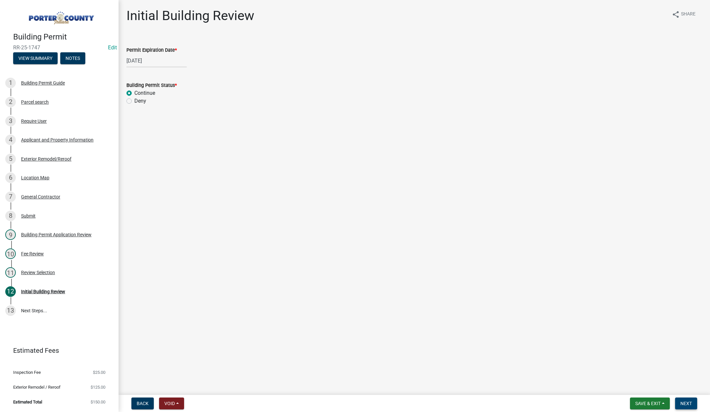
click at [683, 403] on span "Next" at bounding box center [686, 403] width 12 height 5
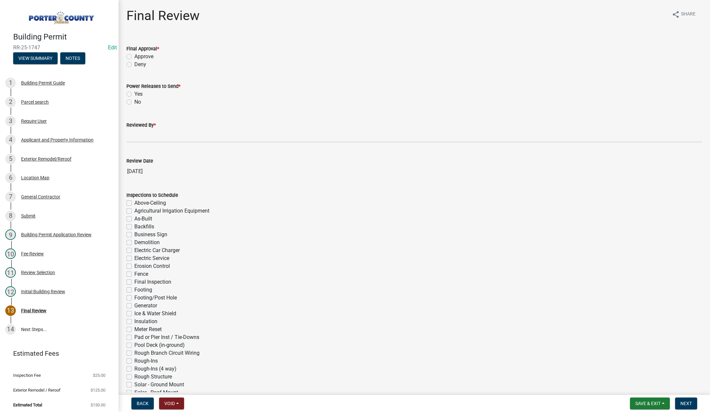
click at [134, 57] on label "Approve" at bounding box center [143, 57] width 19 height 8
click at [134, 57] on input "Approve" at bounding box center [136, 55] width 4 height 4
radio input "true"
drag, startPoint x: 128, startPoint y: 102, endPoint x: 131, endPoint y: 133, distance: 31.4
click at [134, 102] on label "No" at bounding box center [137, 102] width 7 height 8
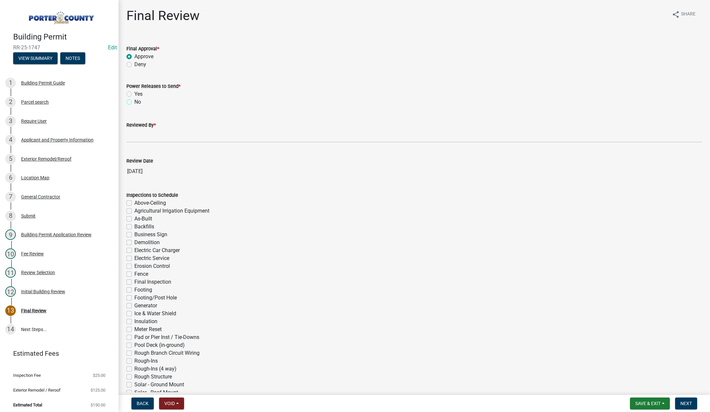
click at [134, 102] on input "No" at bounding box center [136, 100] width 4 height 4
radio input "true"
click at [132, 135] on input "Reviewed By *" at bounding box center [413, 135] width 575 height 13
type input "Tami"
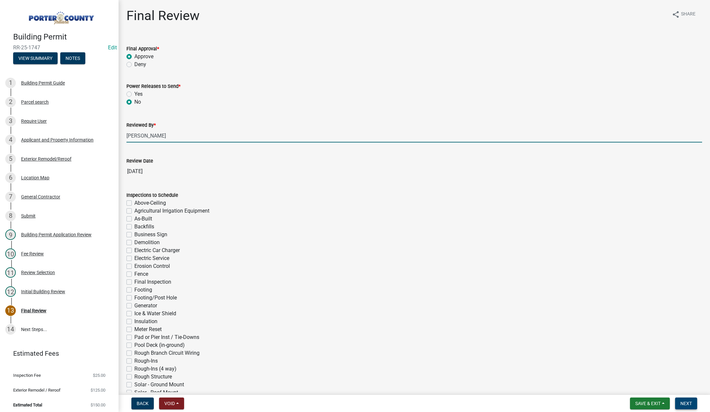
click at [690, 398] on button "Next" at bounding box center [686, 404] width 22 height 12
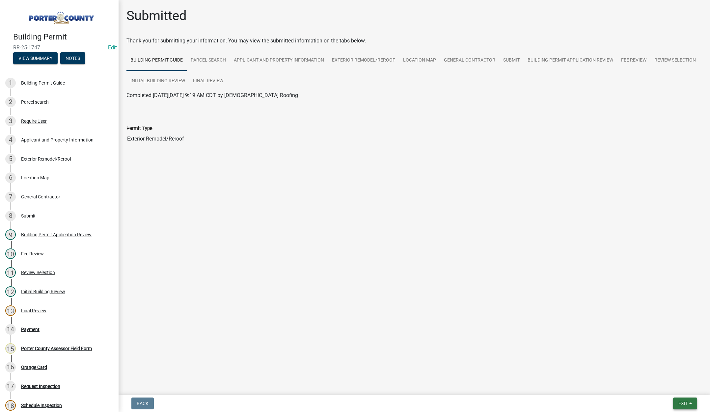
click at [681, 401] on span "Exit" at bounding box center [683, 403] width 10 height 5
click at [678, 391] on button "Save & Exit" at bounding box center [670, 386] width 53 height 16
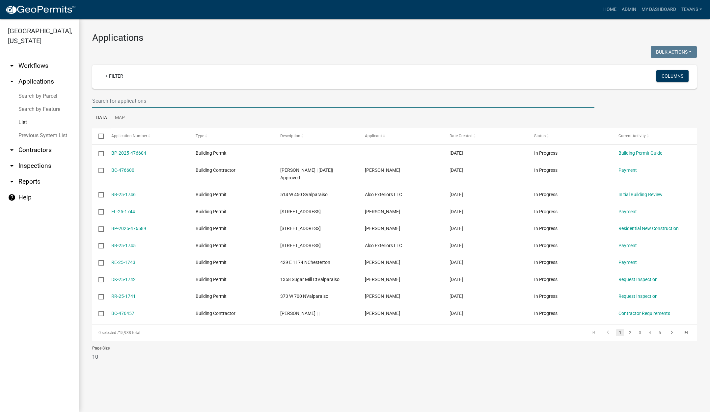
click at [141, 101] on input "text" at bounding box center [343, 100] width 502 height 13
type input "1979"
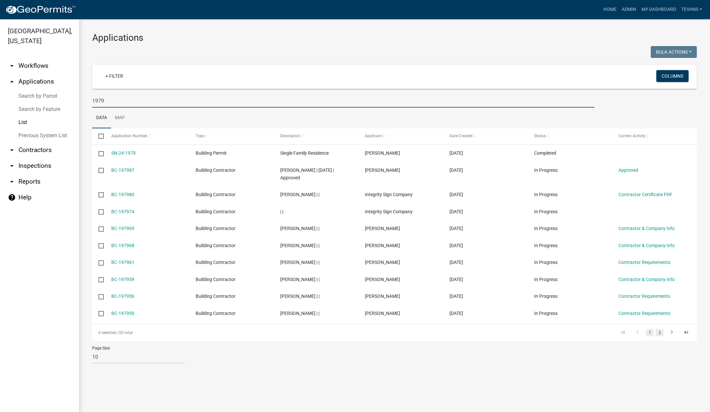
click at [661, 334] on link "2" at bounding box center [659, 332] width 8 height 7
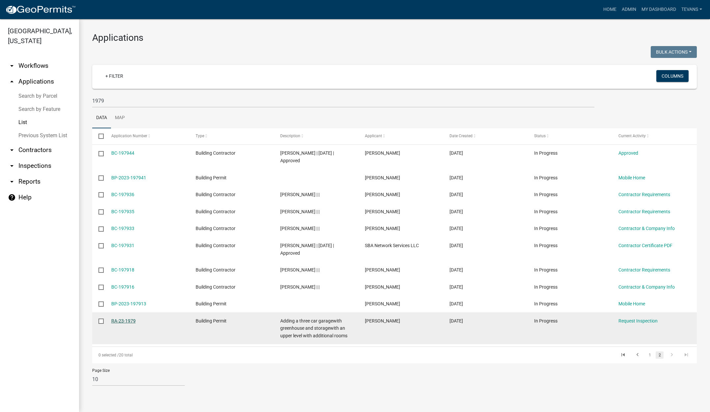
click at [122, 321] on link "RA-23-1979" at bounding box center [123, 320] width 24 height 5
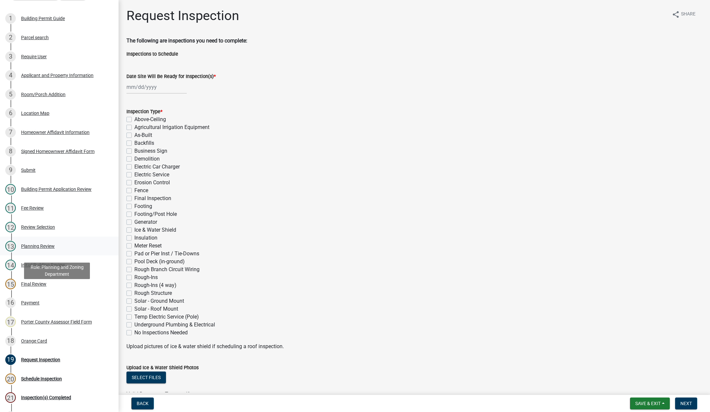
scroll to position [66, 0]
drag, startPoint x: 30, startPoint y: 299, endPoint x: 166, endPoint y: 273, distance: 138.5
click at [30, 299] on div "Payment" at bounding box center [30, 301] width 18 height 5
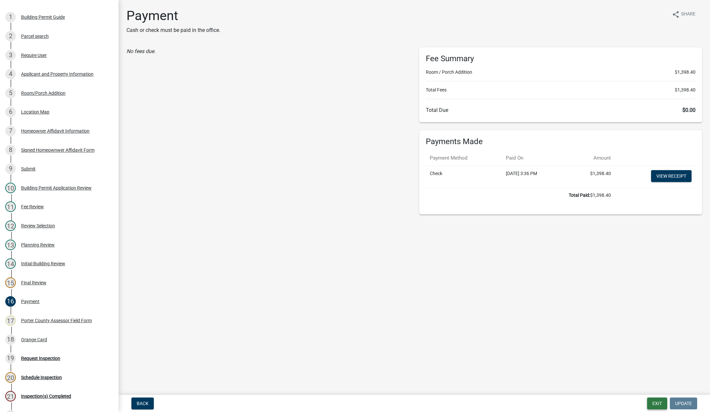
click at [659, 400] on button "Exit" at bounding box center [657, 404] width 20 height 12
